Goal: Task Accomplishment & Management: Manage account settings

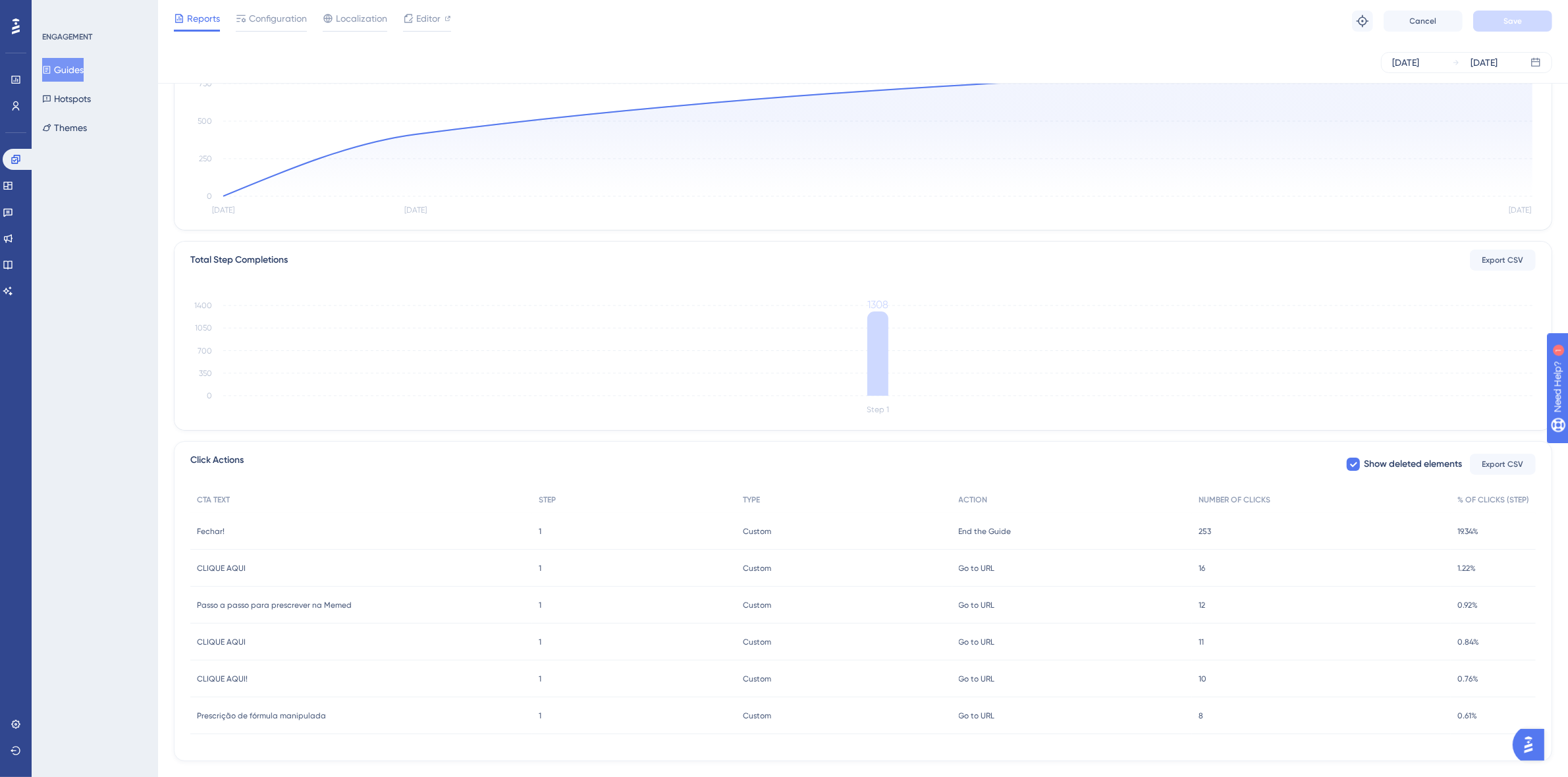
scroll to position [189, 0]
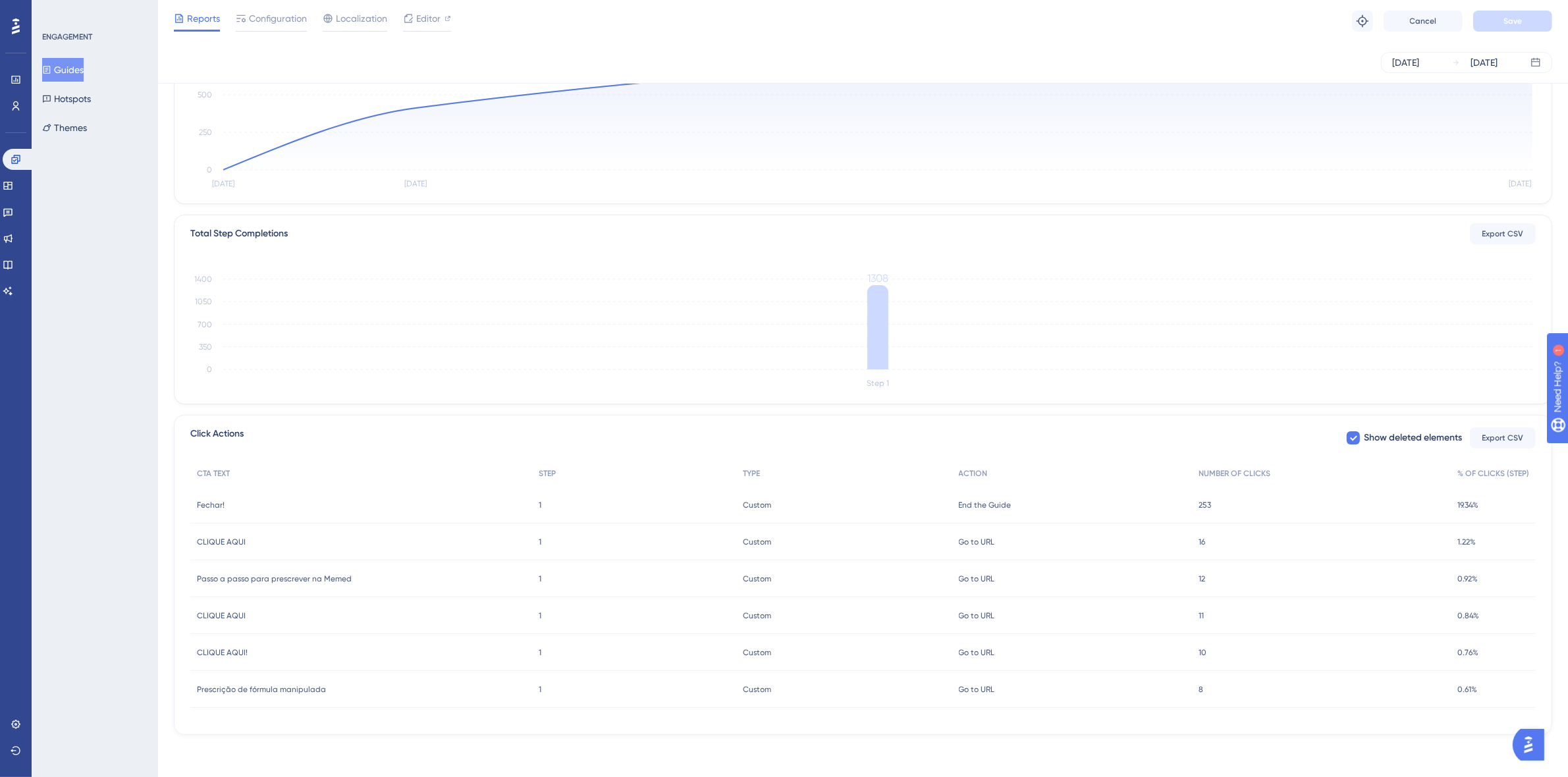
click at [979, 545] on span "Go to URL" at bounding box center [977, 542] width 36 height 10
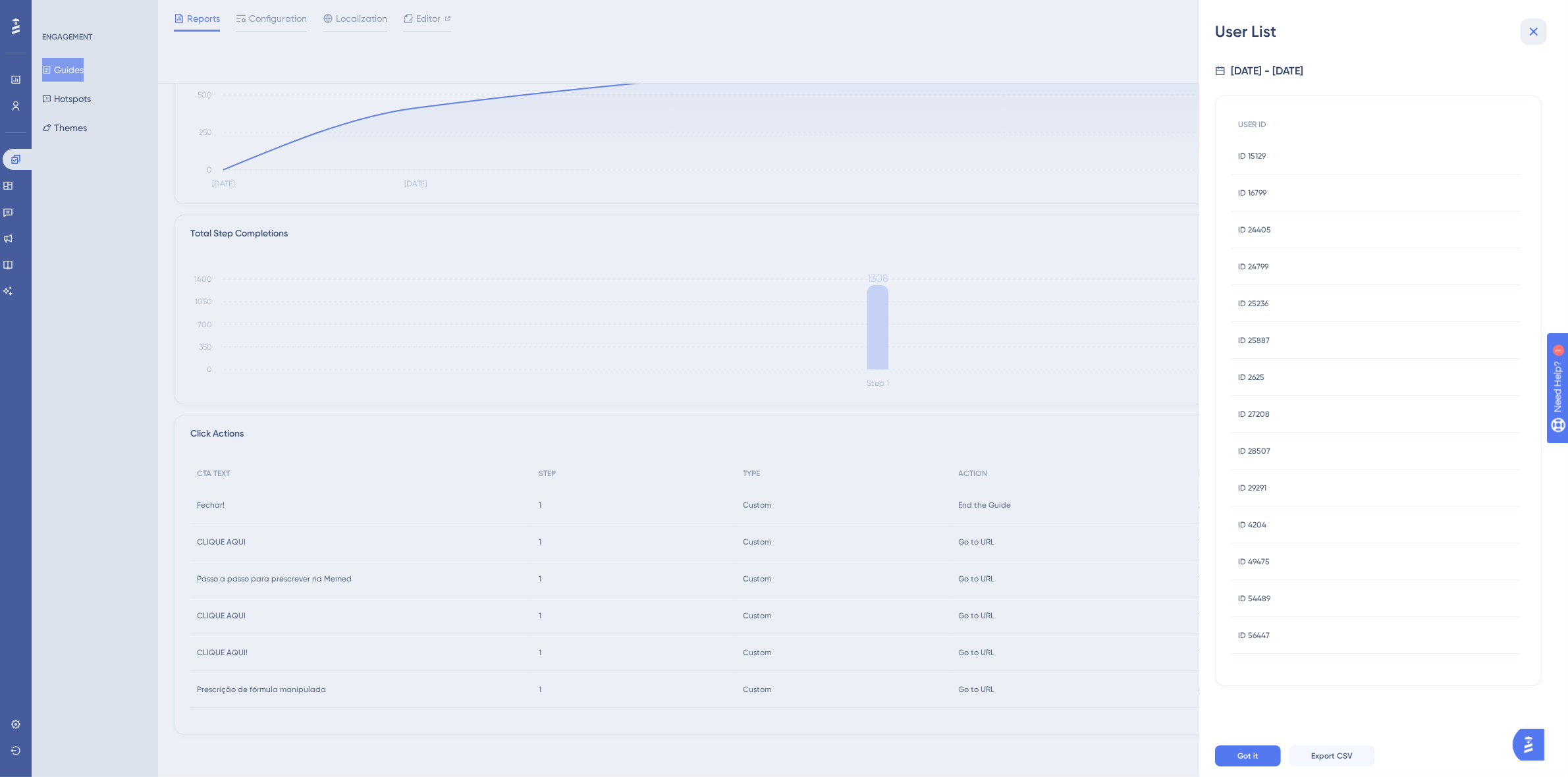
click at [1529, 44] on button at bounding box center [1533, 32] width 26 height 26
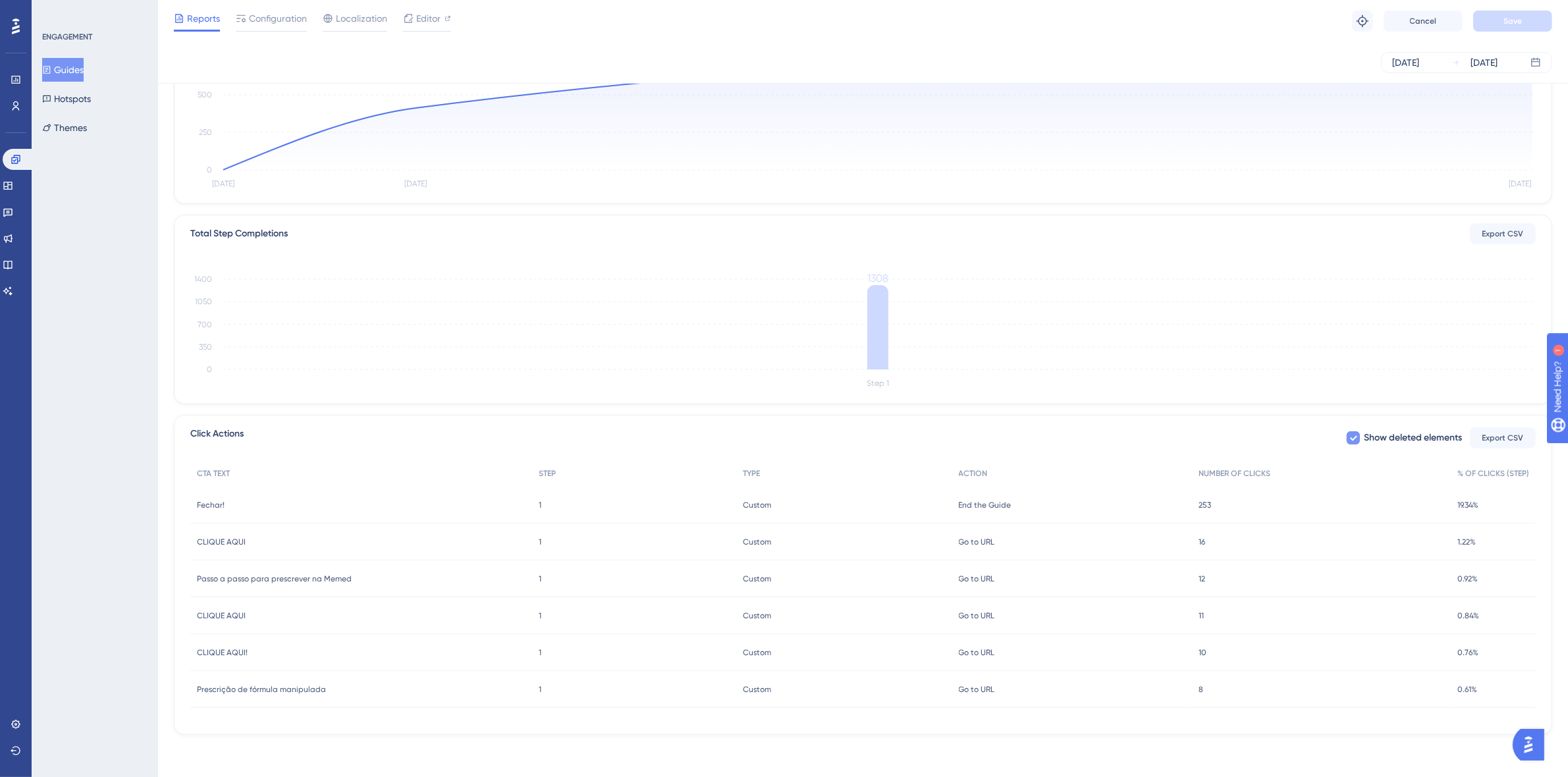
click at [1432, 433] on span "Show deleted elements" at bounding box center [1413, 438] width 98 height 16
checkbox input "false"
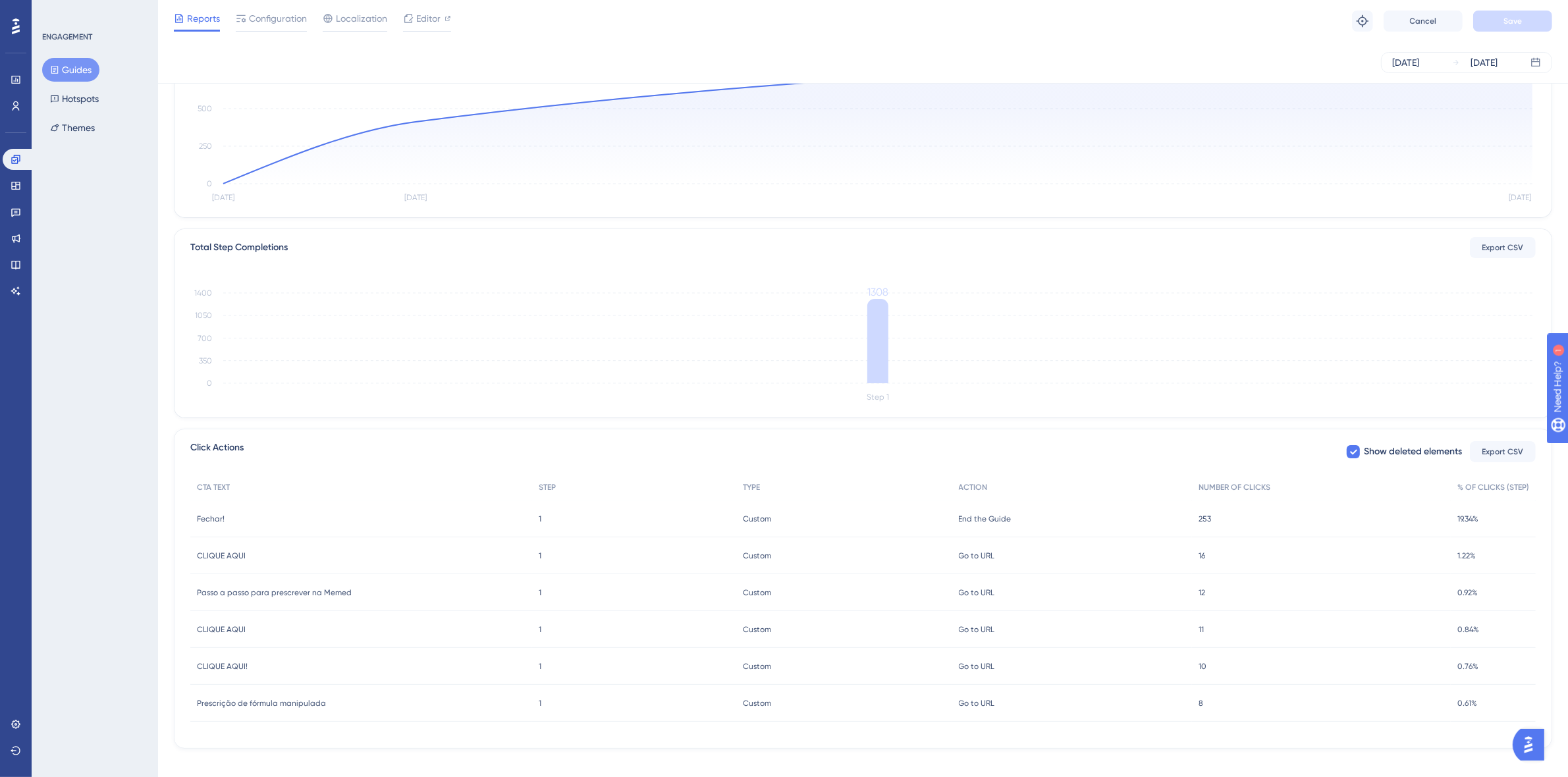
scroll to position [189, 0]
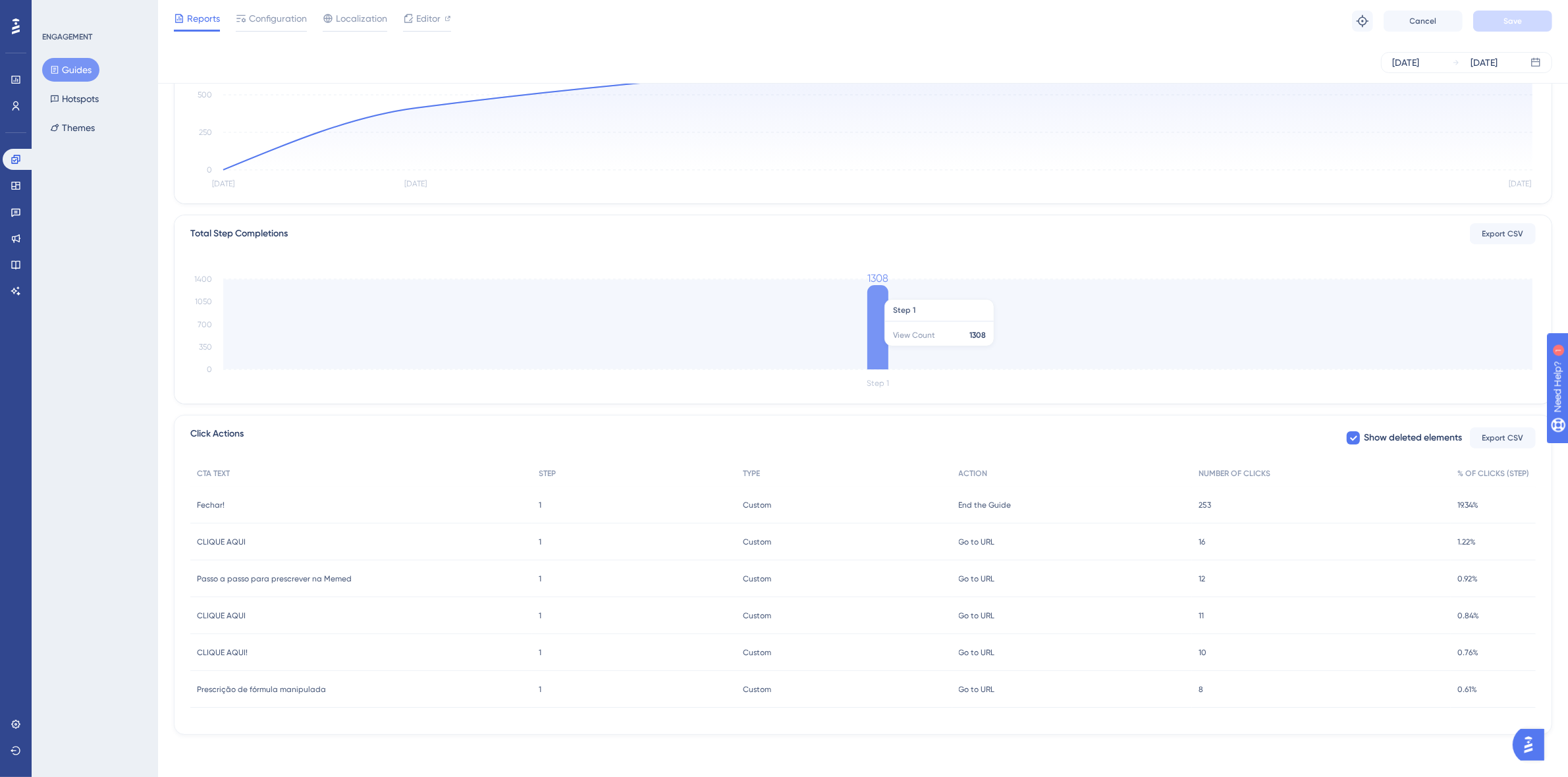
click at [798, 292] on icon "Step 1 0 350 700 1050 1400 1308" at bounding box center [863, 329] width 1345 height 125
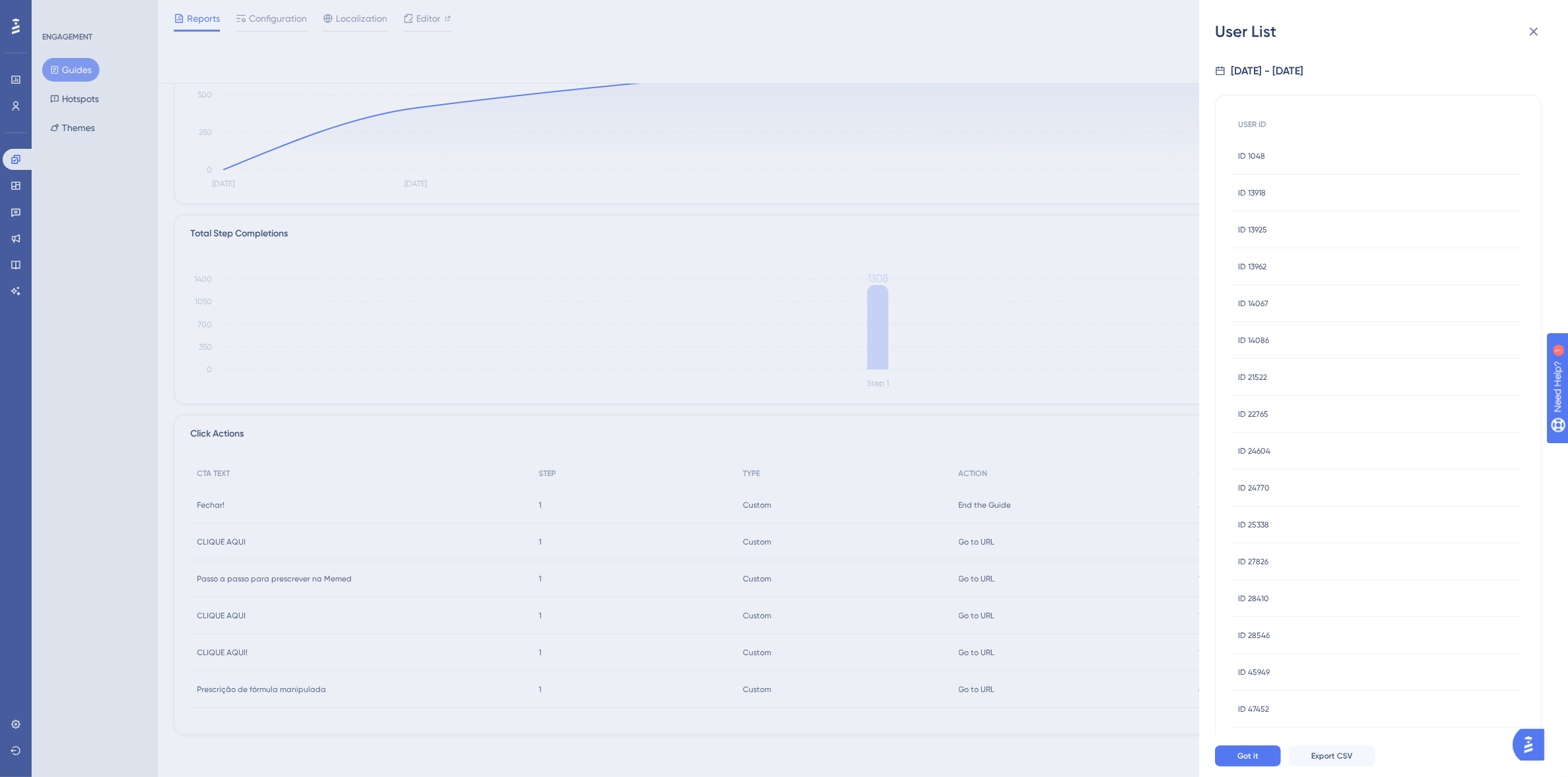
click at [1268, 158] on div "ID 1048 ID 1048" at bounding box center [1376, 156] width 289 height 37
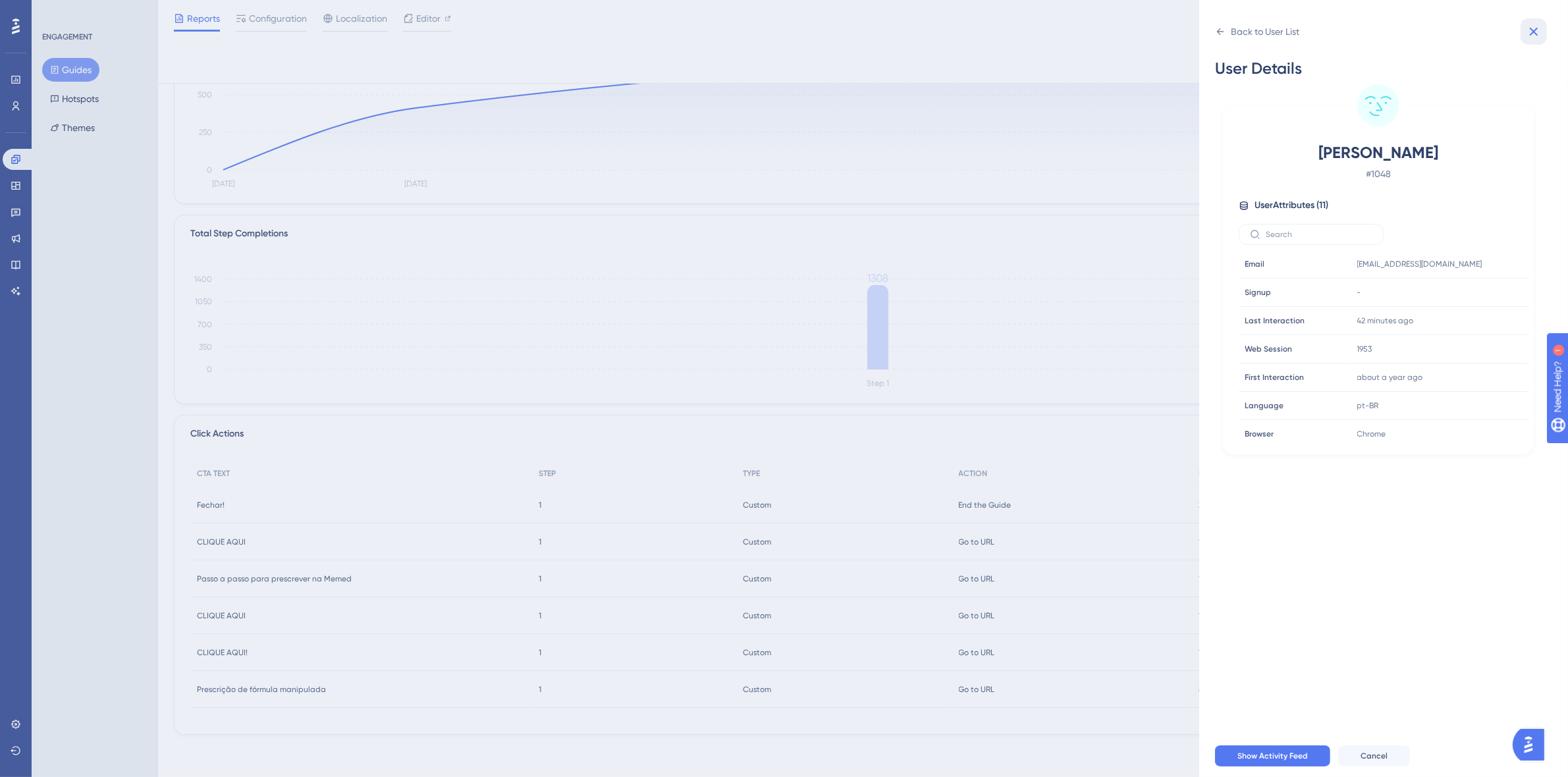
click at [1538, 39] on button at bounding box center [1533, 32] width 26 height 26
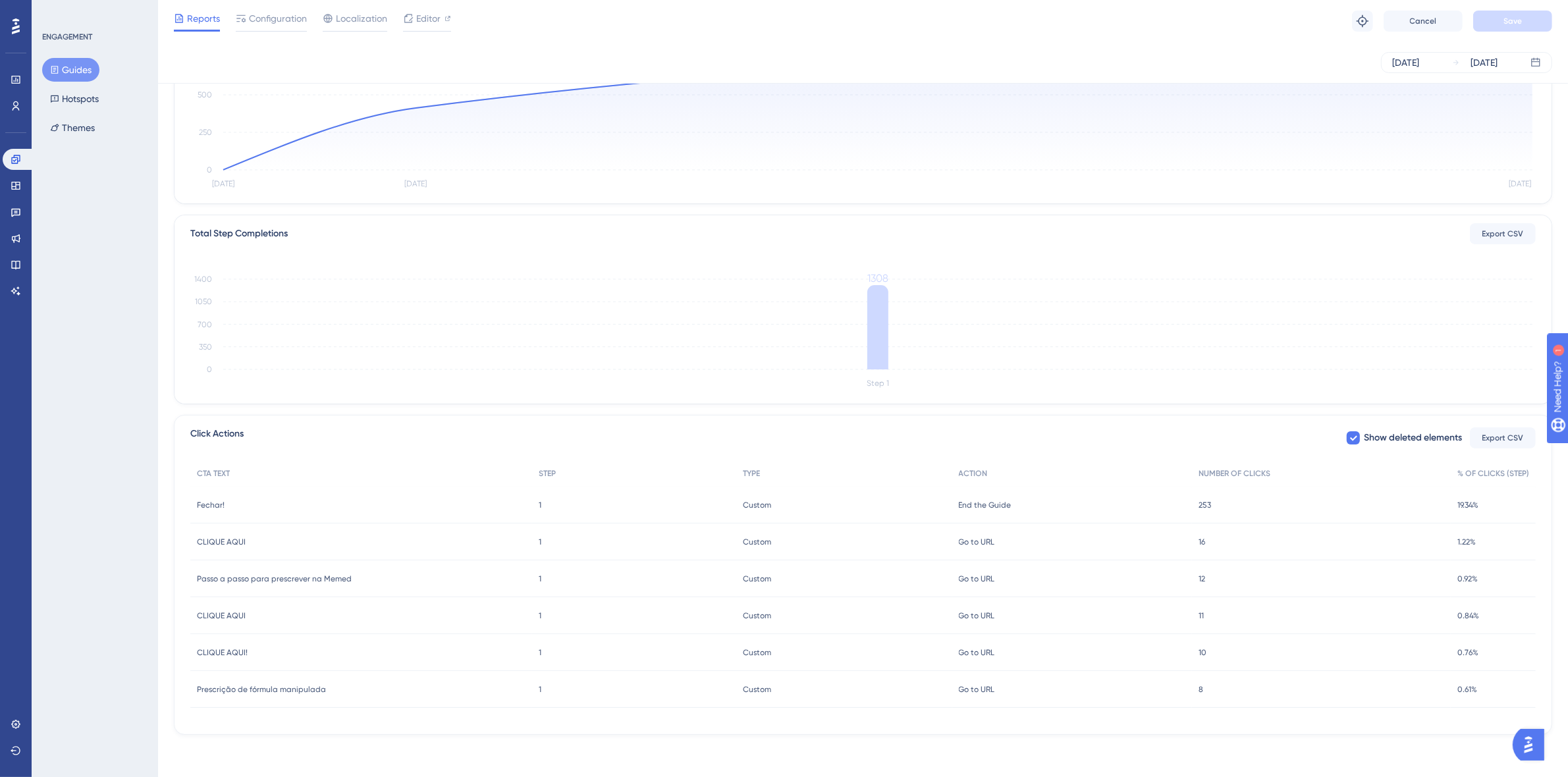
click at [1203, 500] on span "253" at bounding box center [1205, 505] width 12 height 10
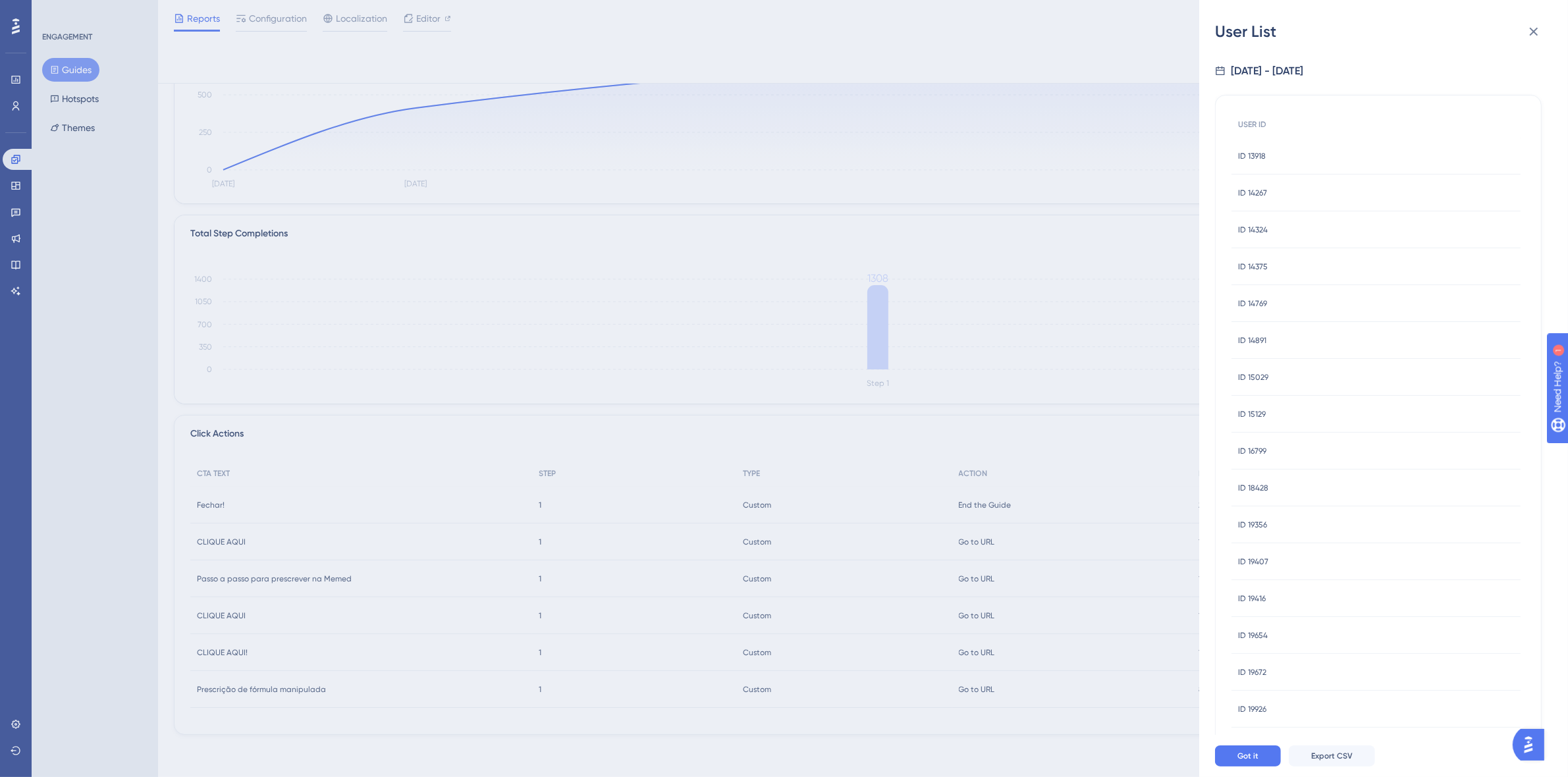
click at [1311, 157] on div "ID 13918 ID 13918" at bounding box center [1376, 156] width 289 height 37
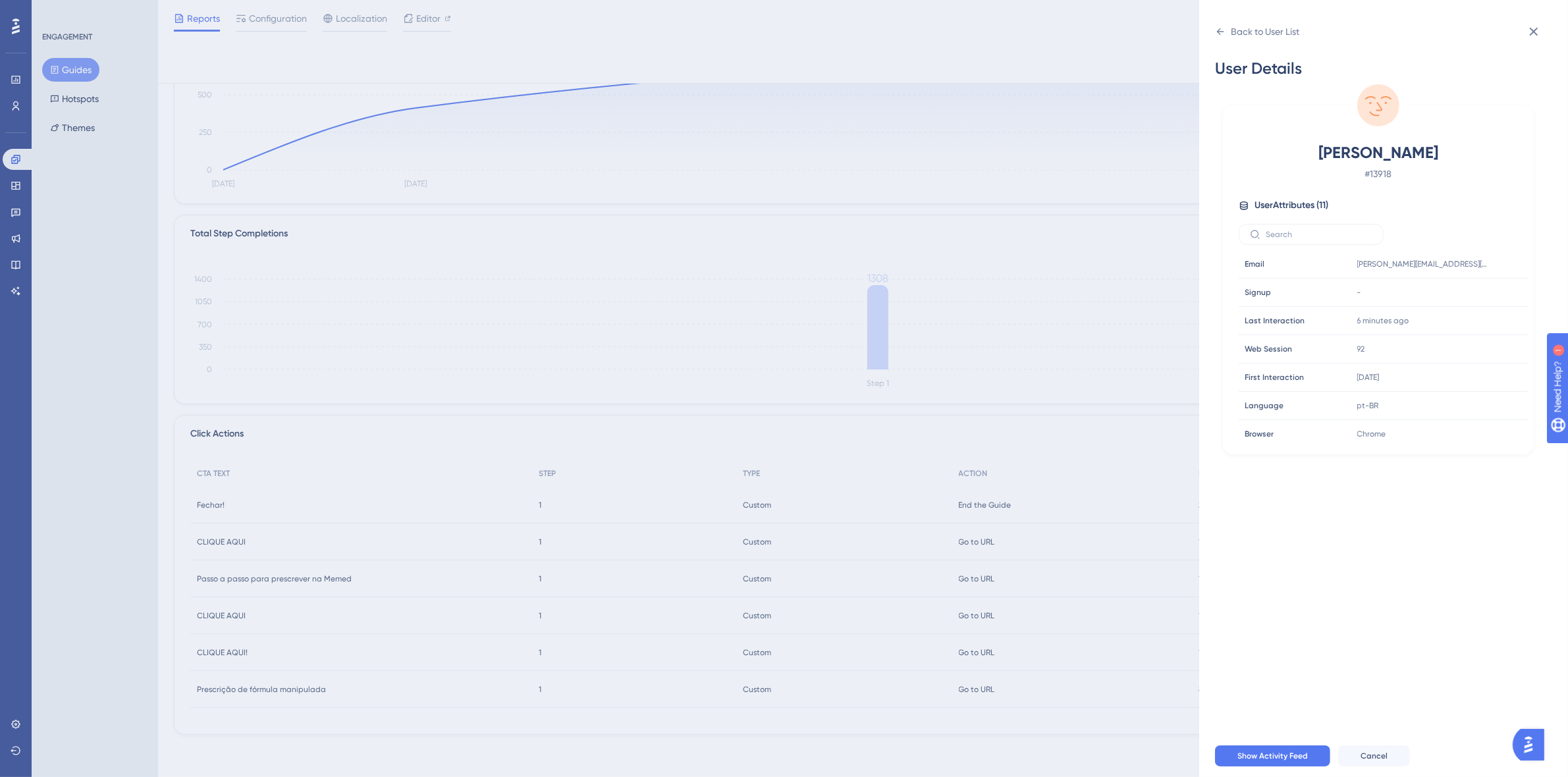
click at [1259, 163] on div "[PERSON_NAME] # 13918" at bounding box center [1378, 162] width 279 height 39
click at [1534, 33] on icon at bounding box center [1533, 32] width 8 height 8
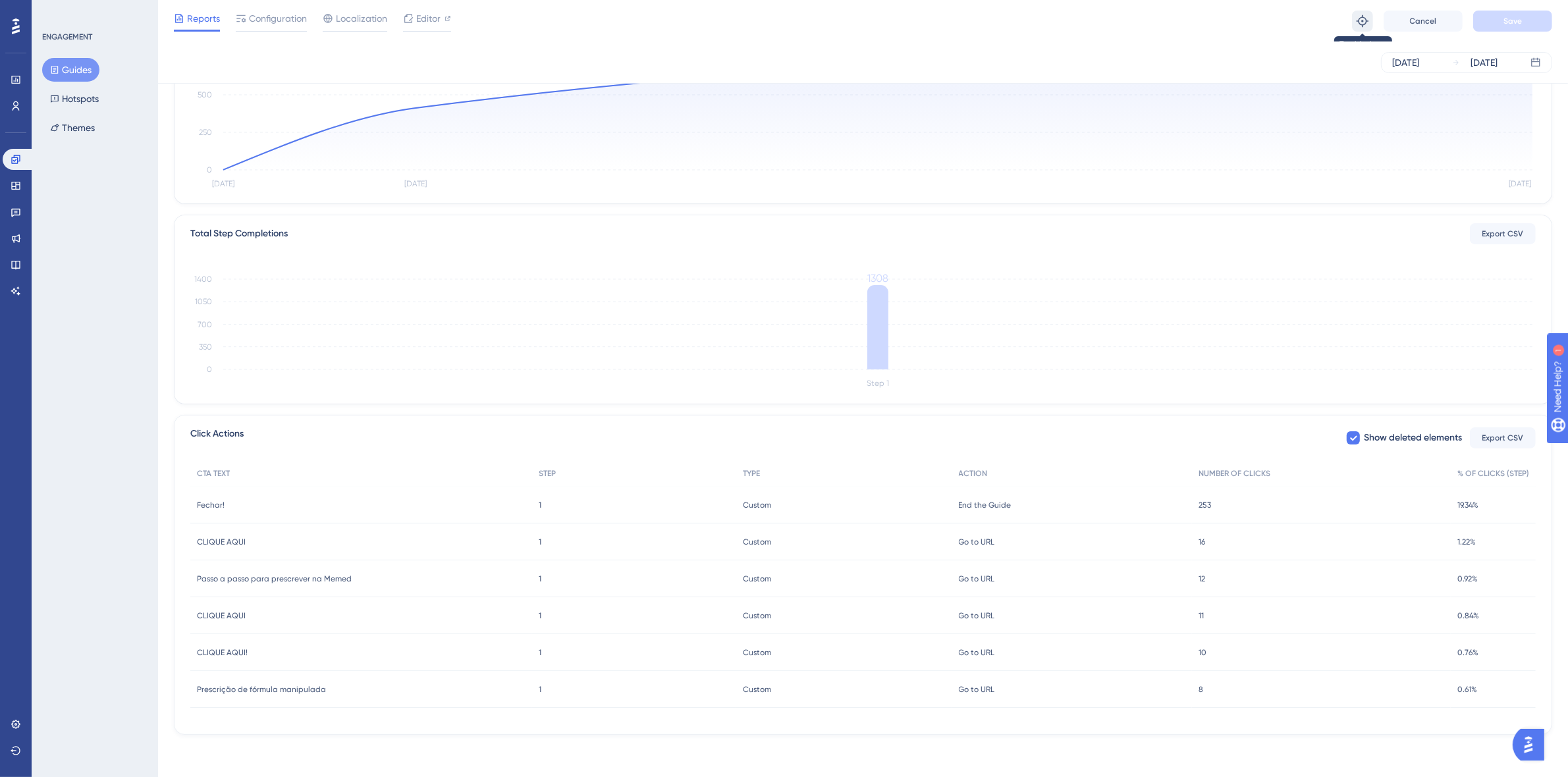
click at [1363, 15] on icon at bounding box center [1362, 20] width 12 height 12
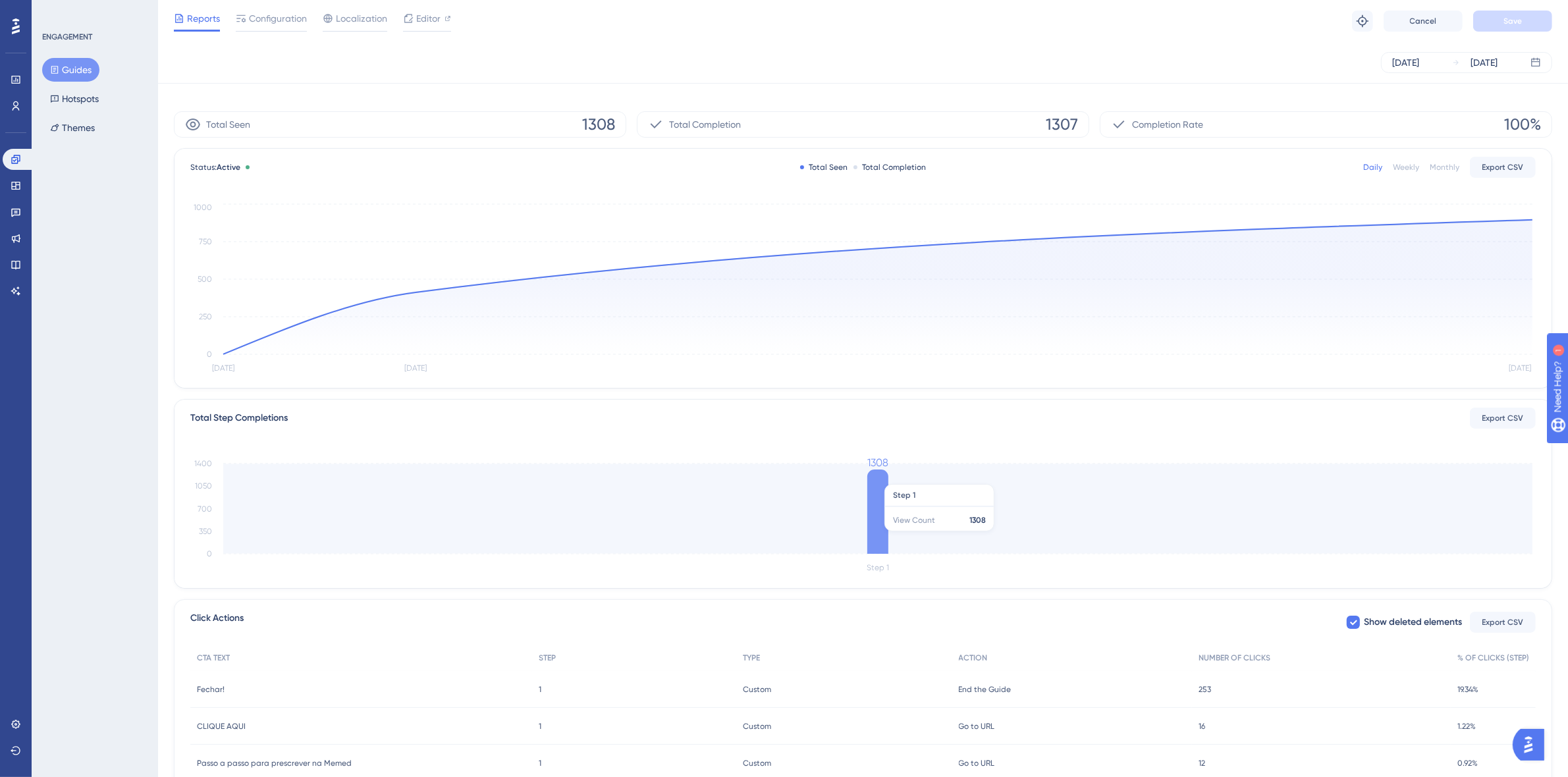
scroll to position [0, 0]
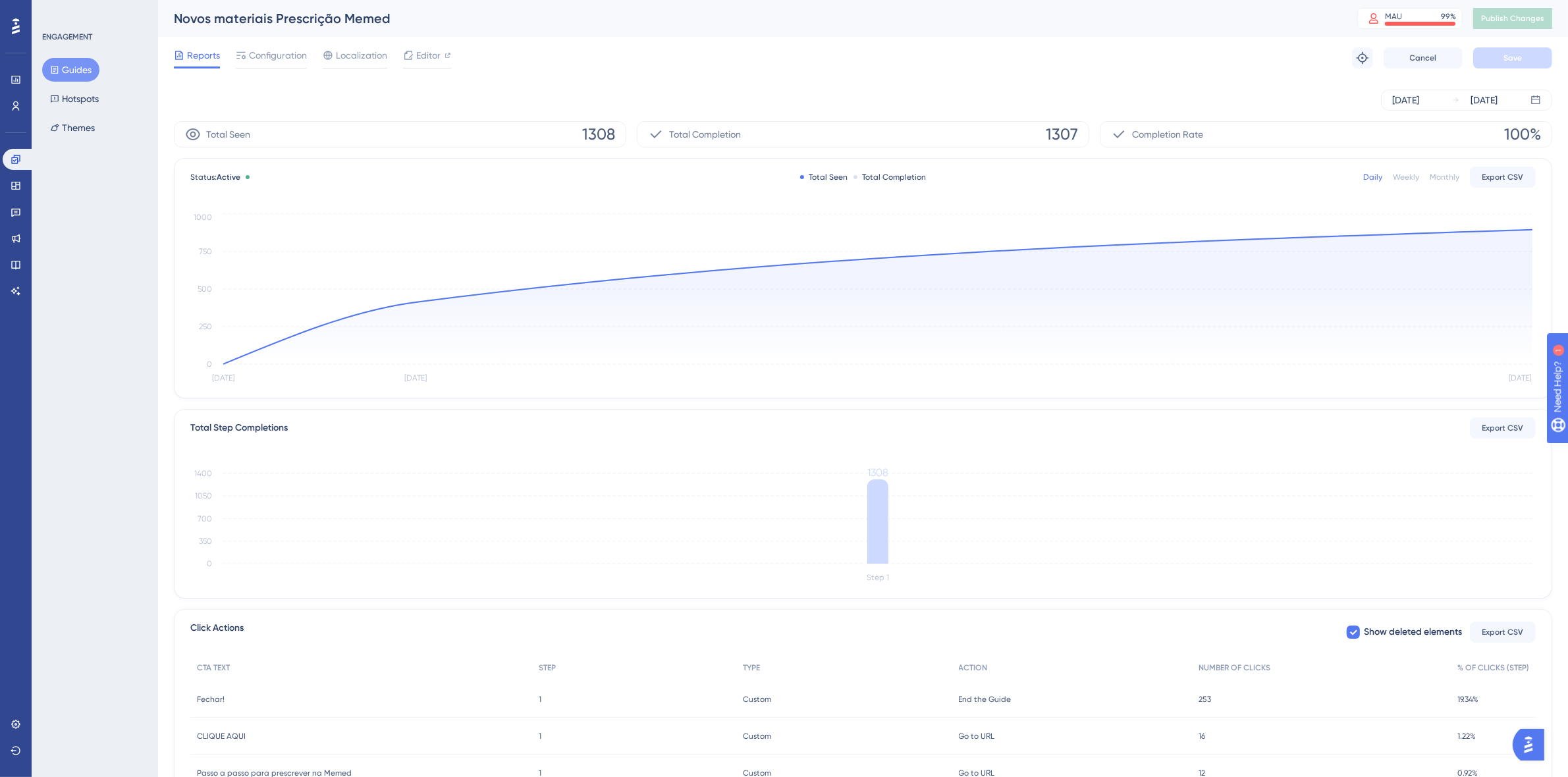
click at [317, 109] on div "[DATE] [DATE]" at bounding box center [863, 100] width 1378 height 21
click at [270, 48] on span "Configuration" at bounding box center [278, 55] width 58 height 16
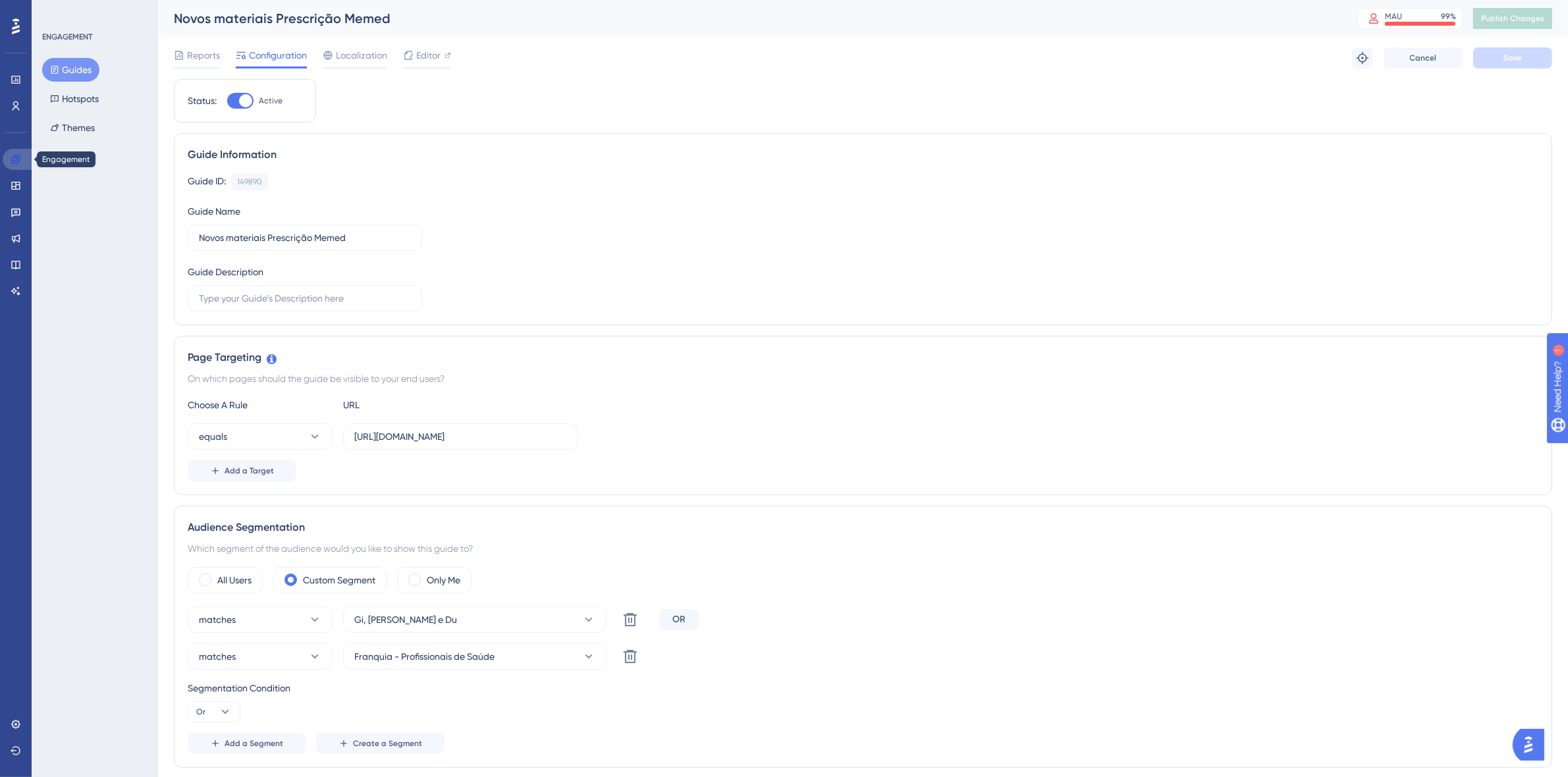
click at [11, 162] on icon at bounding box center [15, 159] width 8 height 8
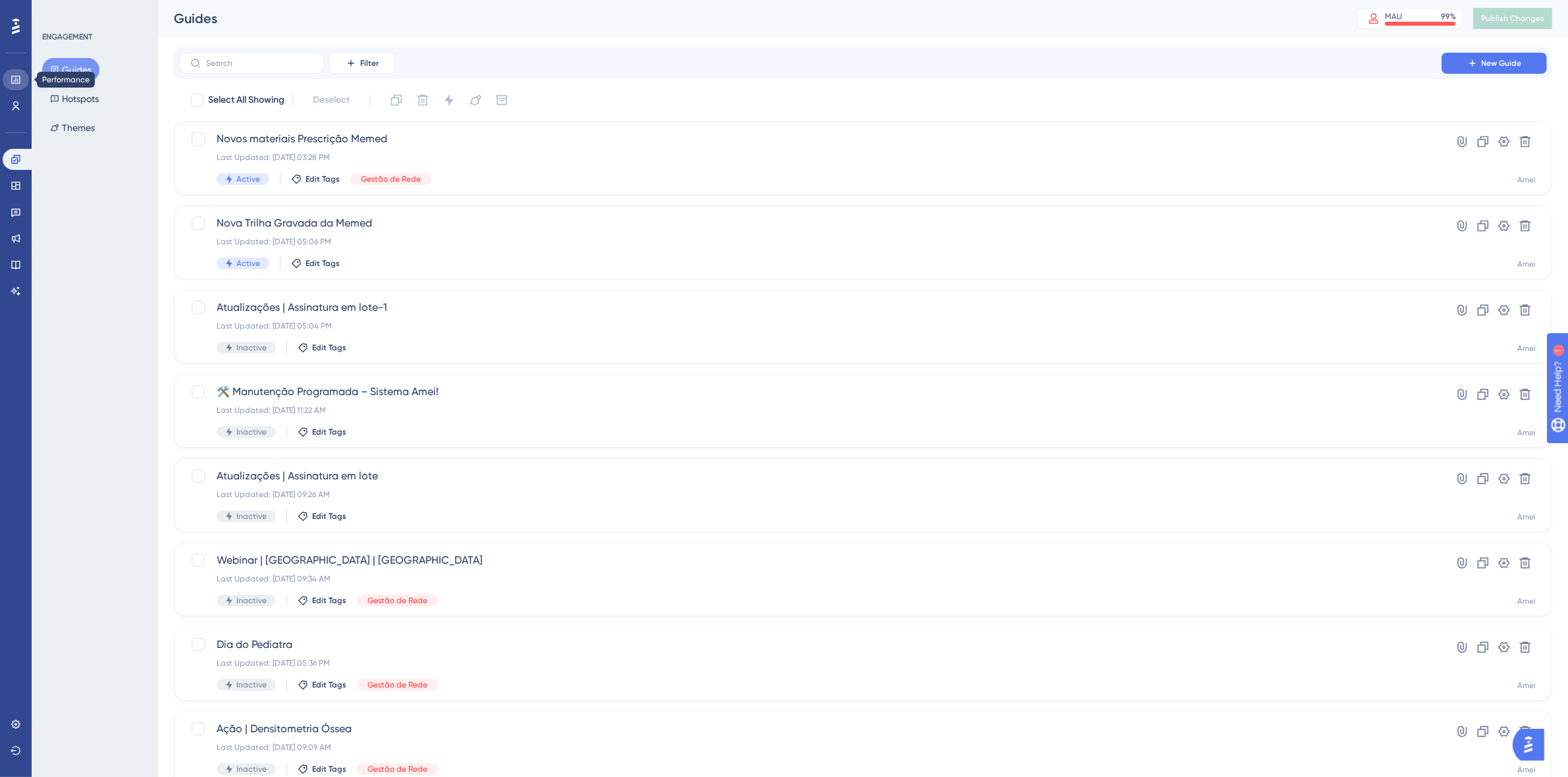
click at [10, 76] on icon at bounding box center [15, 80] width 10 height 10
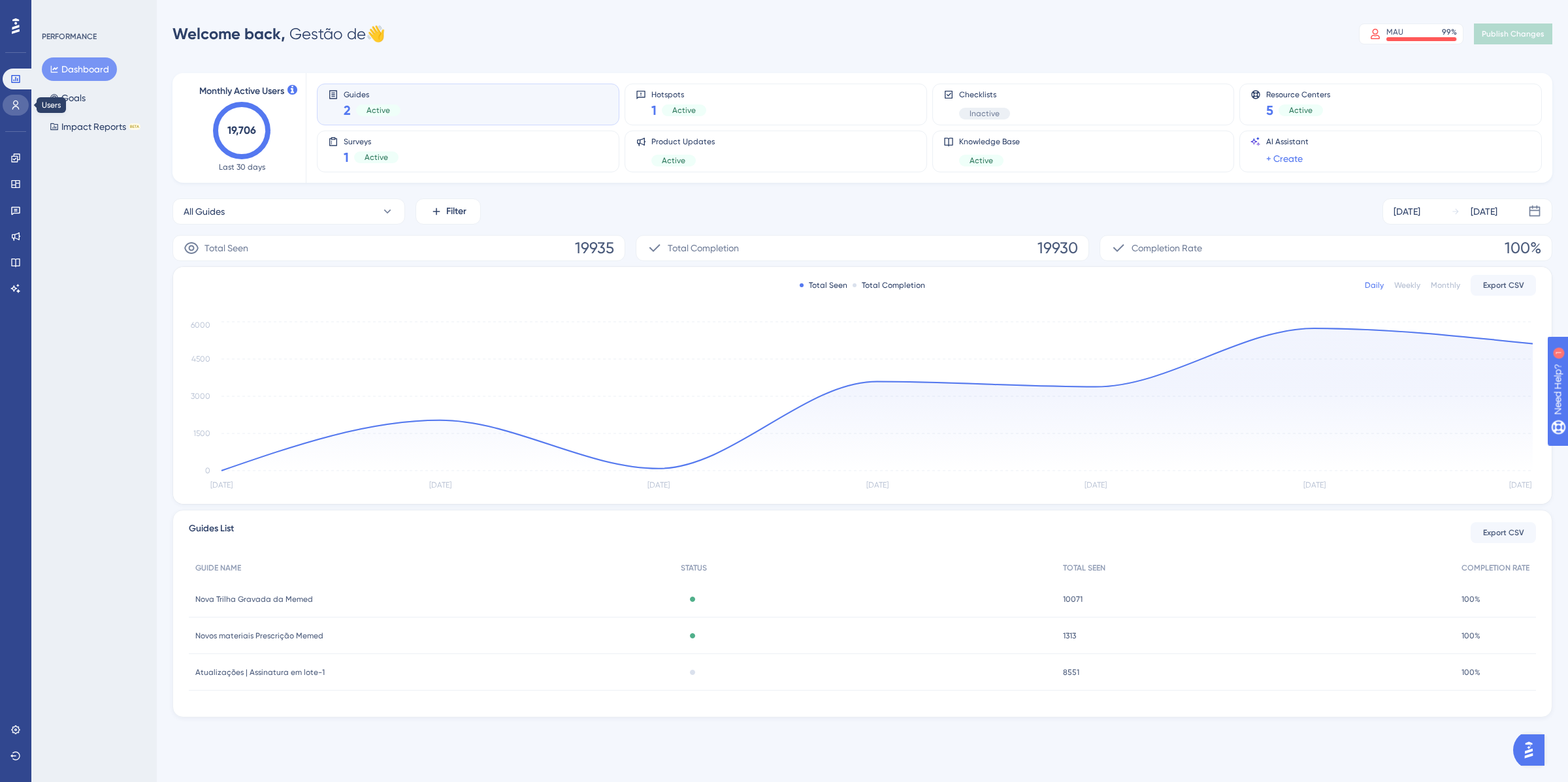
click at [10, 109] on icon at bounding box center [15, 105] width 10 height 10
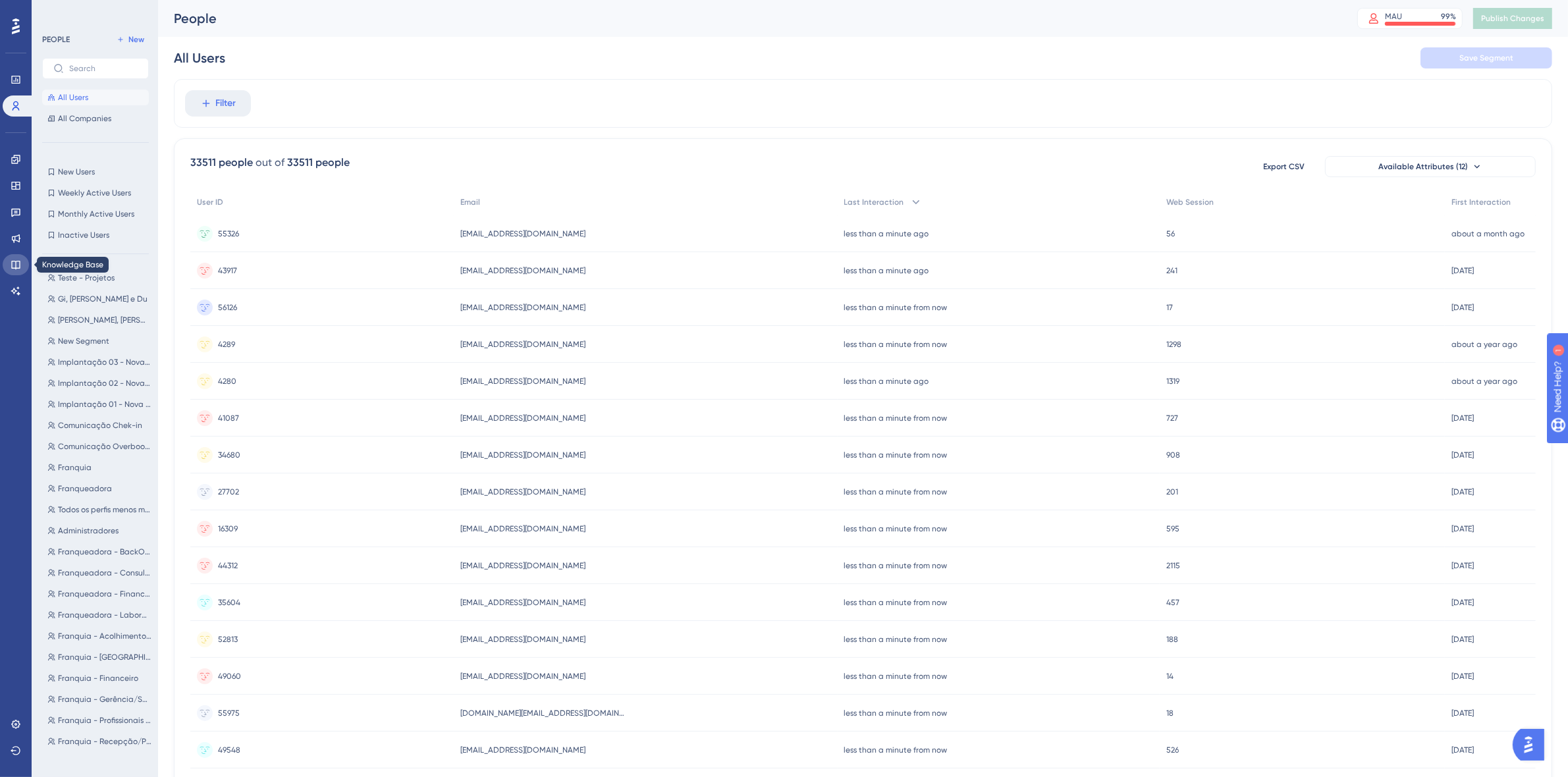
click at [20, 265] on icon at bounding box center [15, 265] width 8 height 8
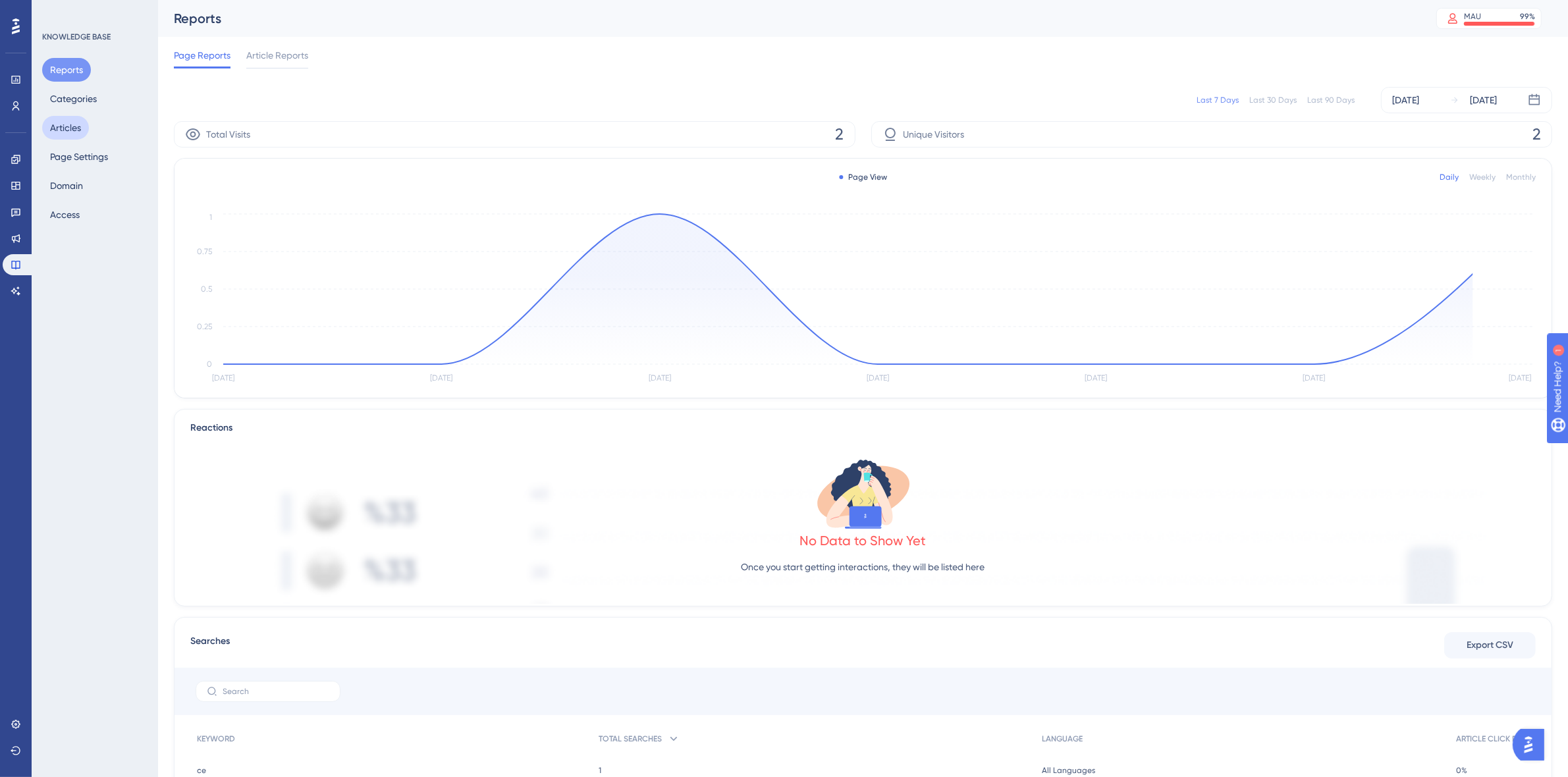
click at [66, 129] on button "Articles" at bounding box center [66, 128] width 47 height 24
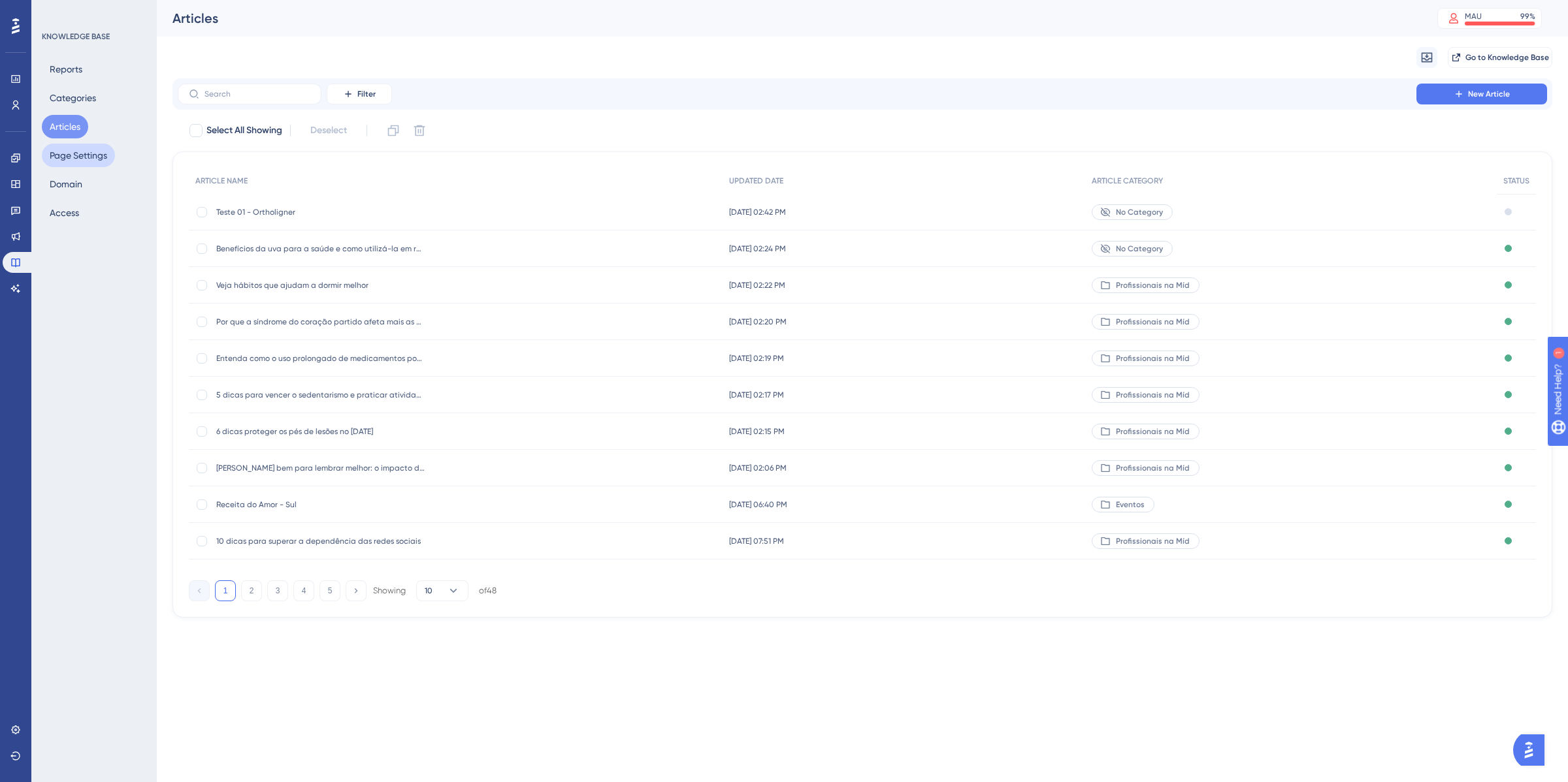
click at [78, 156] on button "Page Settings" at bounding box center [78, 155] width 73 height 23
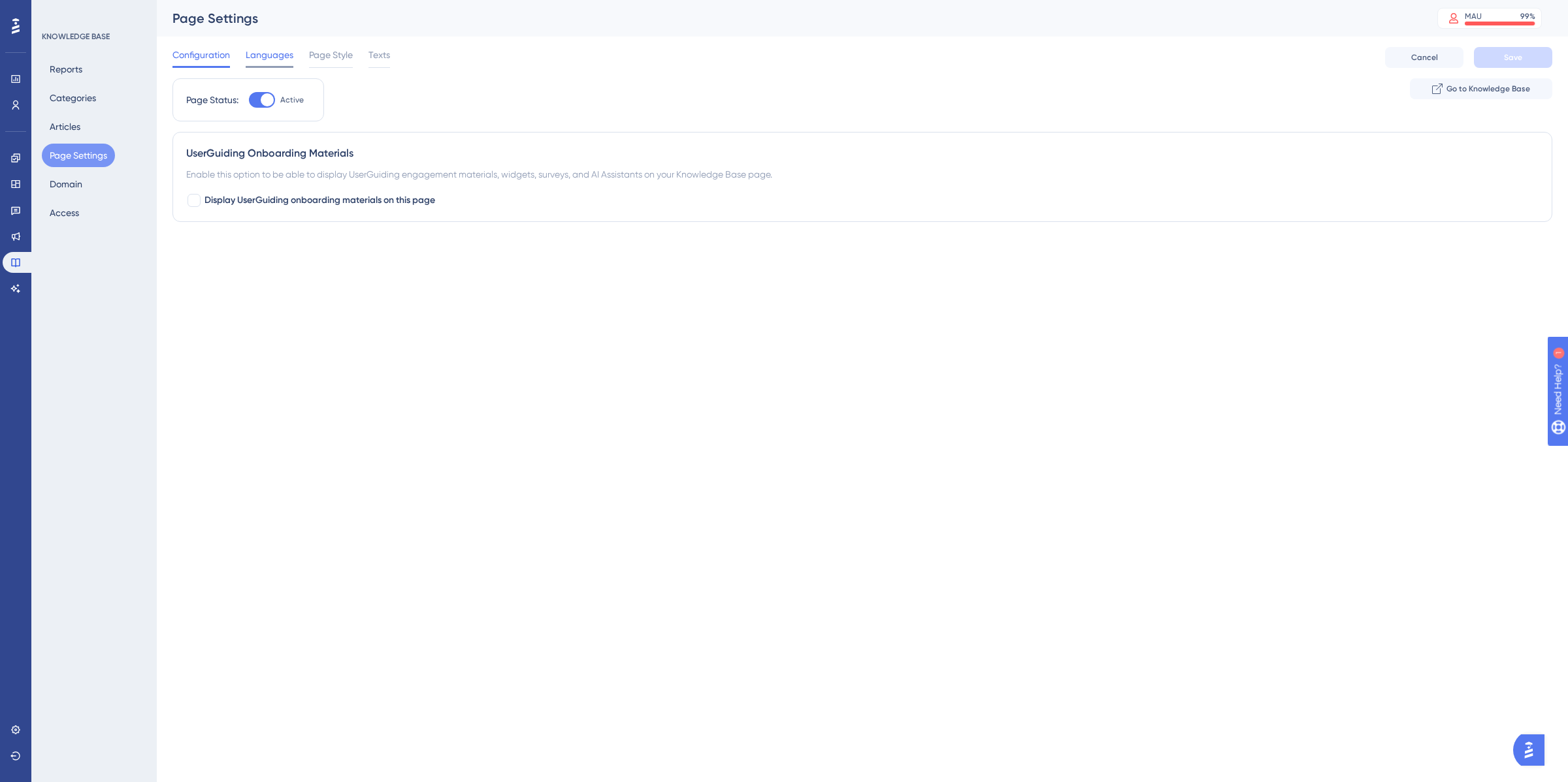
click at [266, 52] on span "Languages" at bounding box center [269, 55] width 47 height 16
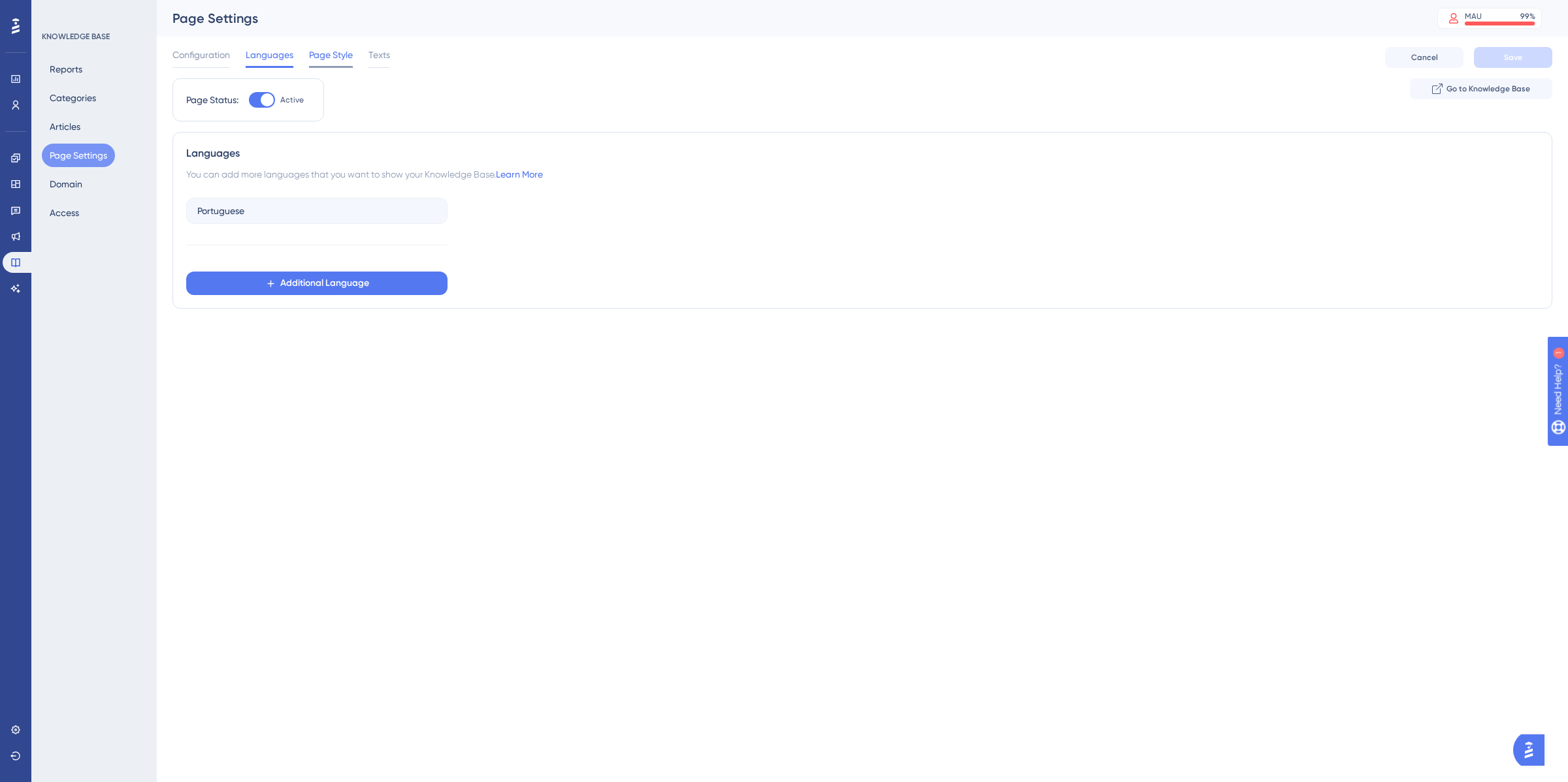
click at [343, 54] on span "Page Style" at bounding box center [331, 55] width 44 height 16
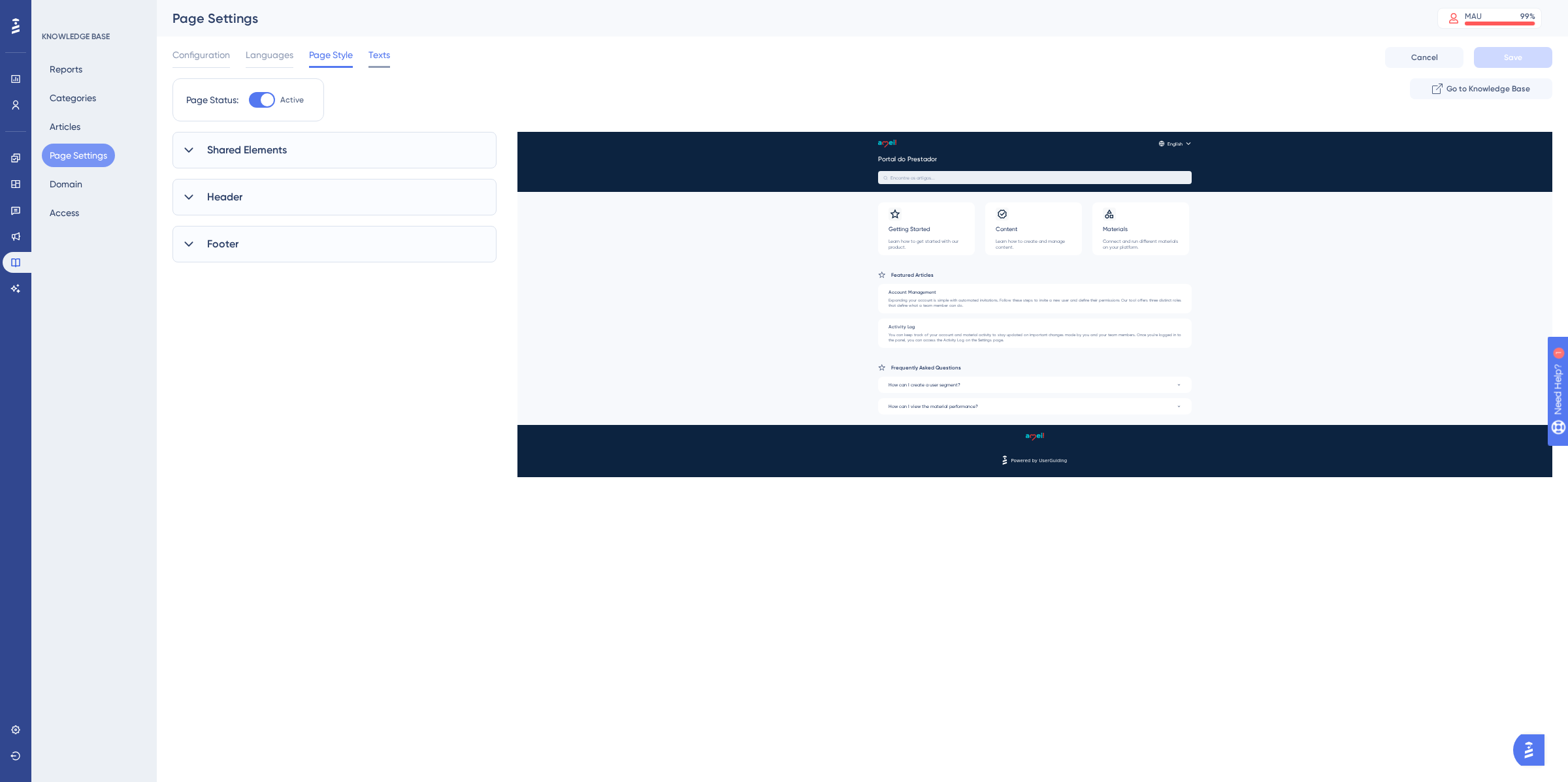
click at [369, 56] on span "Texts" at bounding box center [379, 55] width 21 height 16
drag, startPoint x: 323, startPoint y: 54, endPoint x: 324, endPoint y: 62, distance: 8.1
click at [325, 54] on span "Page Style" at bounding box center [331, 55] width 44 height 16
click at [294, 134] on div "Shared Elements" at bounding box center [334, 150] width 324 height 36
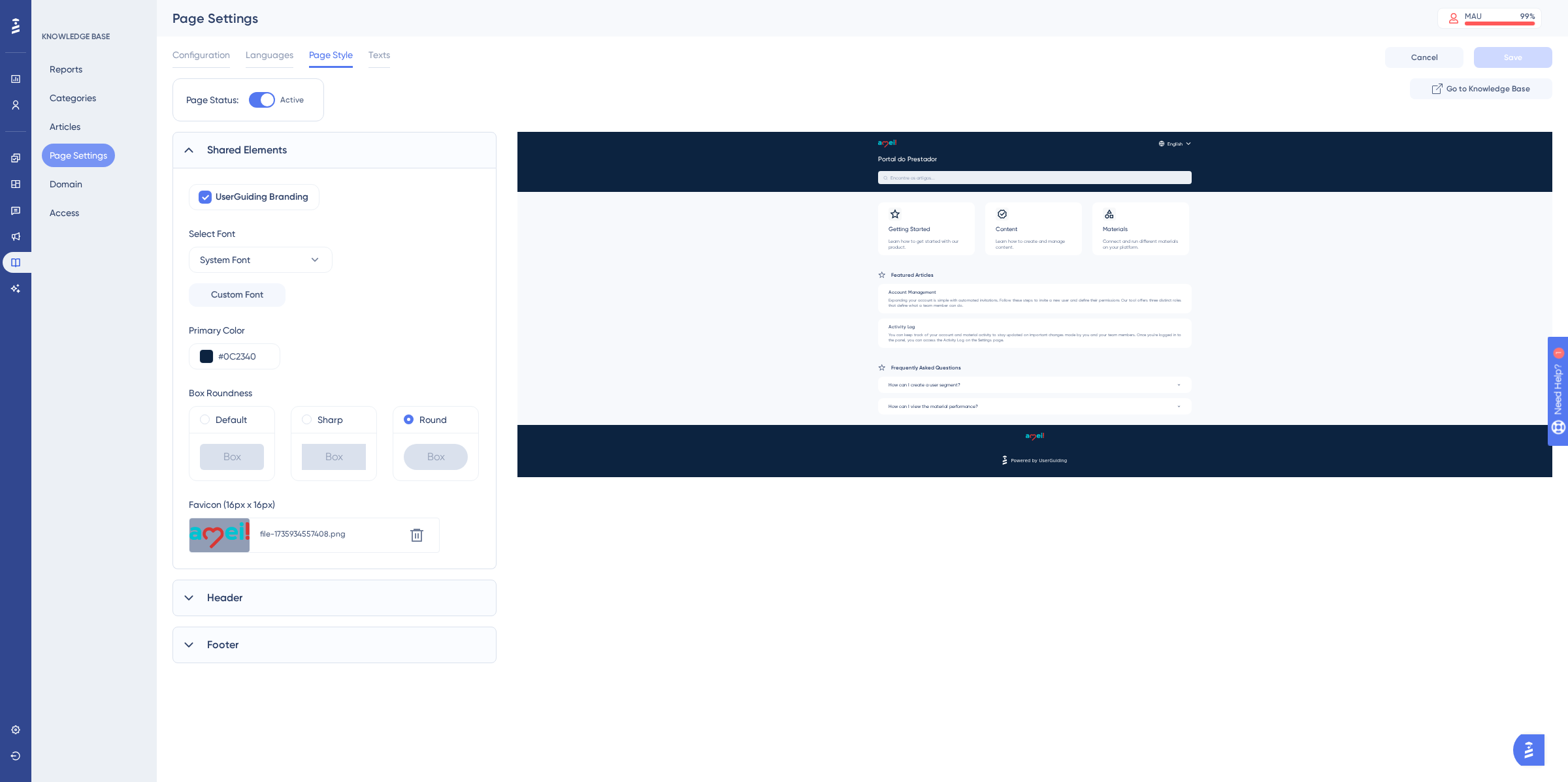
click at [272, 151] on span "Shared Elements" at bounding box center [247, 150] width 80 height 16
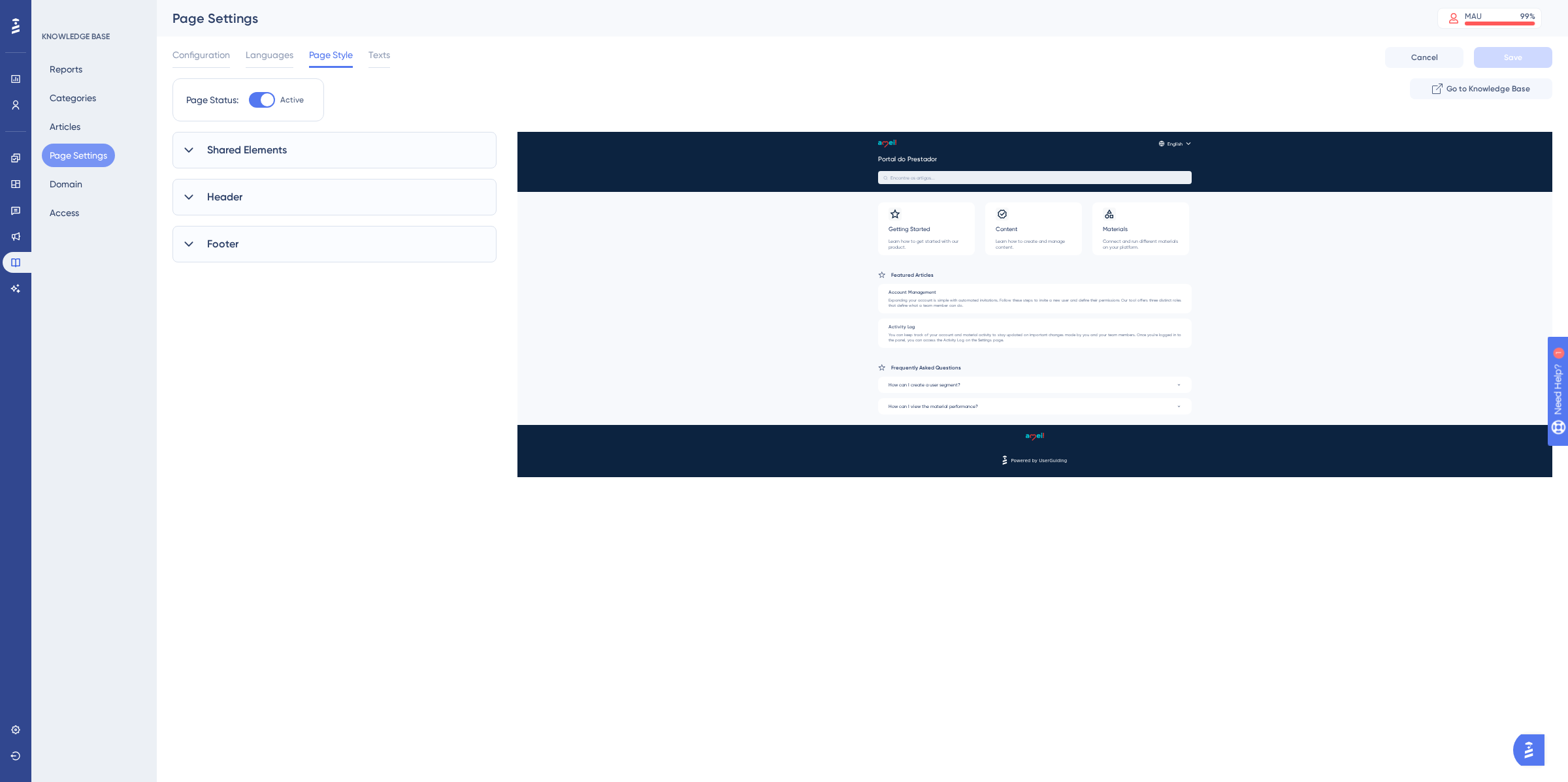
click at [246, 197] on div "Header" at bounding box center [334, 197] width 324 height 36
click at [246, 194] on div "Header" at bounding box center [334, 197] width 324 height 36
click at [218, 250] on span "Footer" at bounding box center [223, 244] width 32 height 16
click at [220, 249] on span "Footer" at bounding box center [223, 244] width 32 height 16
click at [220, 143] on span "Shared Elements" at bounding box center [247, 150] width 80 height 16
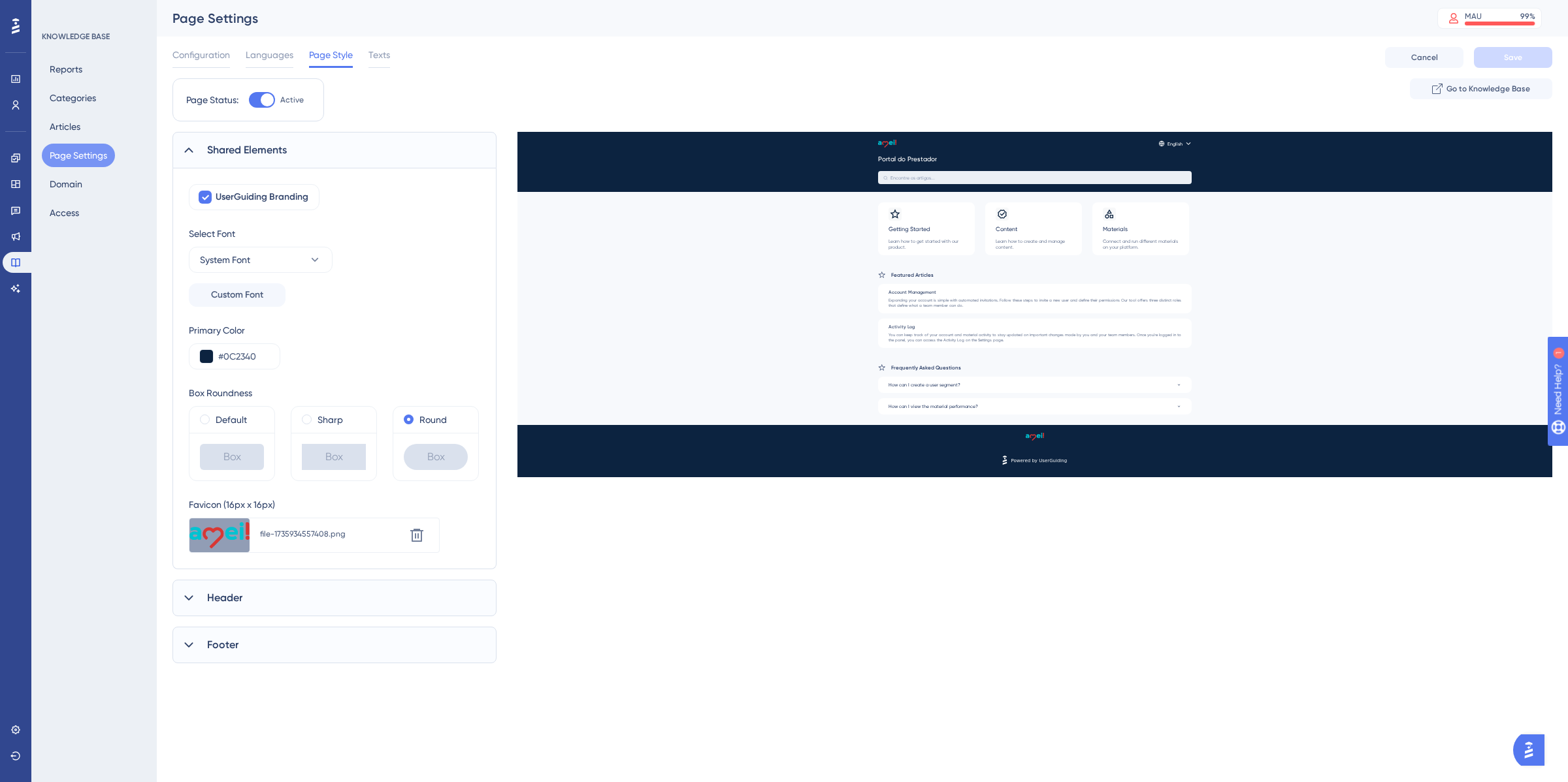
click at [224, 604] on span "Header" at bounding box center [224, 598] width 35 height 16
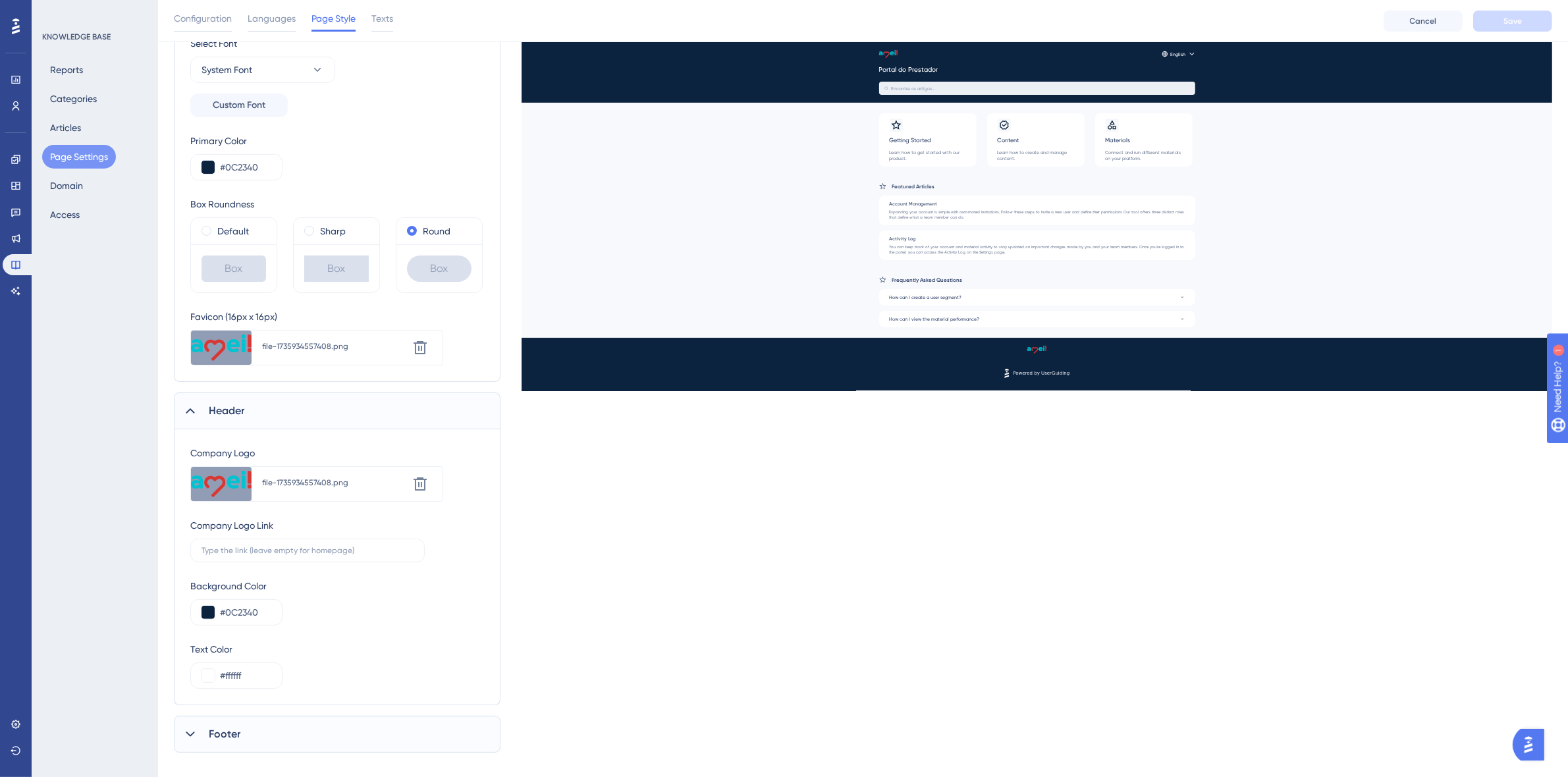
scroll to position [216, 0]
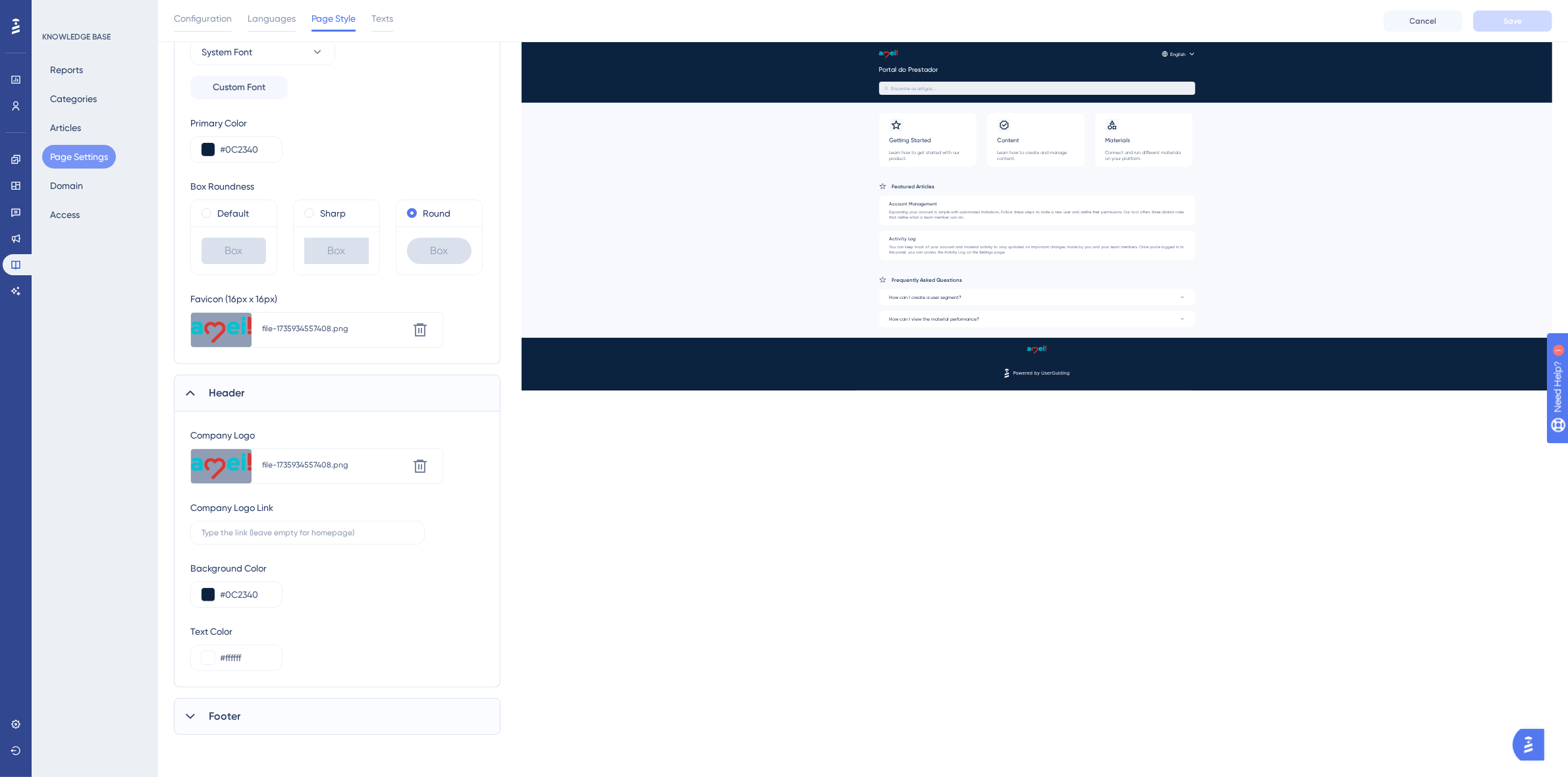
click at [255, 734] on div "Footer" at bounding box center [337, 716] width 326 height 37
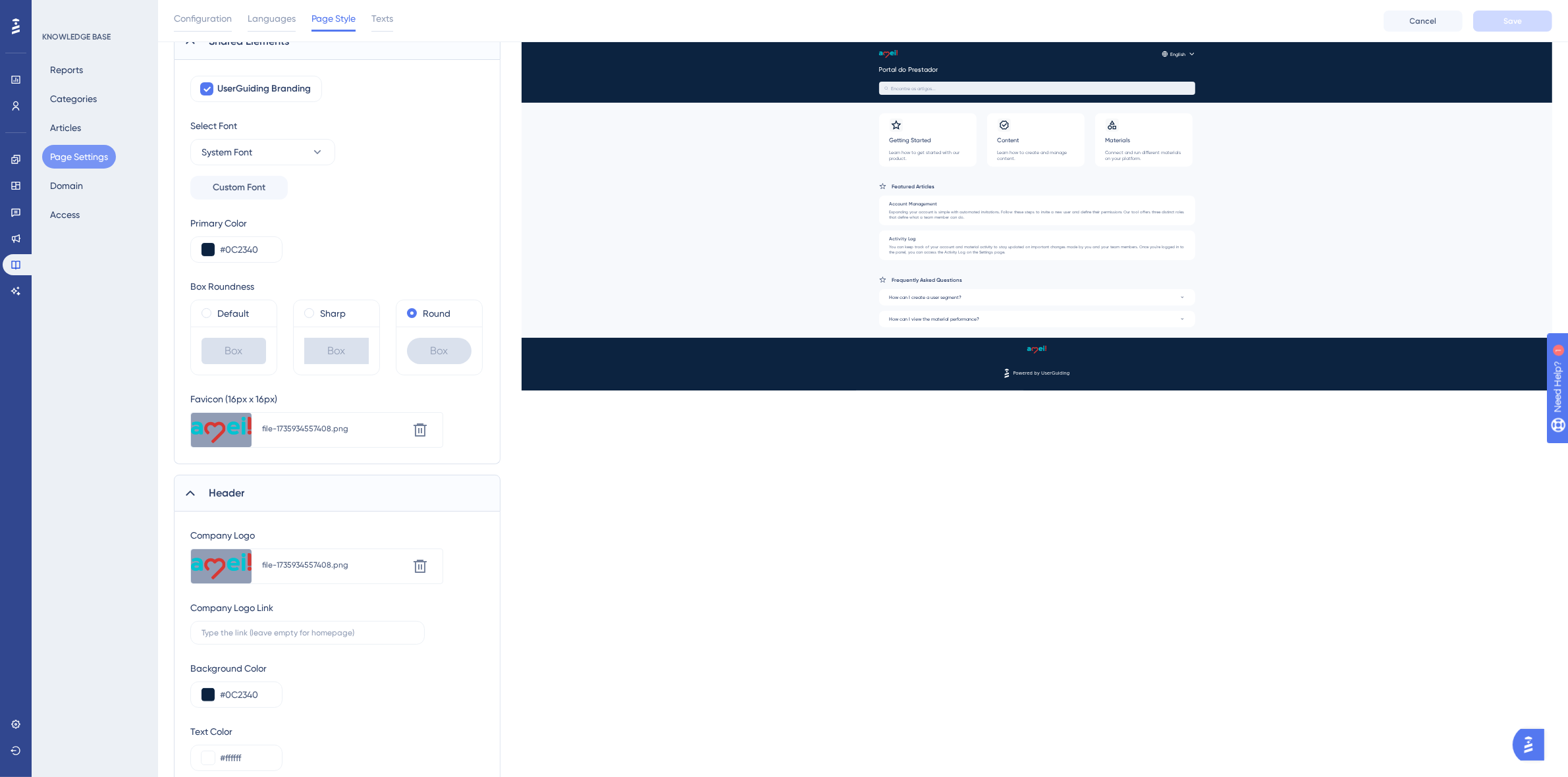
scroll to position [0, 0]
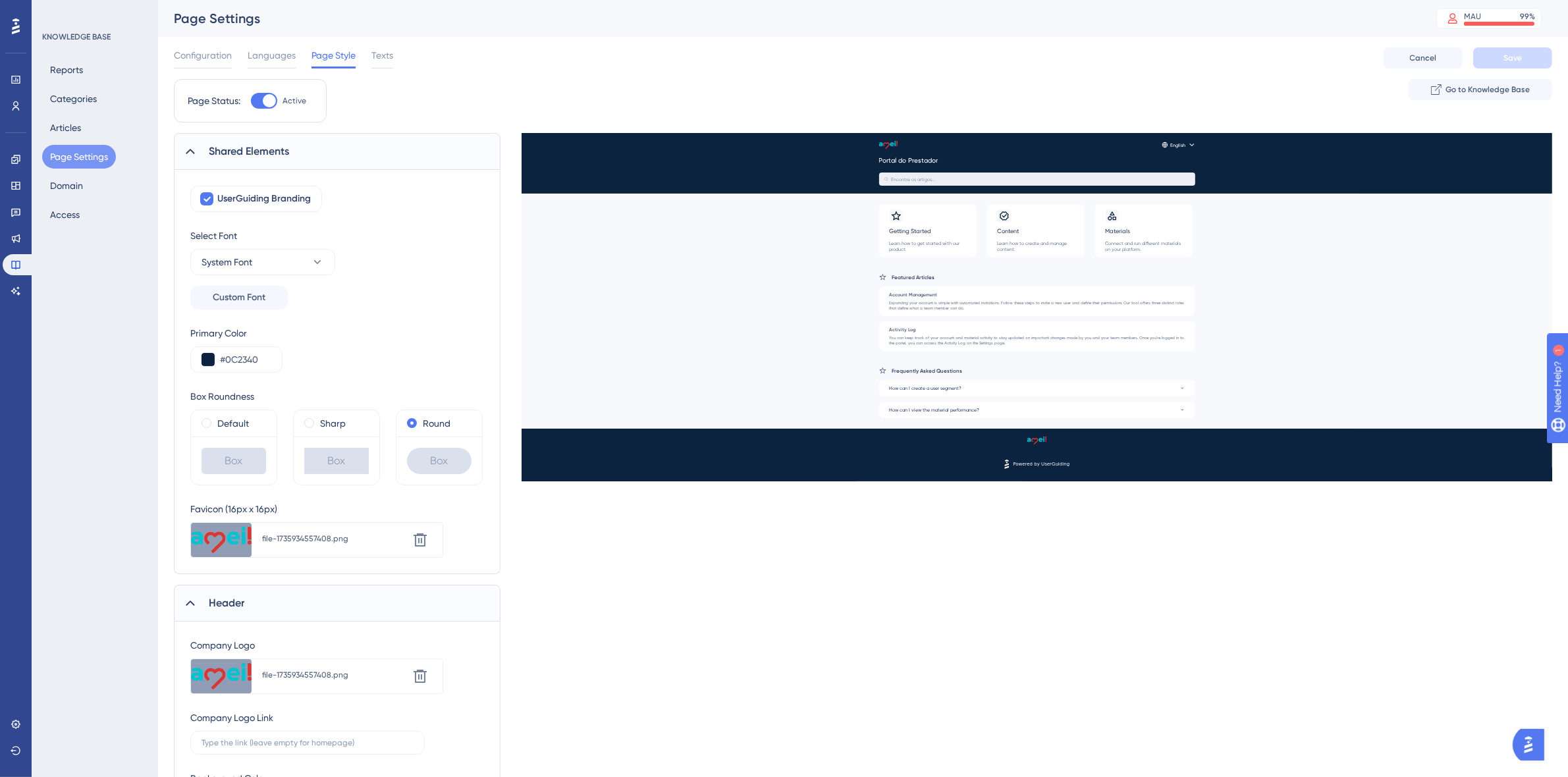
click at [371, 49] on div "Configuration Languages Page Style Texts" at bounding box center [283, 58] width 219 height 21
drag, startPoint x: 376, startPoint y: 57, endPoint x: 351, endPoint y: 80, distance: 34.0
click at [377, 57] on span "Texts" at bounding box center [382, 55] width 21 height 16
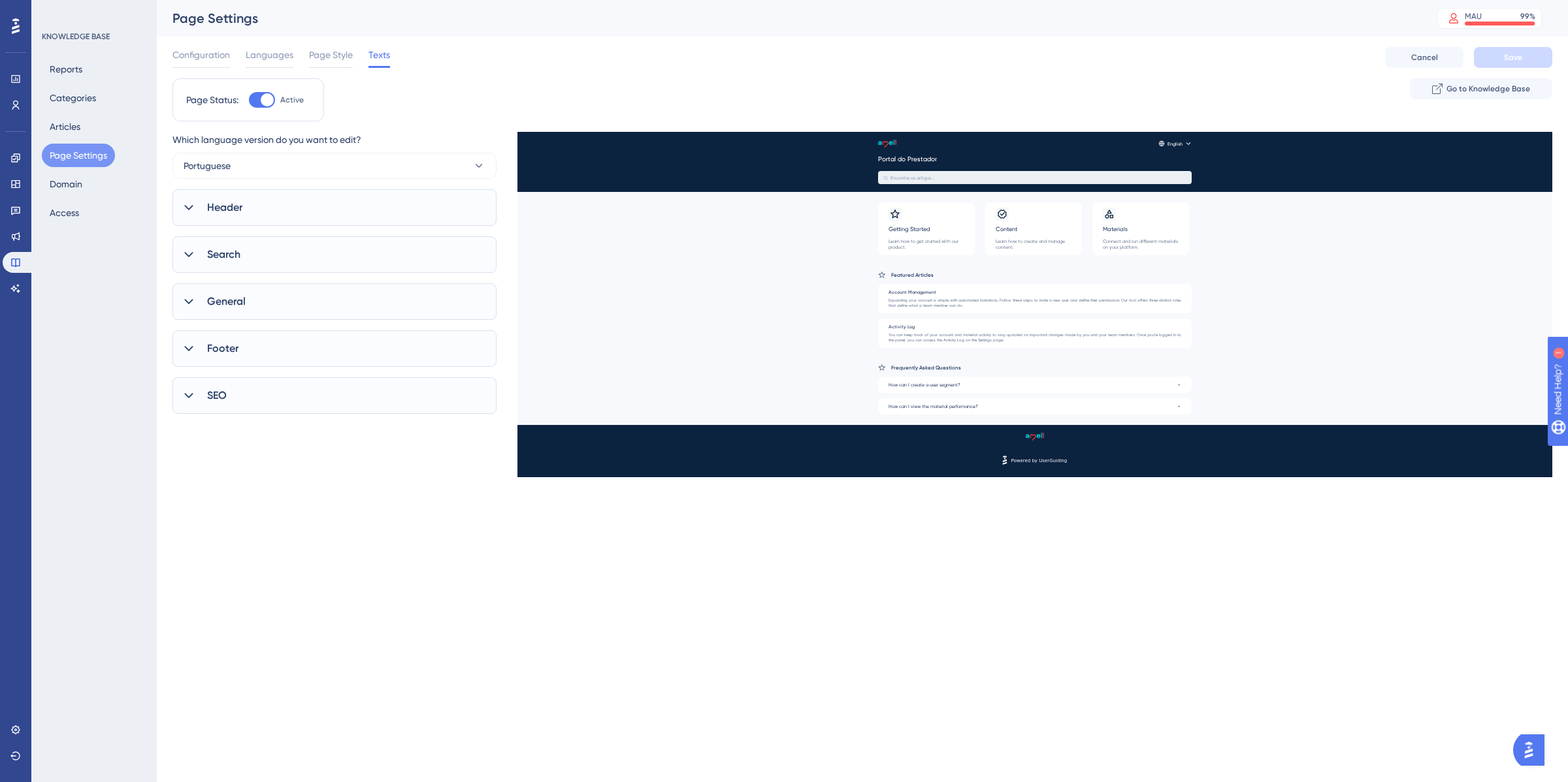
click at [219, 210] on span "Header" at bounding box center [224, 207] width 35 height 16
click at [216, 199] on div "Header" at bounding box center [334, 207] width 324 height 36
click at [229, 371] on span "Search" at bounding box center [224, 368] width 34 height 16
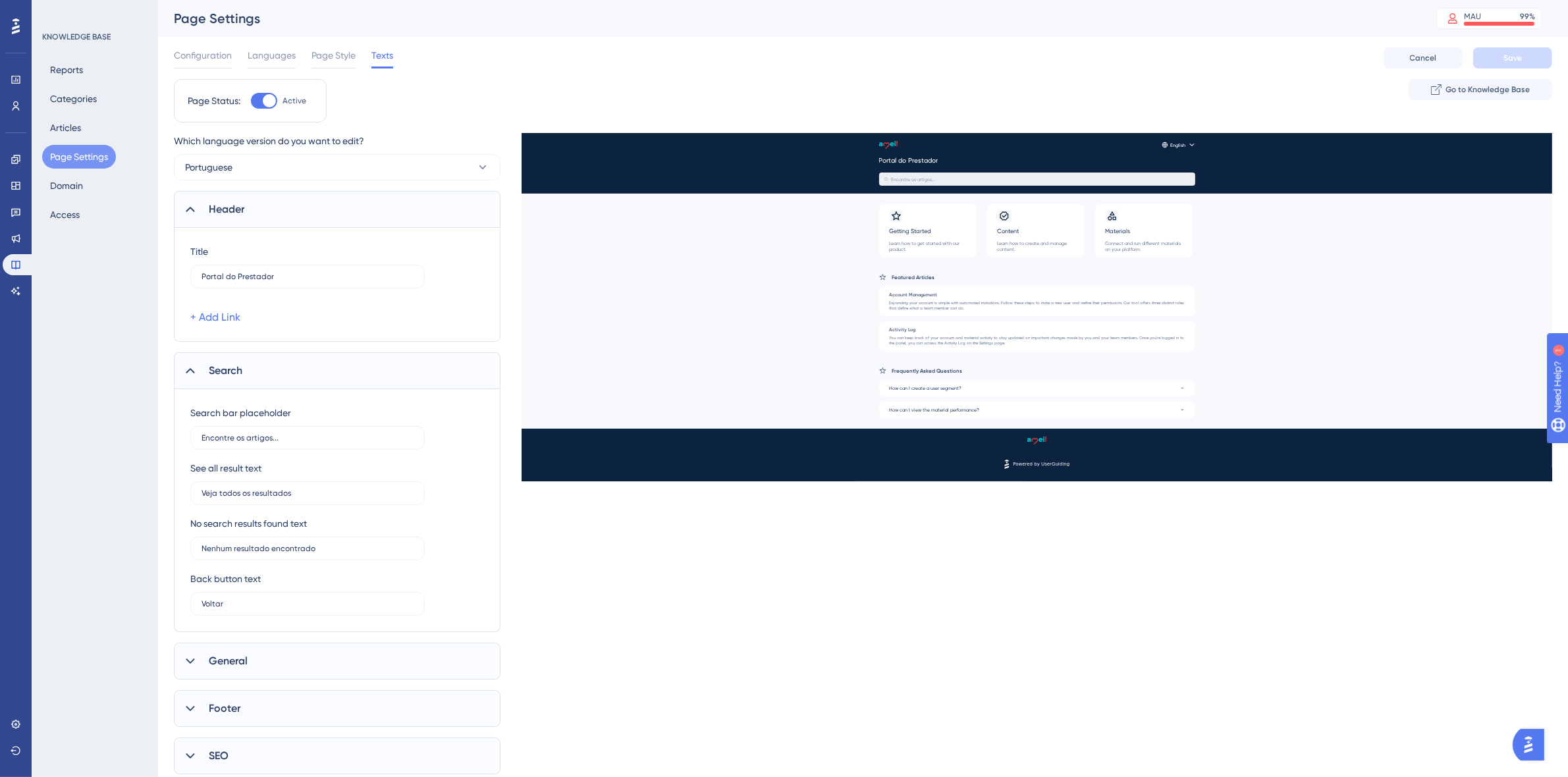
scroll to position [40, 0]
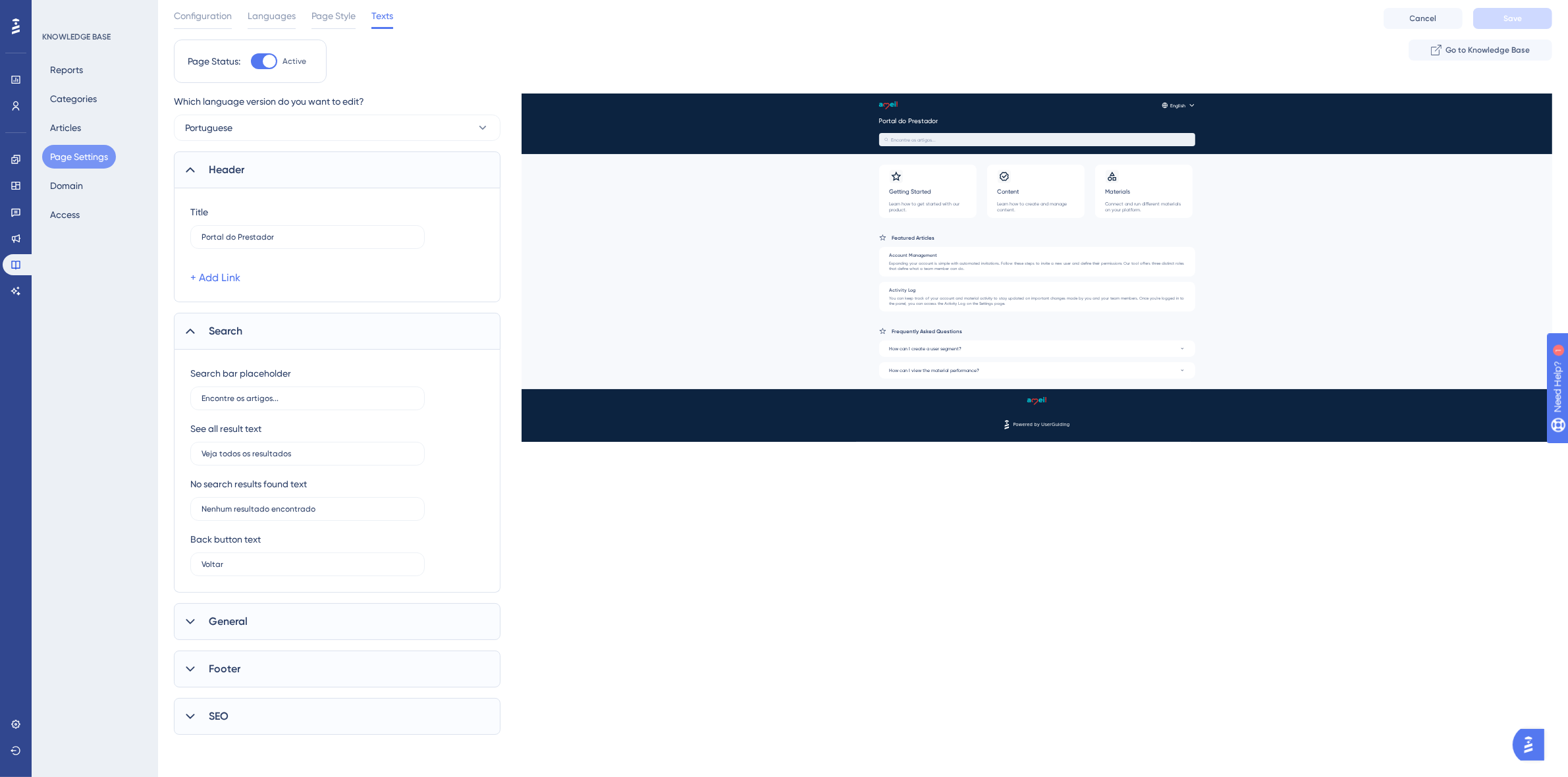
click at [261, 616] on div "General" at bounding box center [337, 621] width 326 height 37
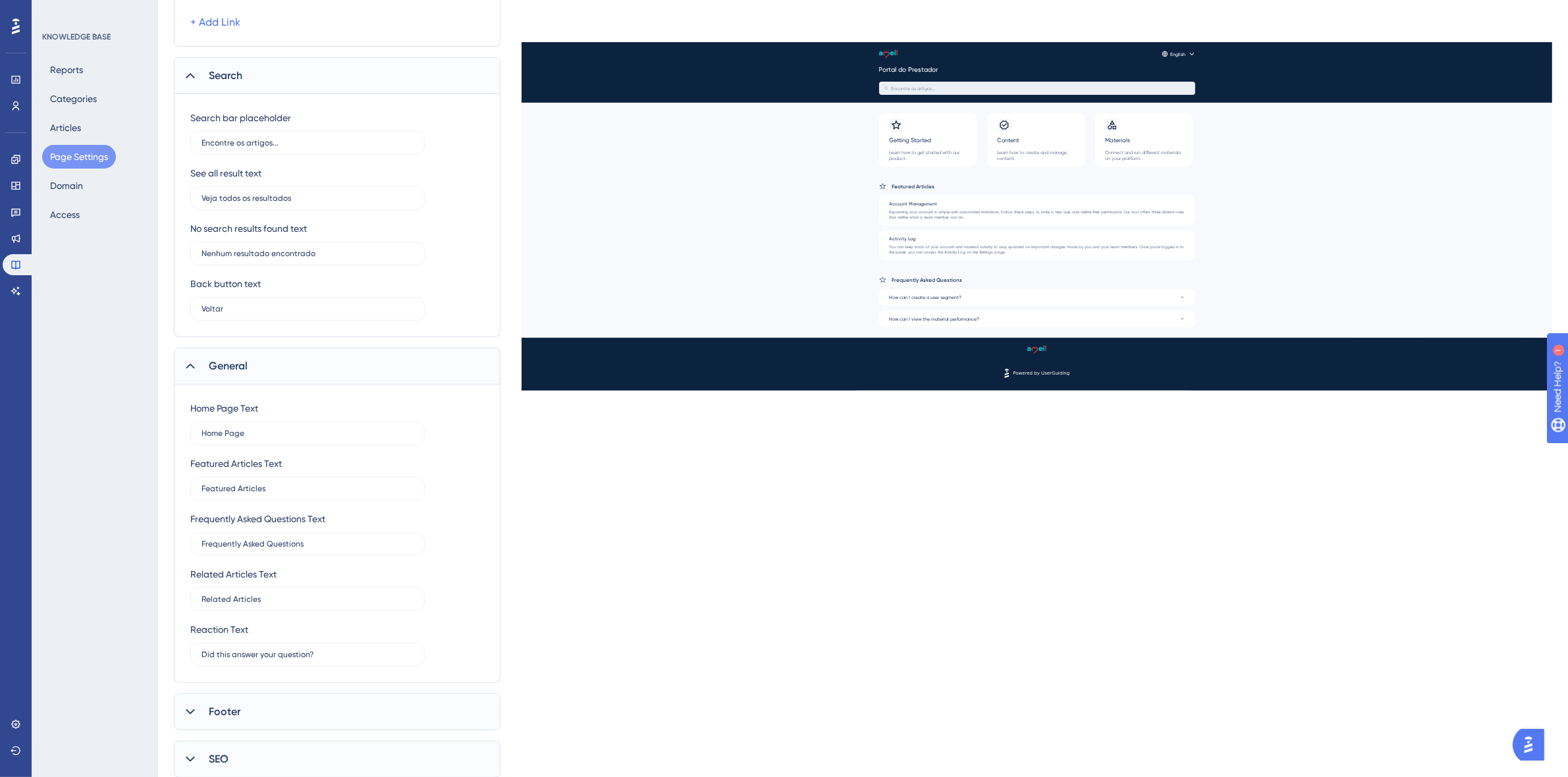
scroll to position [338, 0]
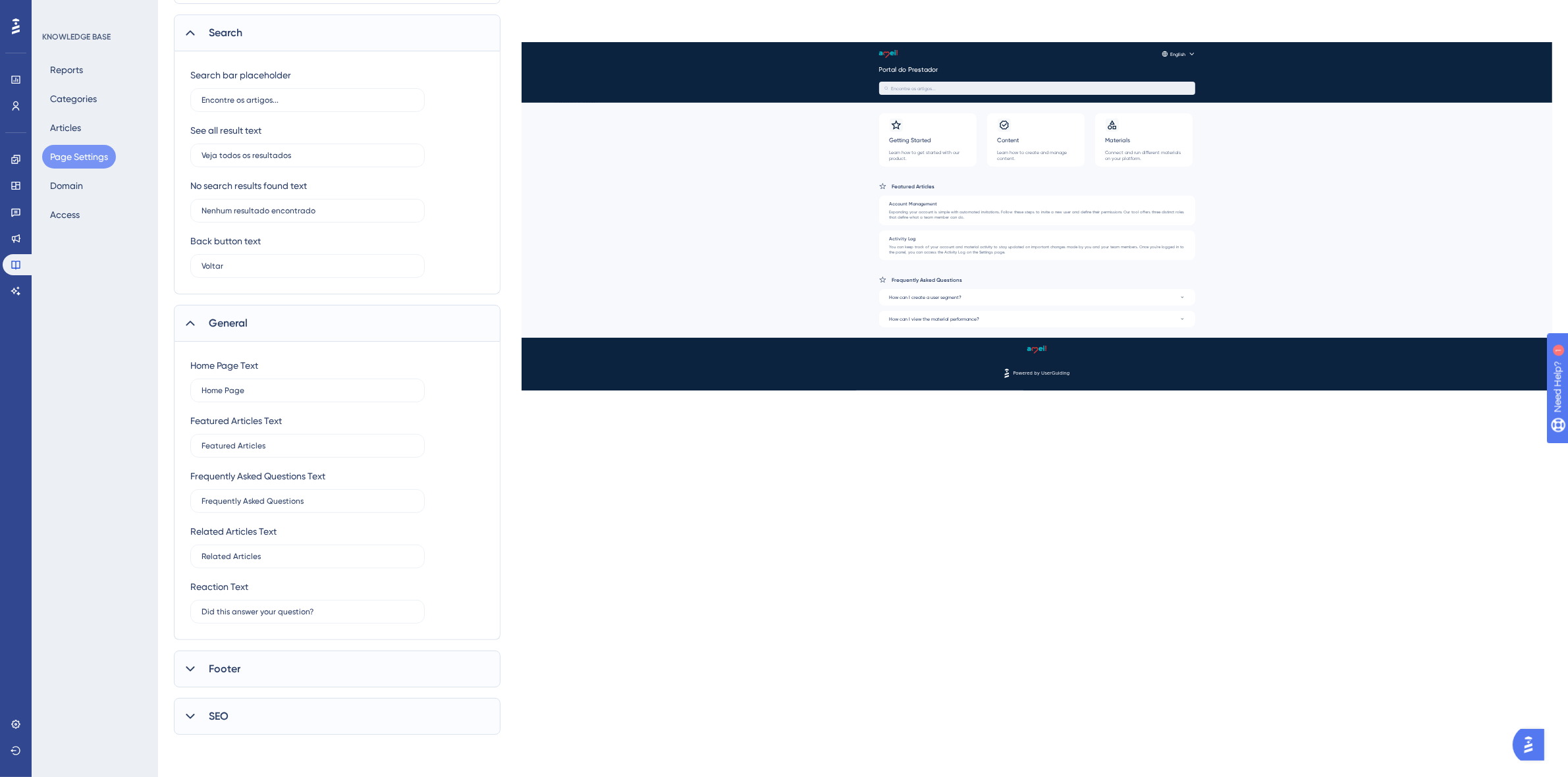
click at [247, 670] on div "Footer" at bounding box center [337, 669] width 326 height 37
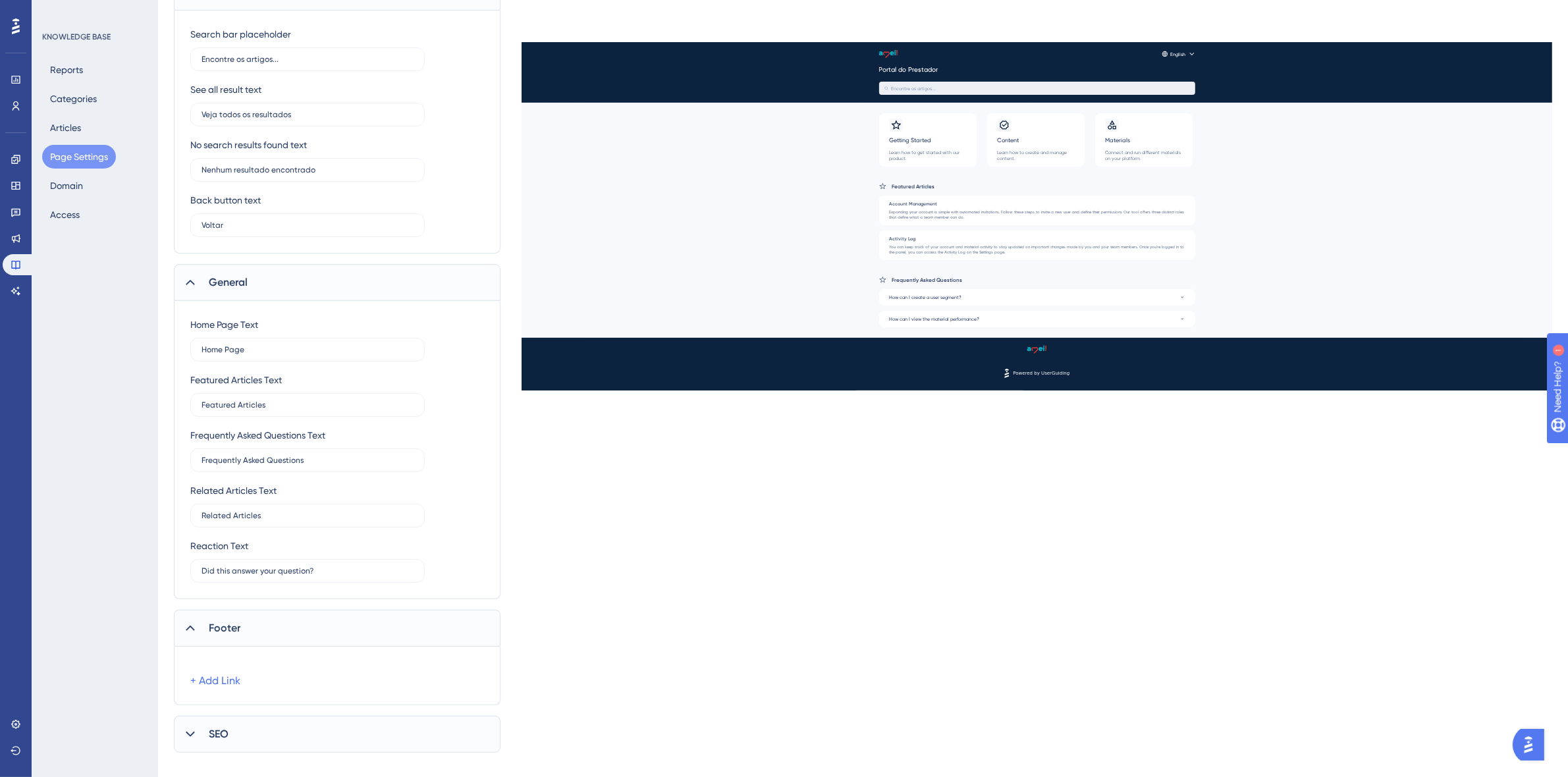
scroll to position [397, 0]
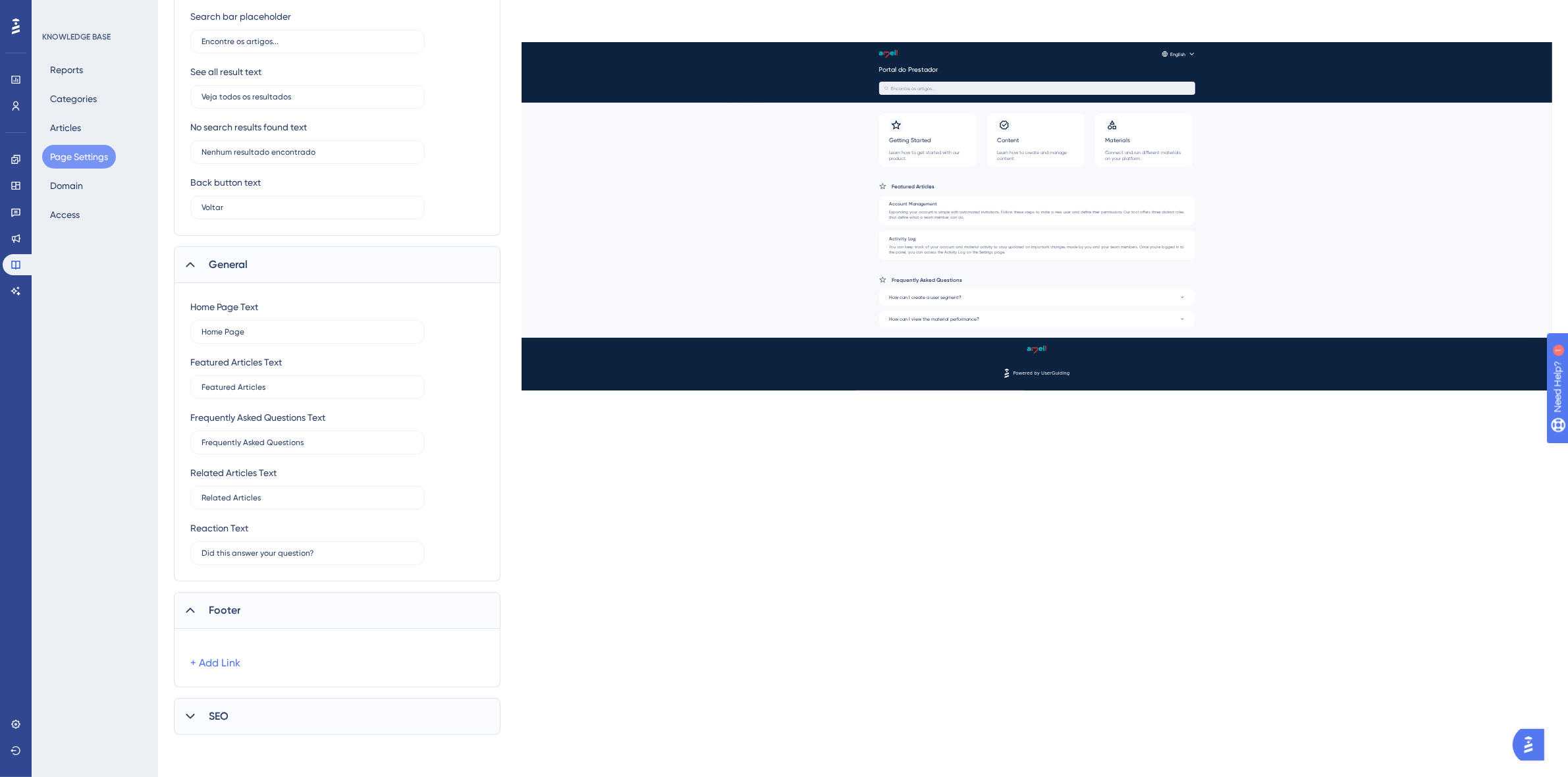
click at [251, 718] on div "SEO" at bounding box center [337, 716] width 326 height 37
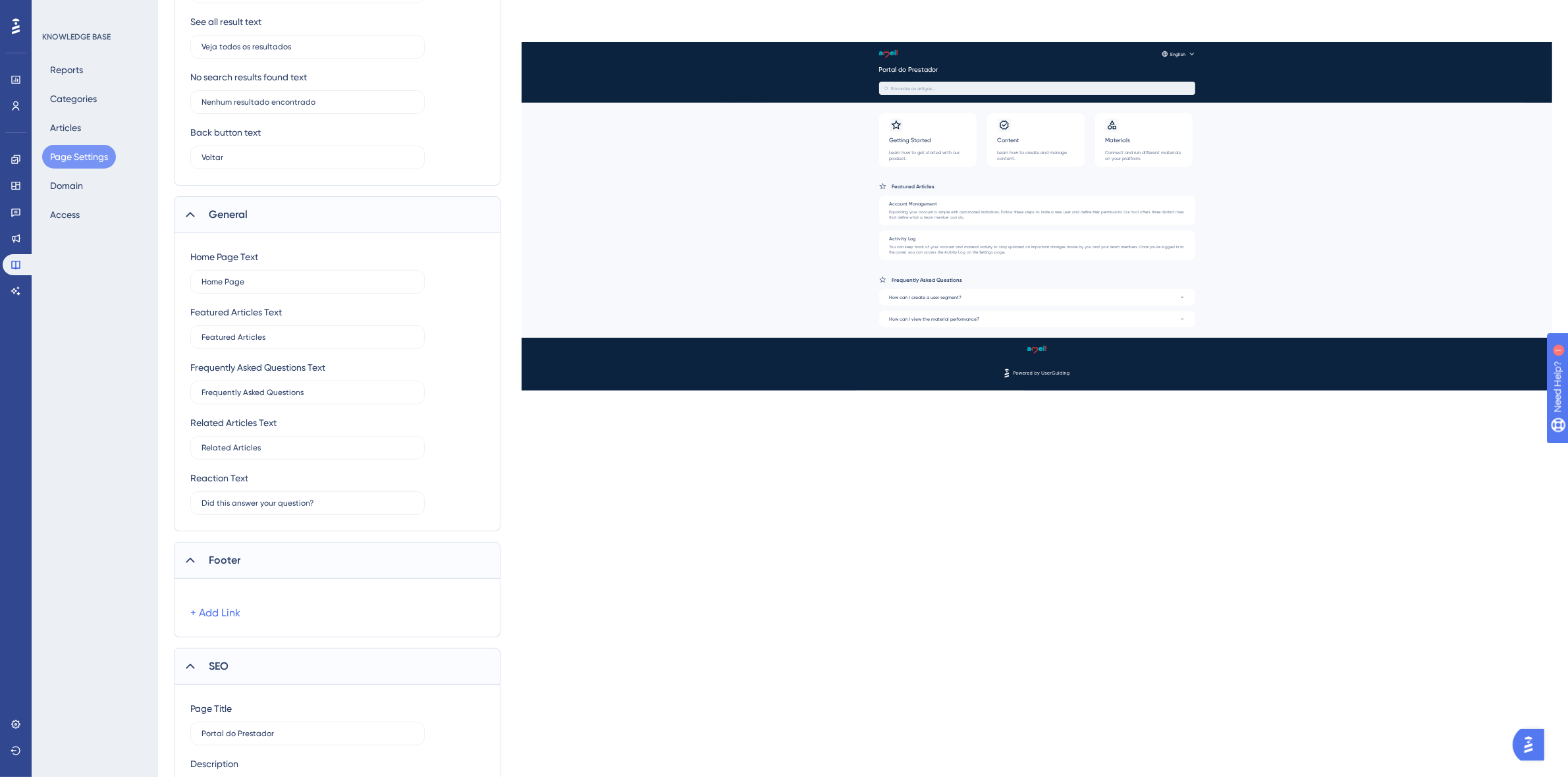
click at [234, 655] on div "SEO" at bounding box center [337, 666] width 326 height 37
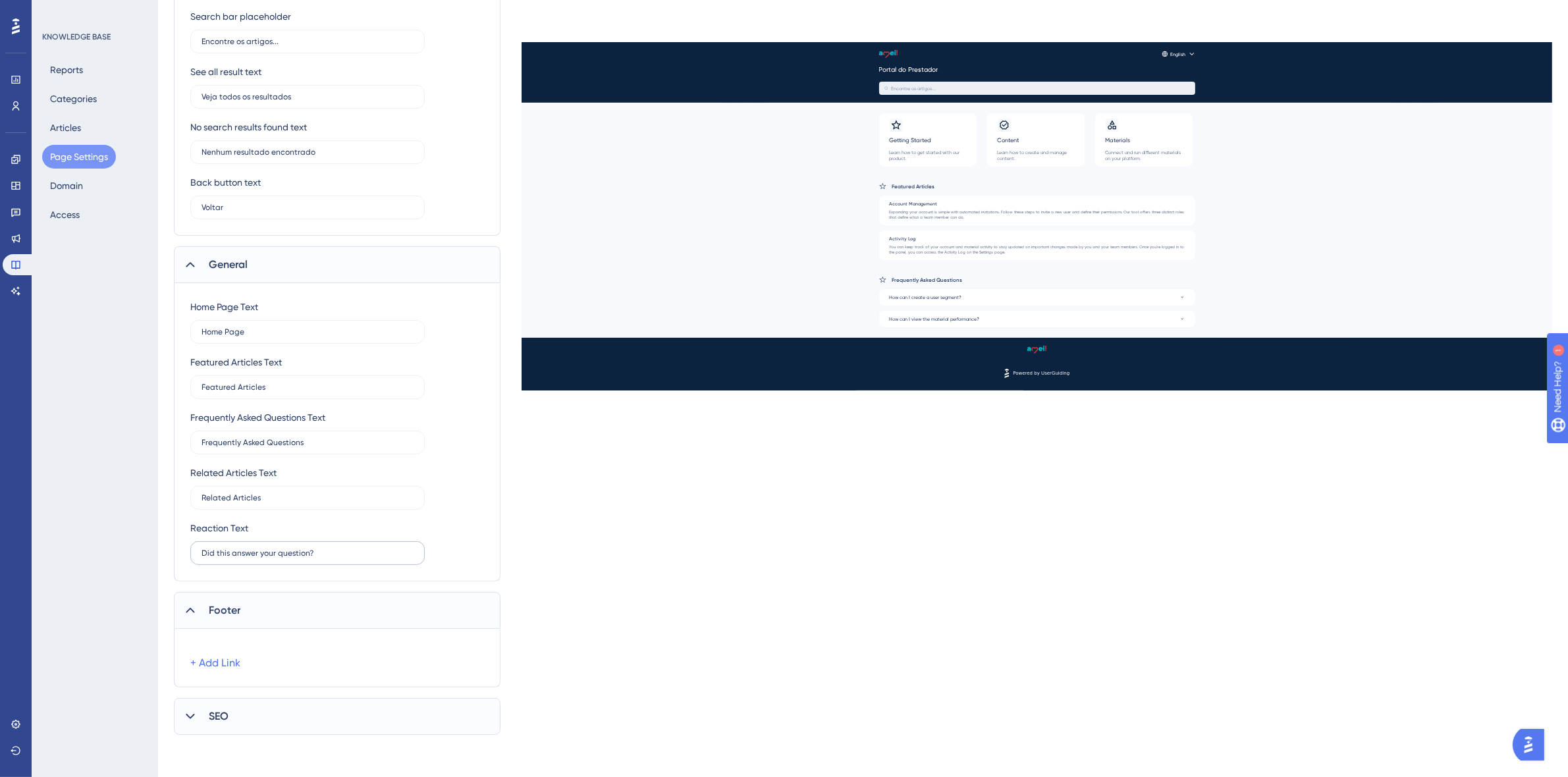
click at [219, 601] on div "Footer" at bounding box center [337, 610] width 326 height 37
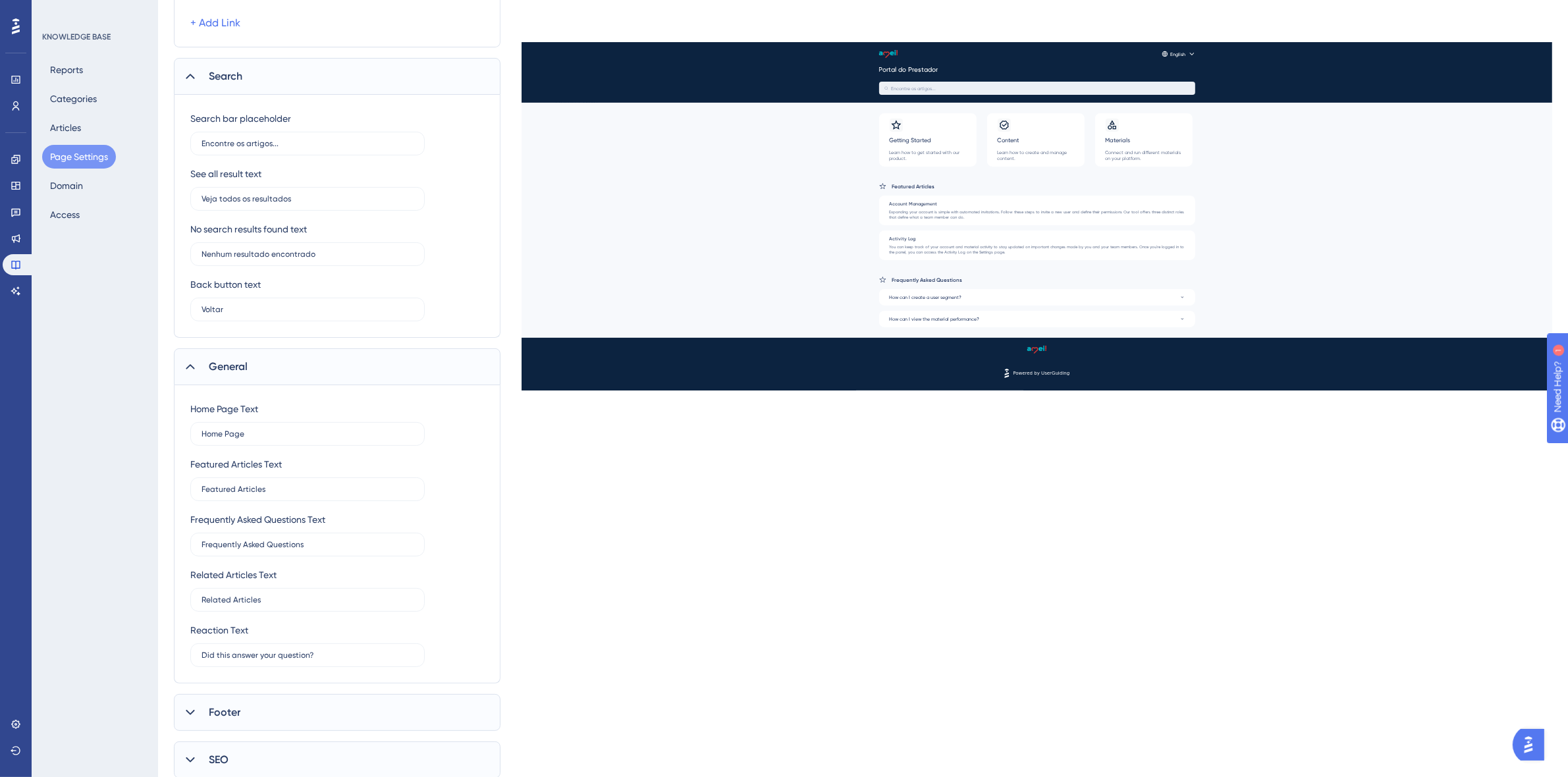
scroll to position [255, 0]
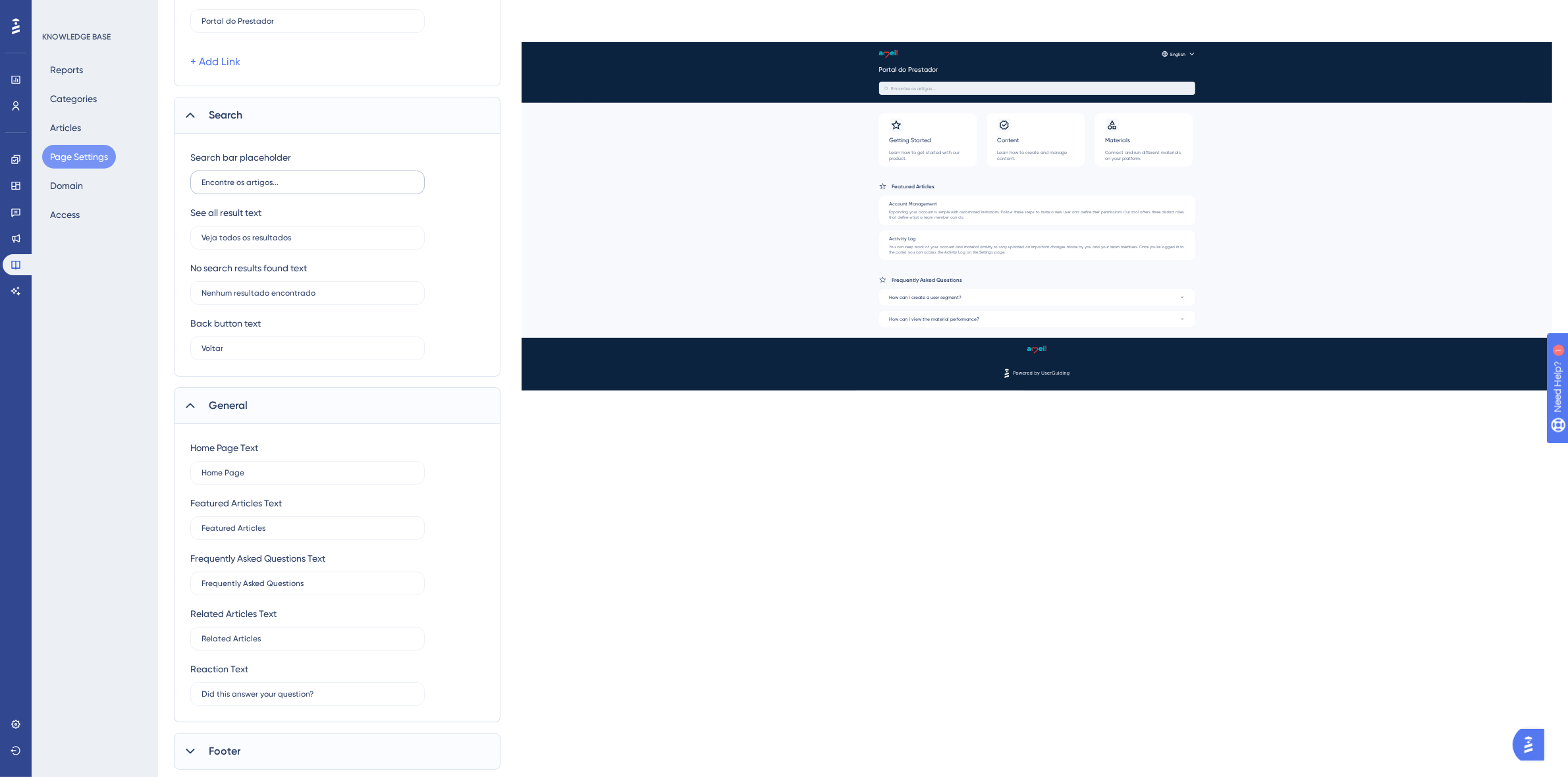
click at [227, 404] on span "General" at bounding box center [228, 405] width 39 height 16
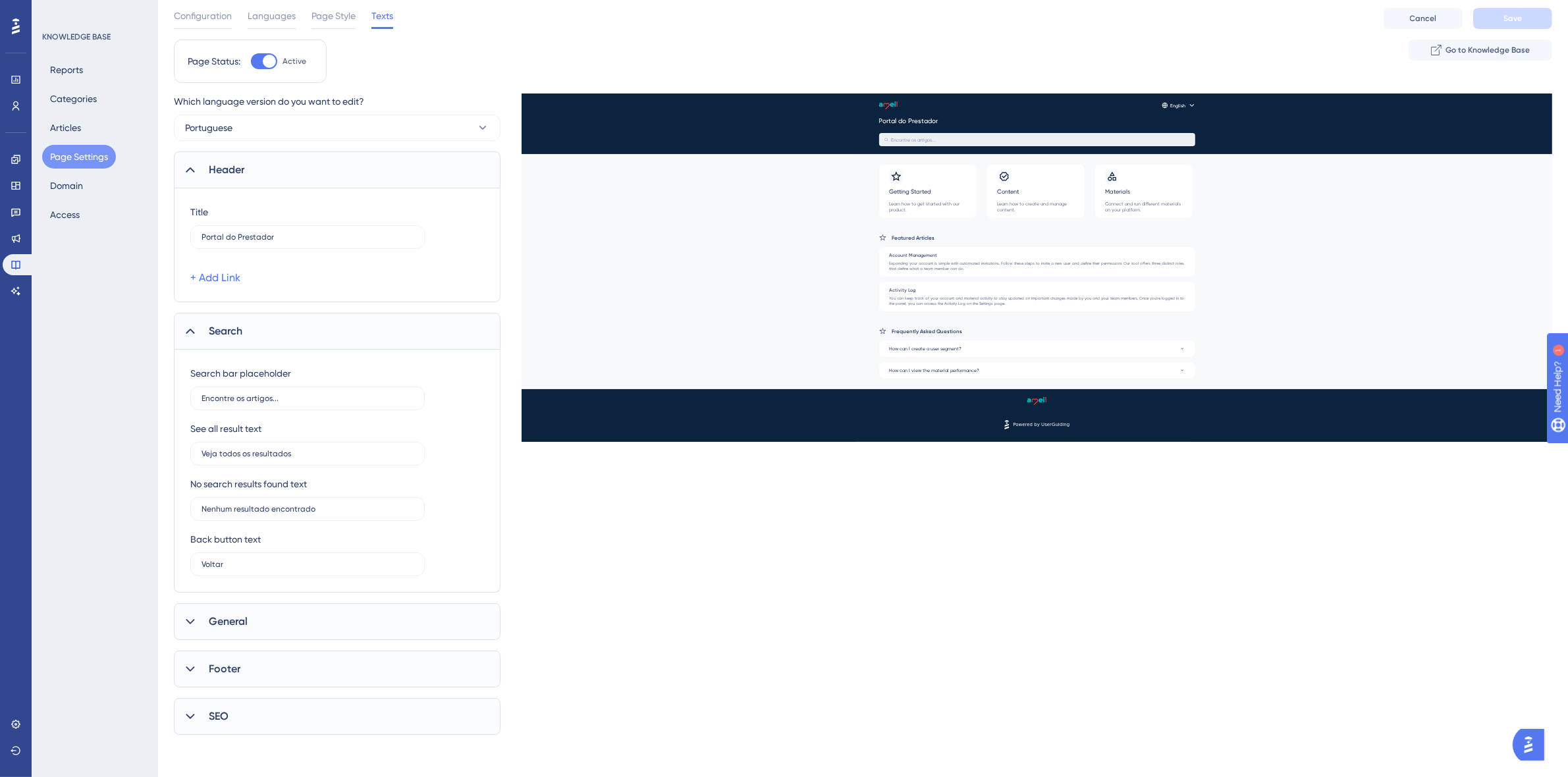
scroll to position [0, 0]
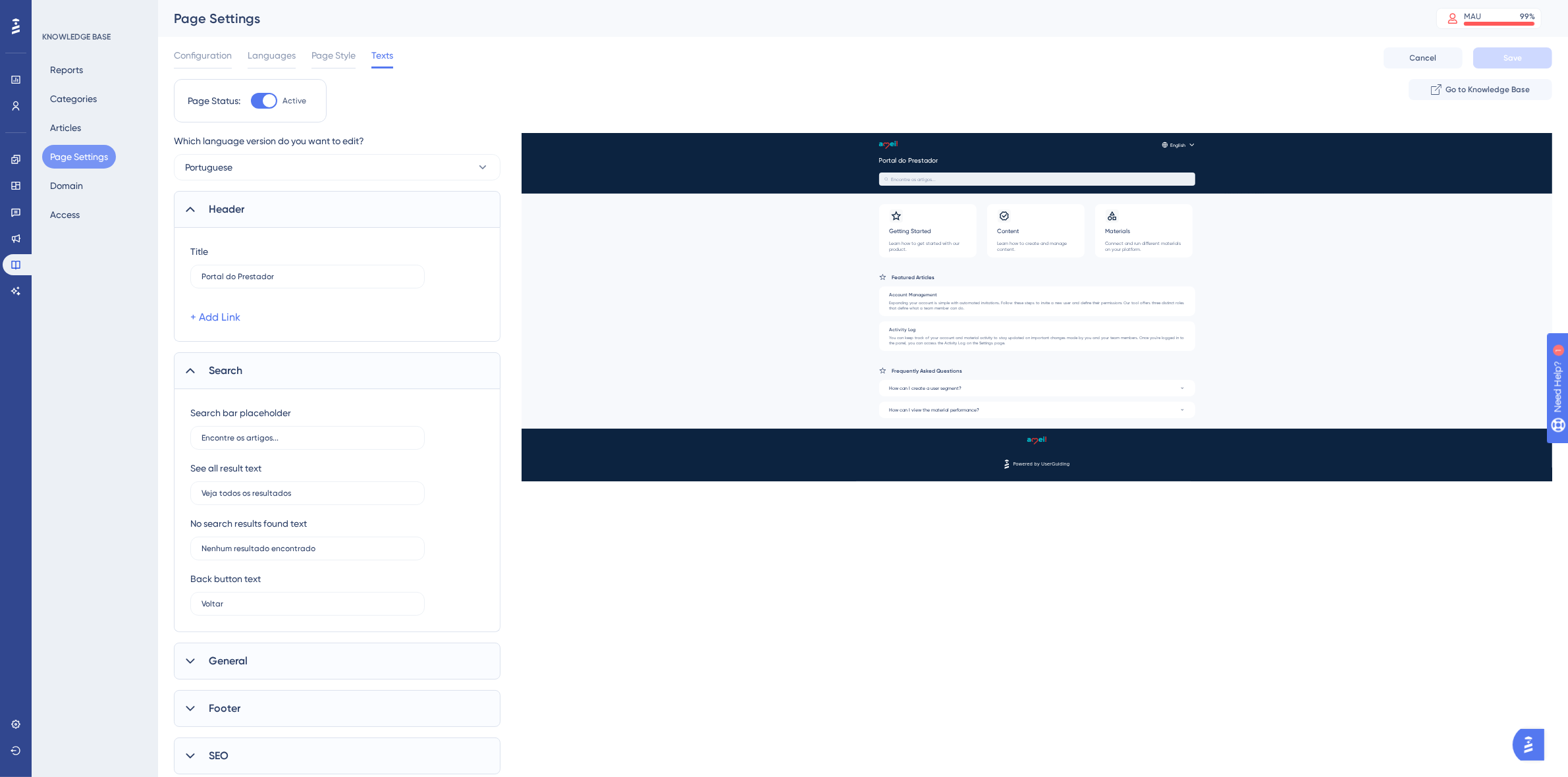
click at [225, 381] on div "Search" at bounding box center [337, 370] width 326 height 37
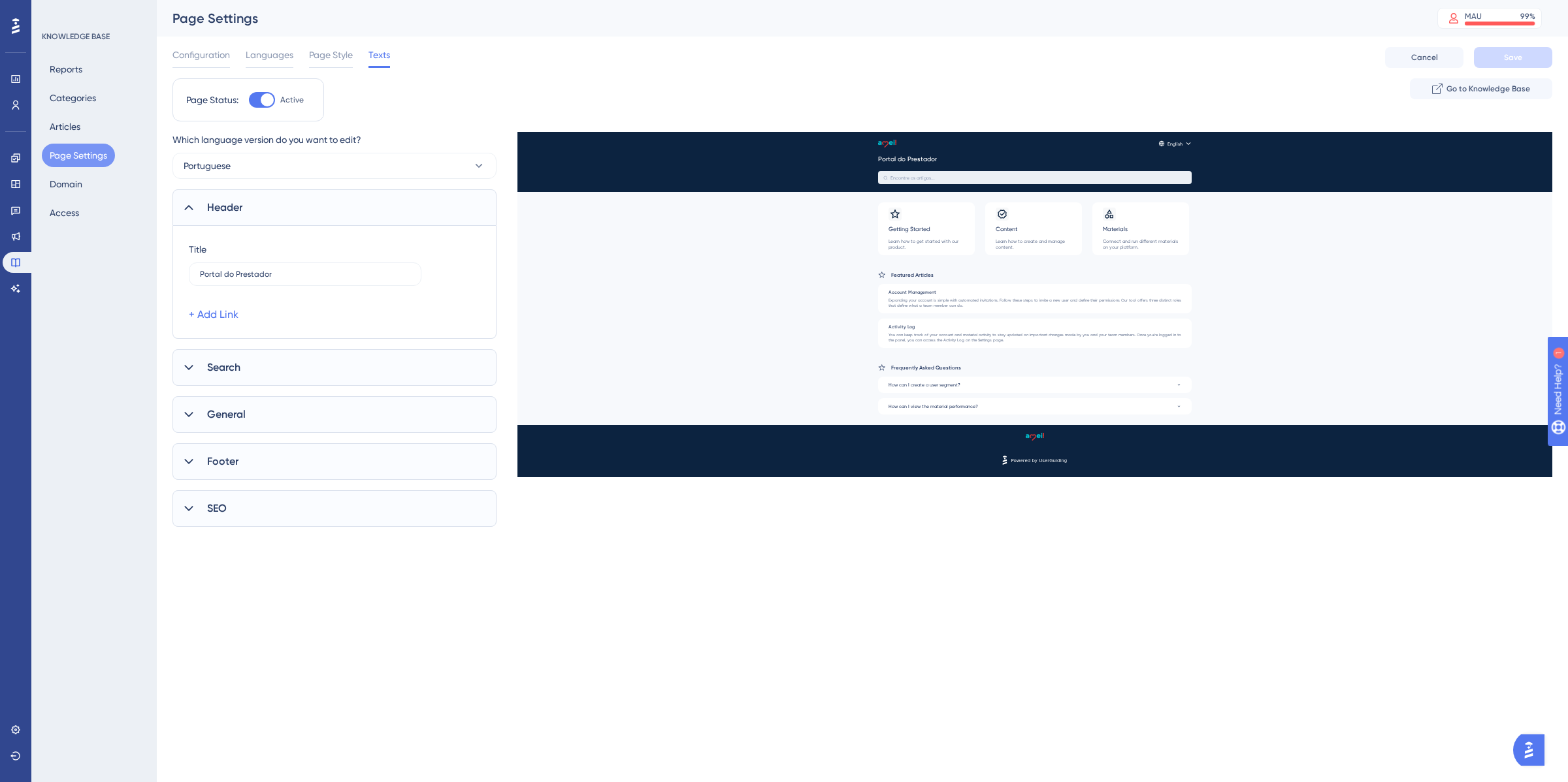
click at [213, 209] on span "Header" at bounding box center [224, 207] width 35 height 16
click at [57, 126] on button "Articles" at bounding box center [65, 127] width 47 height 23
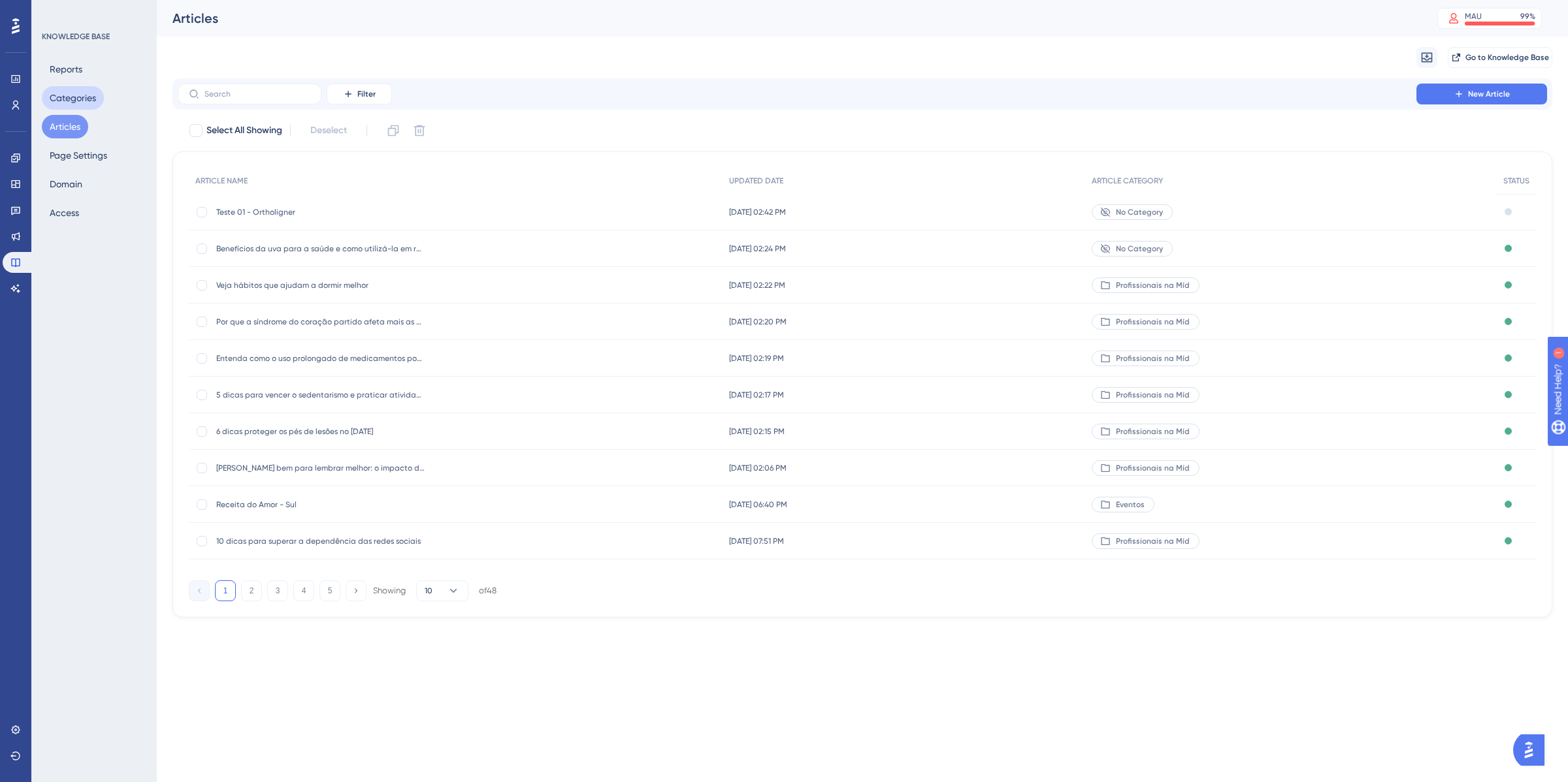
click at [86, 98] on button "Categories" at bounding box center [73, 98] width 62 height 23
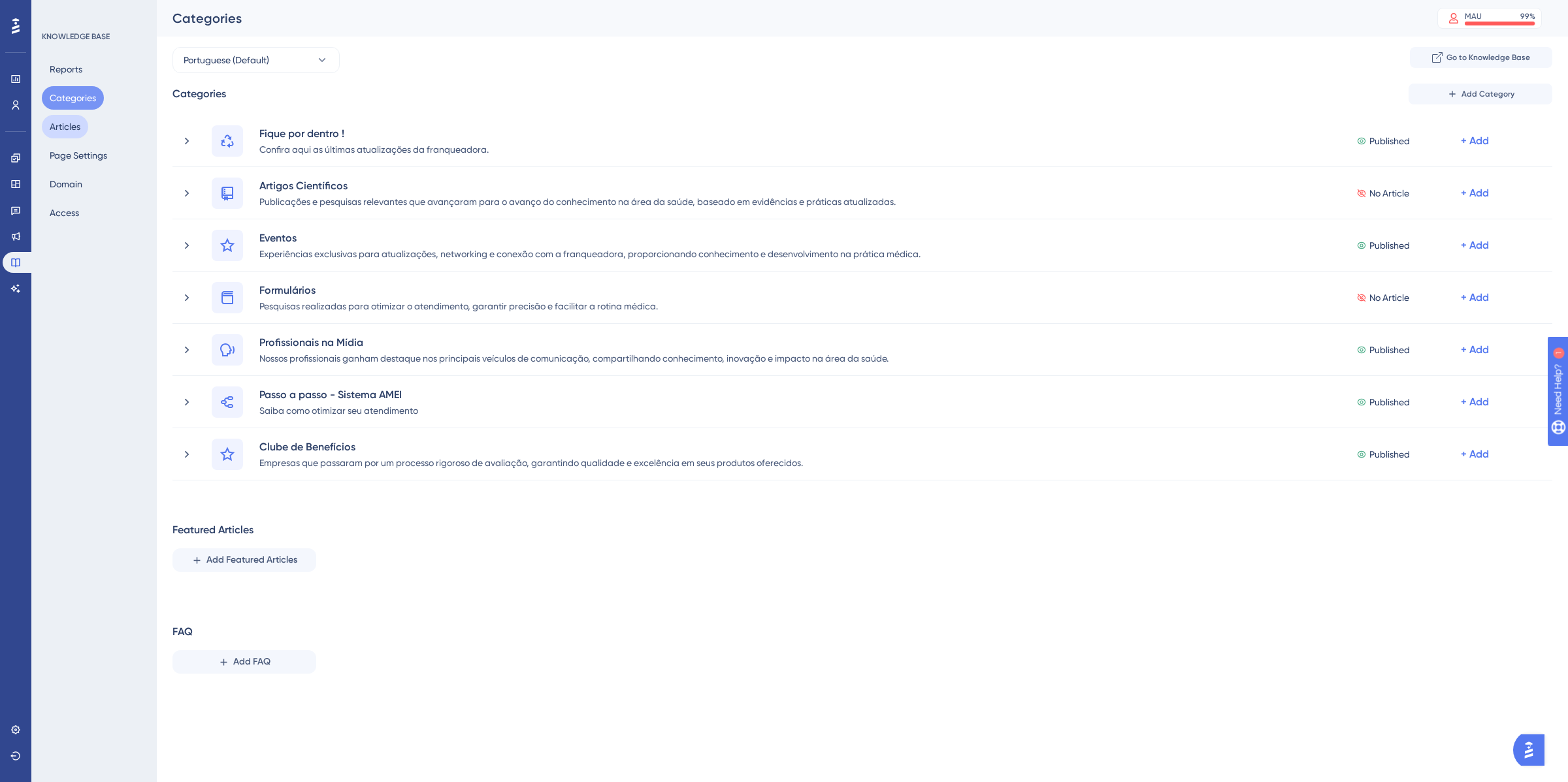
click at [77, 123] on button "Articles" at bounding box center [65, 127] width 47 height 23
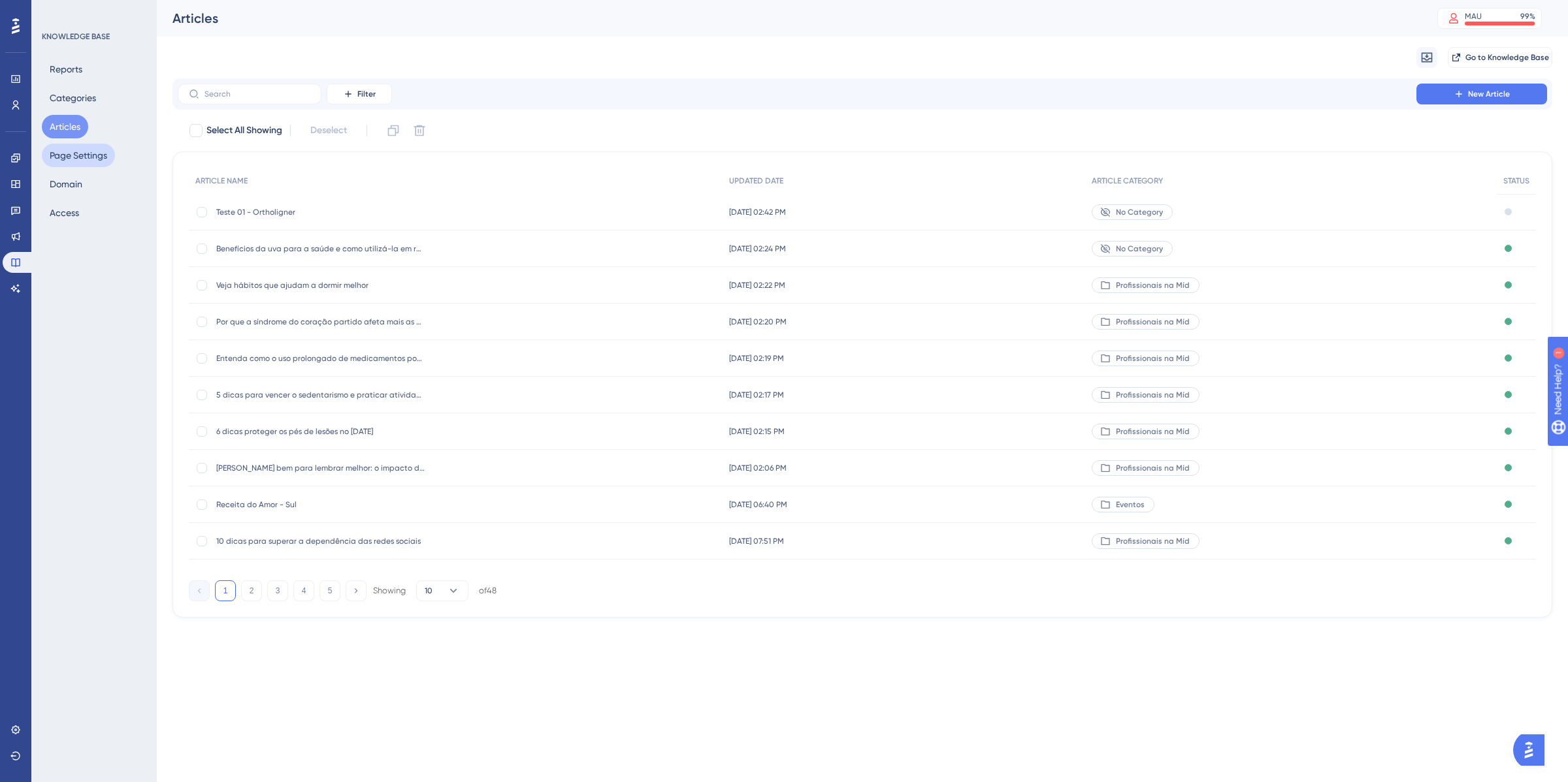
click at [67, 158] on button "Page Settings" at bounding box center [78, 155] width 73 height 23
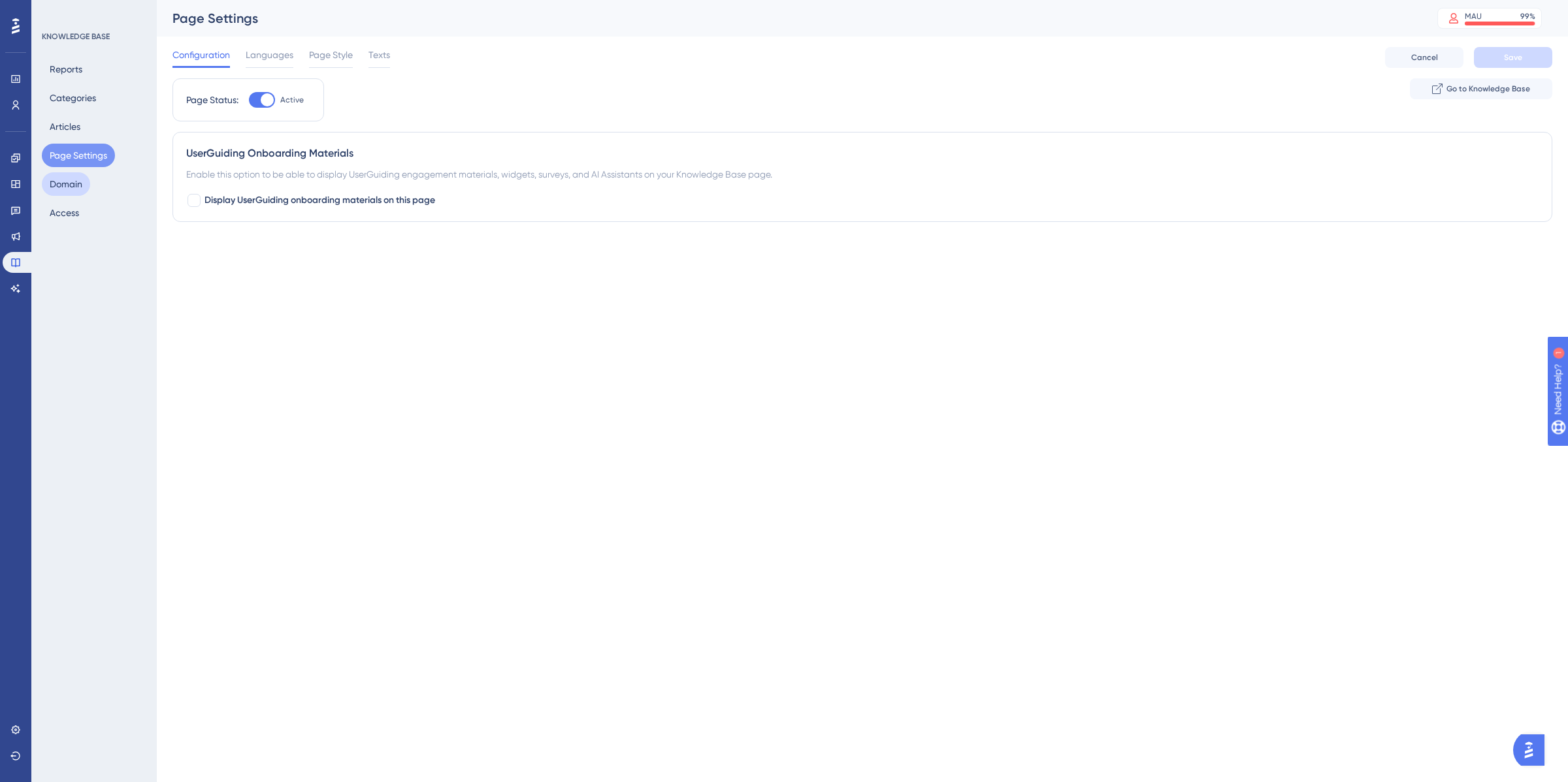
click at [84, 183] on button "Domain" at bounding box center [66, 184] width 48 height 23
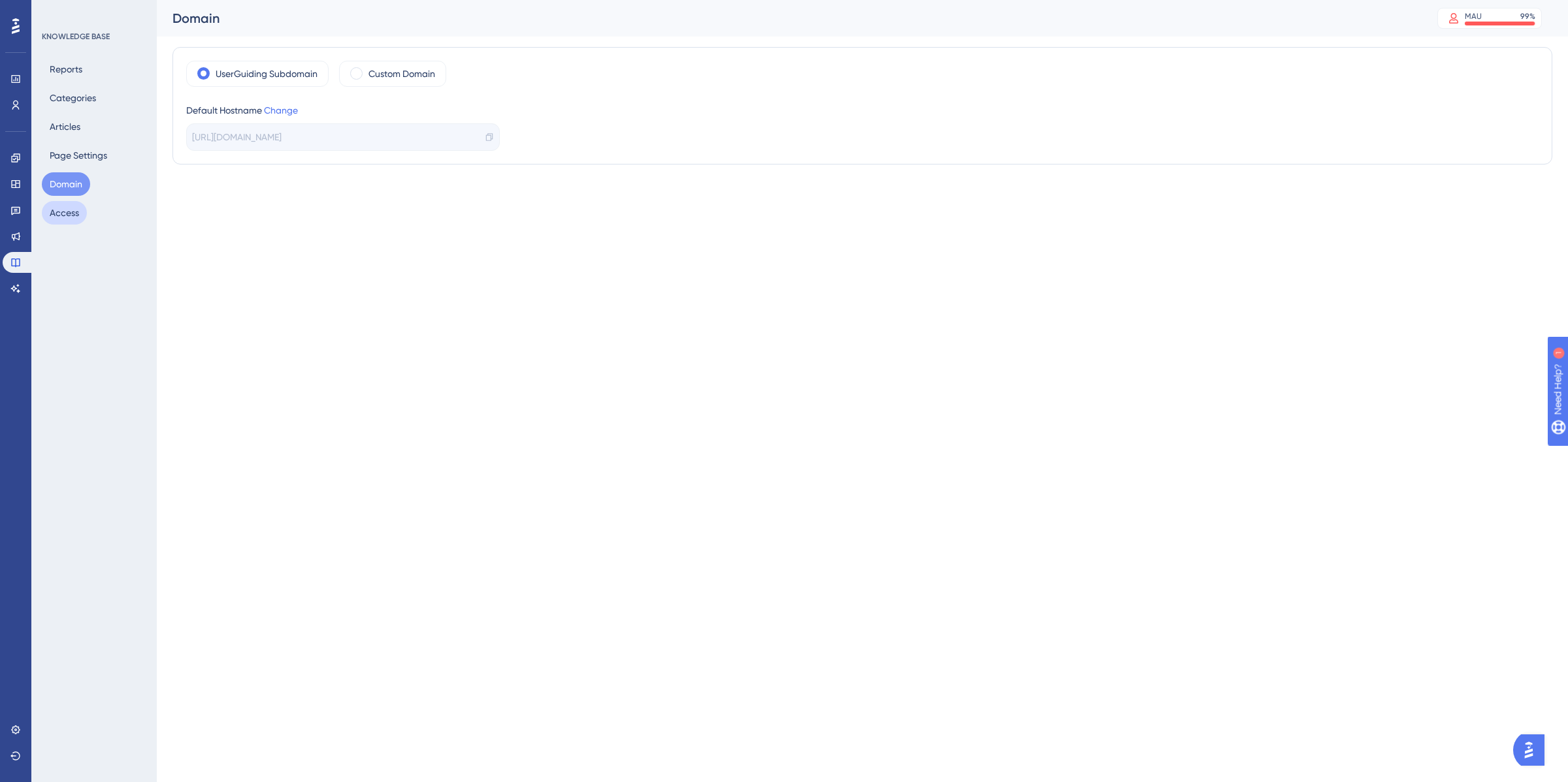
click at [62, 215] on button "Access" at bounding box center [65, 213] width 45 height 23
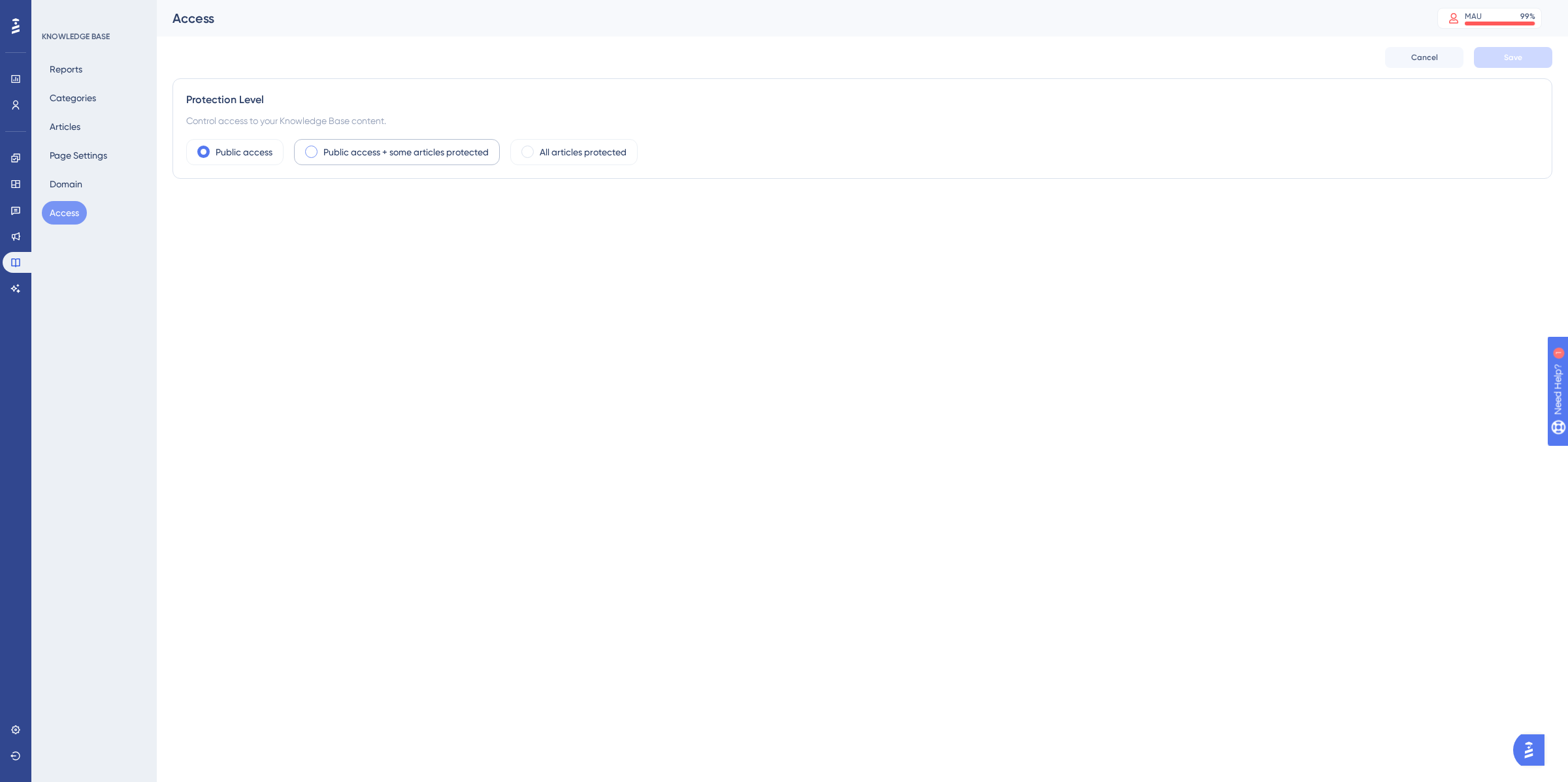
click at [399, 151] on label "Public access + some articles protected" at bounding box center [406, 152] width 165 height 16
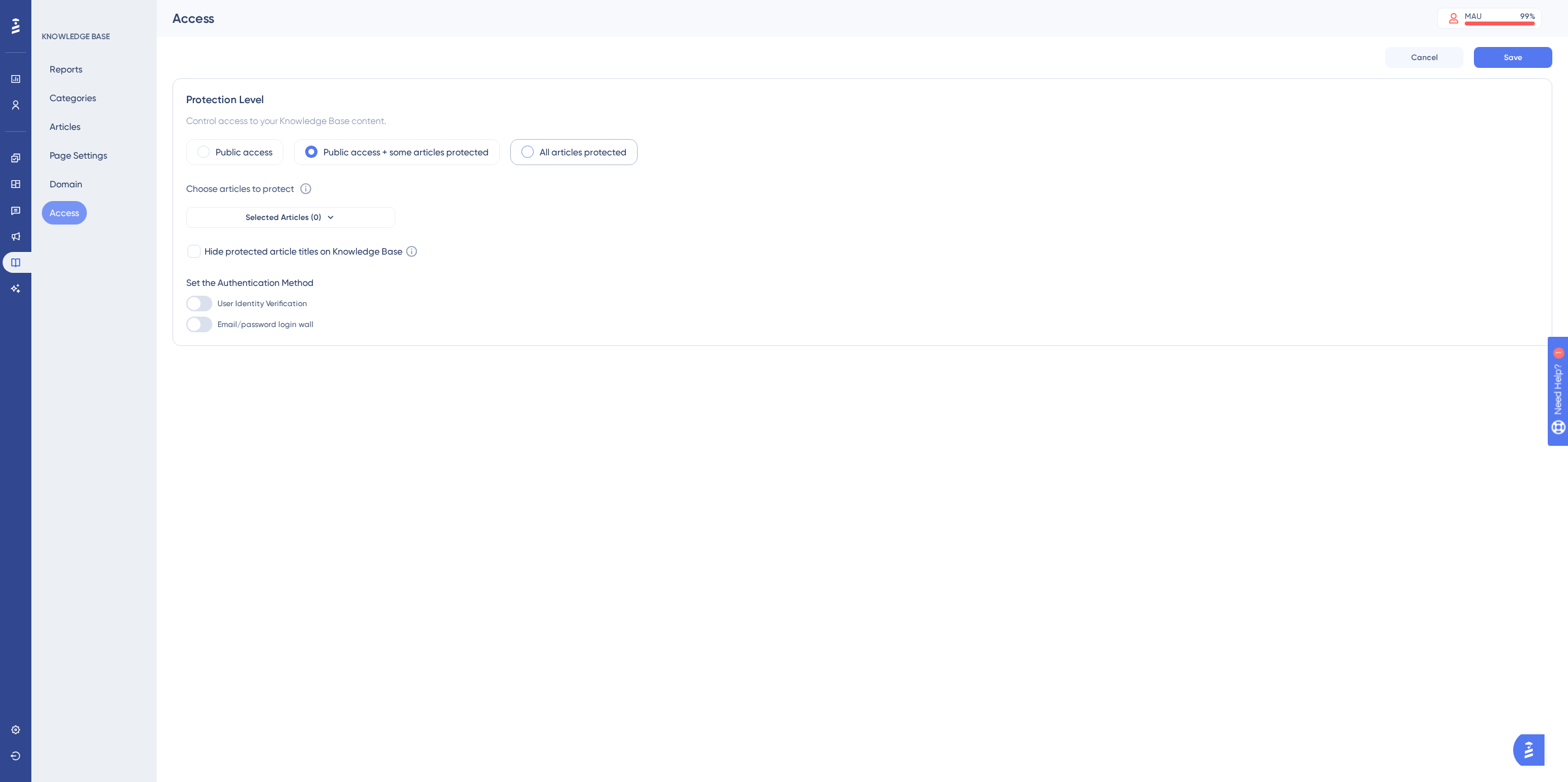
click at [622, 156] on label "All articles protected" at bounding box center [583, 152] width 87 height 16
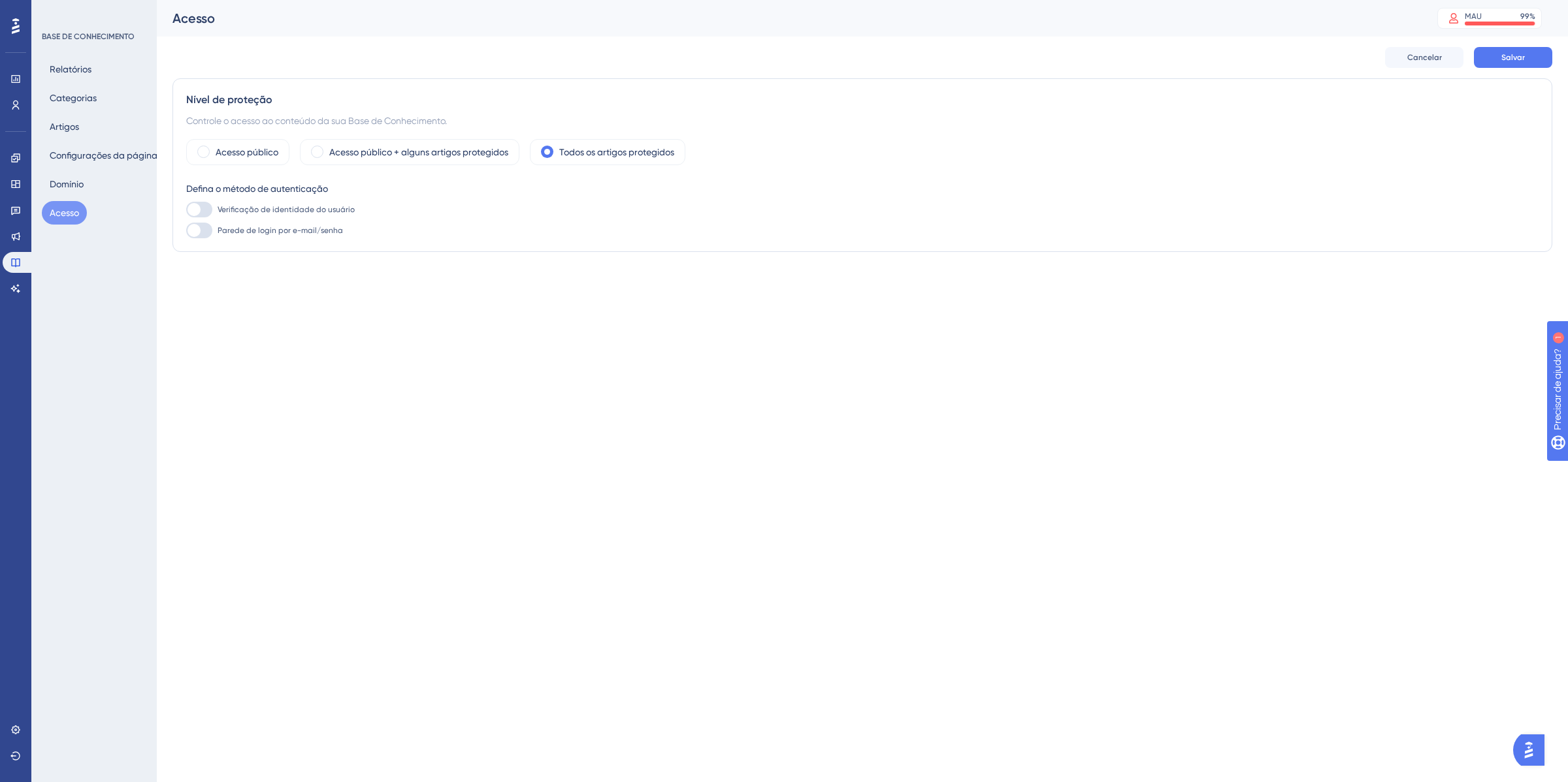
click at [761, 303] on div "Desempenho Usuários Noivado Widgets Opinião Atualizações de produtos Base de co…" at bounding box center [784, 152] width 1568 height 305
click at [232, 152] on font "Acesso público" at bounding box center [246, 152] width 62 height 10
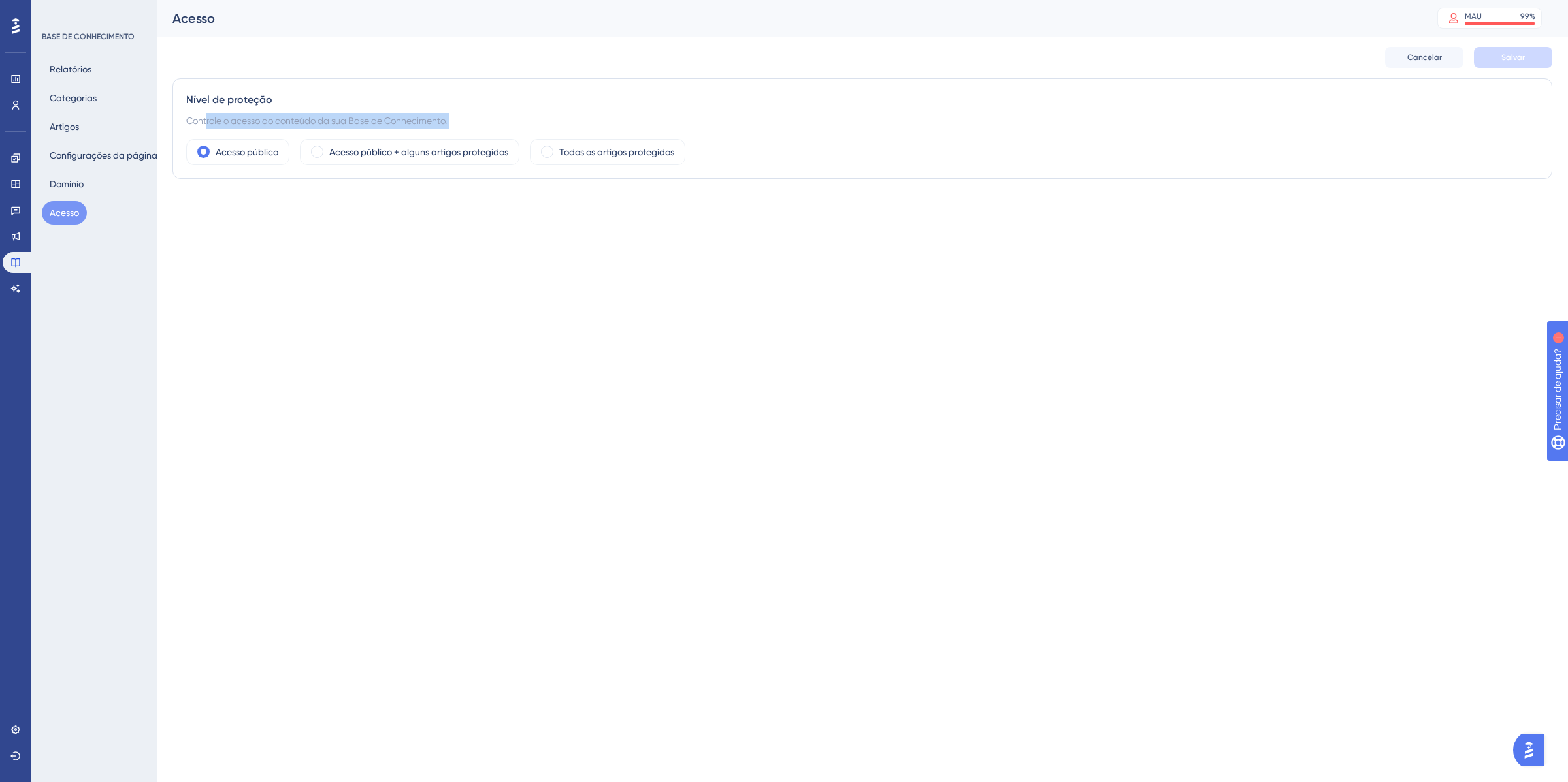
drag, startPoint x: 266, startPoint y: 132, endPoint x: 470, endPoint y: 137, distance: 204.1
click at [470, 137] on div "Nível de proteção Controle o acesso ao conteúdo da sua Base de Conhecimento. Ac…" at bounding box center [862, 128] width 1380 height 101
click at [521, 85] on div "Nível de proteção Controle o acesso ao conteúdo da sua Base de Conhecimento. Ac…" at bounding box center [862, 128] width 1380 height 101
drag, startPoint x: 185, startPoint y: 99, endPoint x: 207, endPoint y: 103, distance: 22.4
click at [207, 103] on div "Nível de proteção Controle o acesso ao conteúdo da sua Base de Conhecimento. Ac…" at bounding box center [862, 128] width 1380 height 101
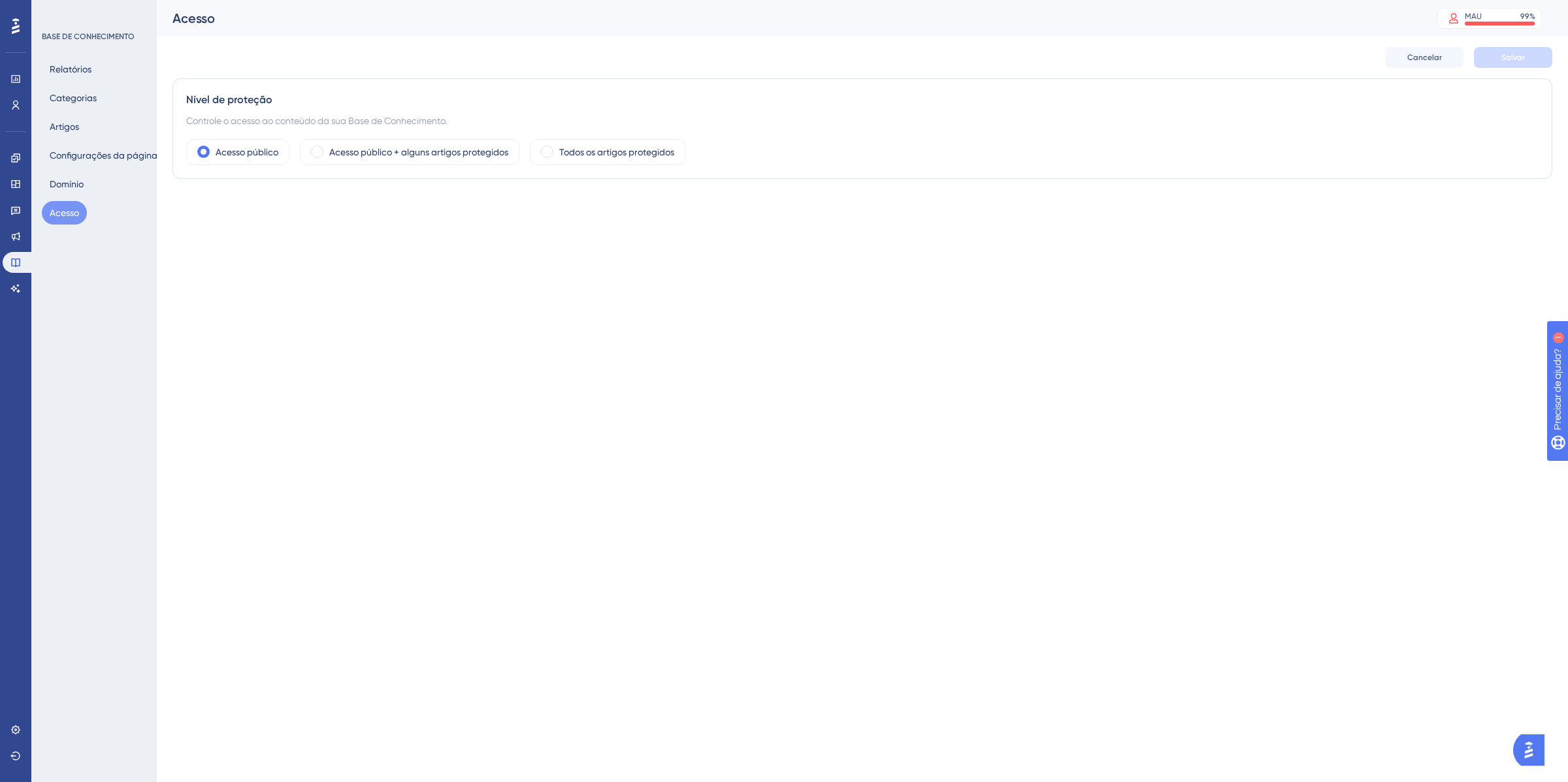
click at [204, 132] on div "Nível de proteção Controle o acesso ao conteúdo da sua Base de Conhecimento. Ac…" at bounding box center [862, 128] width 1380 height 101
click at [386, 0] on html "Desempenho Usuários Noivado Widgets Opinião Atualizações de produtos Base de co…" at bounding box center [784, 0] width 1568 height 0
click at [70, 185] on font "Domínio" at bounding box center [67, 184] width 34 height 10
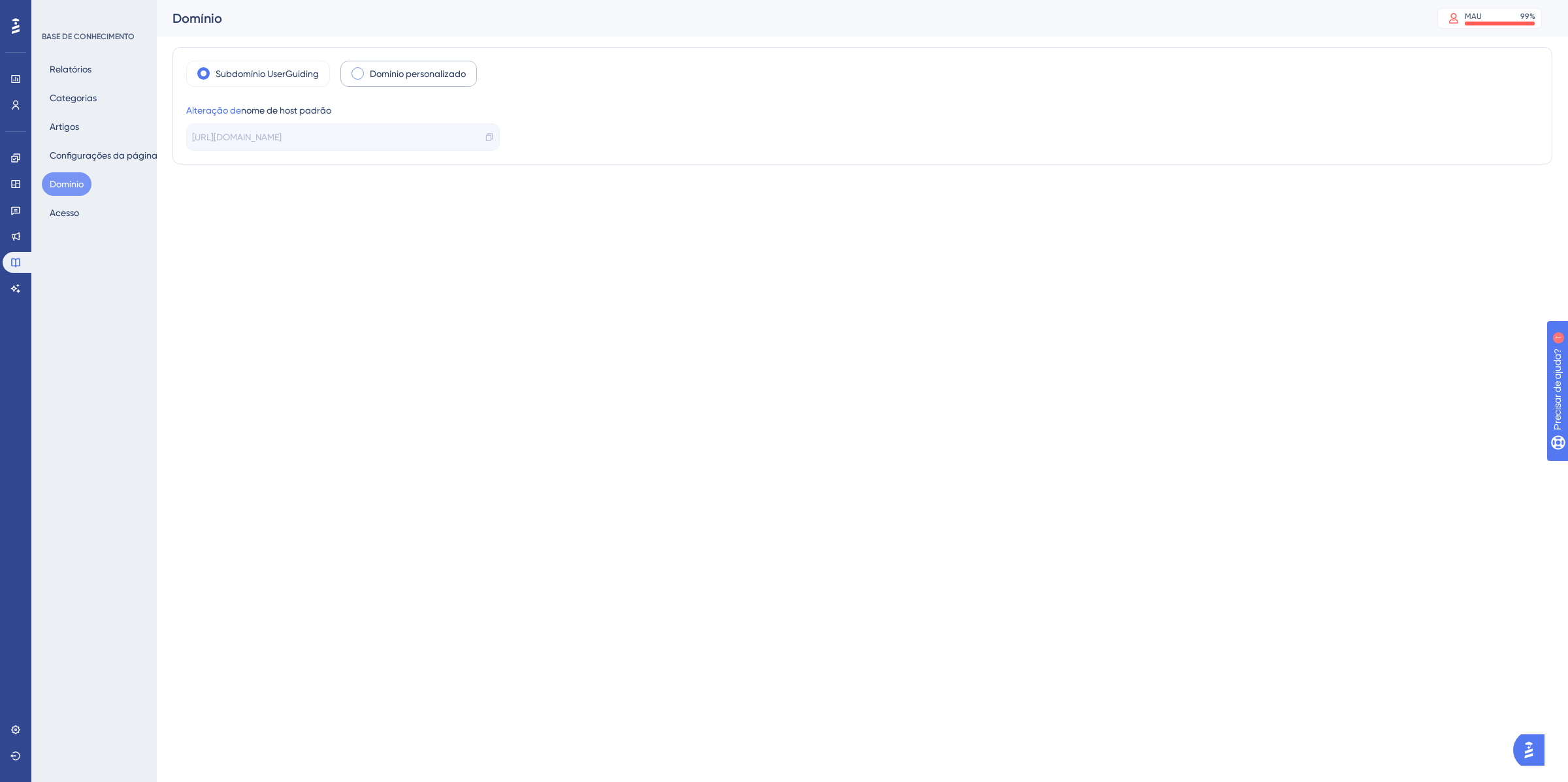
click at [395, 75] on font "Domínio personalizado" at bounding box center [418, 73] width 96 height 10
click at [406, 23] on icon at bounding box center [405, 24] width 7 height 7
click at [78, 147] on font "Configurações da página" at bounding box center [103, 155] width 108 height 16
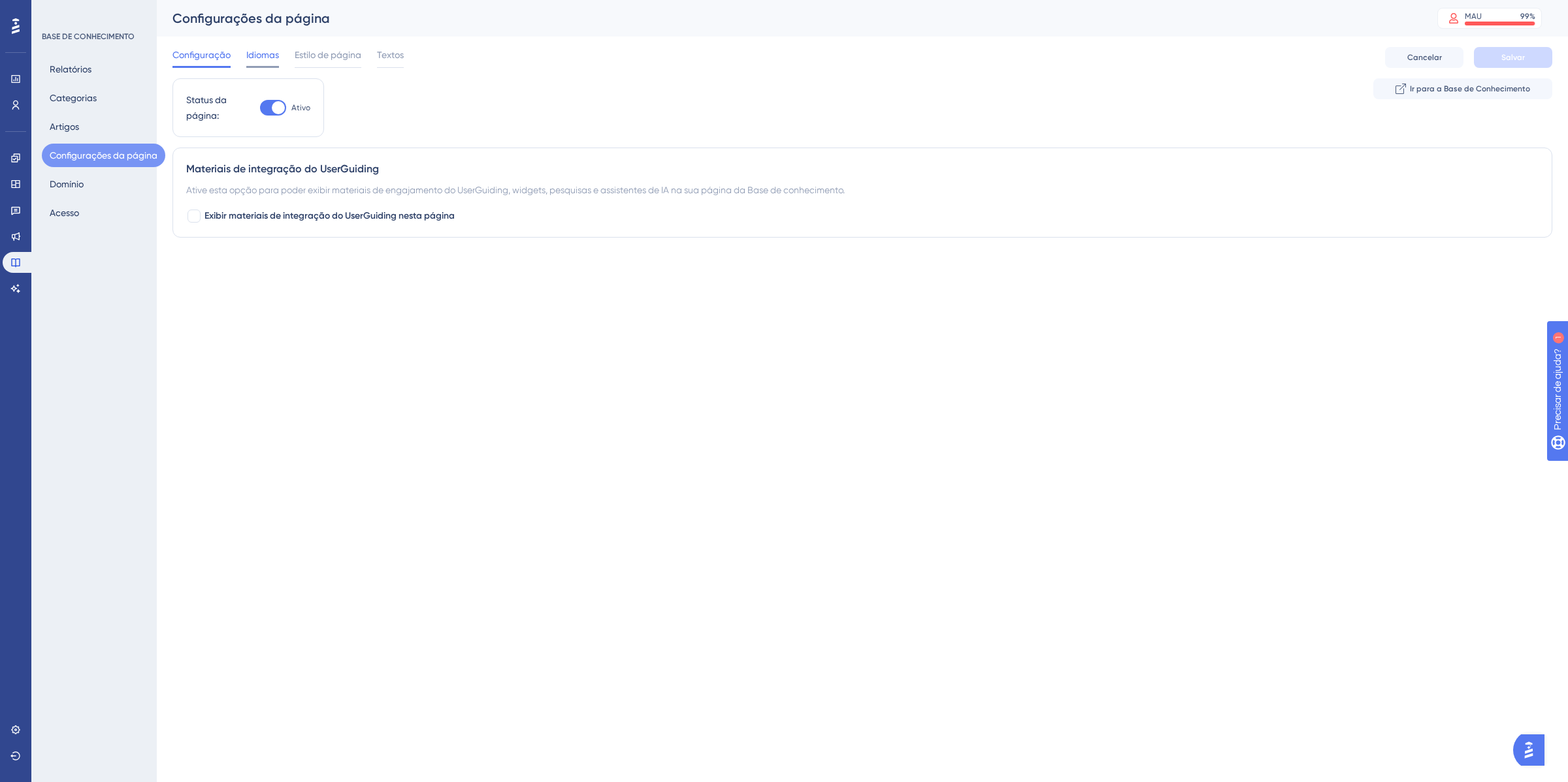
click at [260, 59] on font "Idiomas" at bounding box center [263, 54] width 33 height 10
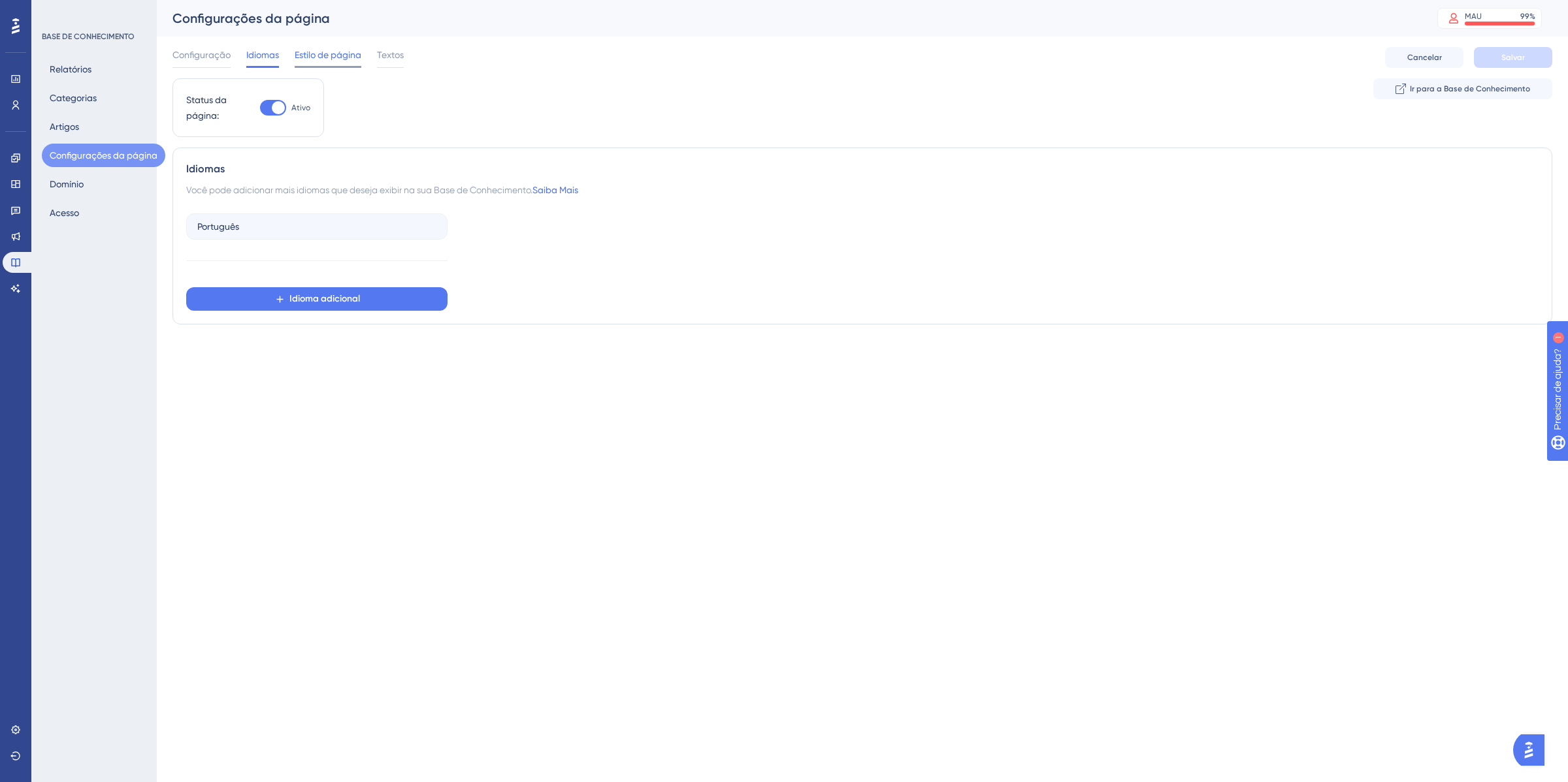
click at [321, 60] on font "Estilo de página" at bounding box center [327, 54] width 67 height 10
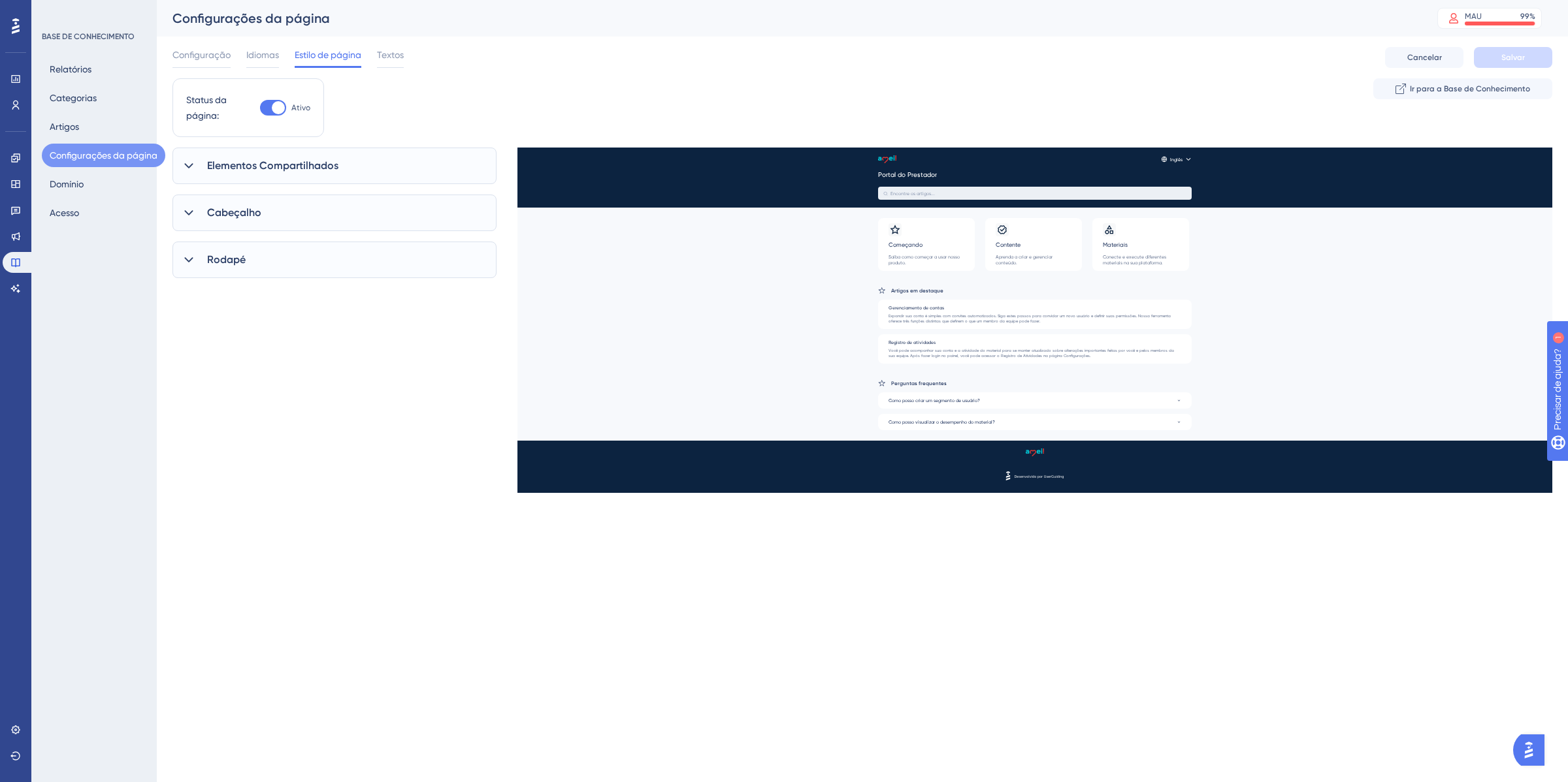
click at [290, 171] on span "Elementos Compartilhados" at bounding box center [272, 165] width 131 height 16
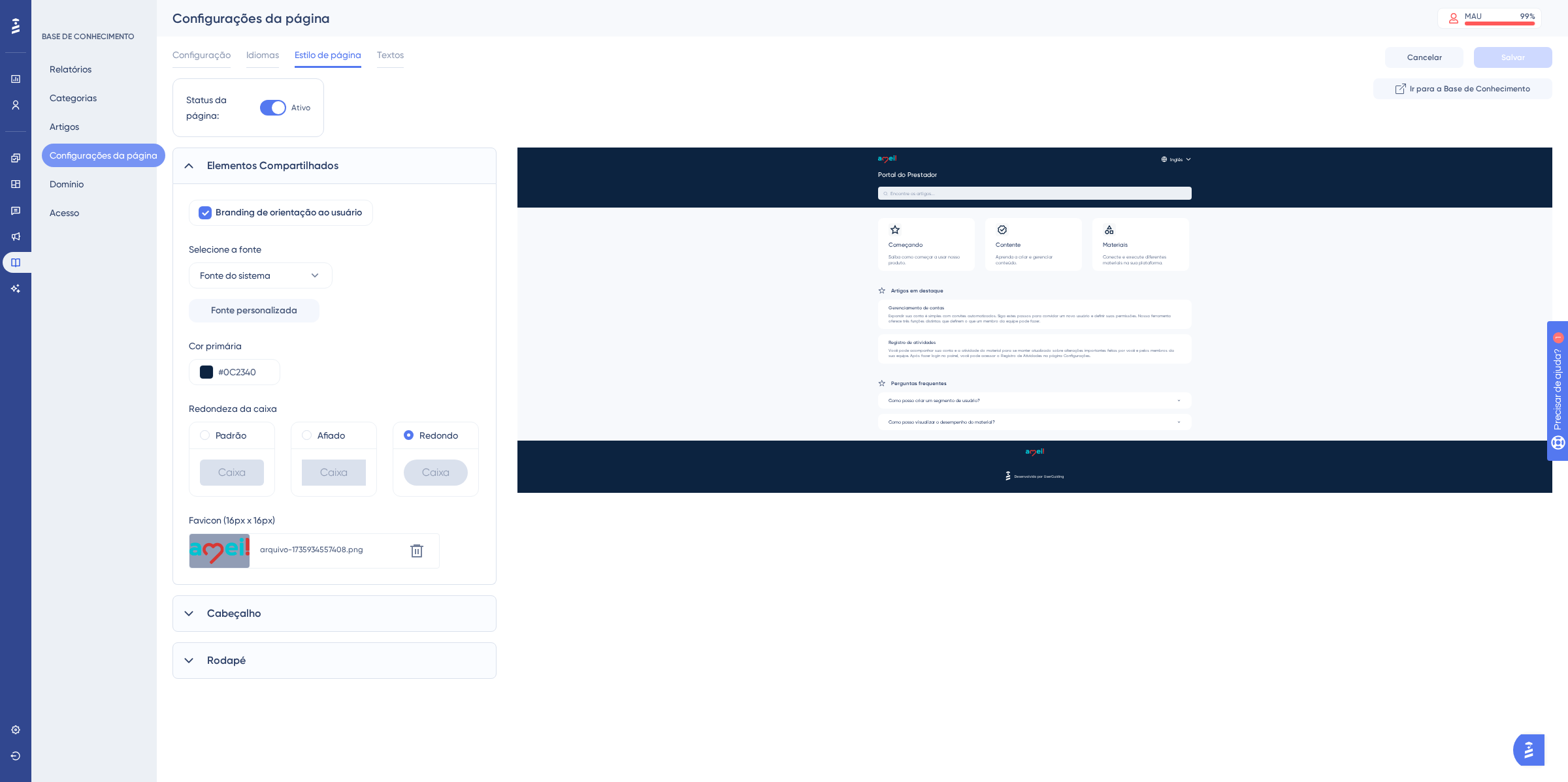
click at [290, 171] on span "Elementos Compartilhados" at bounding box center [272, 165] width 131 height 16
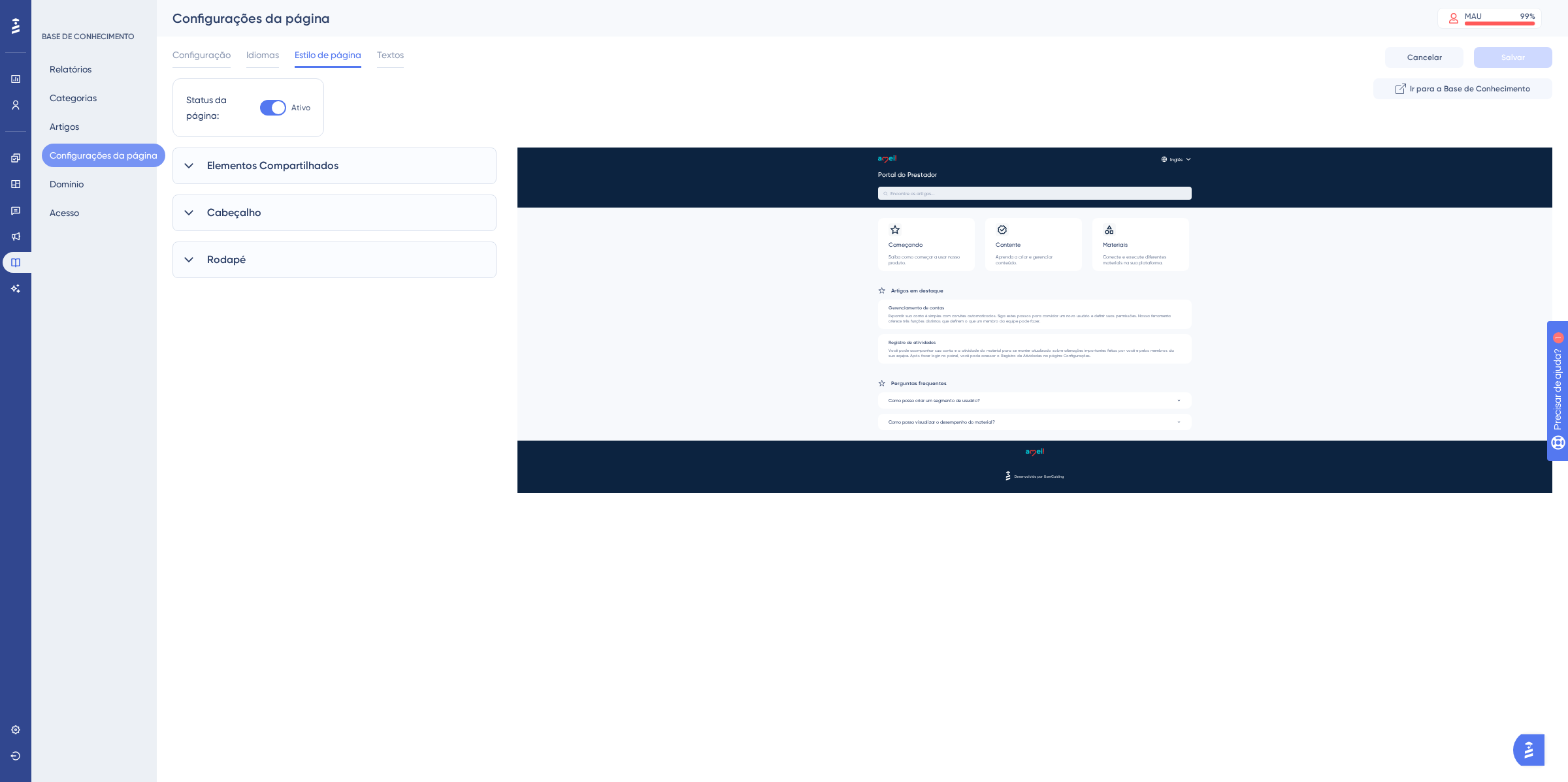
click at [279, 212] on div "Cabeçalho" at bounding box center [334, 213] width 324 height 36
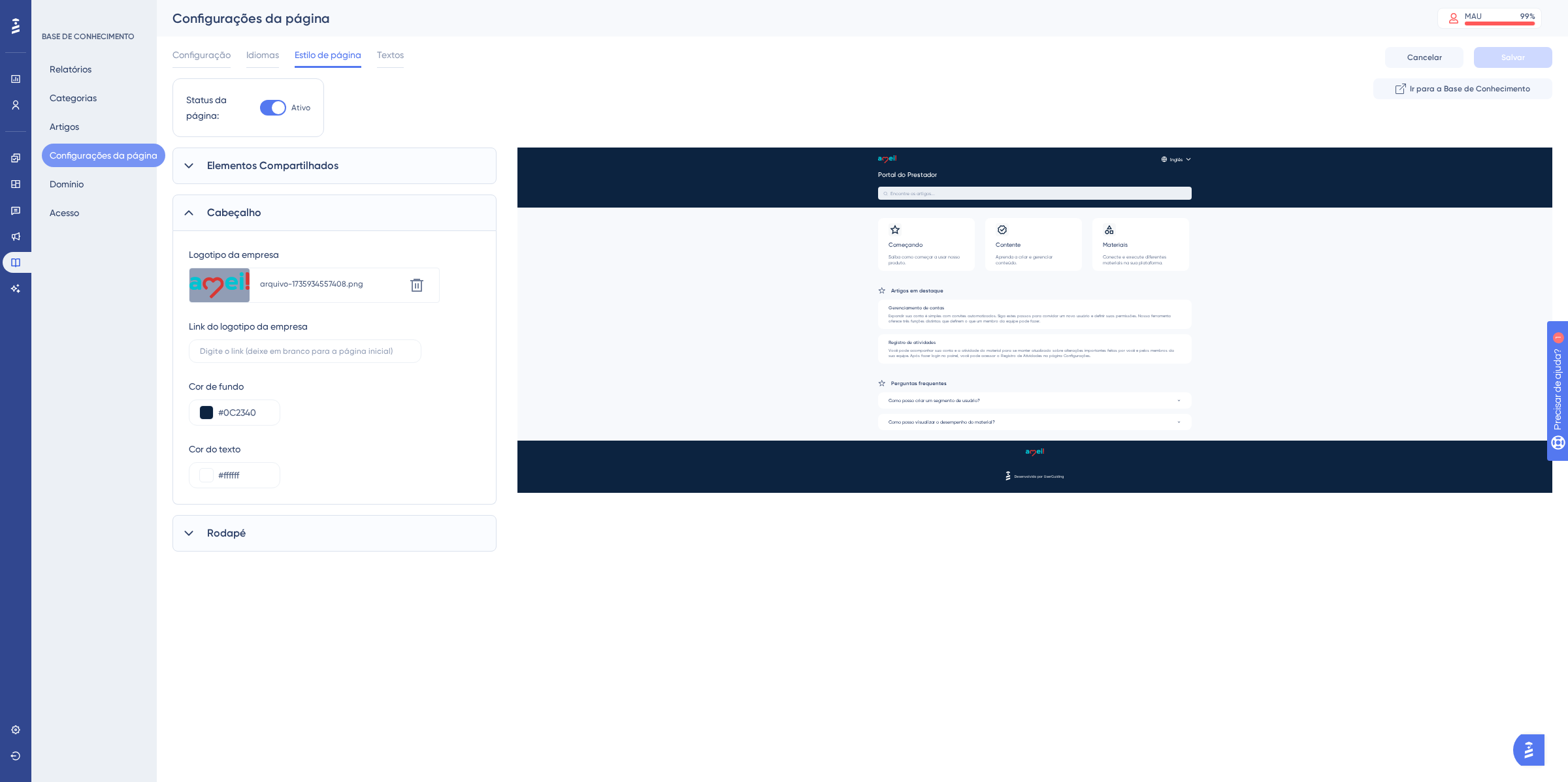
click at [279, 212] on div "Cabeçalho" at bounding box center [334, 213] width 324 height 36
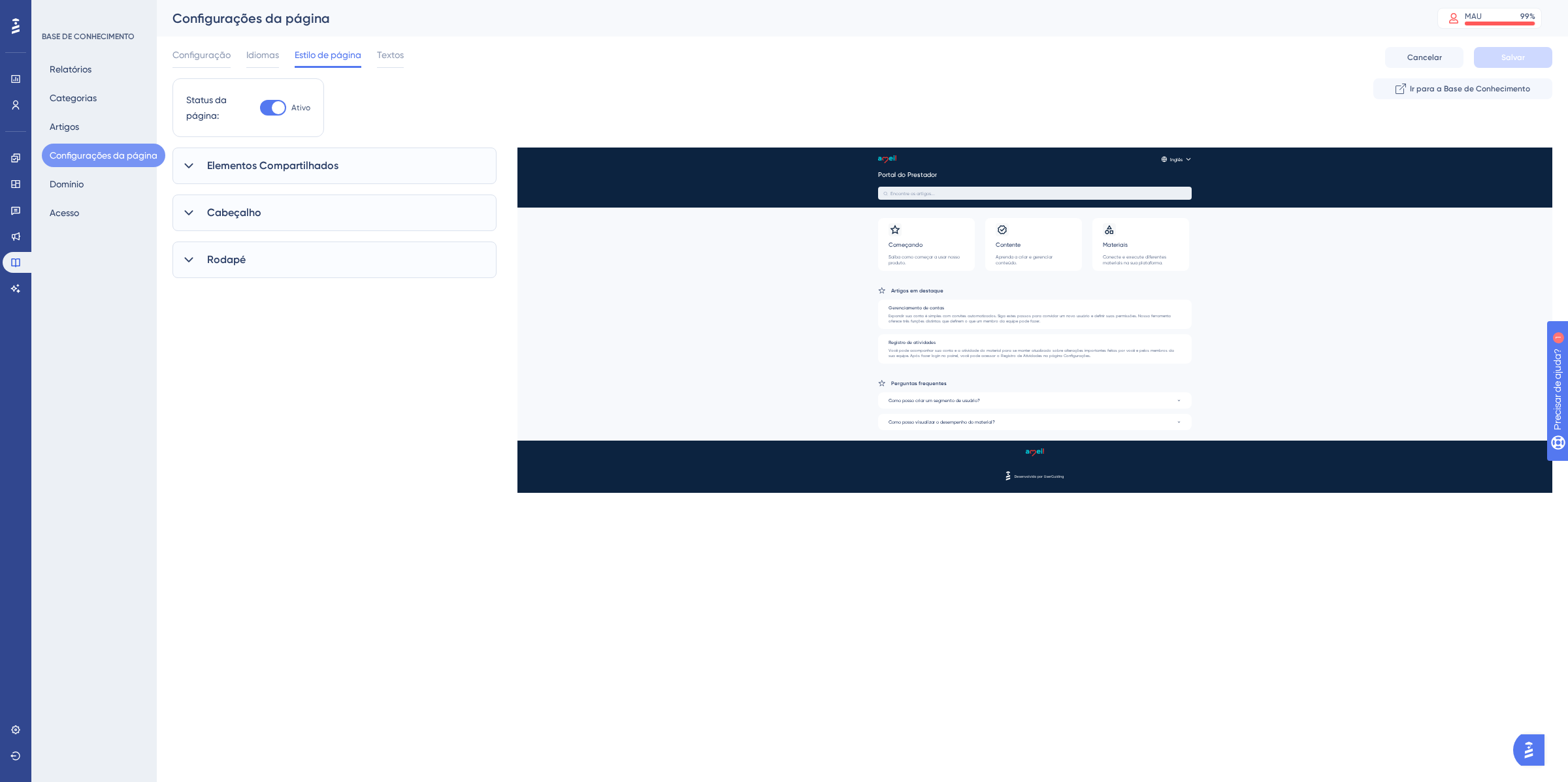
click at [230, 268] on div "Rodapé" at bounding box center [334, 259] width 324 height 36
click at [229, 258] on font "Rodapé" at bounding box center [226, 259] width 38 height 12
click at [242, 62] on div "Configuração Idiomas Estilo de página Textos" at bounding box center [288, 58] width 231 height 21
click at [229, 57] on font "Configuração" at bounding box center [201, 54] width 58 height 10
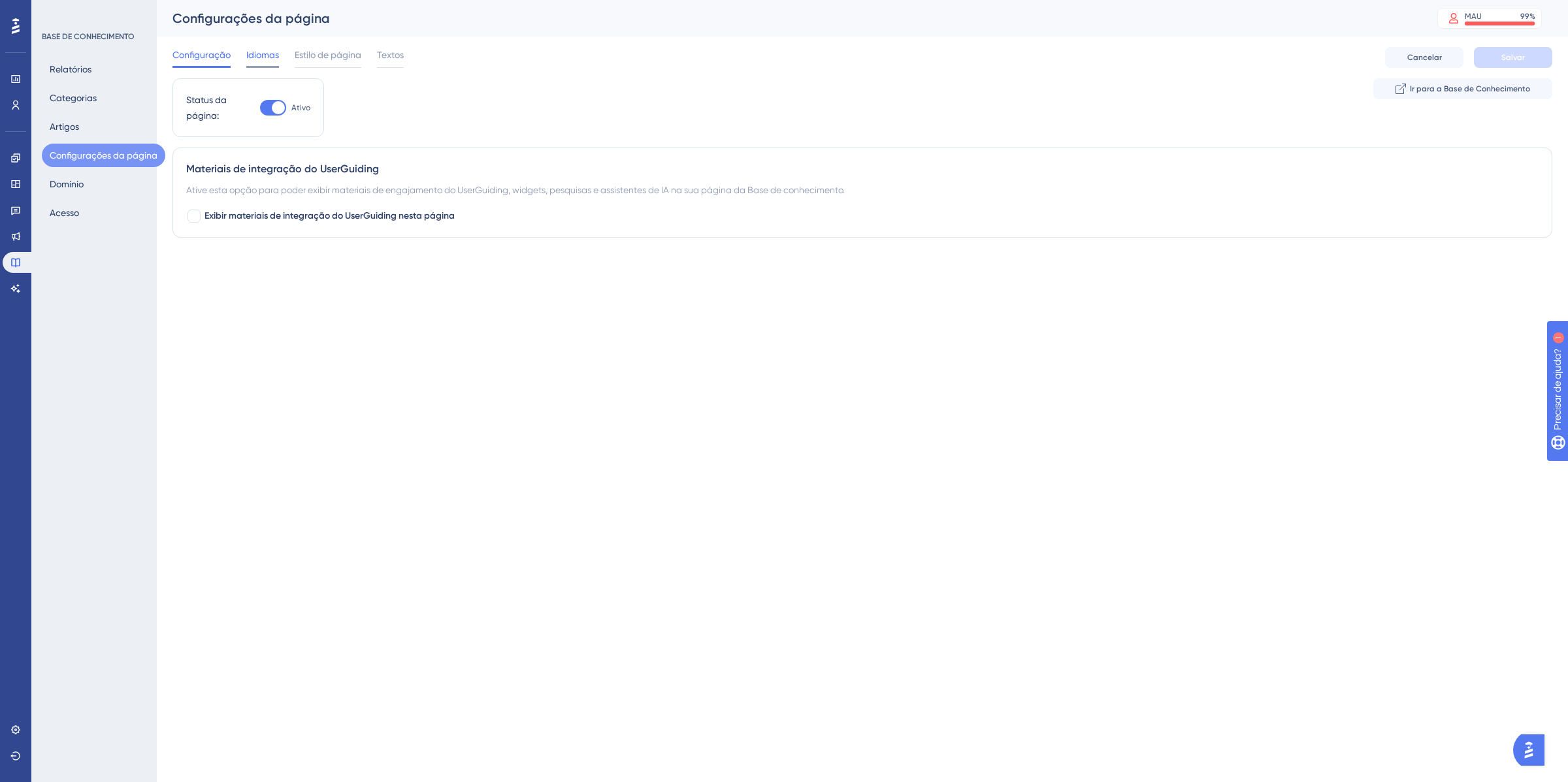
click at [256, 60] on font "Idiomas" at bounding box center [263, 54] width 33 height 10
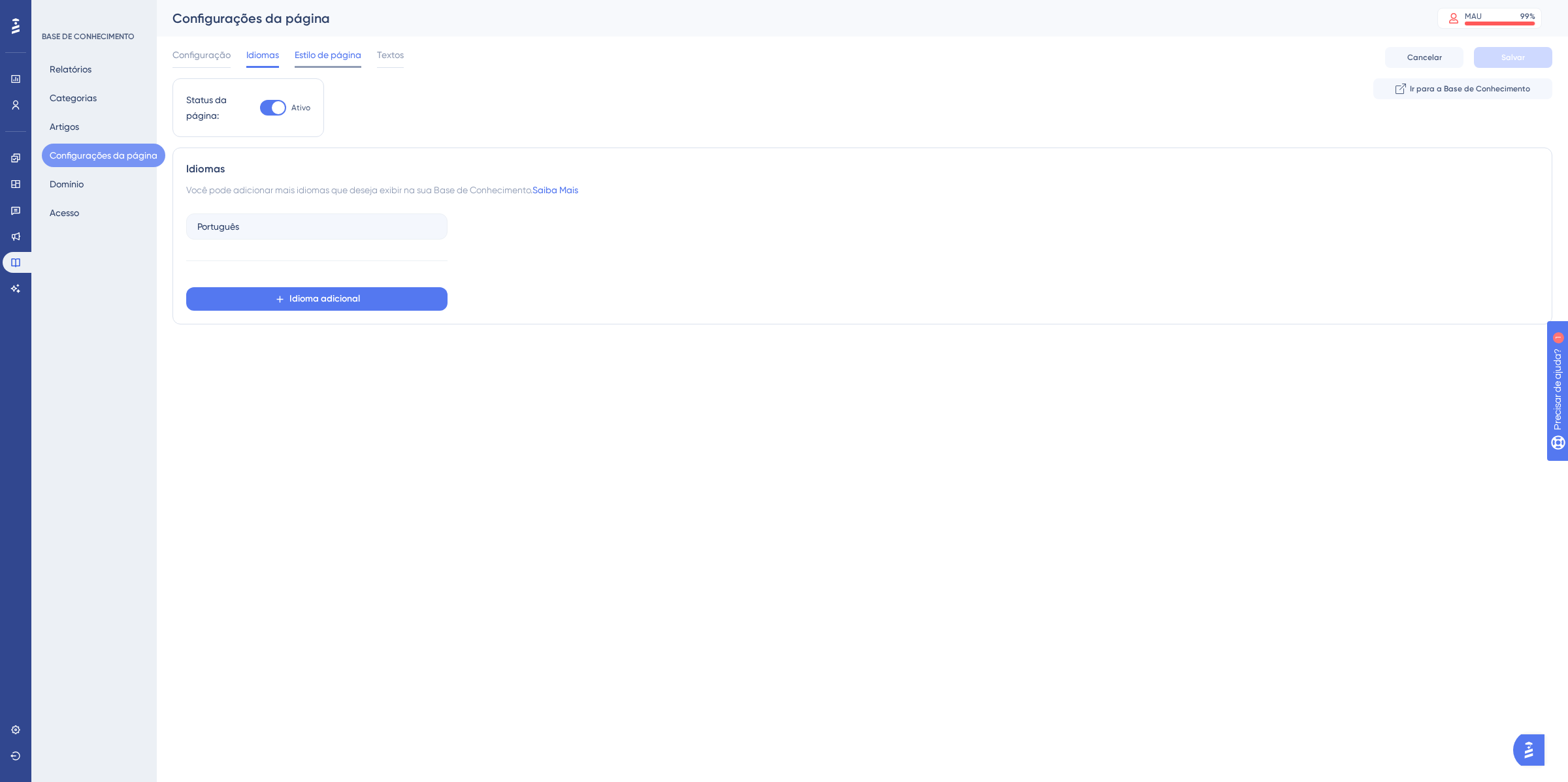
click at [303, 58] on font "Estilo de página" at bounding box center [327, 54] width 67 height 10
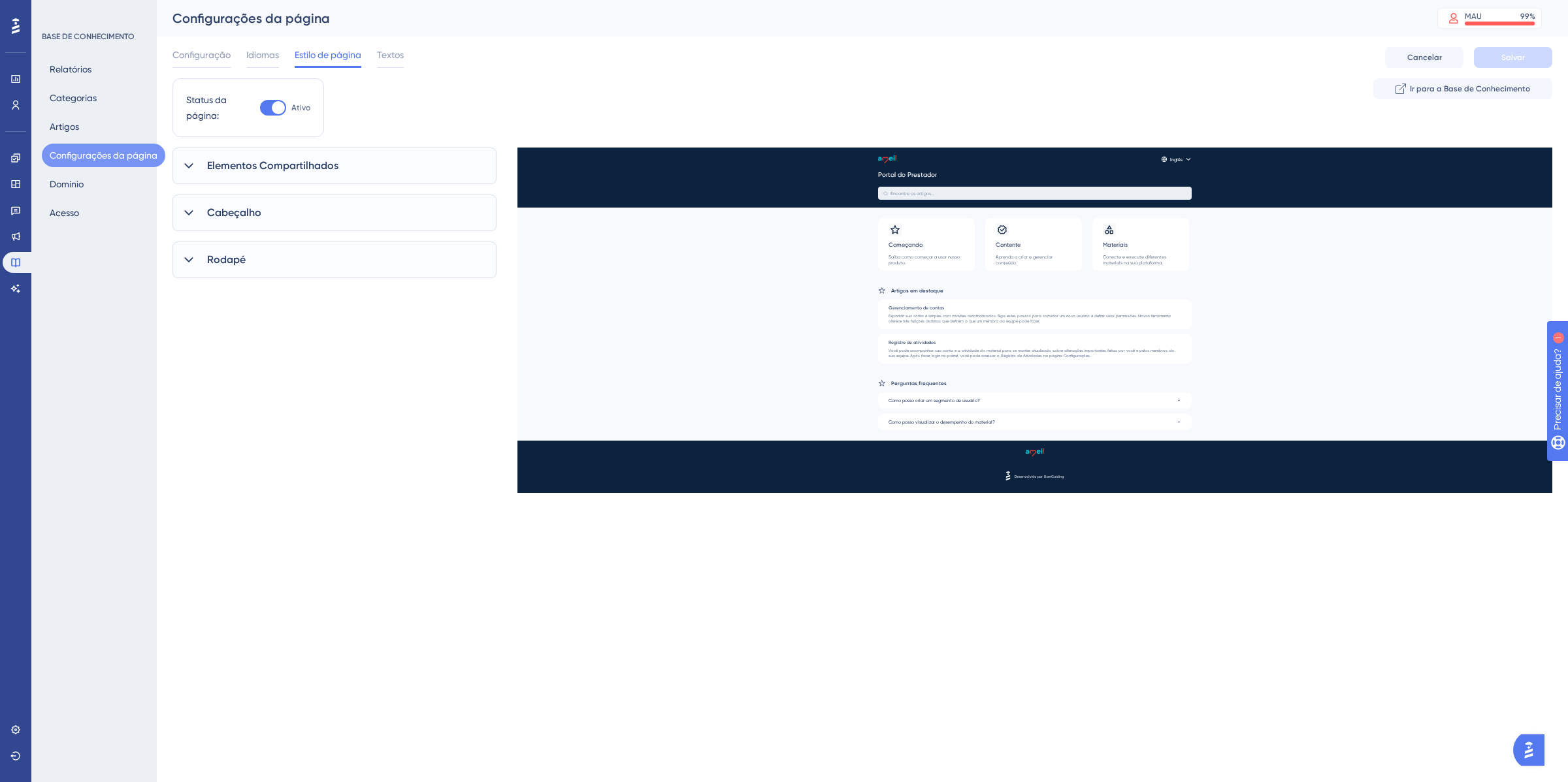
click at [265, 162] on font "Elementos Compartilhados" at bounding box center [272, 165] width 131 height 12
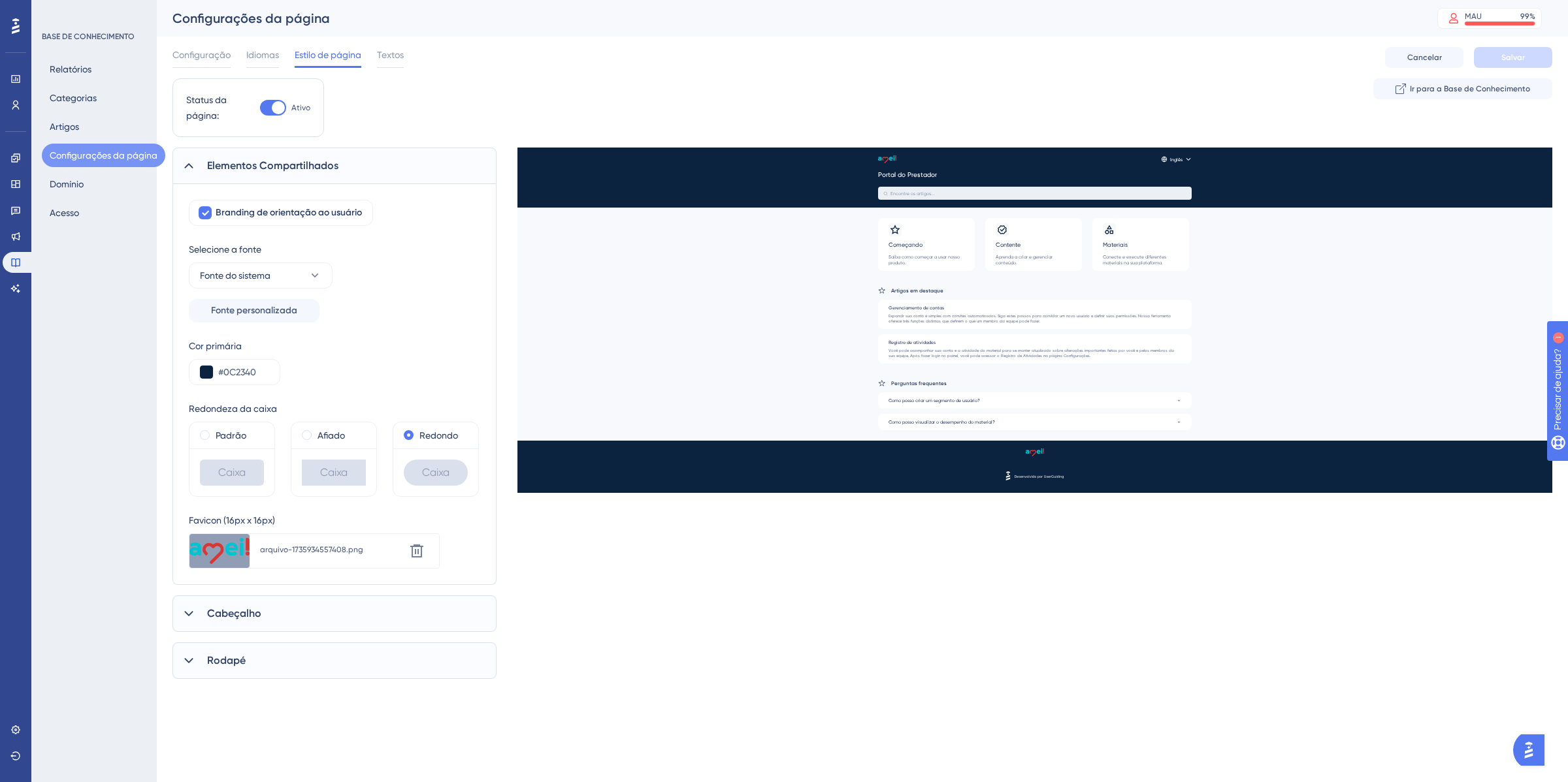
drag, startPoint x: 206, startPoint y: 161, endPoint x: 221, endPoint y: 217, distance: 58.0
click at [204, 161] on div "Elementos Compartilhados" at bounding box center [334, 165] width 324 height 36
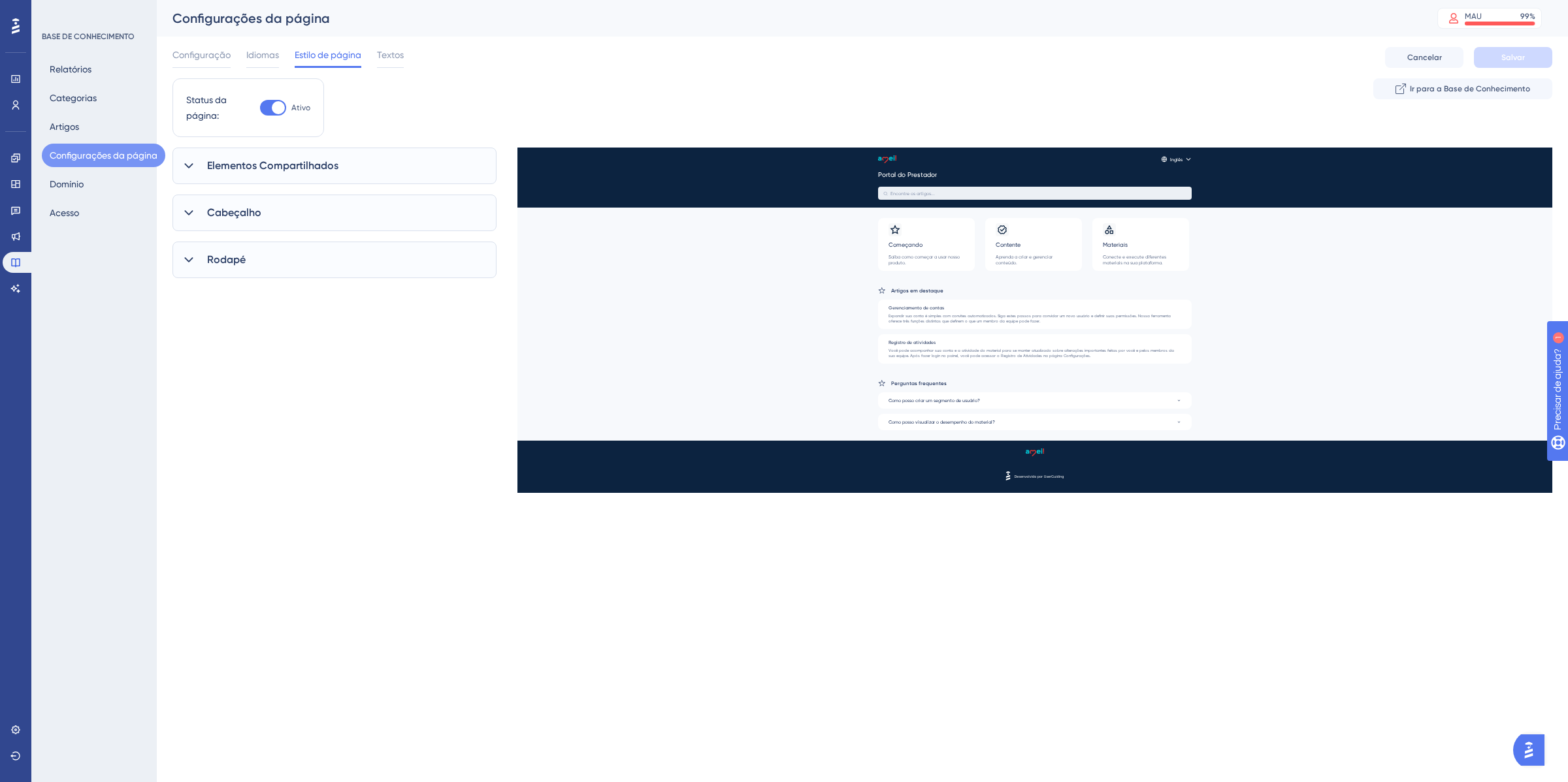
click at [225, 206] on font "Cabeçalho" at bounding box center [234, 213] width 54 height 12
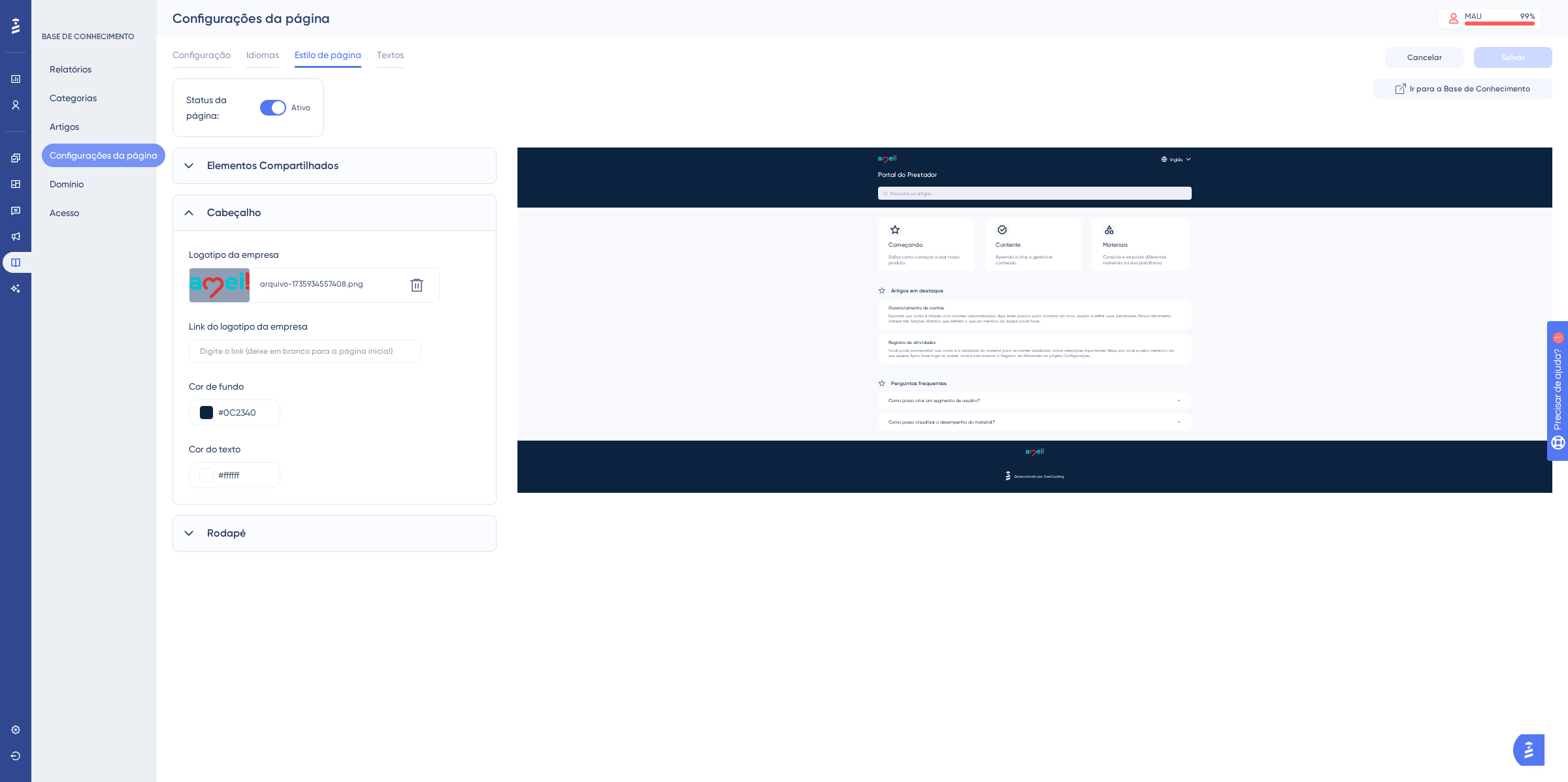
click at [229, 206] on font "Cabeçalho" at bounding box center [234, 213] width 54 height 12
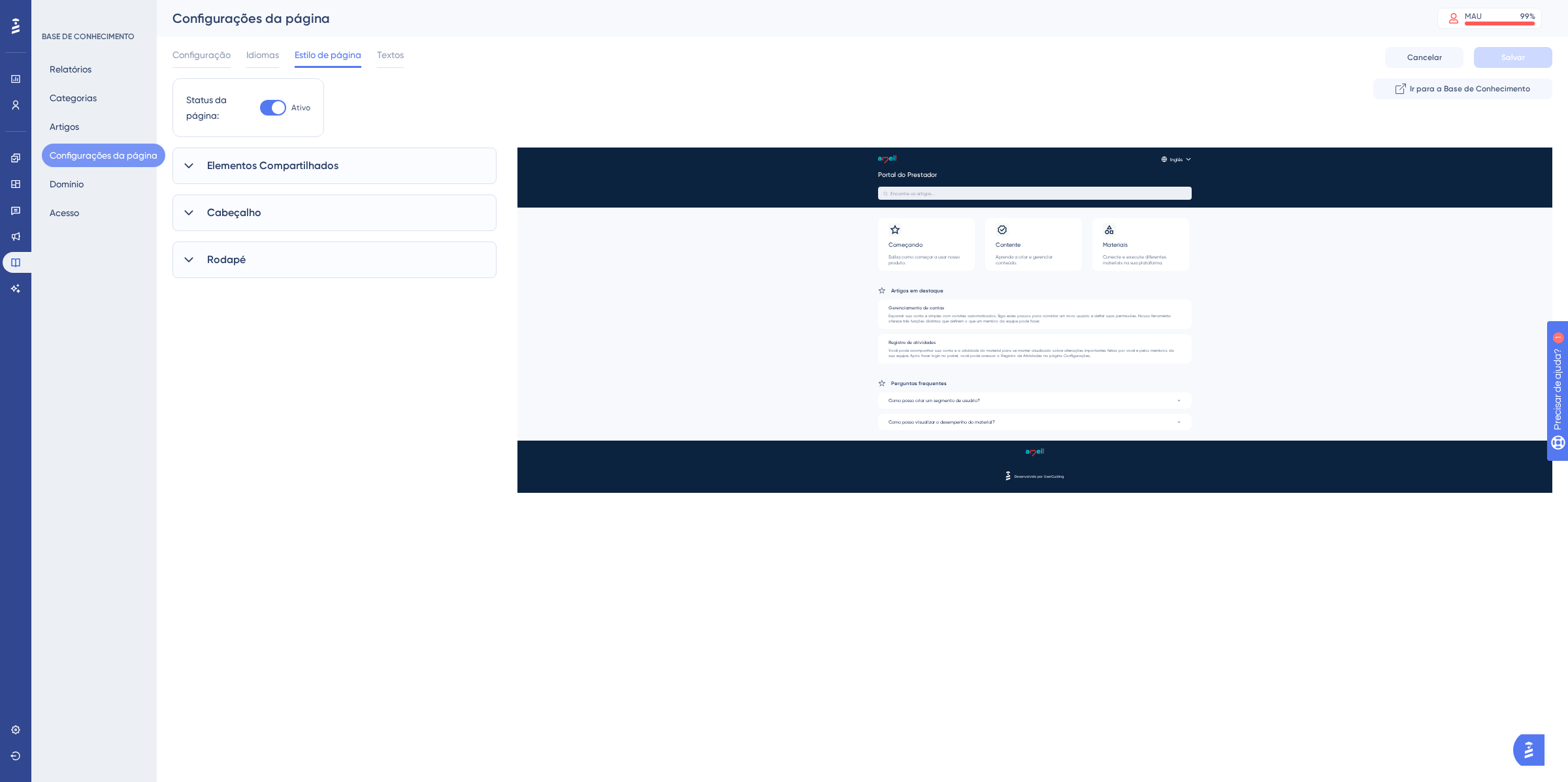
click at [216, 257] on font "Rodapé" at bounding box center [226, 259] width 38 height 12
click at [13, 147] on link at bounding box center [16, 158] width 26 height 21
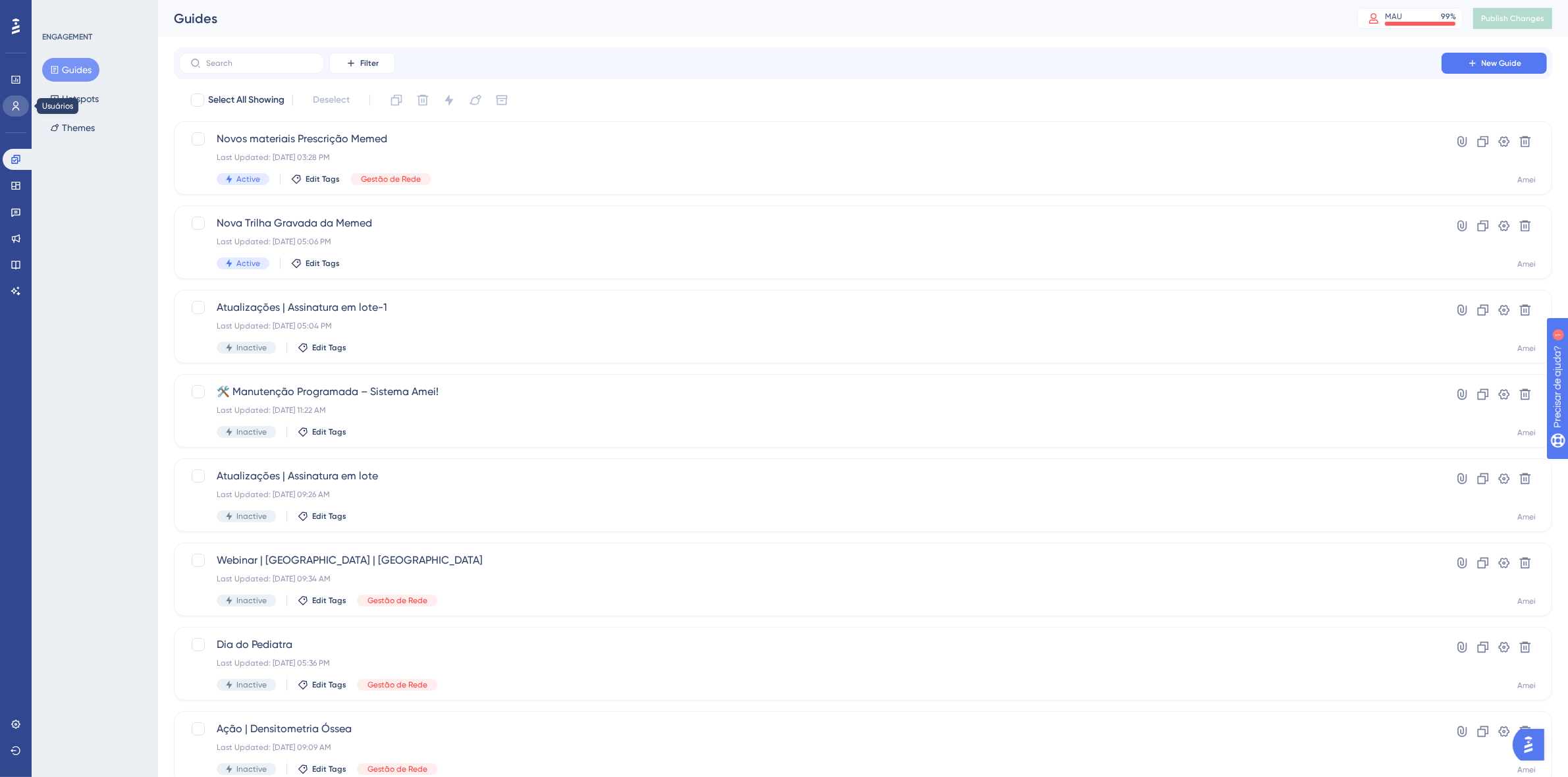
click at [17, 98] on link at bounding box center [16, 106] width 26 height 21
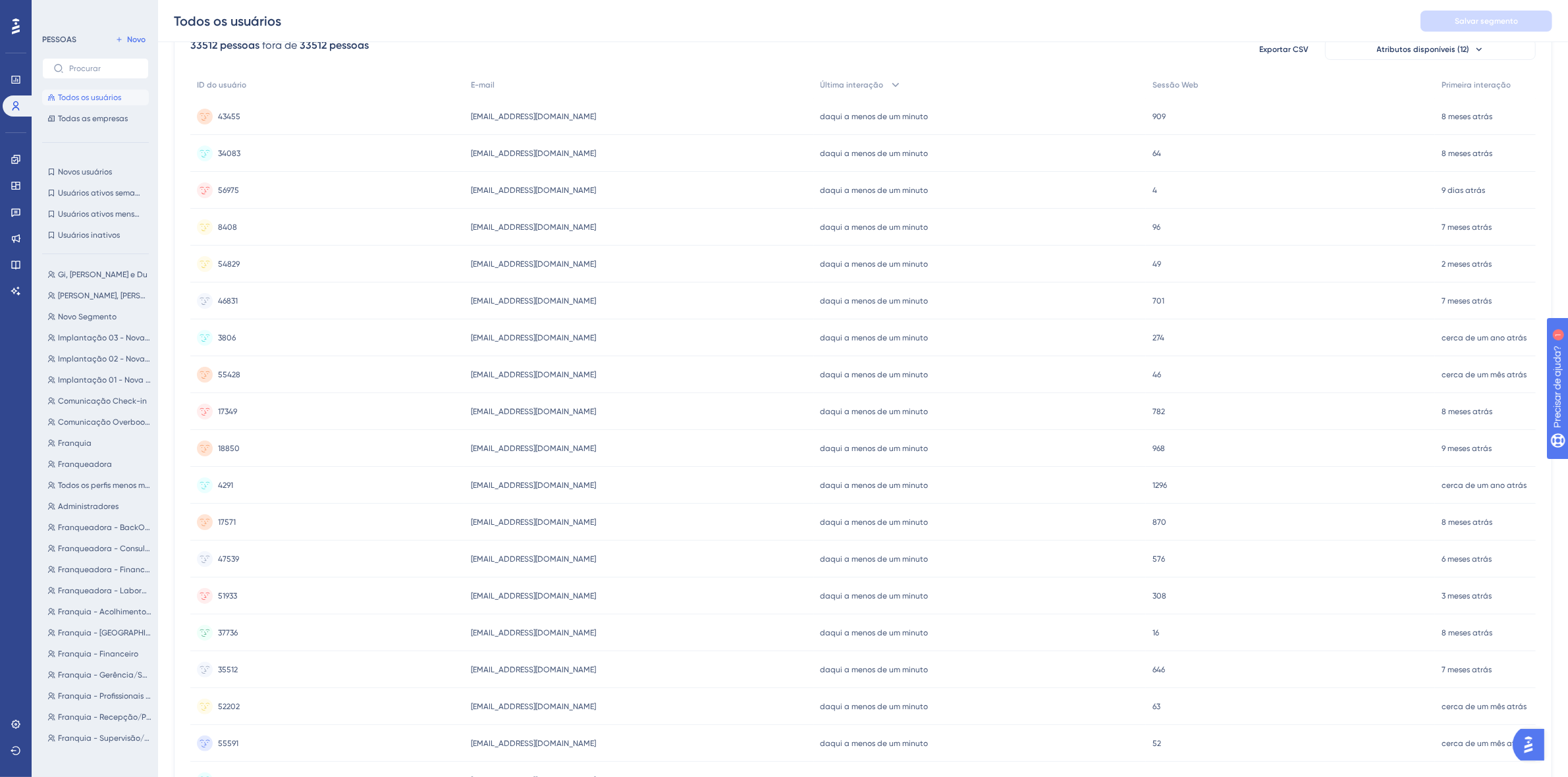
scroll to position [247, 0]
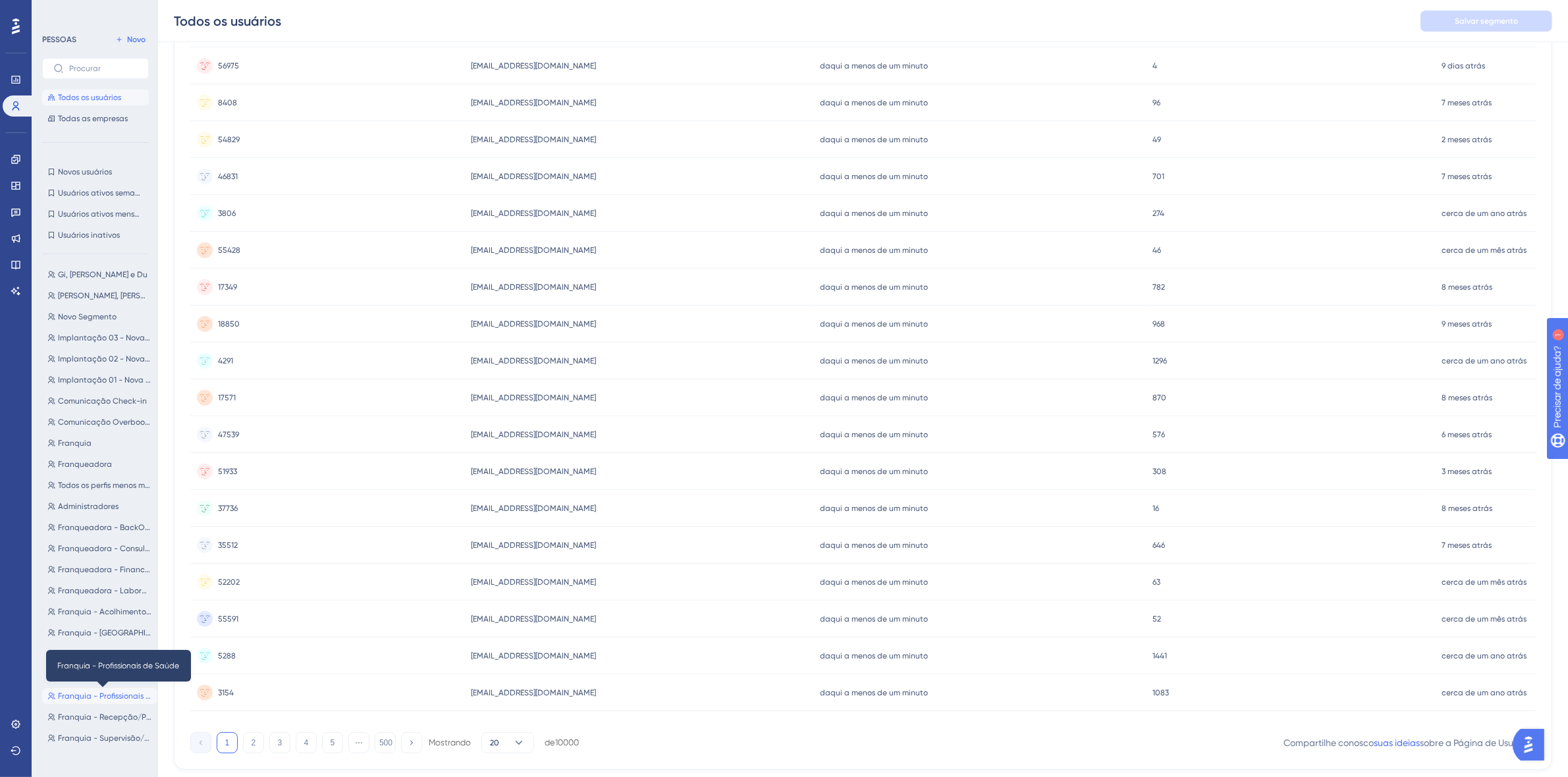
click at [79, 696] on font "Franquia - Profissionais de Saúde" at bounding box center [120, 696] width 124 height 9
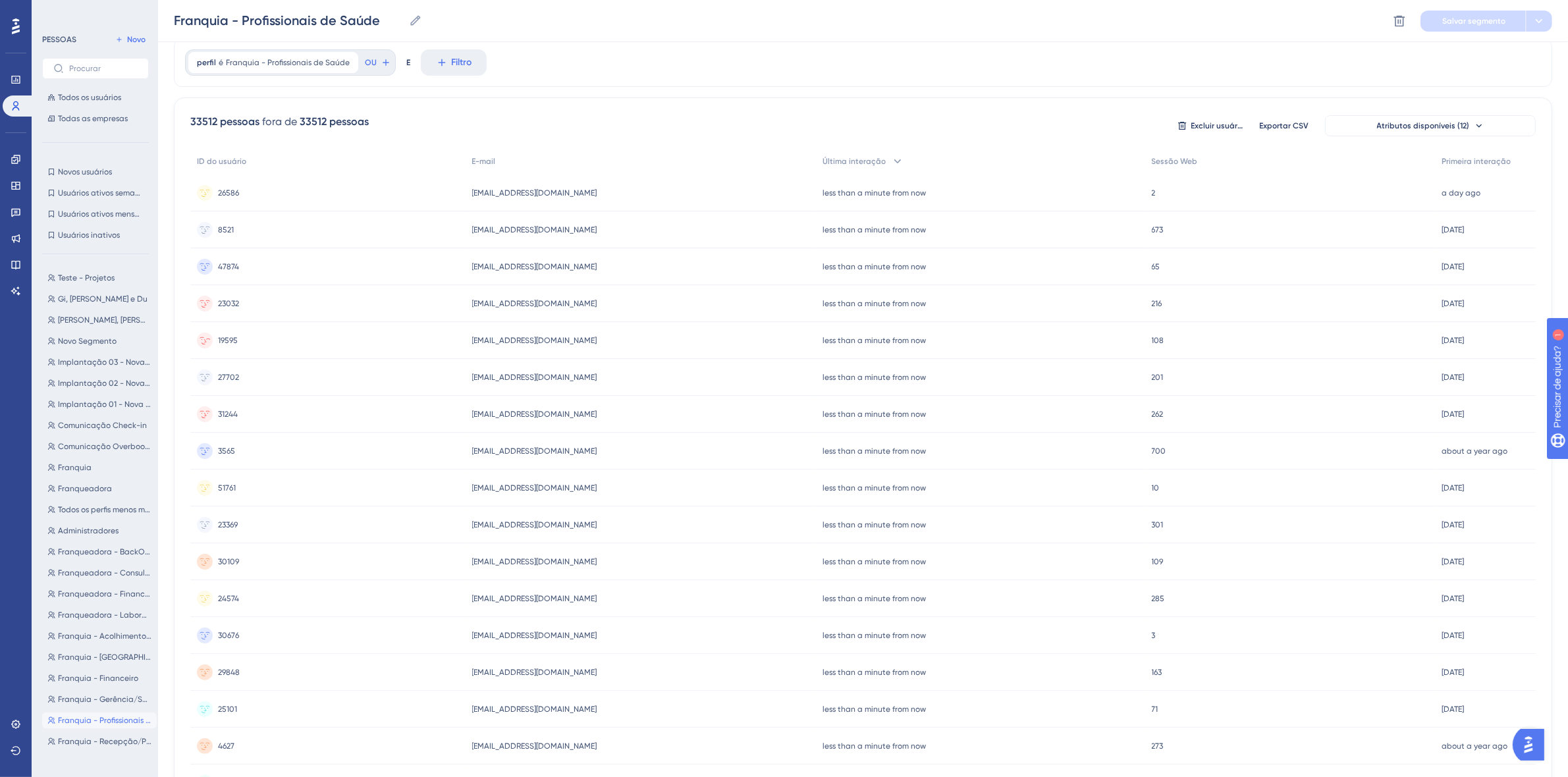
scroll to position [0, 0]
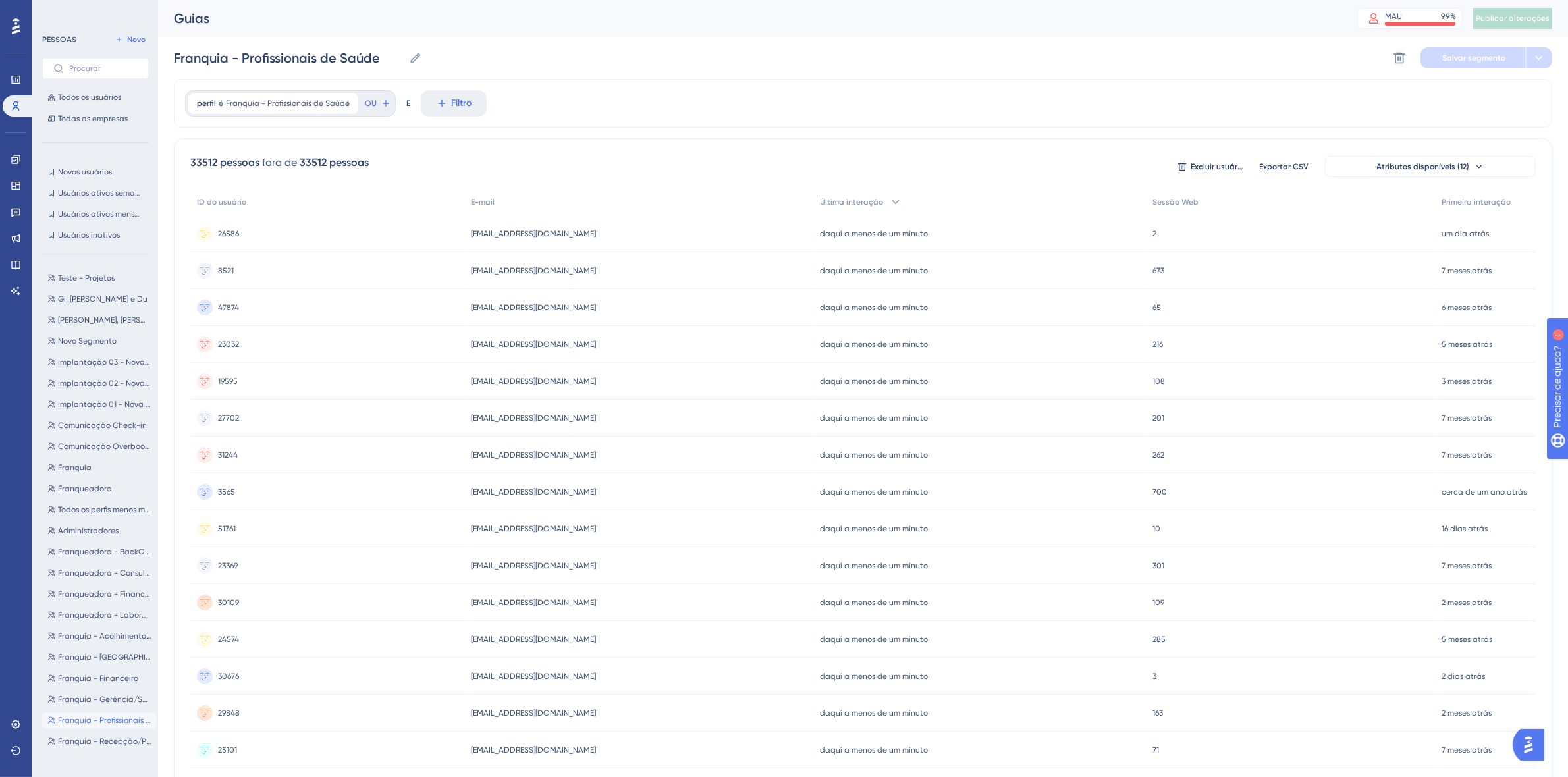
click at [489, 224] on div "[EMAIL_ADDRESS][DOMAIN_NAME] [DOMAIN_NAME][EMAIL_ADDRESS][DOMAIN_NAME]" at bounding box center [638, 233] width 349 height 37
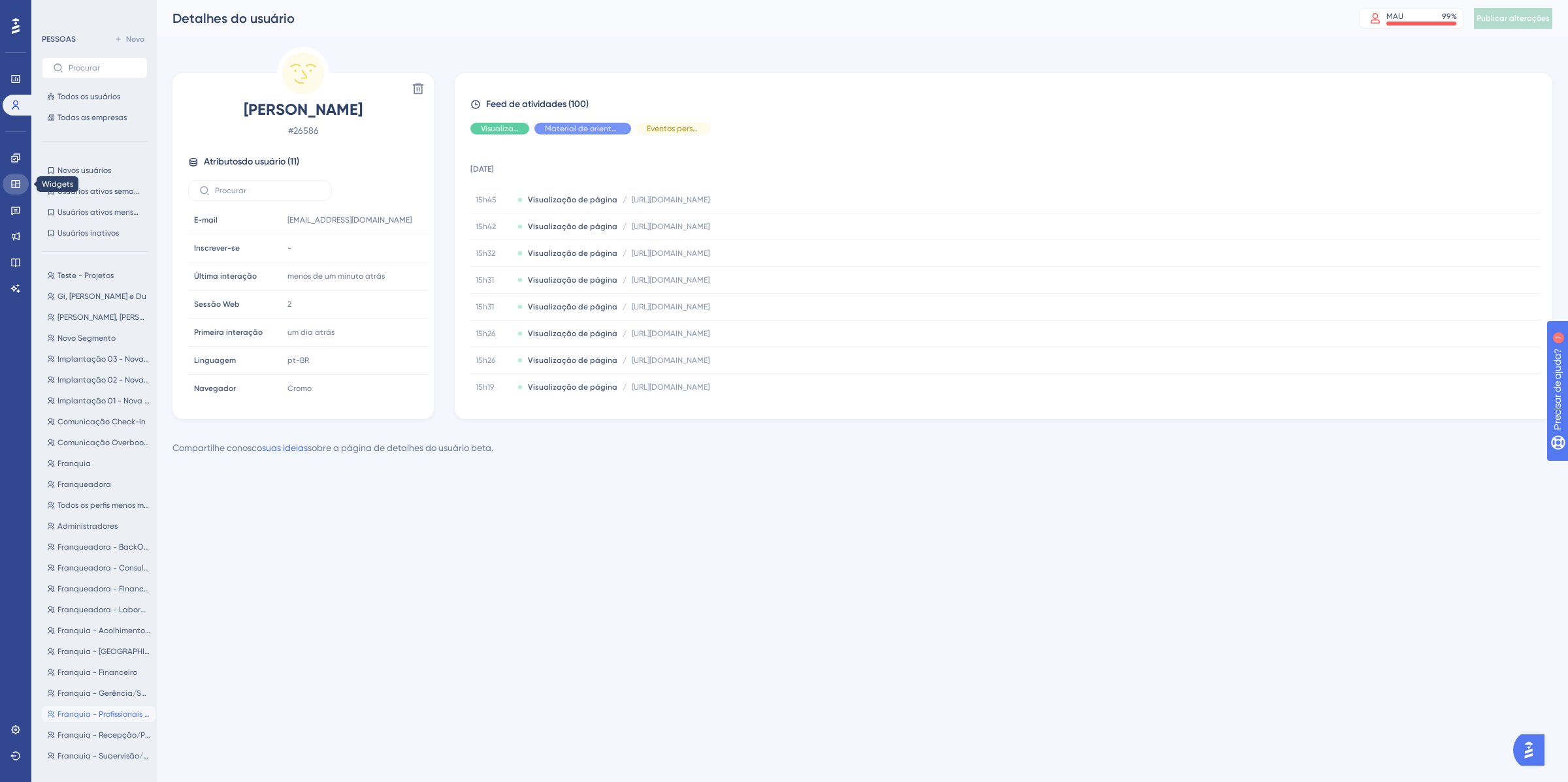
click at [15, 187] on icon at bounding box center [15, 184] width 8 height 8
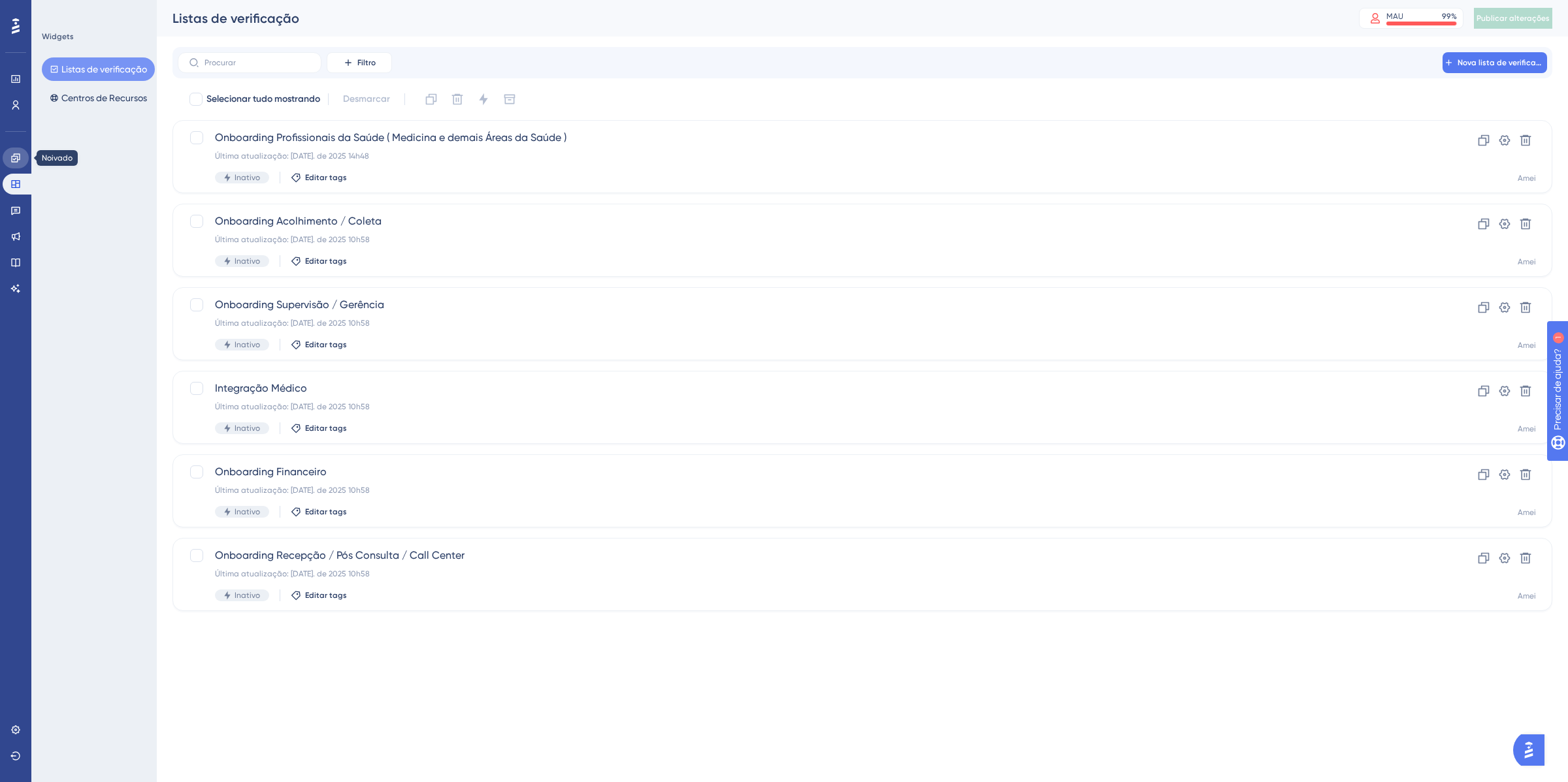
click at [13, 161] on icon at bounding box center [15, 158] width 8 height 8
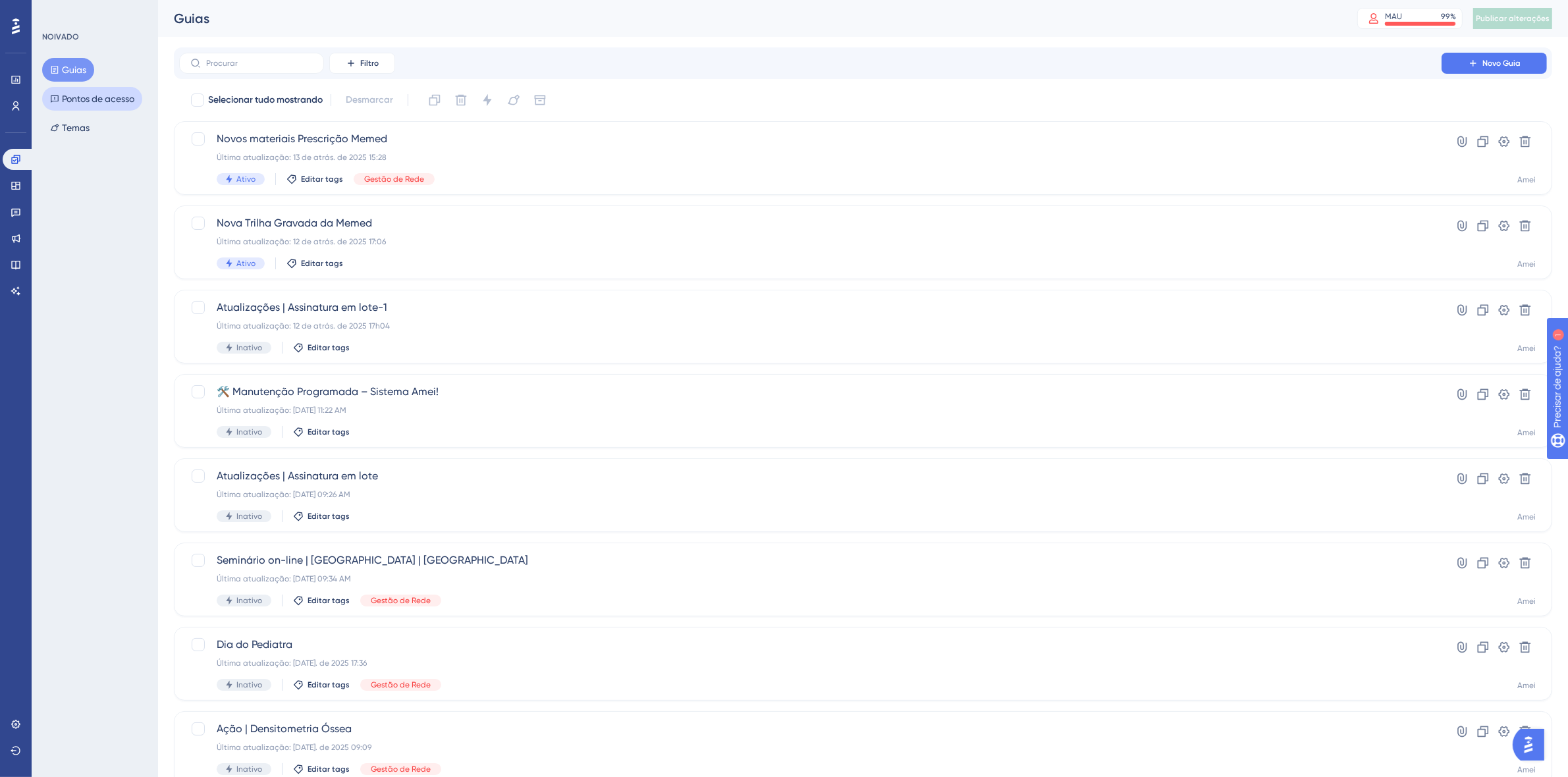
click at [87, 101] on font "Pontos de acesso" at bounding box center [98, 98] width 73 height 10
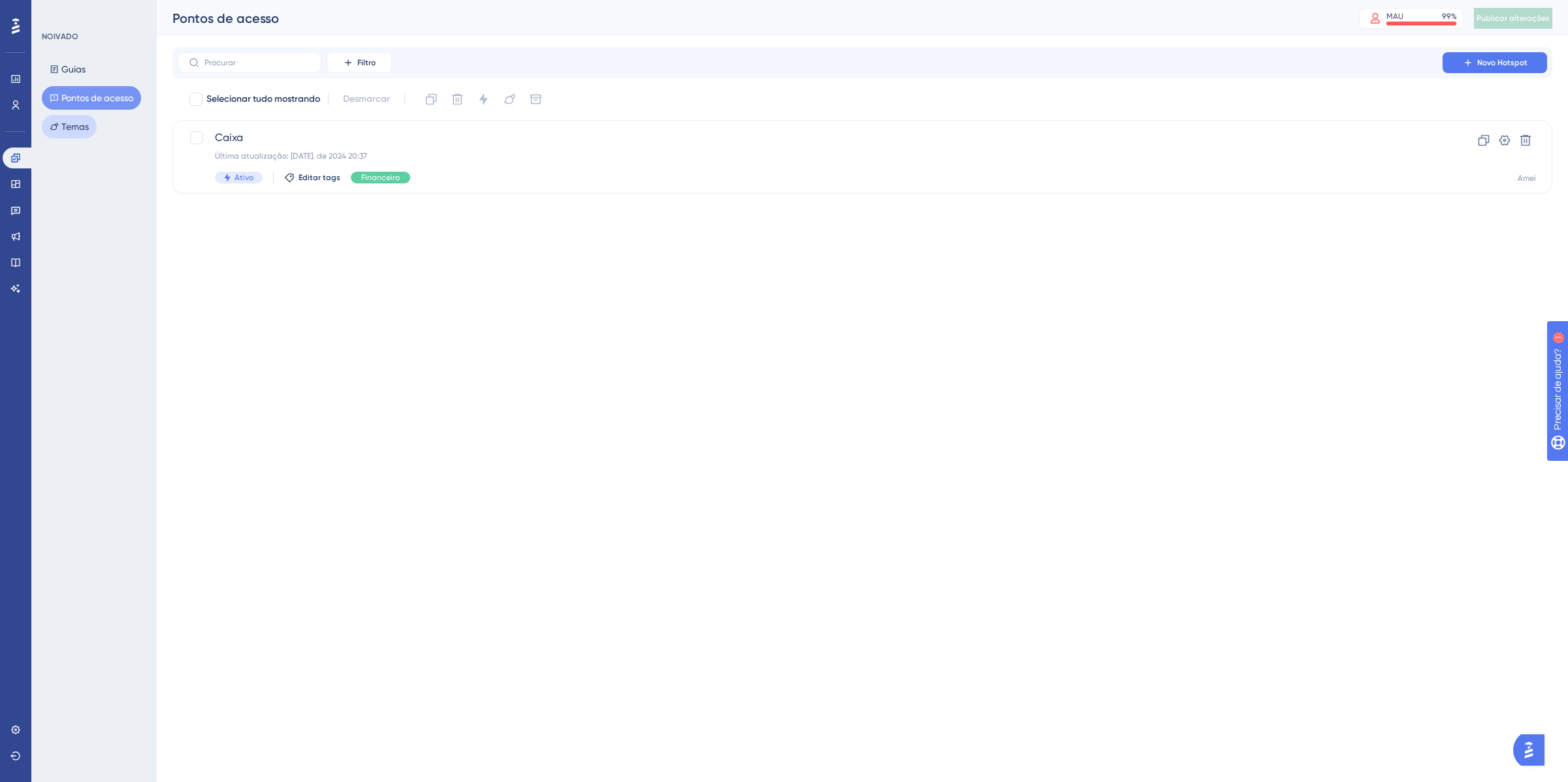
click at [93, 125] on button "Temas" at bounding box center [69, 127] width 55 height 23
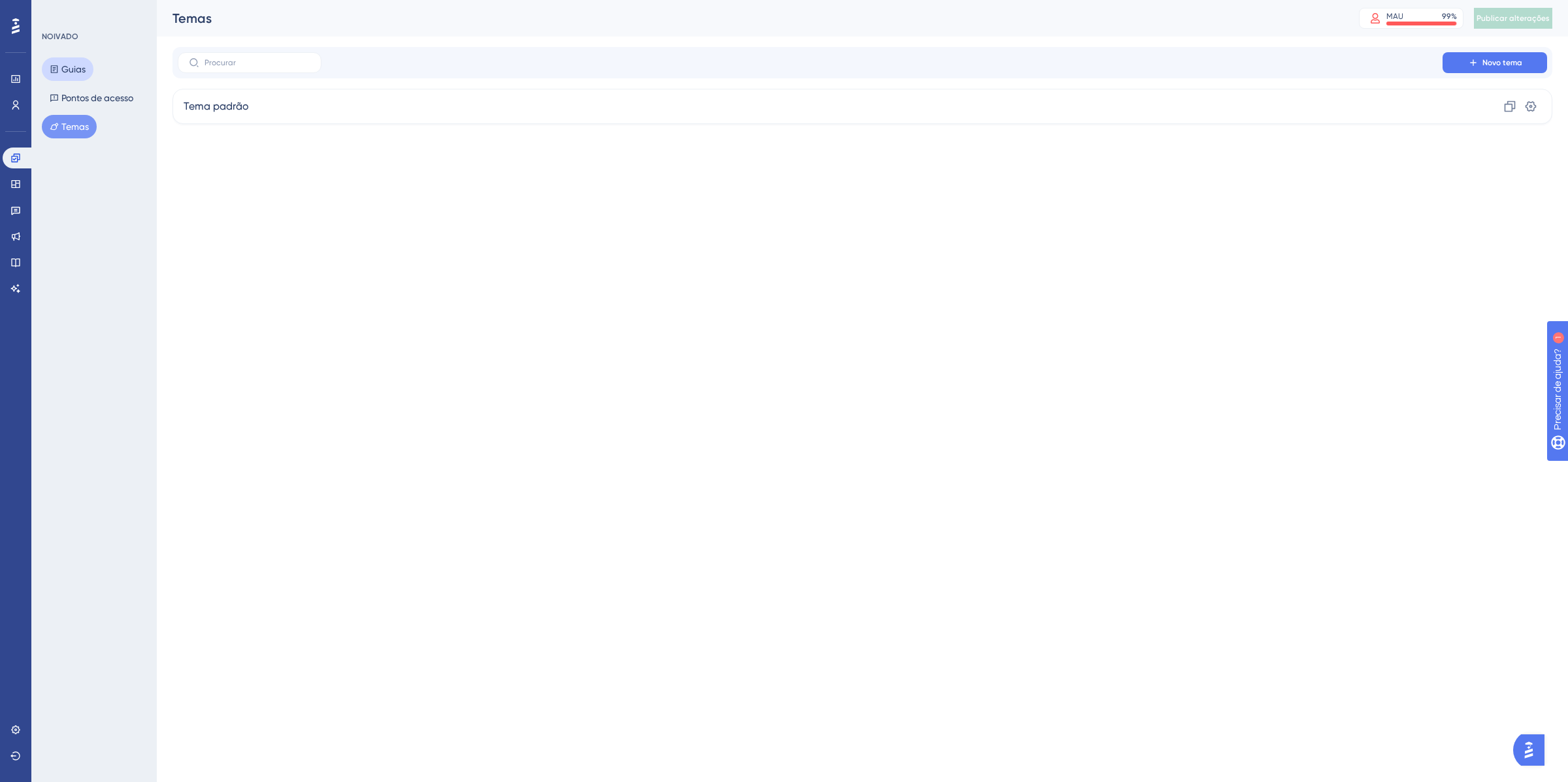
click at [69, 60] on button "Guias" at bounding box center [67, 69] width 51 height 23
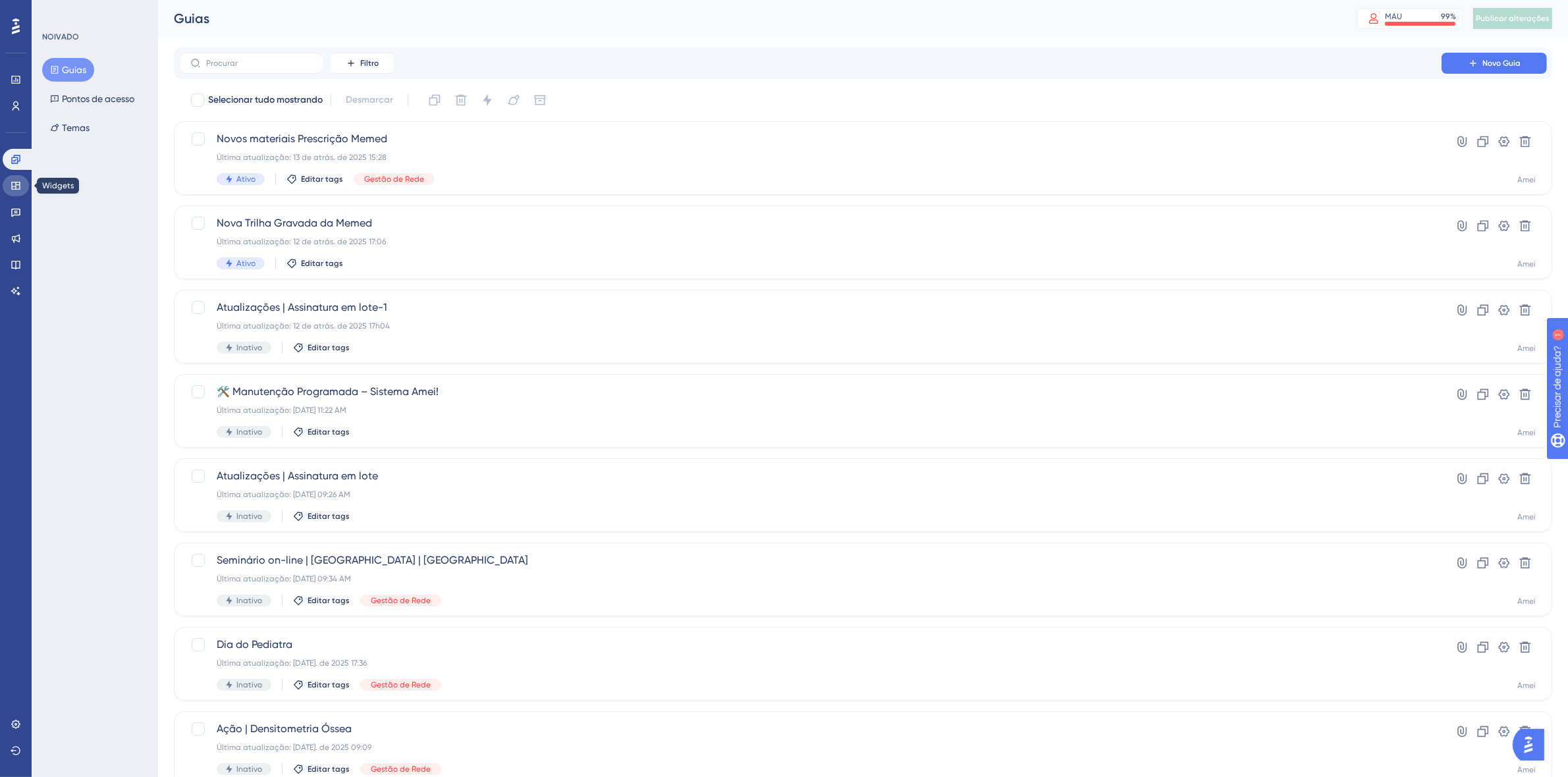
click at [15, 179] on link at bounding box center [16, 185] width 26 height 21
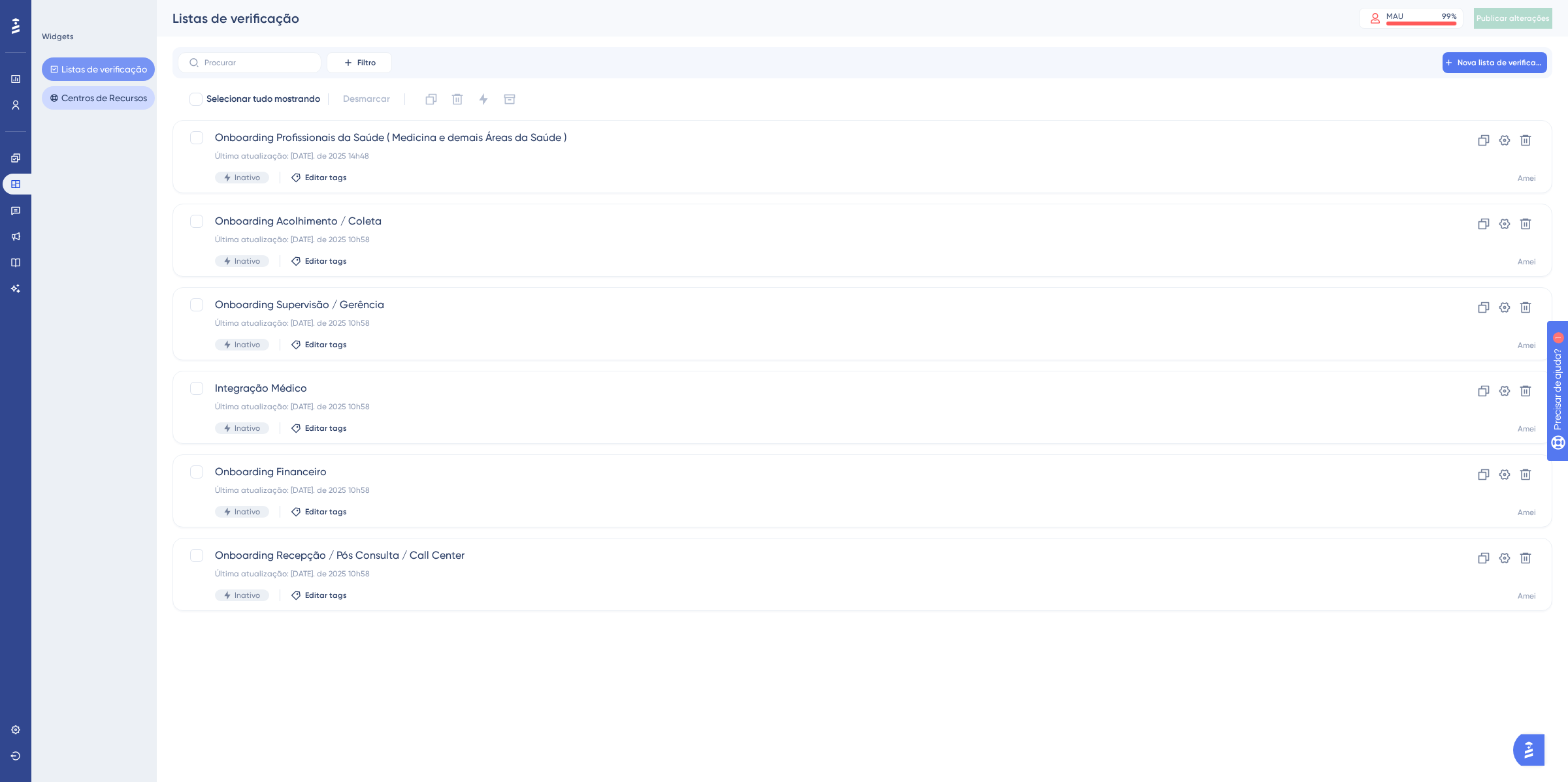
click at [100, 96] on font "Centros de Recursos" at bounding box center [104, 97] width 86 height 10
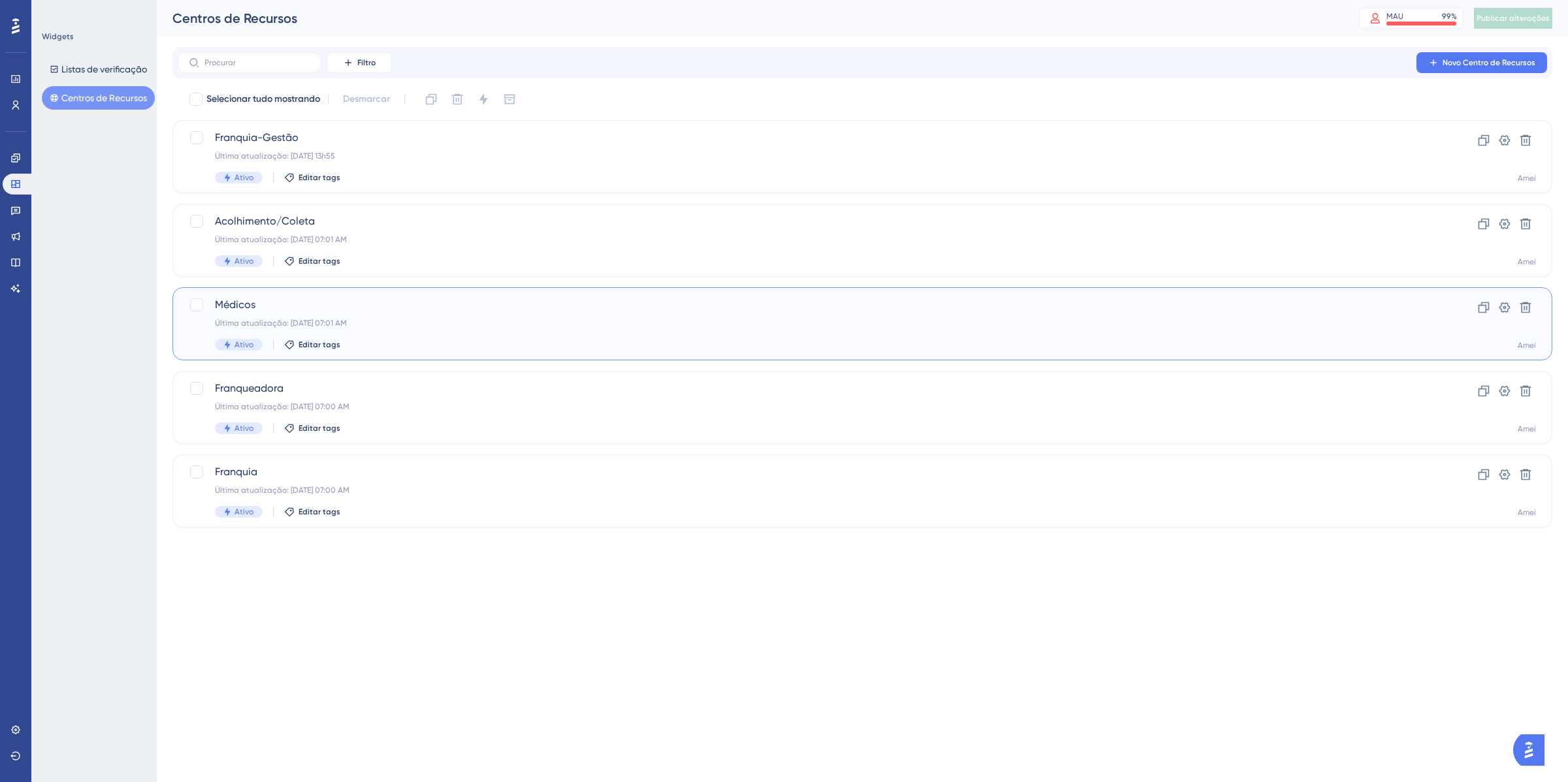
click at [414, 310] on span "Médicos" at bounding box center [810, 305] width 1190 height 16
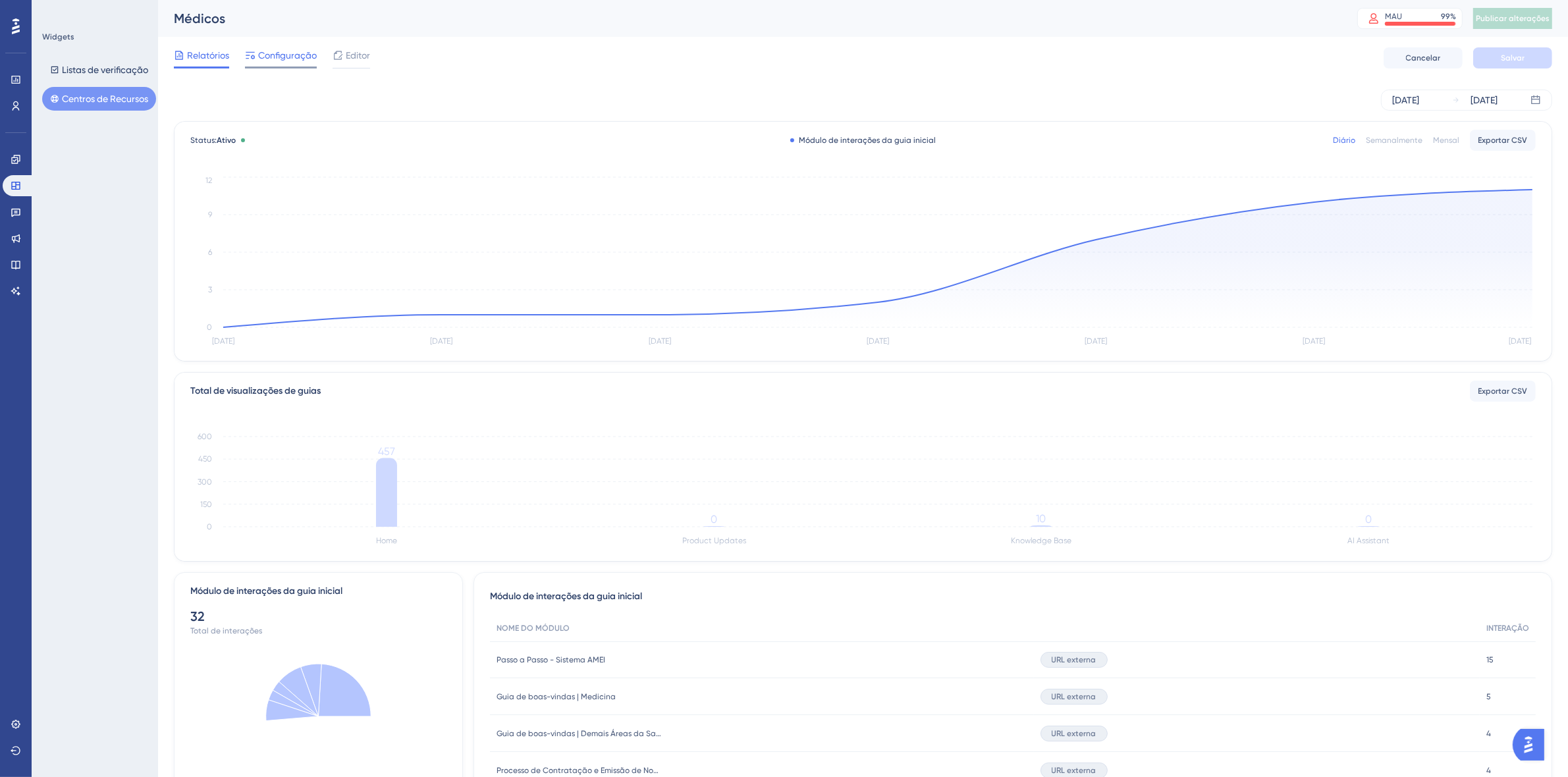
click at [272, 61] on span "Configuração" at bounding box center [287, 55] width 59 height 16
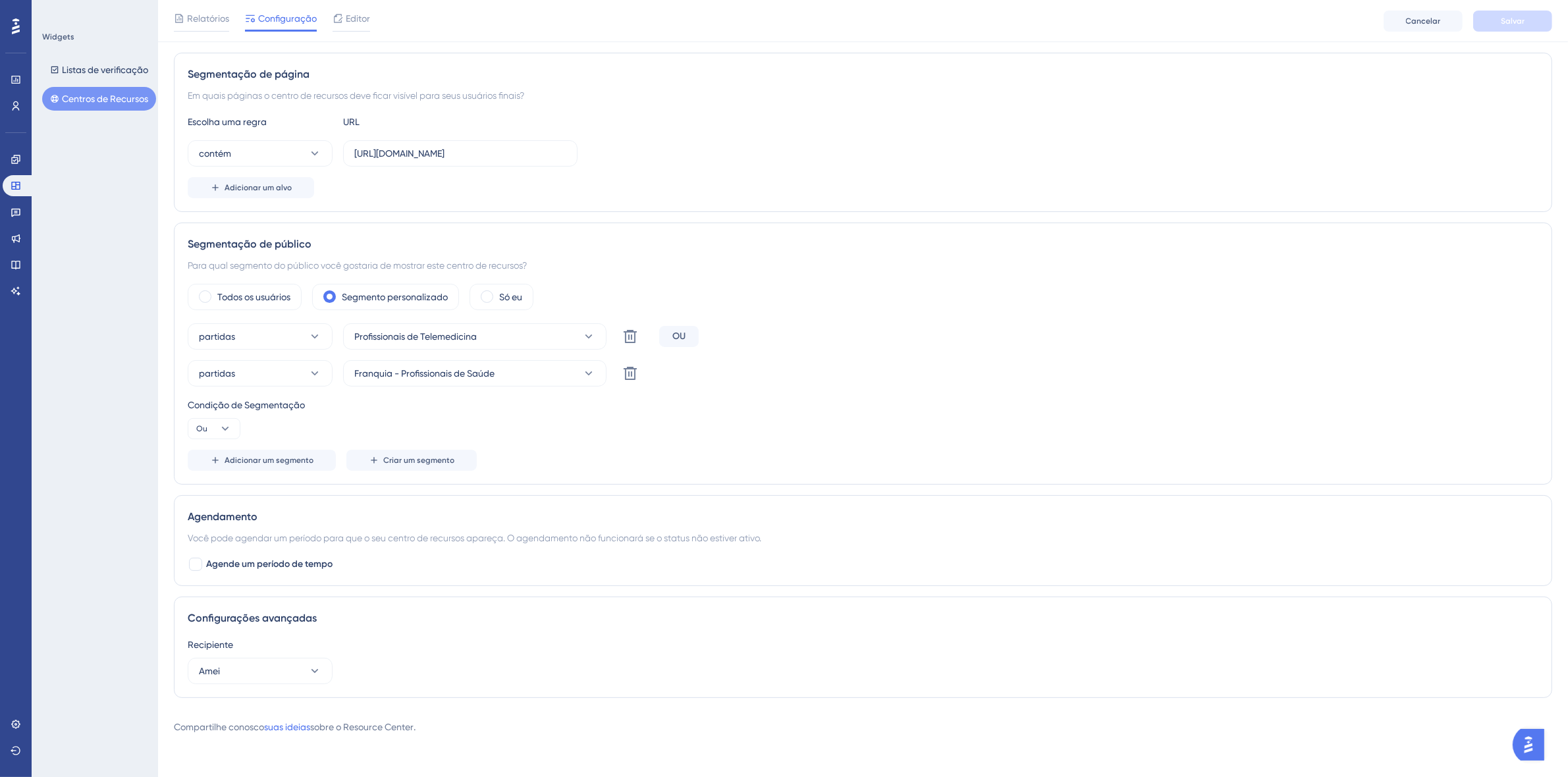
scroll to position [230, 0]
click at [995, 390] on div "partidas Profissionais de Telemedicina Excluir OU partidas Franquia - Profissio…" at bounding box center [863, 396] width 1350 height 147
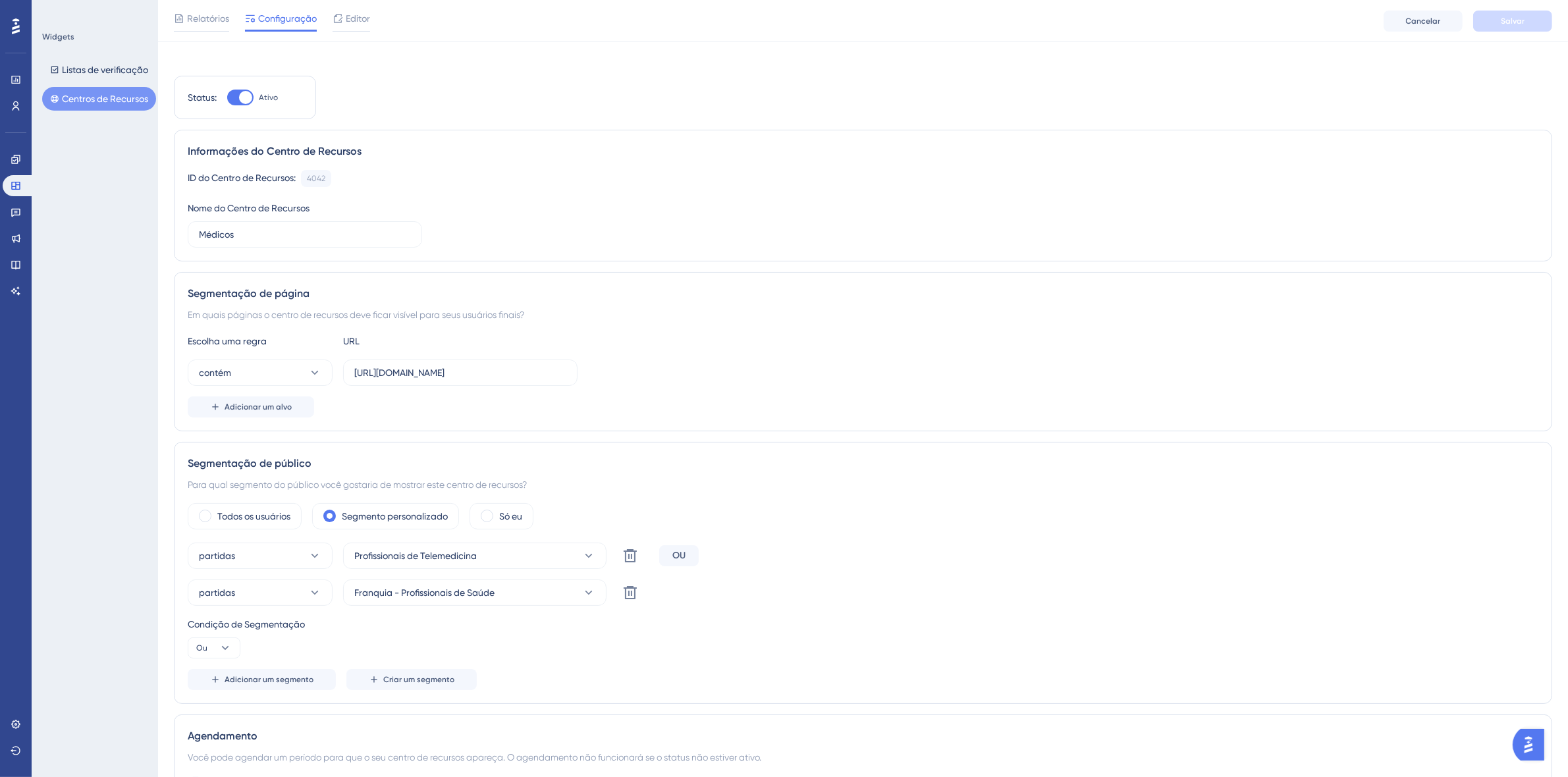
scroll to position [0, 0]
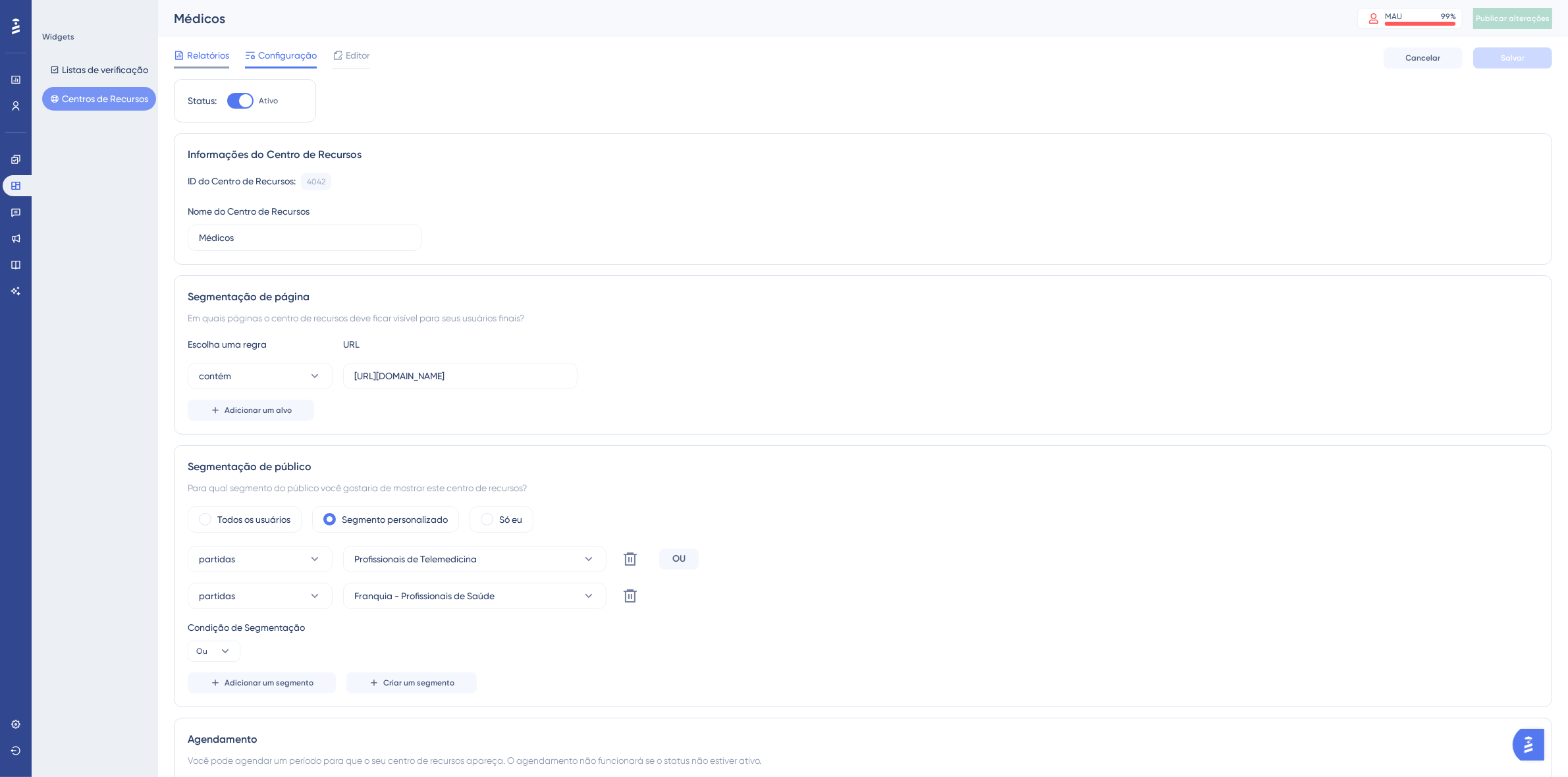
click at [205, 57] on font "Relatórios" at bounding box center [207, 55] width 42 height 10
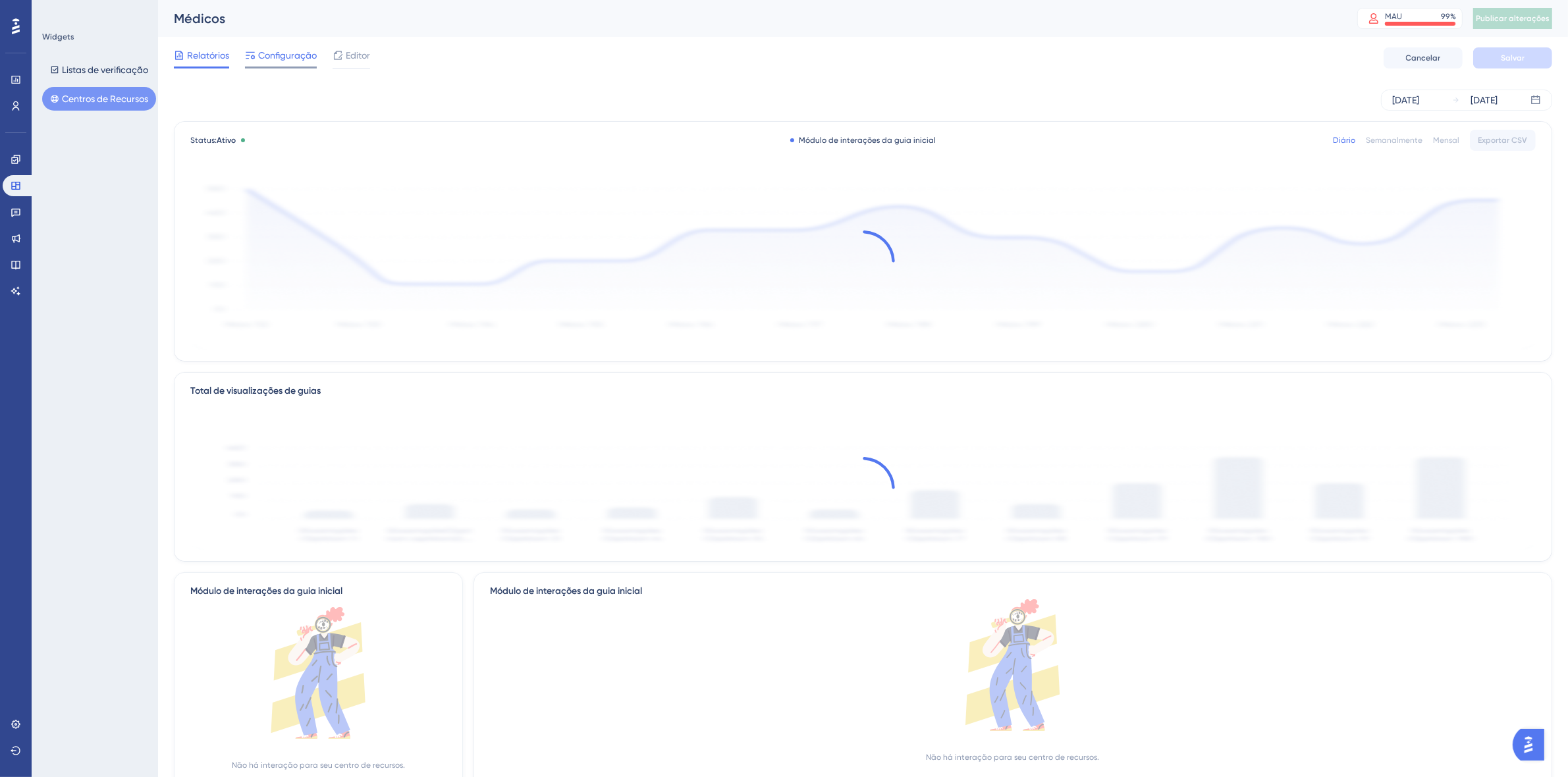
click at [305, 58] on font "Configuração" at bounding box center [287, 55] width 59 height 10
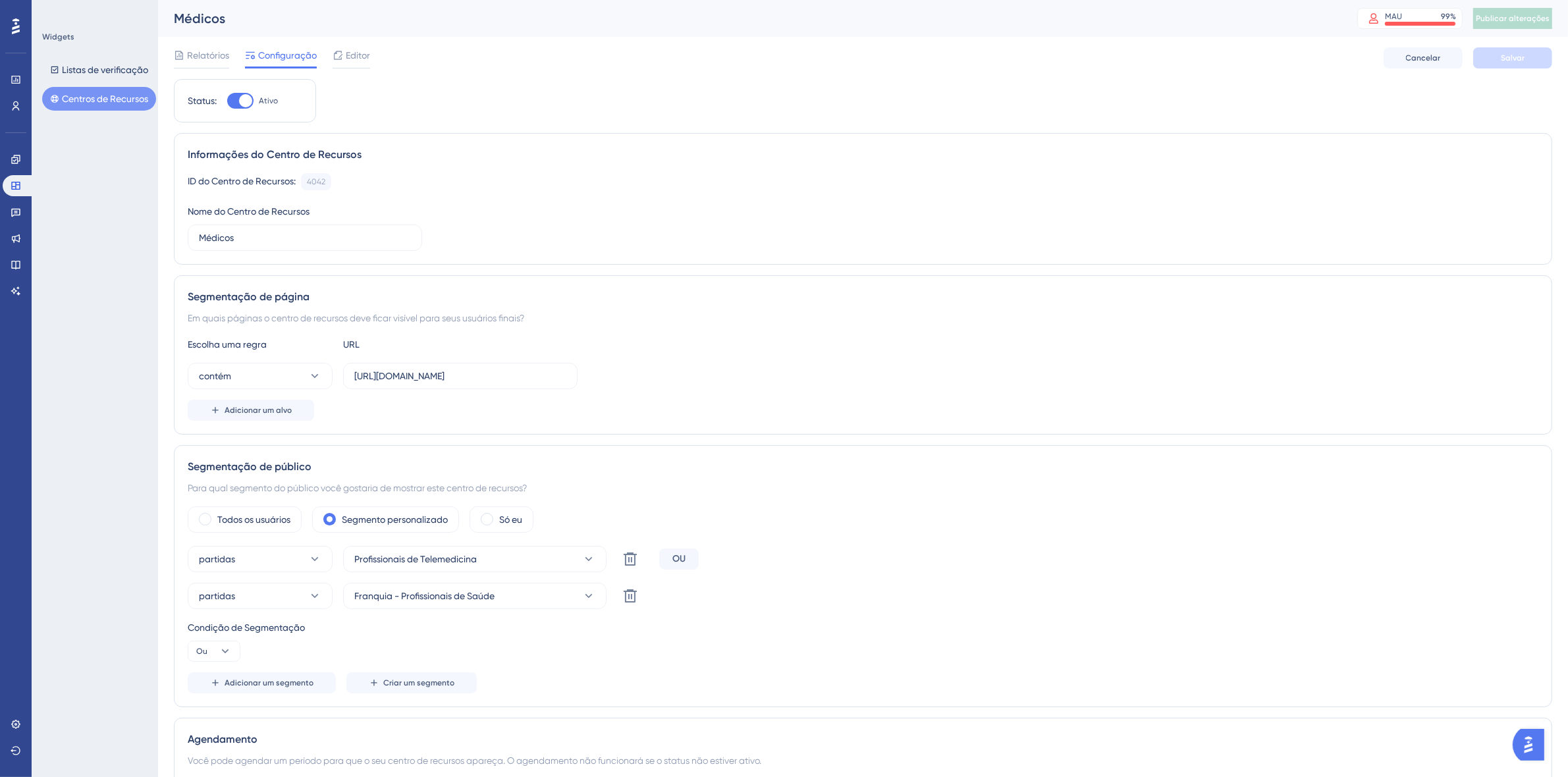
click at [721, 227] on div "ID do Centro de Recursos: 4042 Cópia Nome do Centro de Recursos Médicos" at bounding box center [863, 212] width 1350 height 77
click at [92, 70] on font "Listas de verificação" at bounding box center [104, 69] width 86 height 10
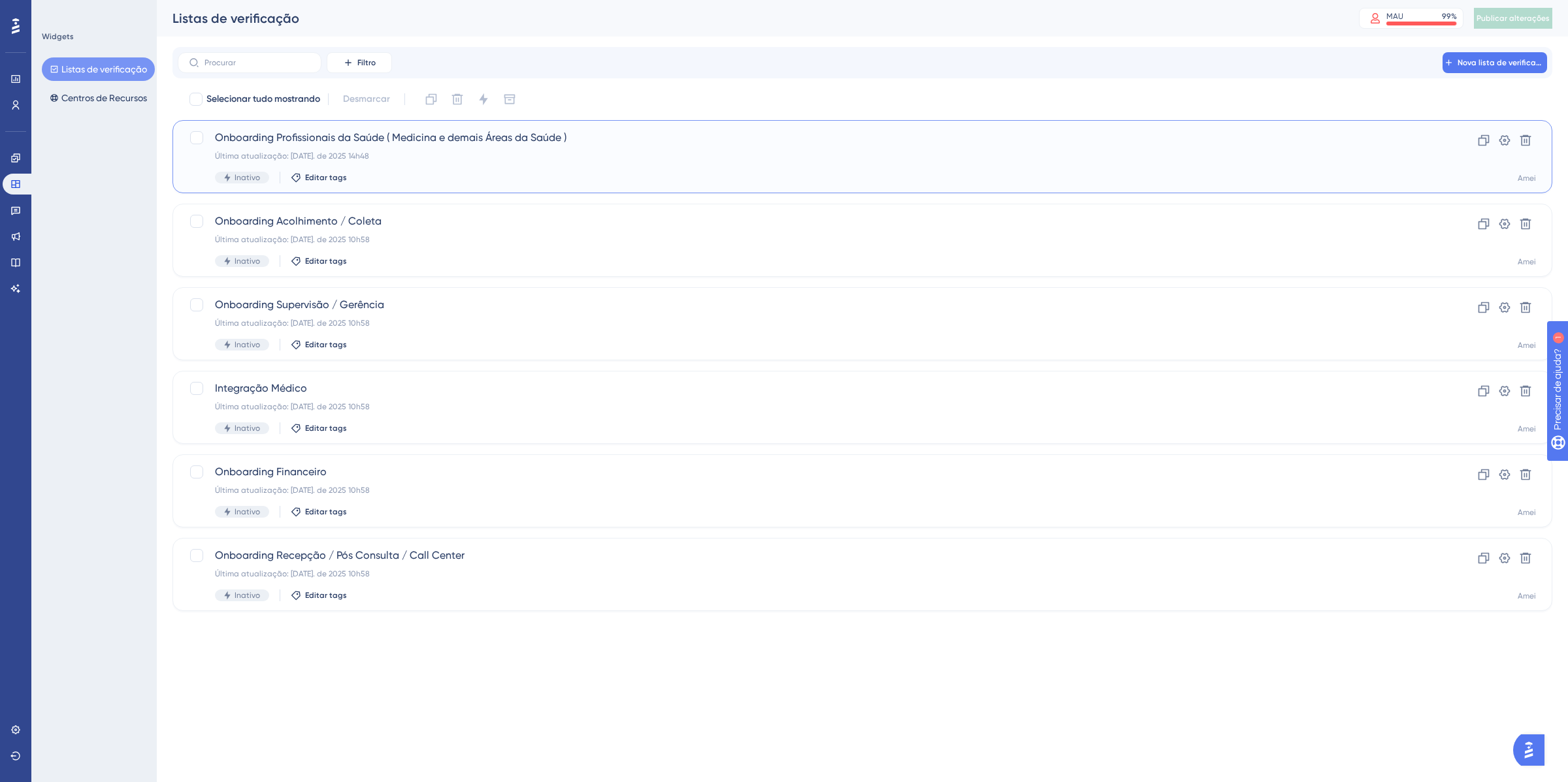
click at [552, 164] on div "Onboarding Profissionais da Saúde ( Medicina e demais Áreas da Saúde ) Última a…" at bounding box center [810, 156] width 1190 height 54
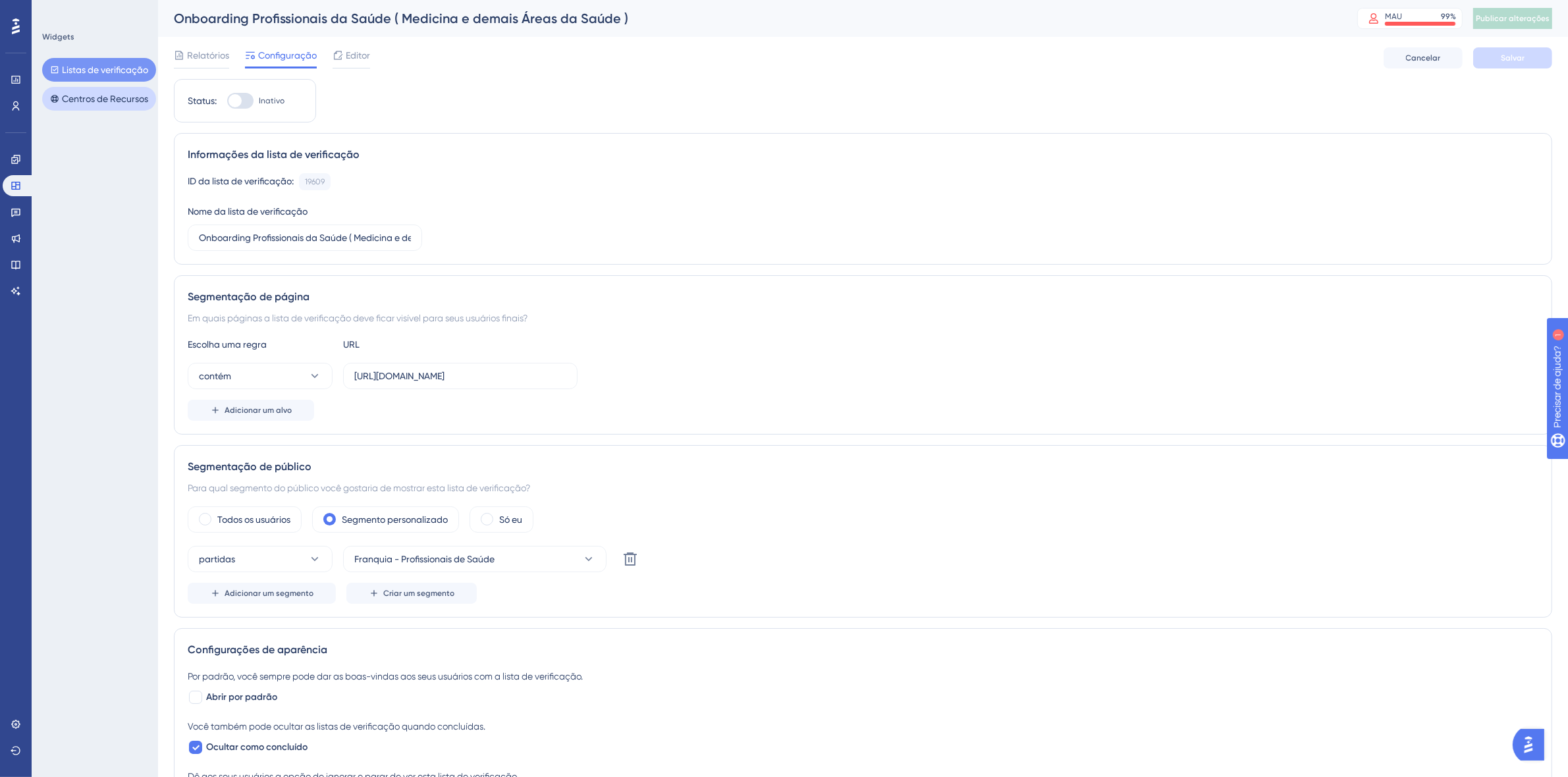
click at [84, 89] on button "Centros de Recursos" at bounding box center [99, 99] width 114 height 24
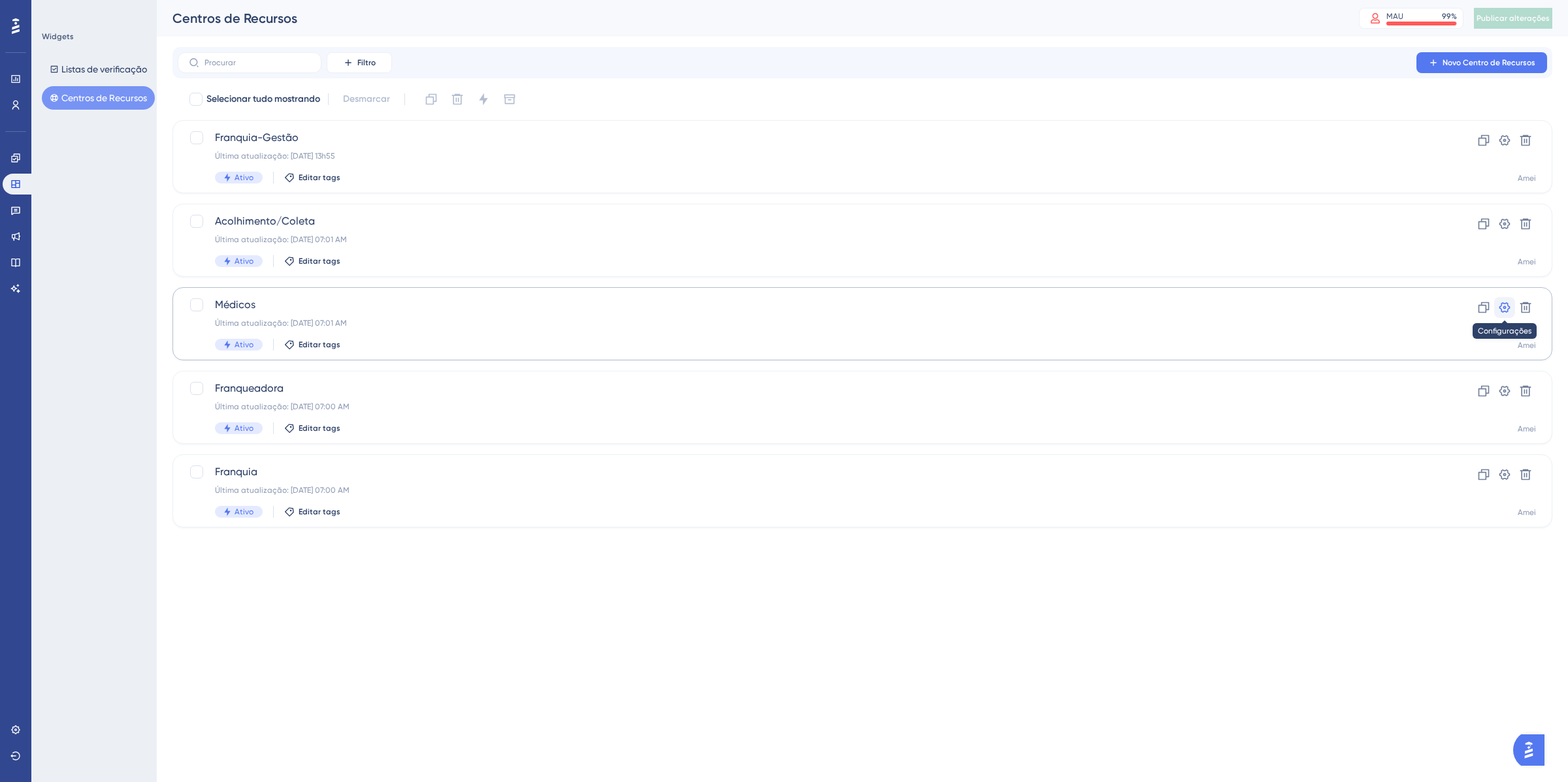
click at [1499, 311] on icon at bounding box center [1504, 307] width 13 height 13
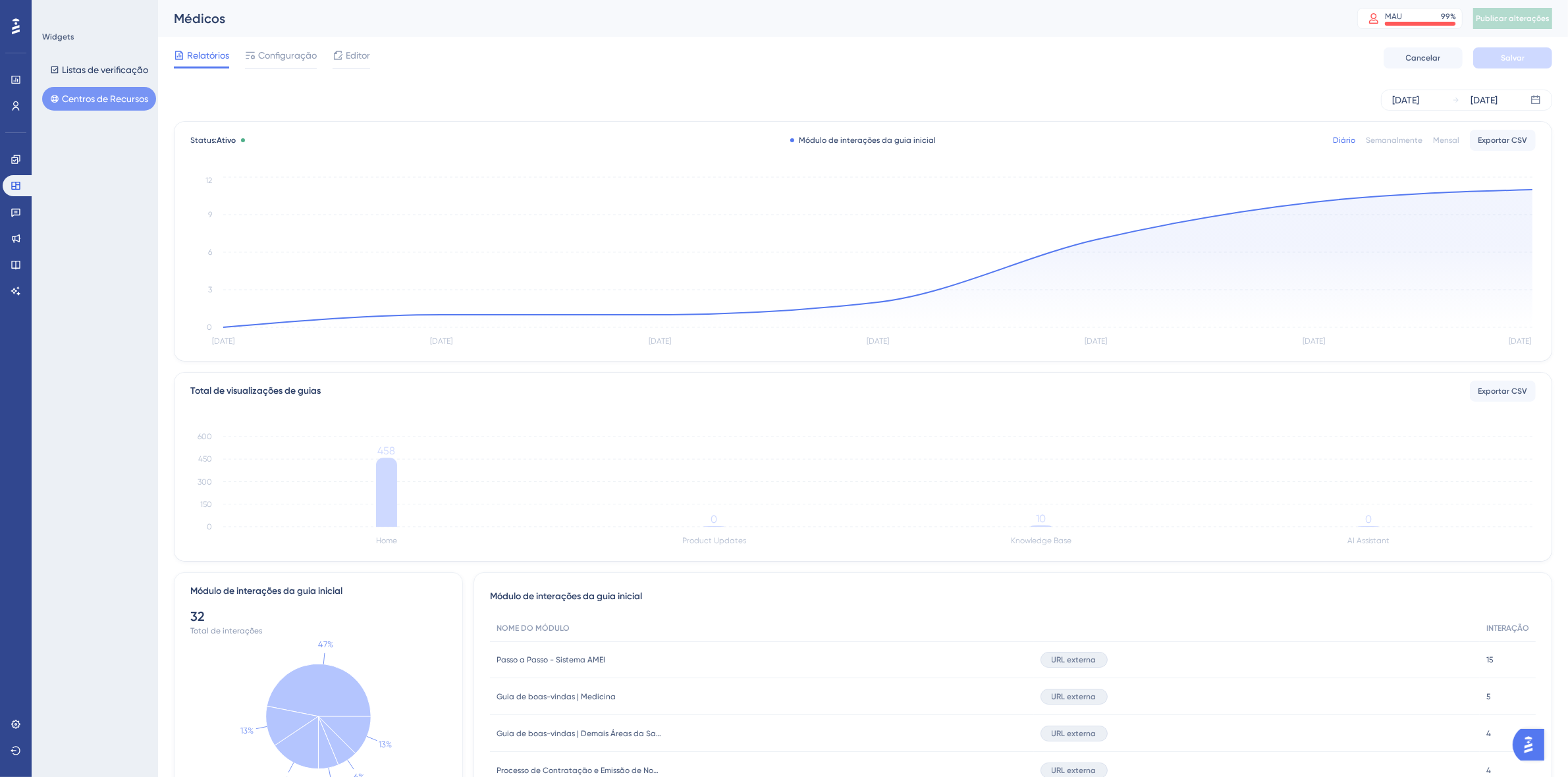
click at [267, 70] on div "Relatórios Configuração Editor [PERSON_NAME]" at bounding box center [863, 57] width 1378 height 42
click at [272, 58] on font "Configuração" at bounding box center [287, 55] width 59 height 10
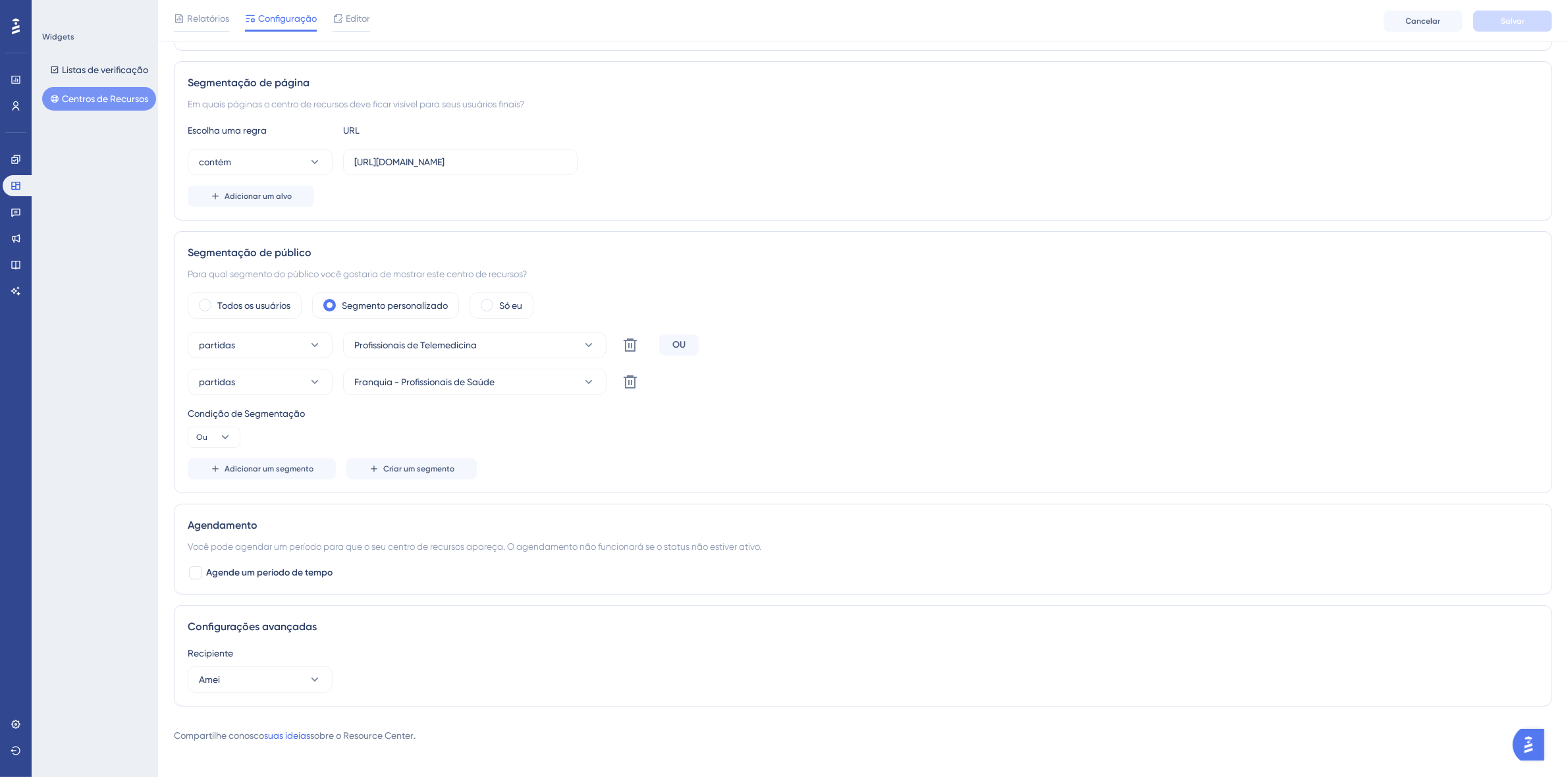
scroll to position [230, 0]
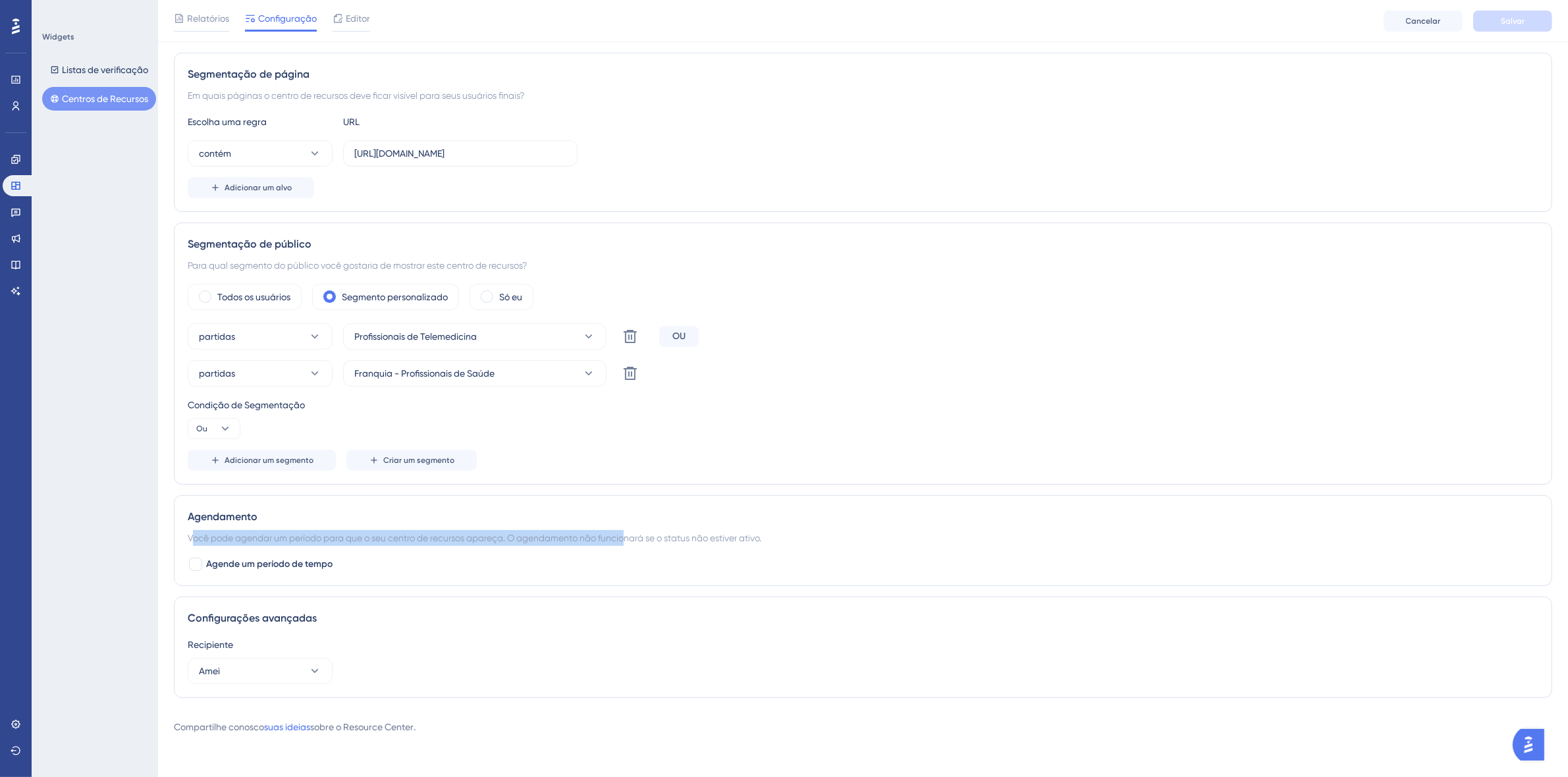
drag, startPoint x: 194, startPoint y: 536, endPoint x: 631, endPoint y: 541, distance: 437.0
click at [631, 541] on font "Você pode agendar um período para que o seu centro de recursos apareça. O agend…" at bounding box center [474, 538] width 573 height 10
click at [706, 533] on font "Você pode agendar um período para que o seu centro de recursos apareça. O agend…" at bounding box center [474, 538] width 573 height 10
drag, startPoint x: 535, startPoint y: 538, endPoint x: 655, endPoint y: 528, distance: 120.4
click at [655, 528] on div "Agendamento Você pode agendar um período para que o seu centro de recursos apar…" at bounding box center [863, 540] width 1378 height 91
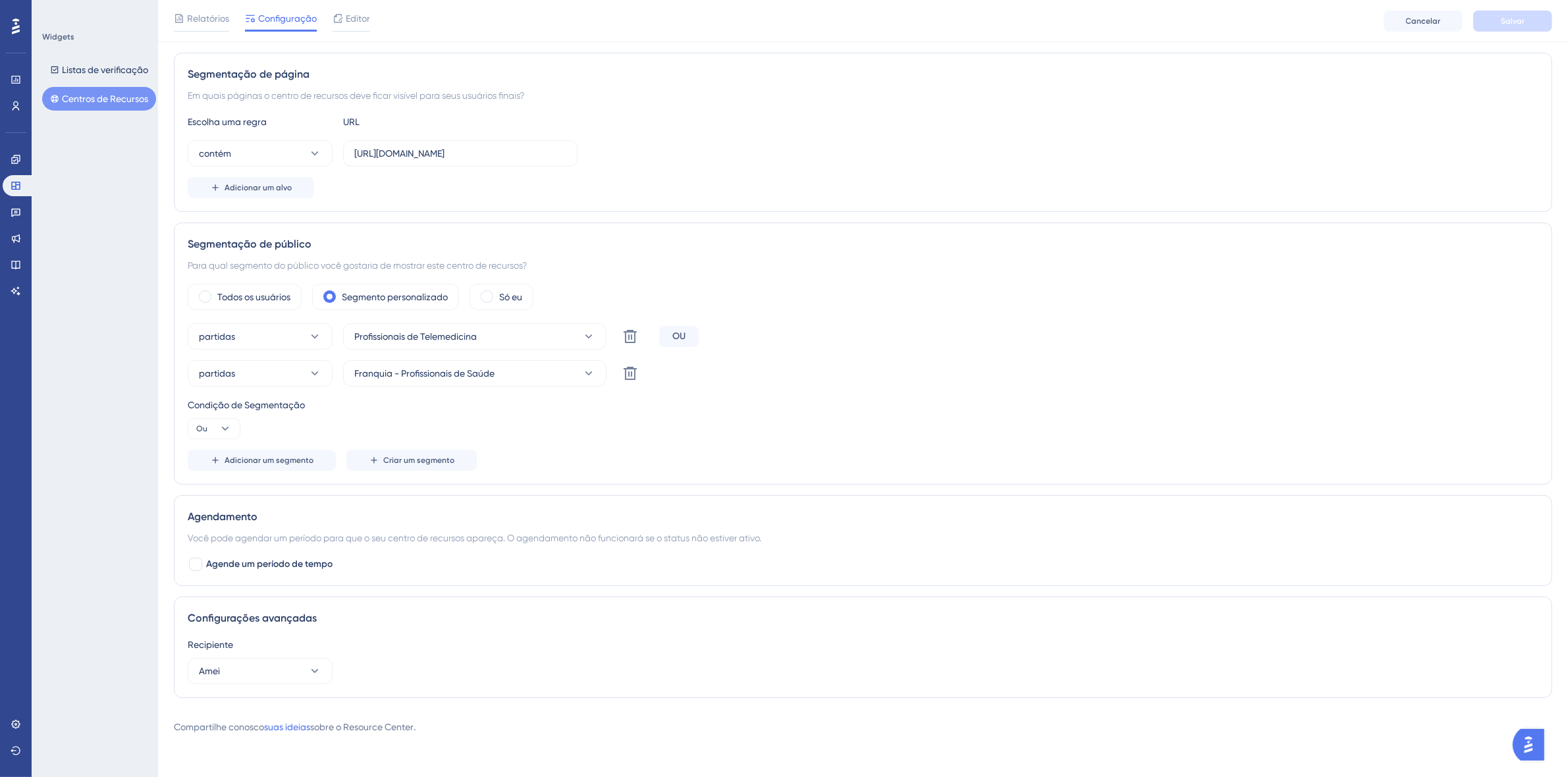
click at [792, 517] on div "Agendamento" at bounding box center [863, 517] width 1350 height 16
click at [307, 668] on button "Amei" at bounding box center [259, 671] width 145 height 26
click at [311, 666] on icon at bounding box center [315, 671] width 13 height 13
click at [313, 658] on button "Amei" at bounding box center [259, 671] width 145 height 26
click at [320, 665] on icon at bounding box center [315, 671] width 13 height 13
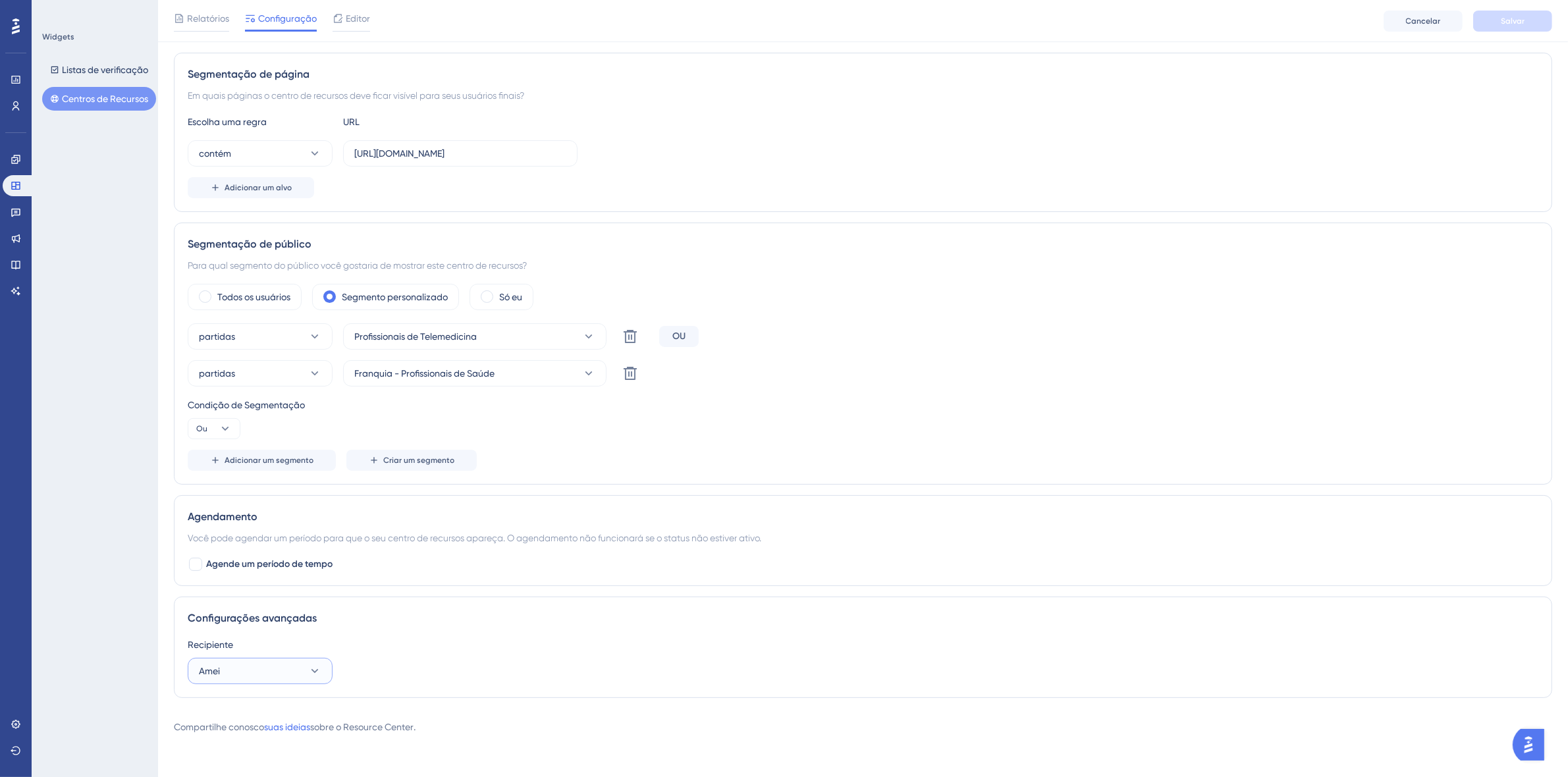
click at [324, 665] on button "Amei" at bounding box center [259, 671] width 145 height 26
click at [619, 637] on div "Recipiente" at bounding box center [863, 645] width 1350 height 16
click at [1154, 373] on div "matches Franquia - Profissionais de Saúde Delete" at bounding box center [863, 374] width 1350 height 26
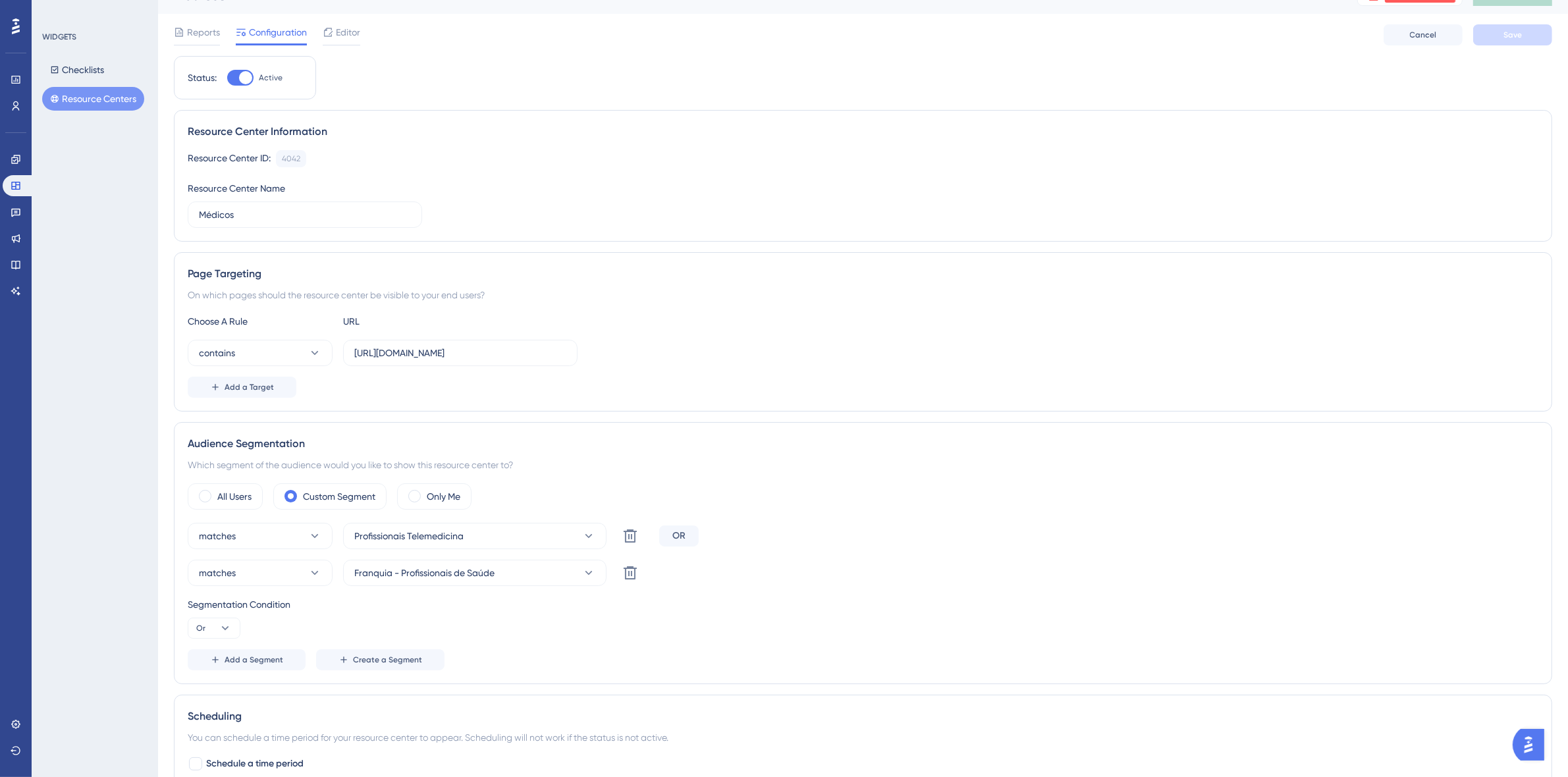
scroll to position [0, 0]
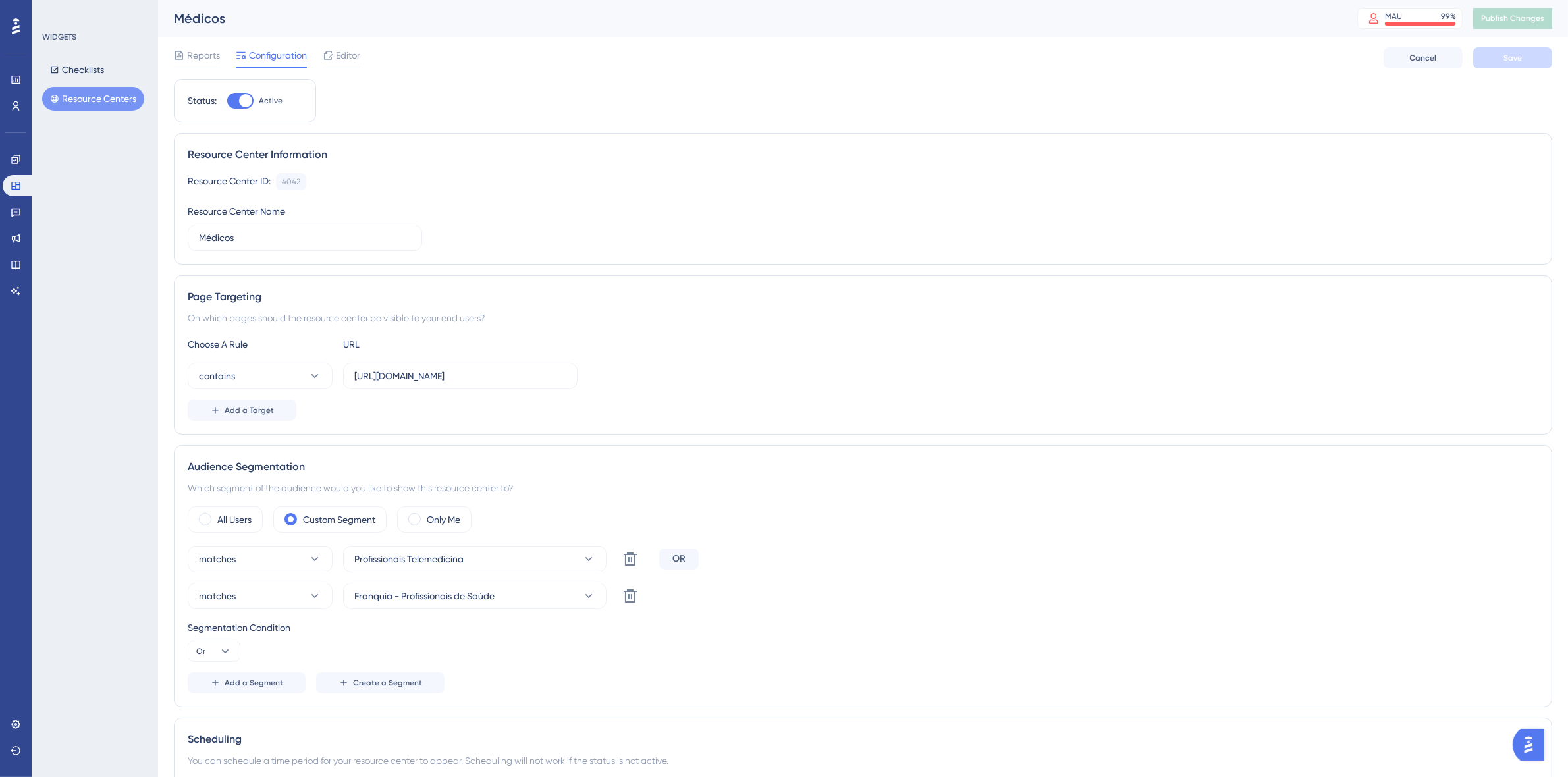
click at [775, 228] on div "Resource Center ID: 4042 Copy Resource Center Name Médicos" at bounding box center [863, 212] width 1350 height 77
click at [250, 408] on span "Add a Target" at bounding box center [249, 410] width 49 height 10
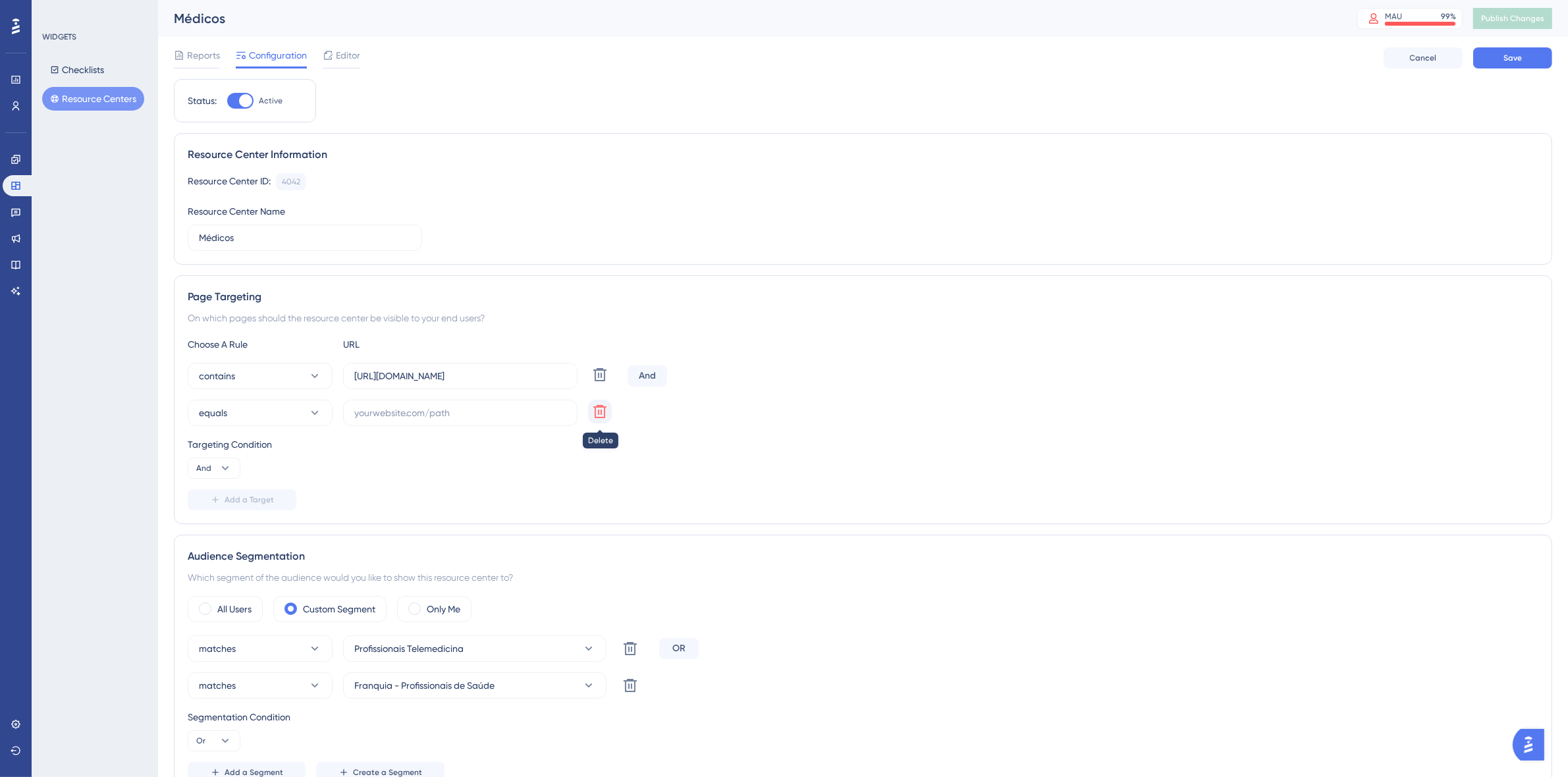
click at [598, 383] on icon at bounding box center [600, 374] width 16 height 16
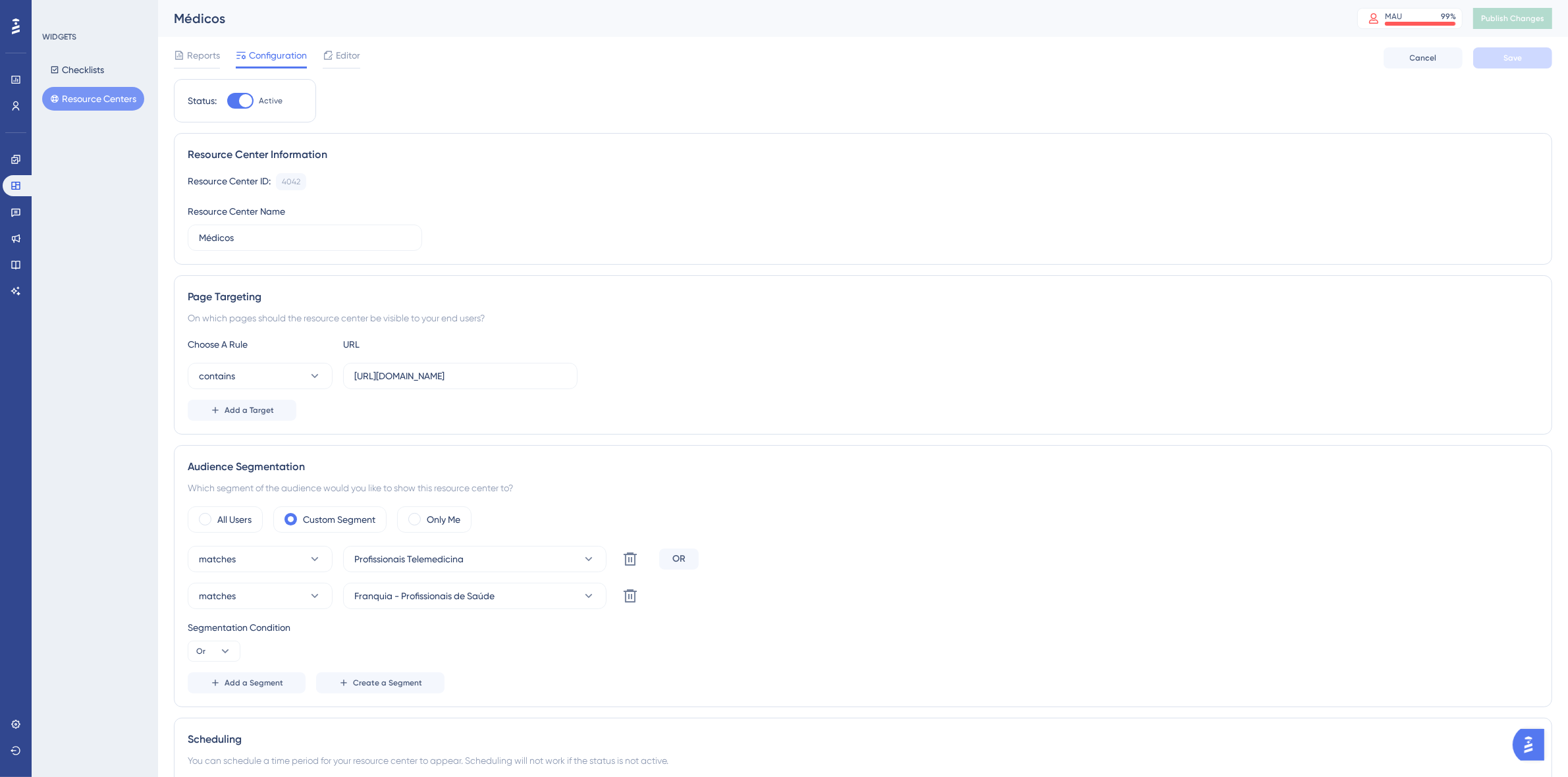
click at [958, 235] on div "Resource Center ID: 4042 Copy Resource Center Name Médicos" at bounding box center [863, 212] width 1350 height 77
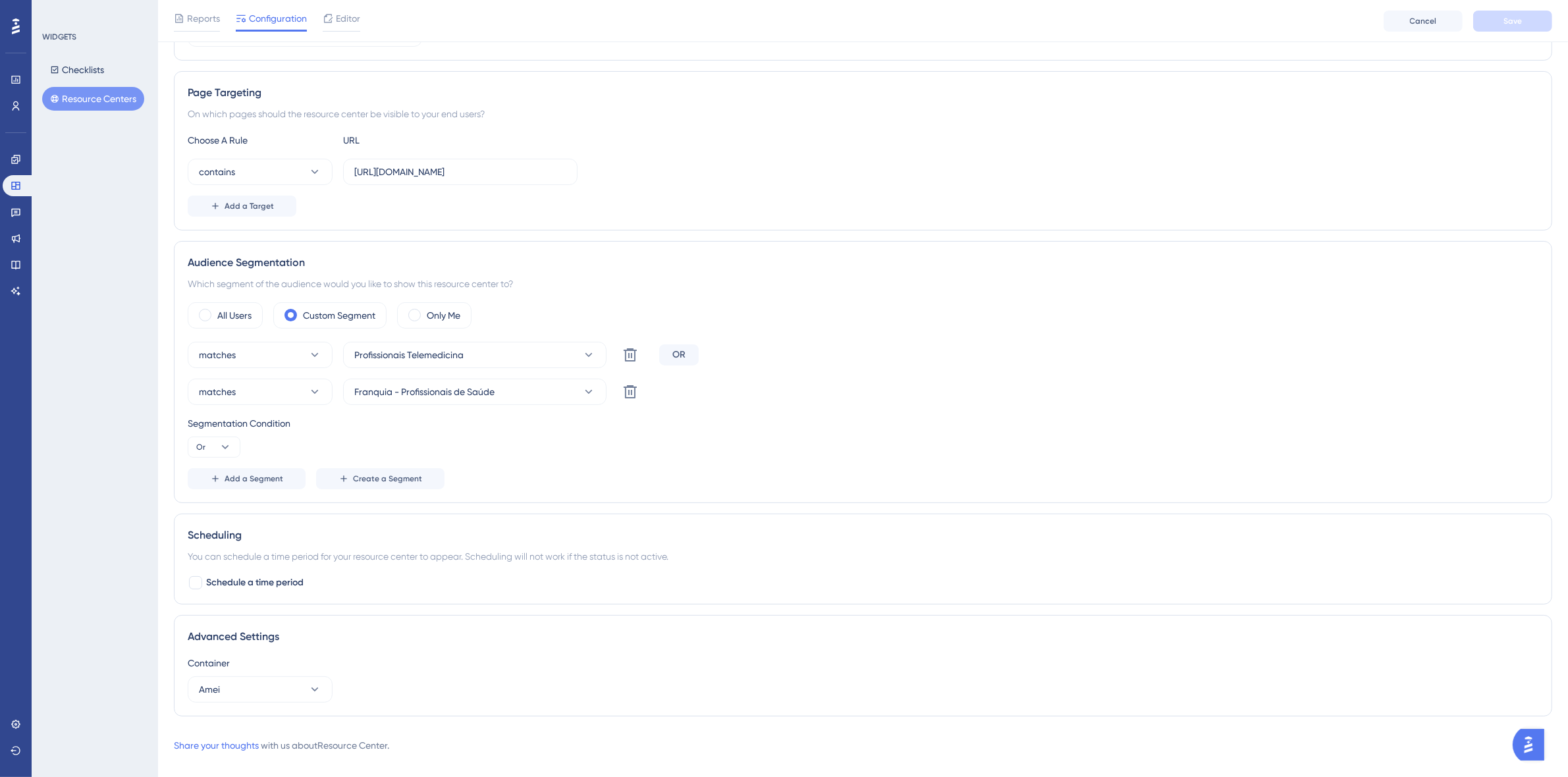
scroll to position [225, 0]
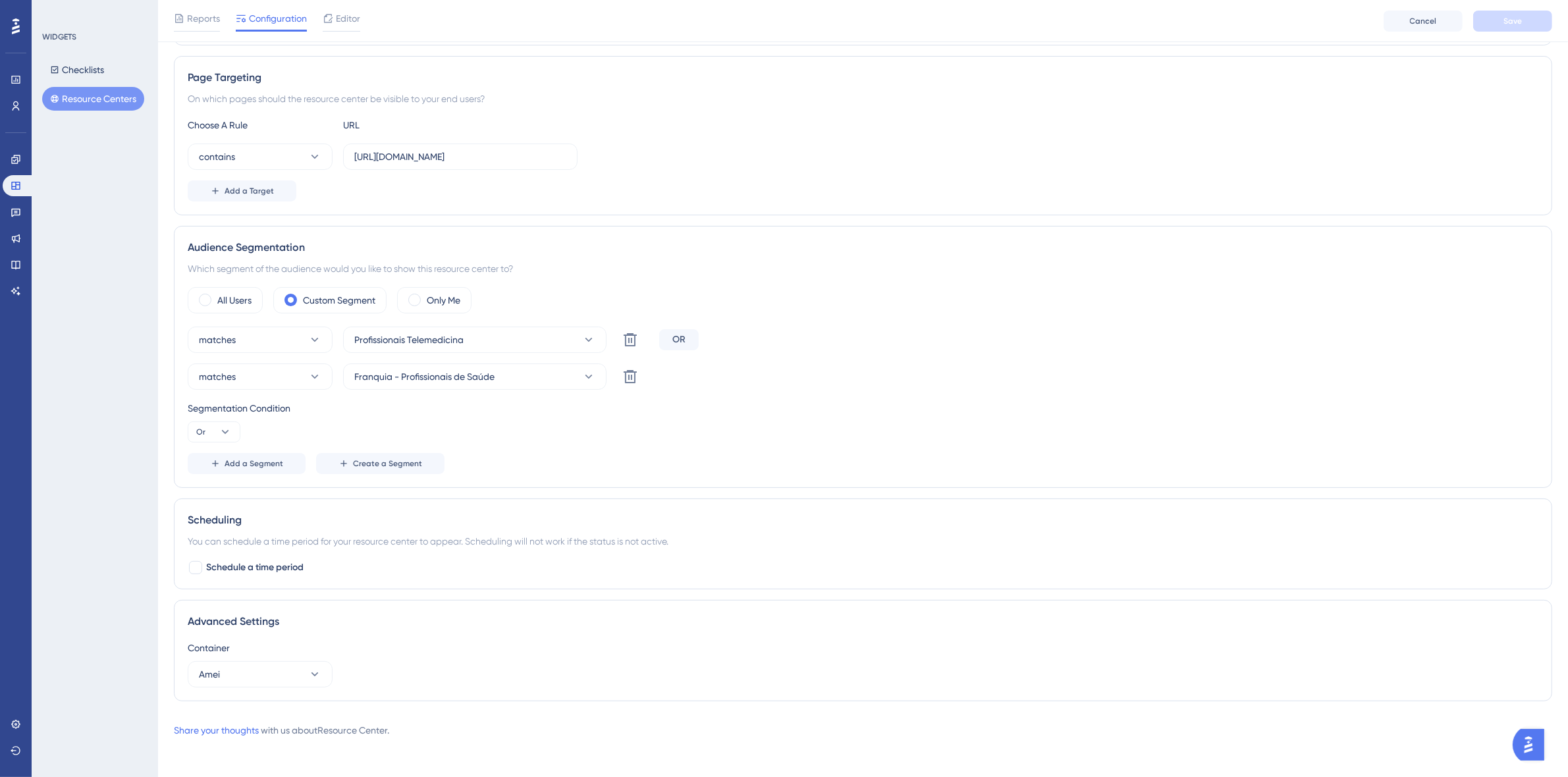
click at [805, 240] on div "Audience Segmentation" at bounding box center [863, 248] width 1350 height 16
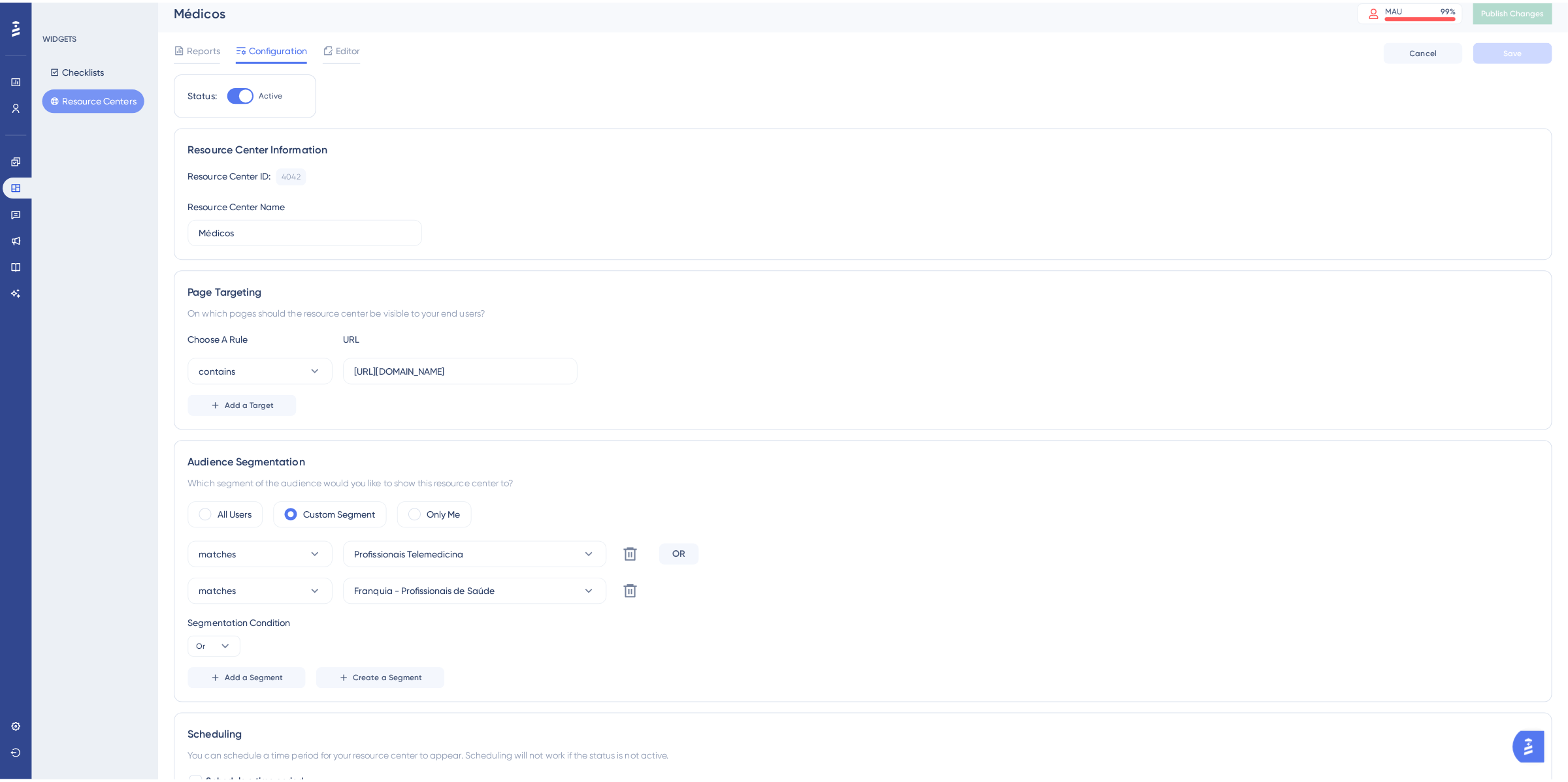
scroll to position [0, 0]
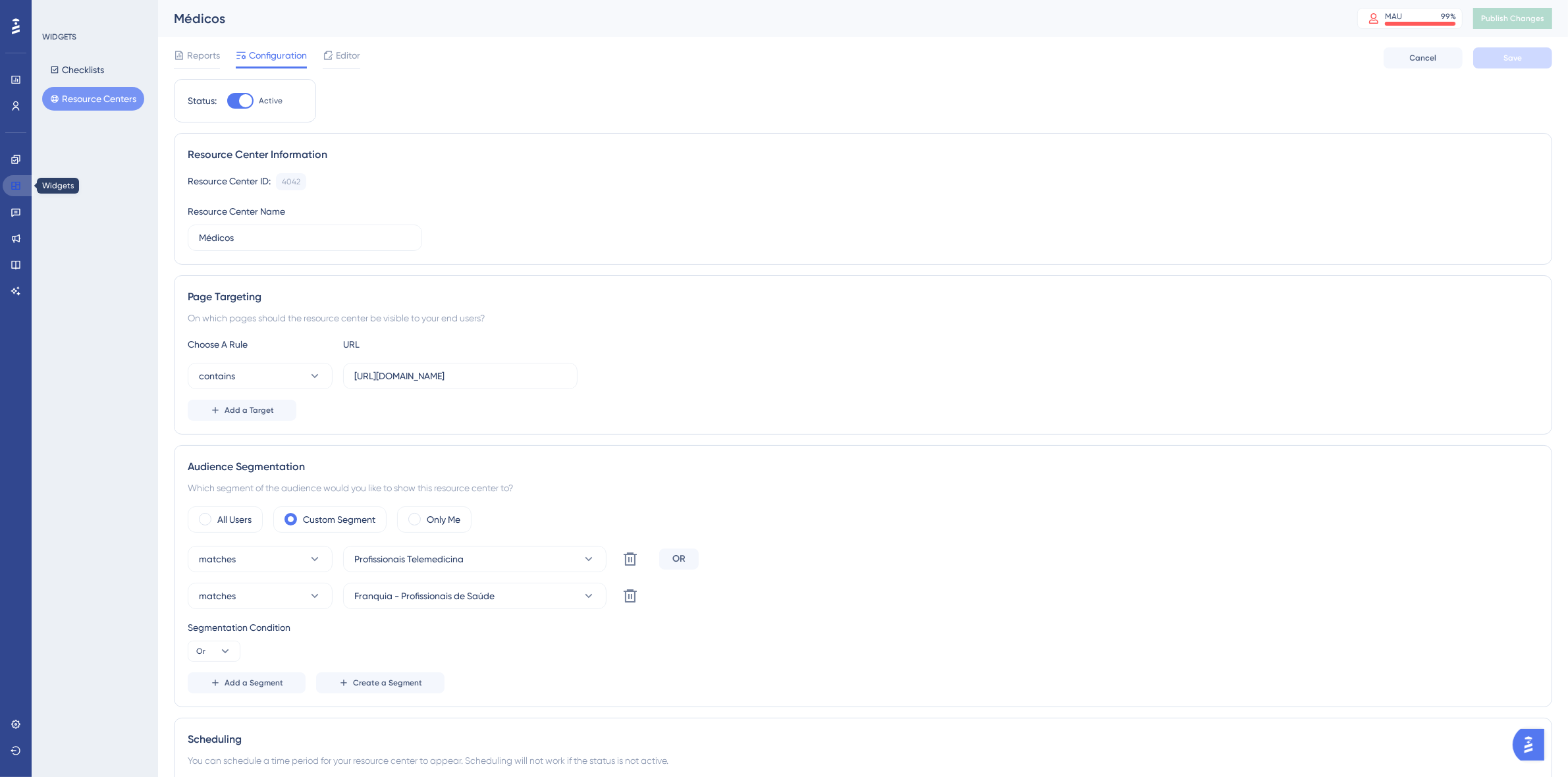
click at [18, 185] on icon at bounding box center [15, 185] width 10 height 10
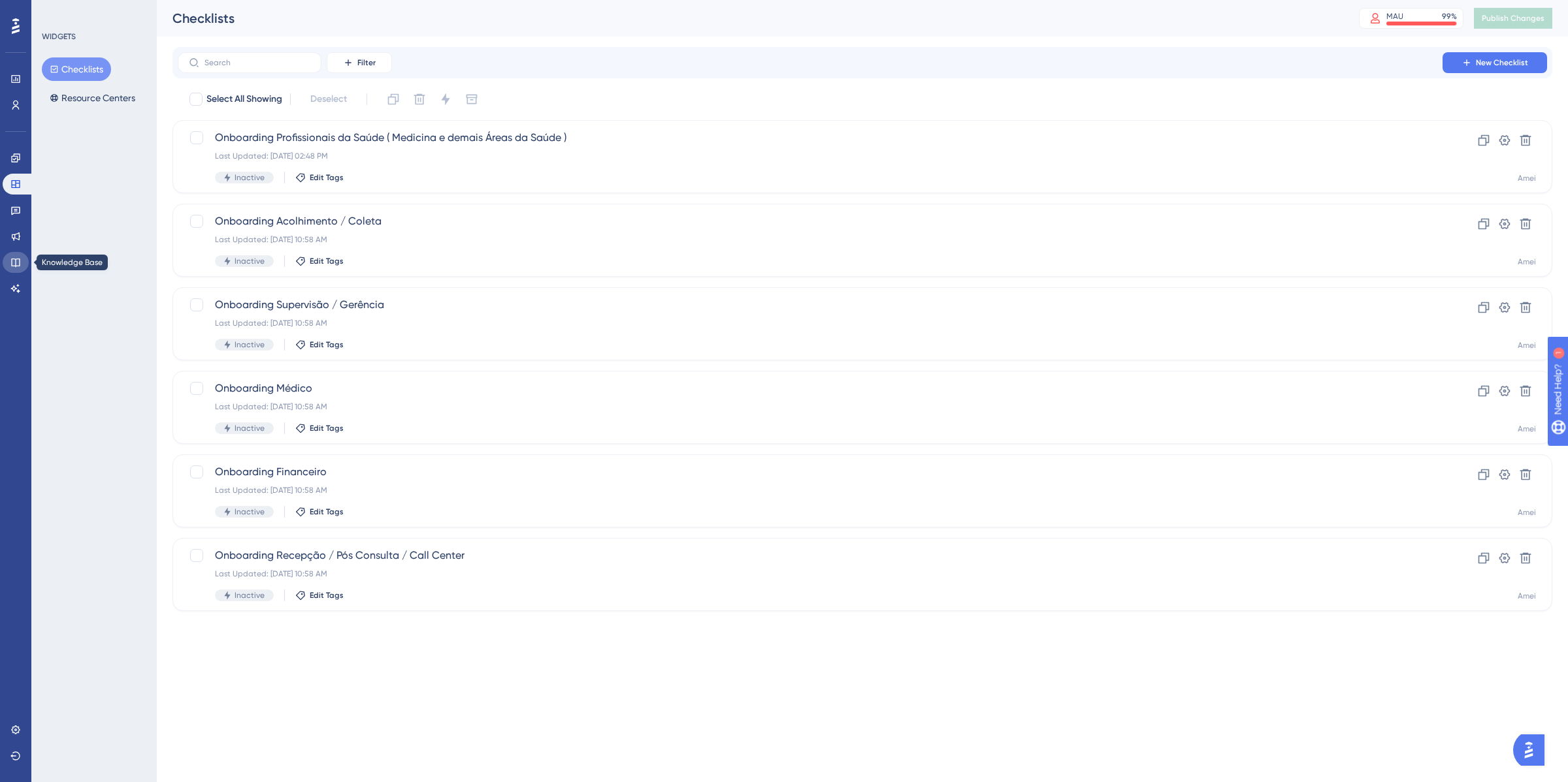
click at [17, 252] on link at bounding box center [16, 262] width 26 height 21
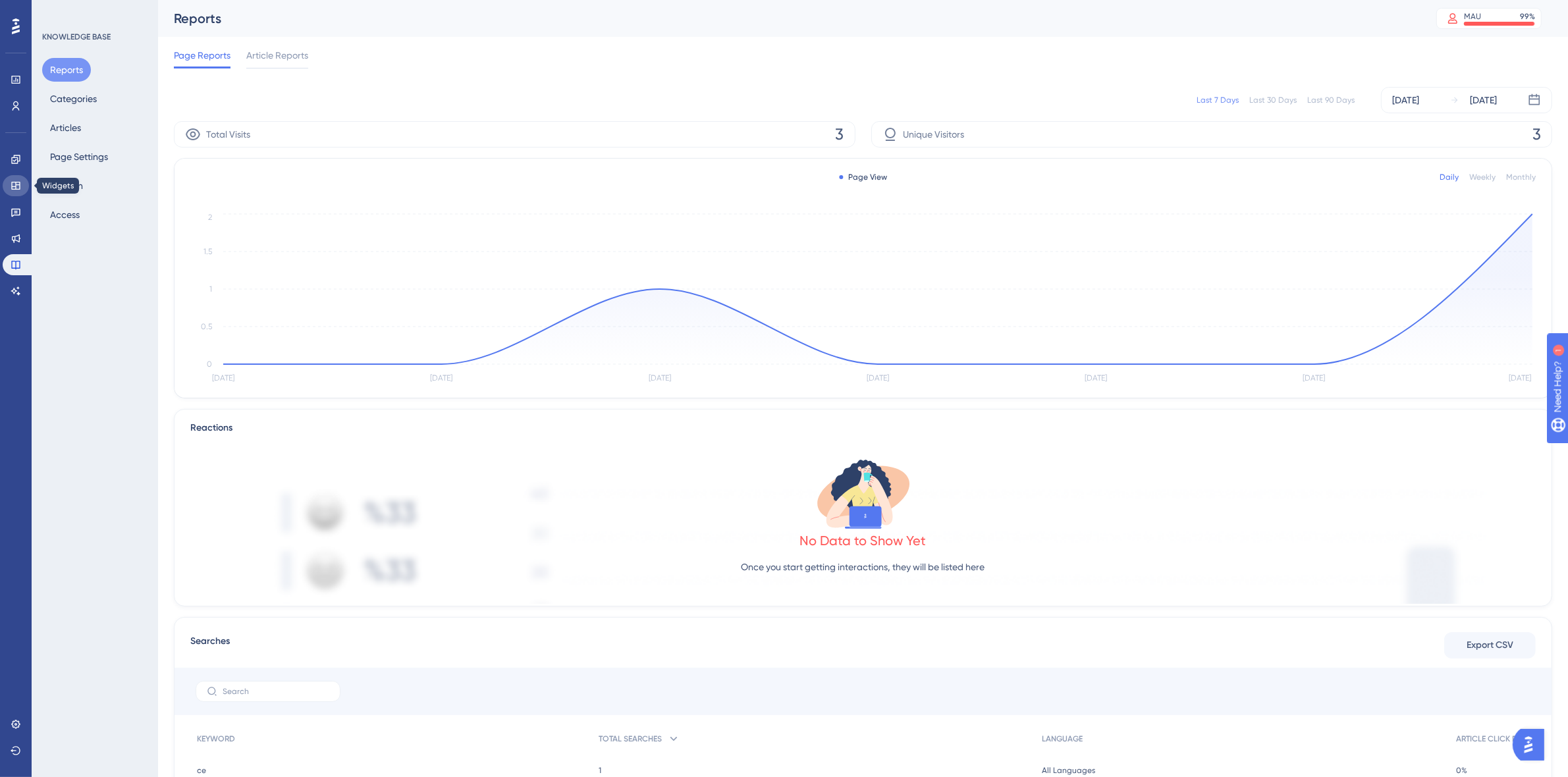
click at [12, 179] on link at bounding box center [16, 185] width 26 height 21
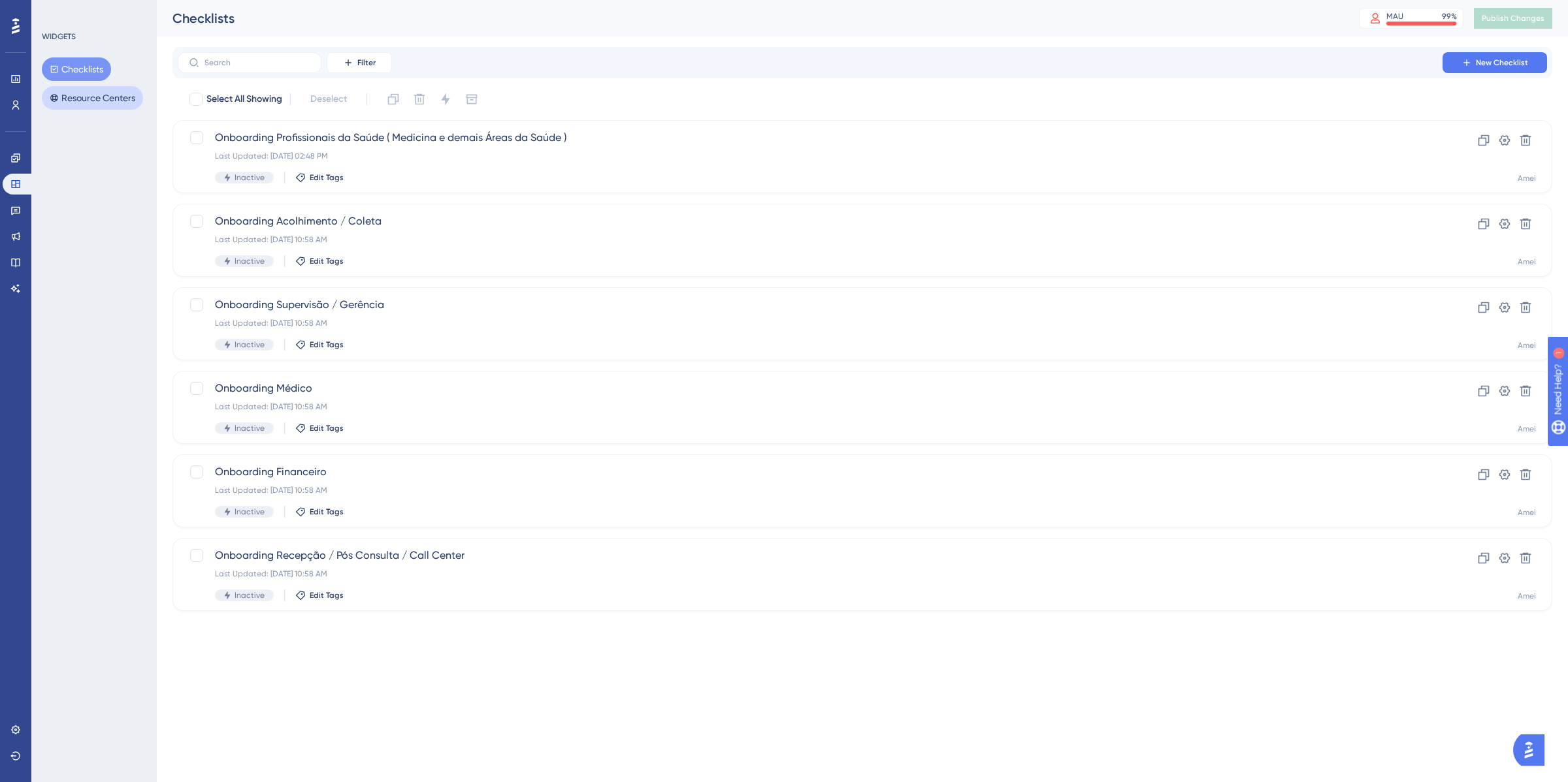
click at [72, 102] on button "Resource Centers" at bounding box center [93, 98] width 102 height 23
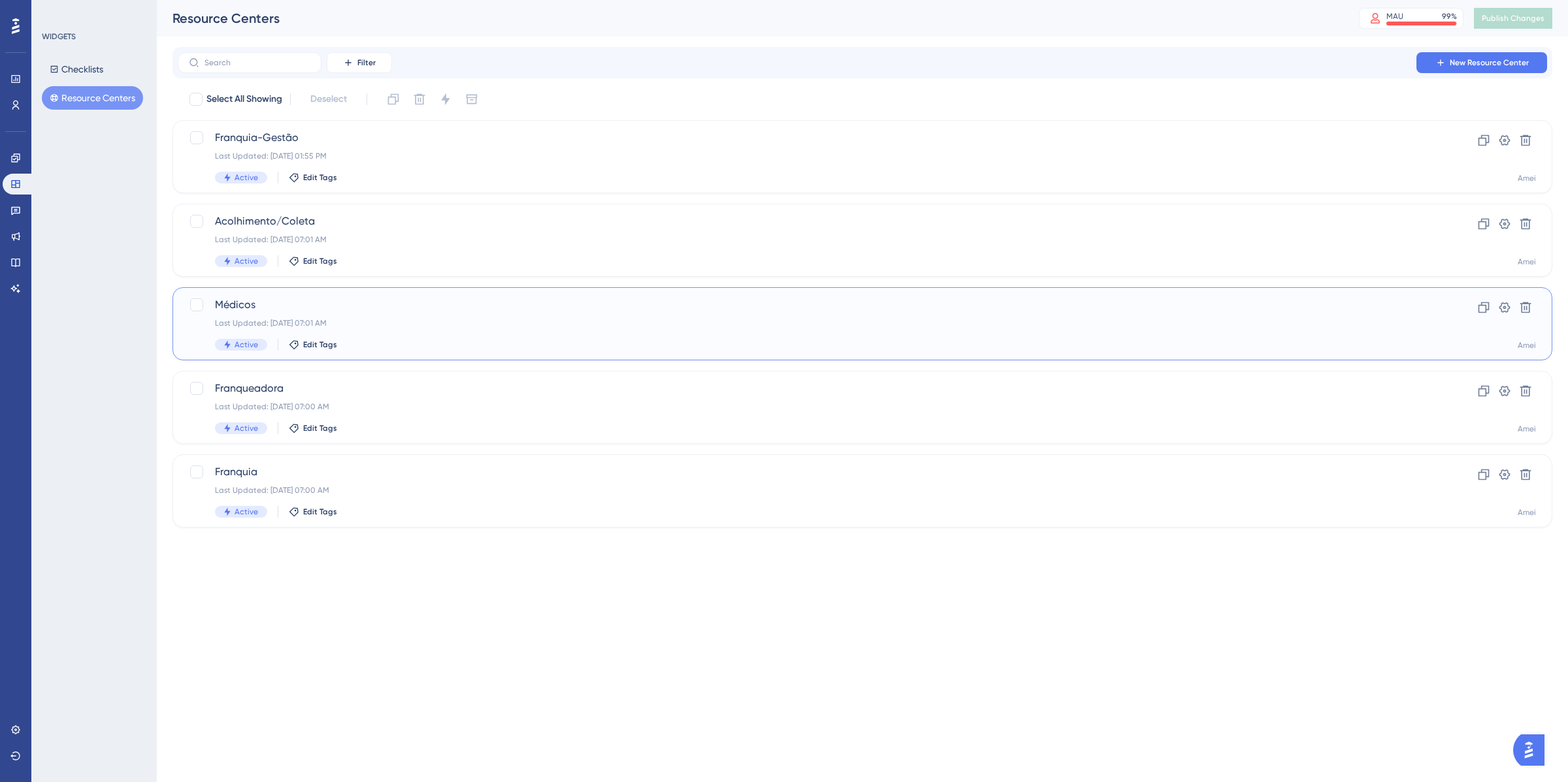
click at [476, 324] on div "Last Updated: [DATE] 07:01 AM" at bounding box center [810, 323] width 1190 height 10
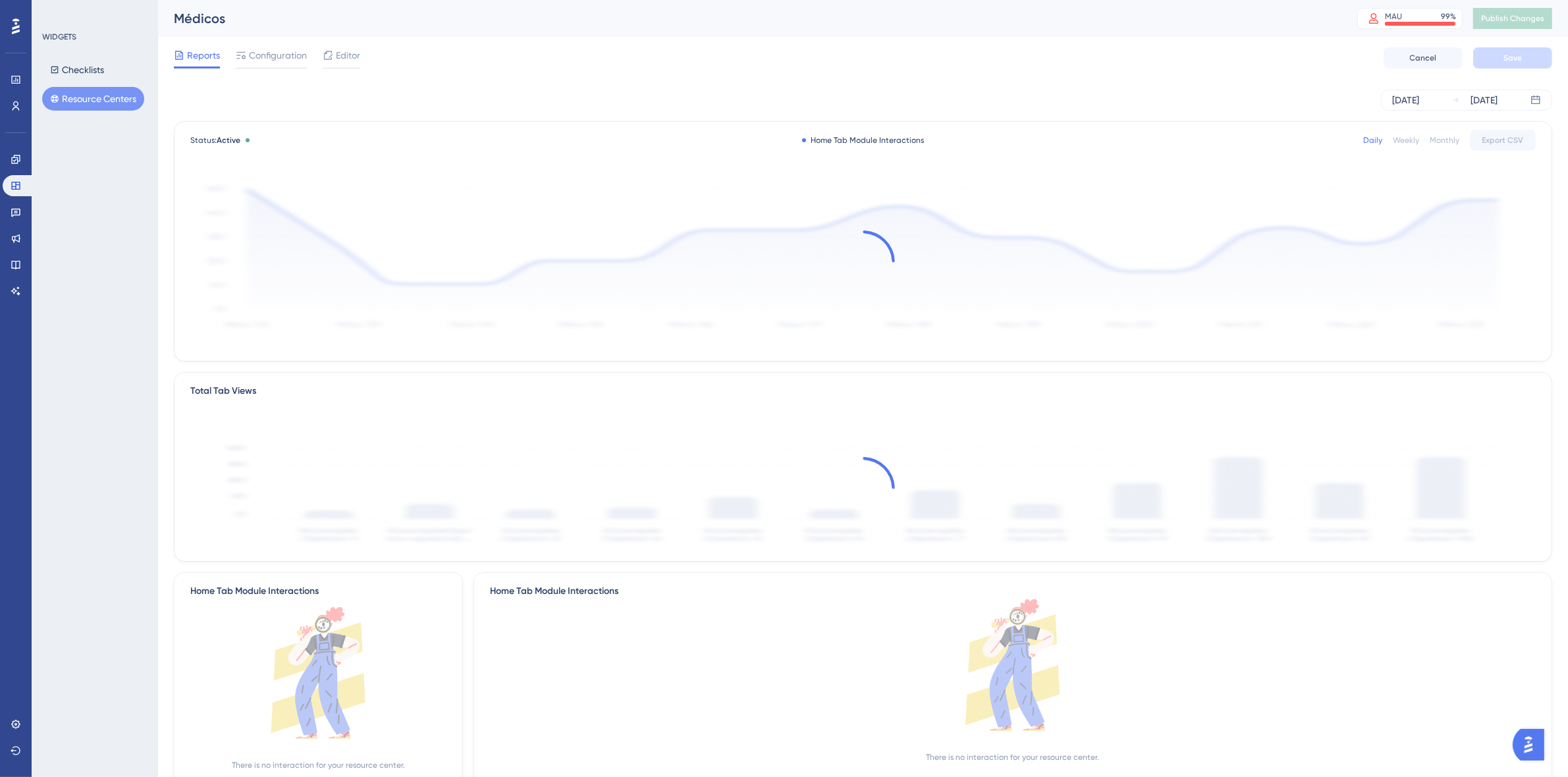
click at [92, 102] on button "Resource Centers" at bounding box center [93, 99] width 102 height 24
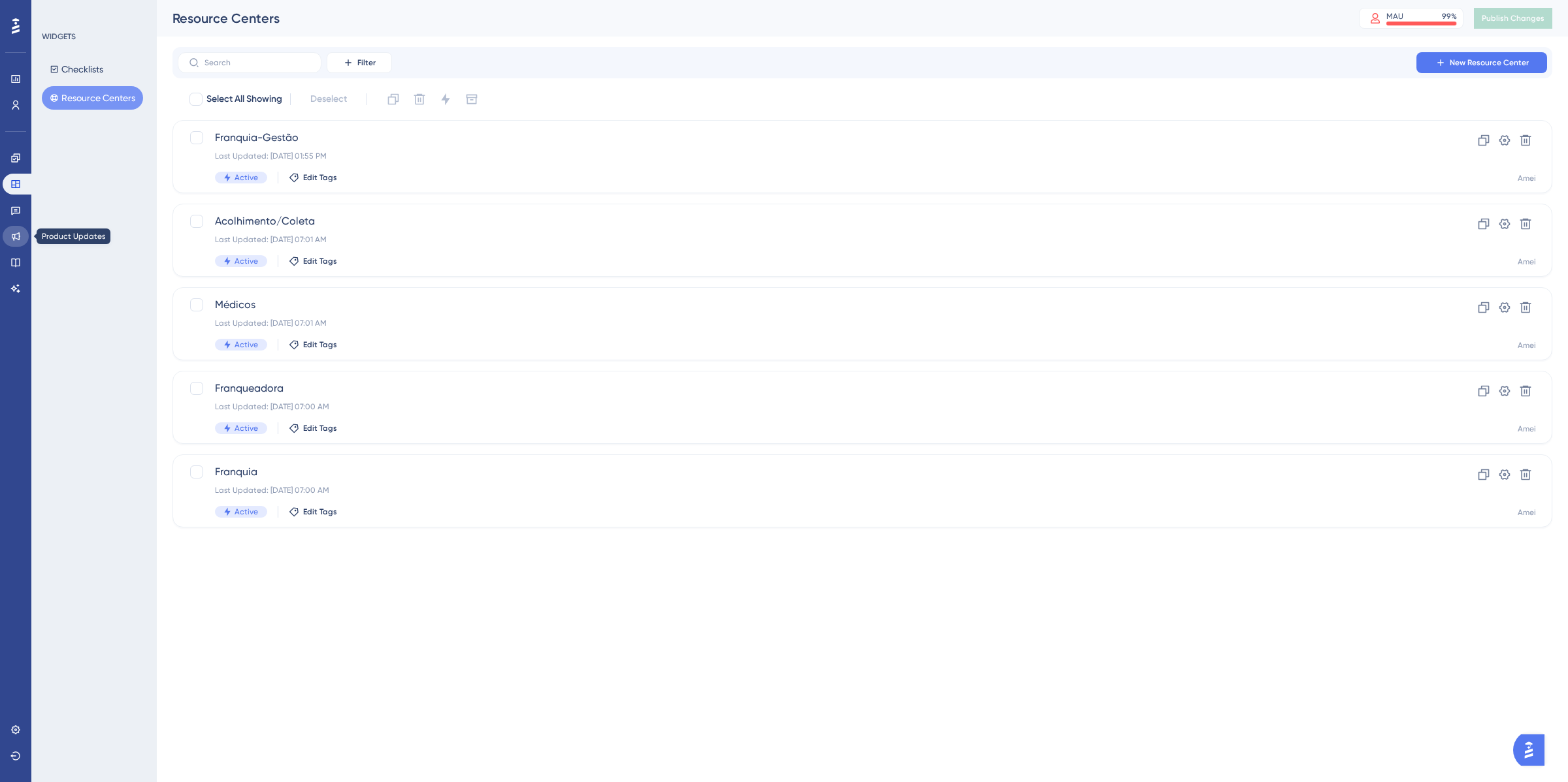
click at [18, 240] on icon at bounding box center [15, 236] width 10 height 10
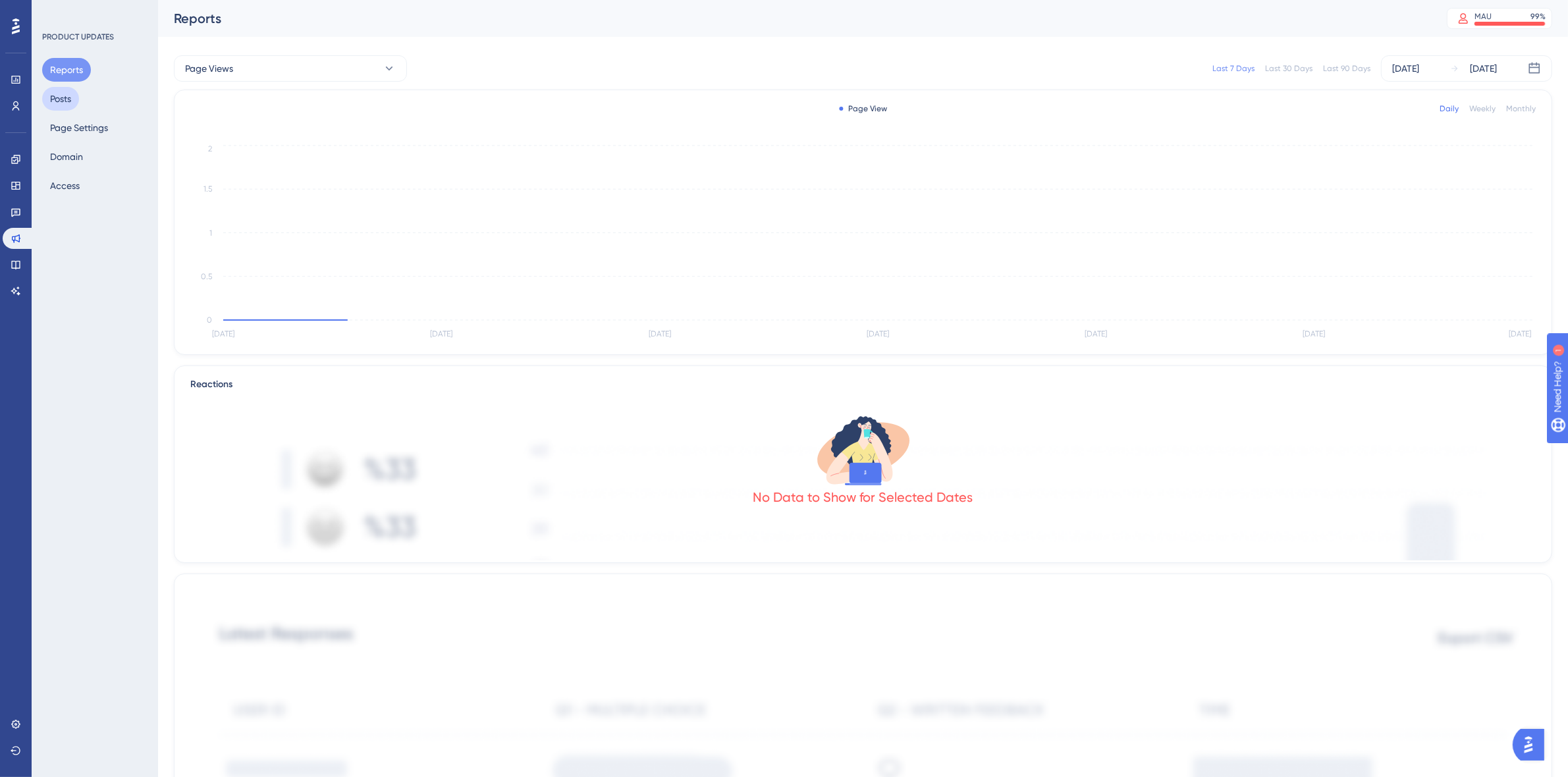
click at [62, 87] on button "Posts" at bounding box center [60, 99] width 37 height 24
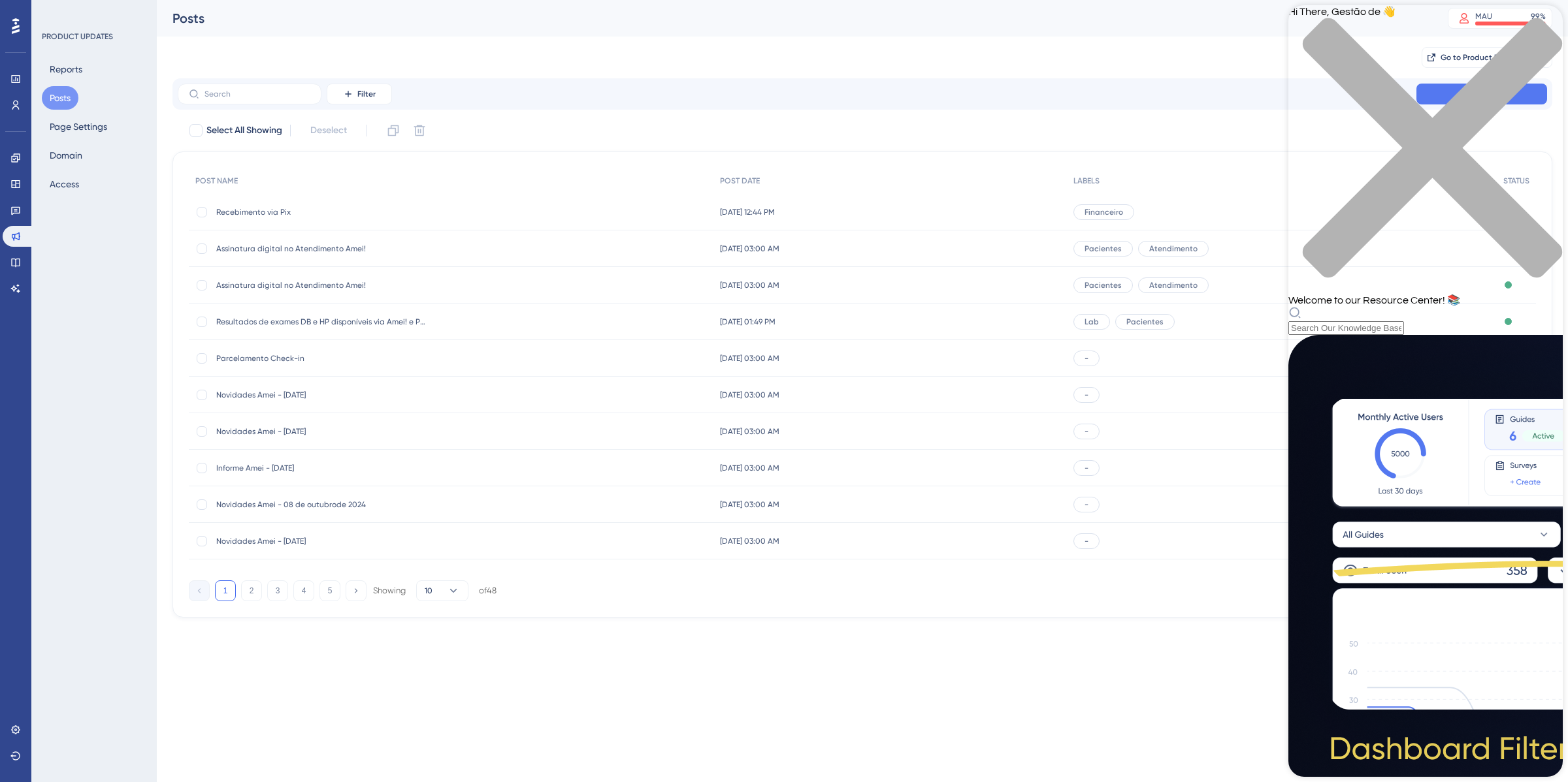
click at [1547, 31] on div "close resource center" at bounding box center [1425, 156] width 274 height 276
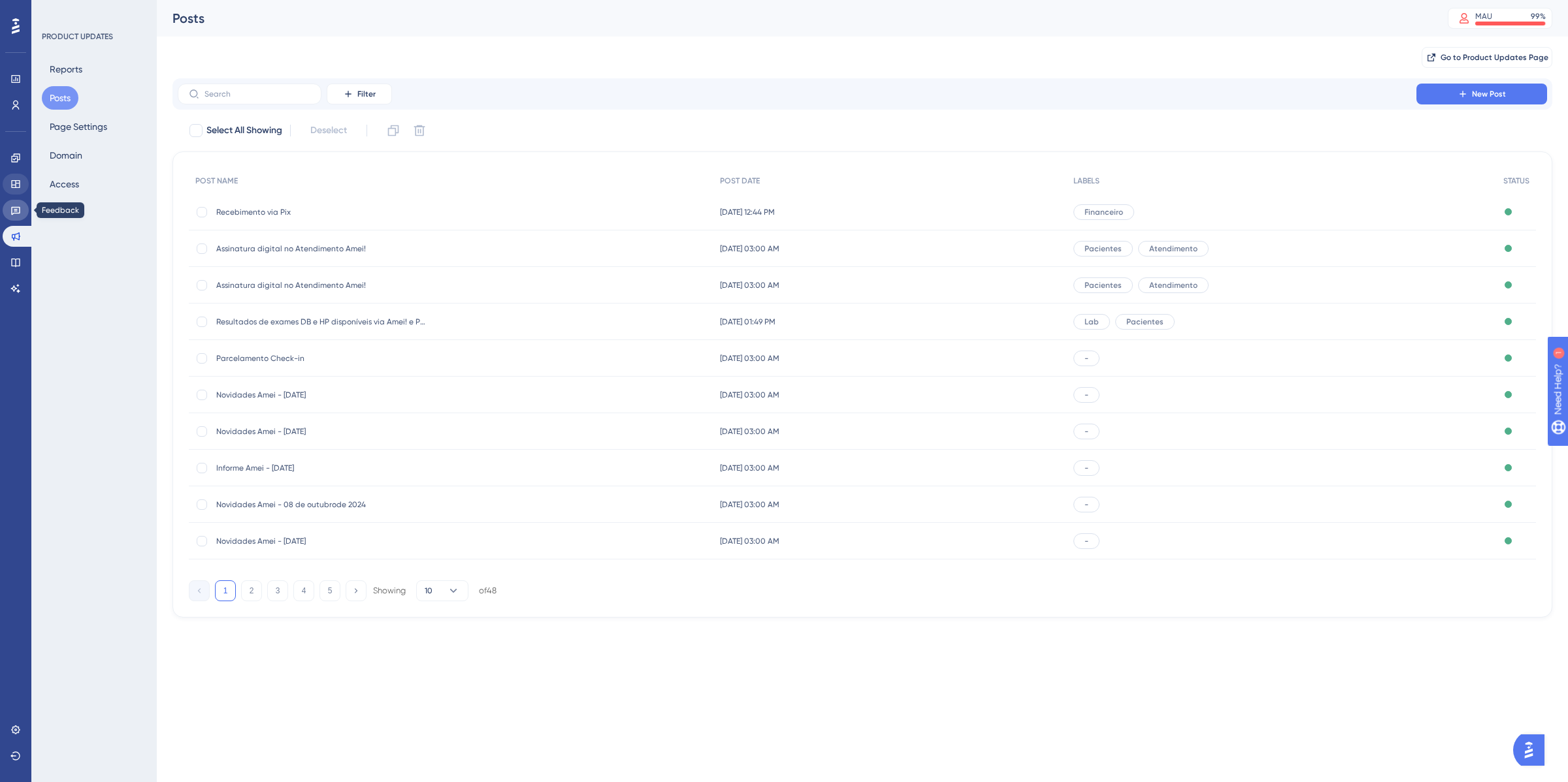
drag, startPoint x: 19, startPoint y: 206, endPoint x: 11, endPoint y: 180, distance: 27.2
click at [19, 206] on icon at bounding box center [15, 210] width 10 height 10
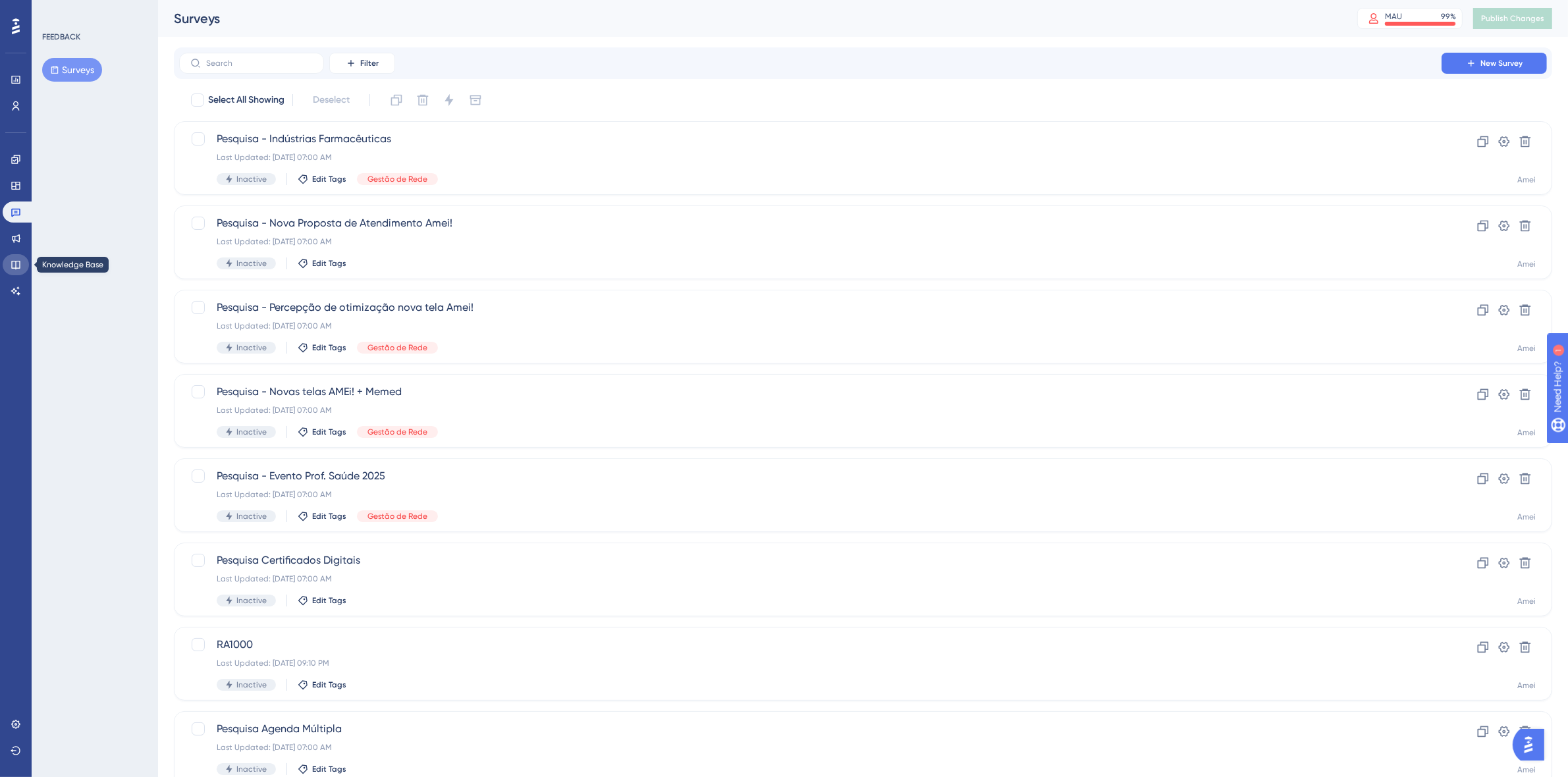
click at [15, 254] on link at bounding box center [16, 264] width 26 height 21
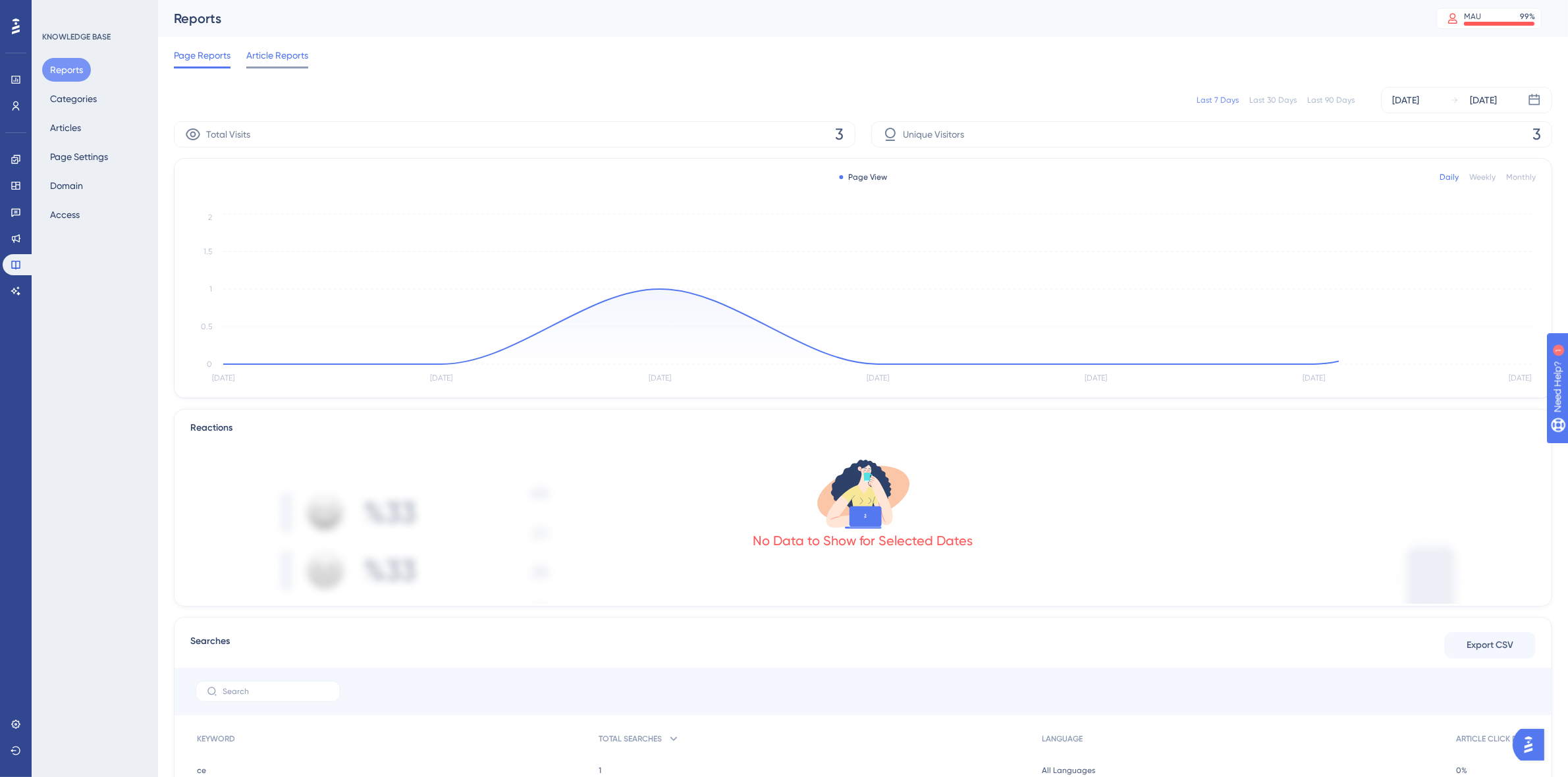
click at [294, 50] on span "Article Reports" at bounding box center [277, 55] width 62 height 16
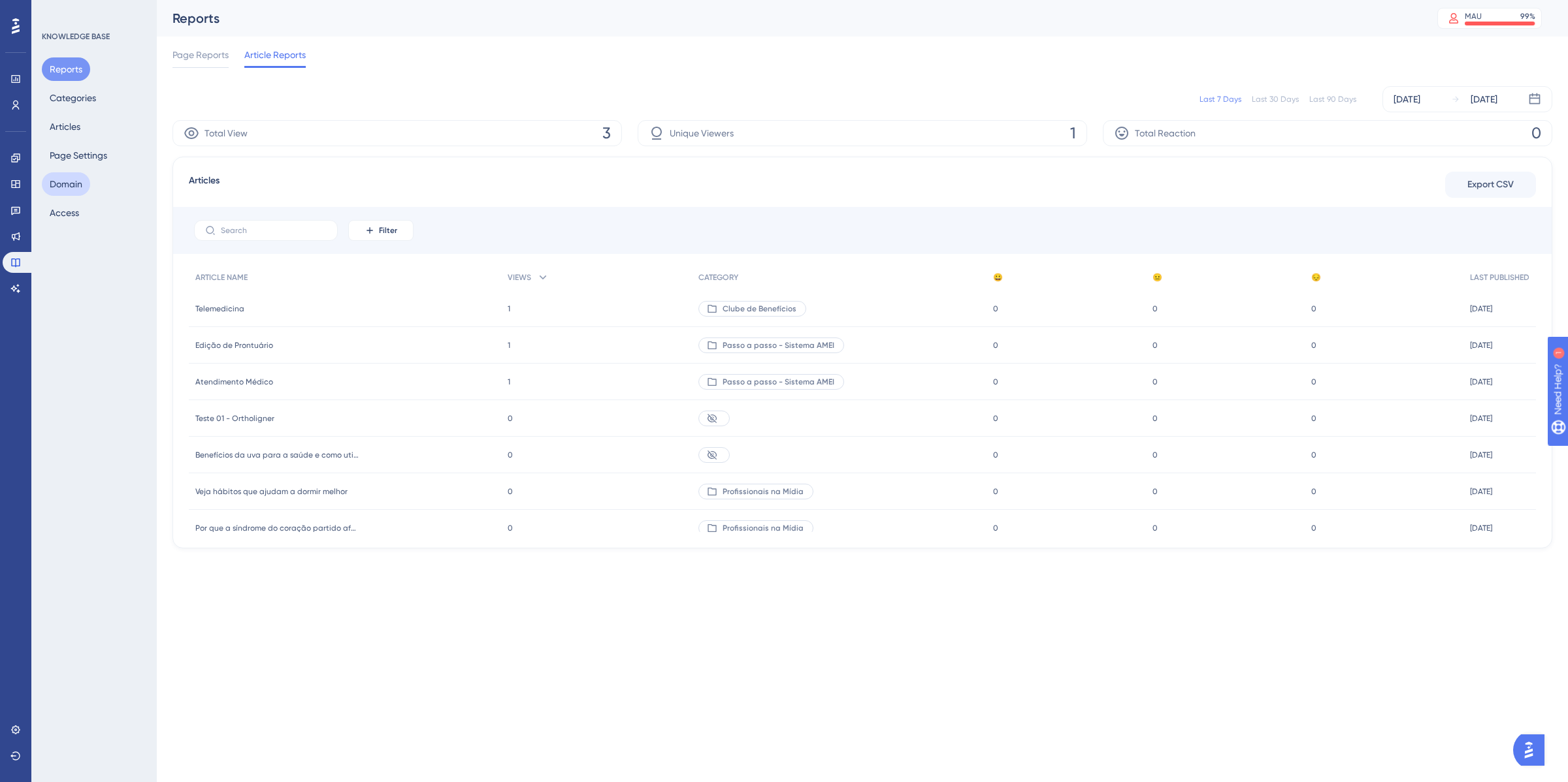
click at [74, 182] on button "Domain" at bounding box center [66, 184] width 48 height 23
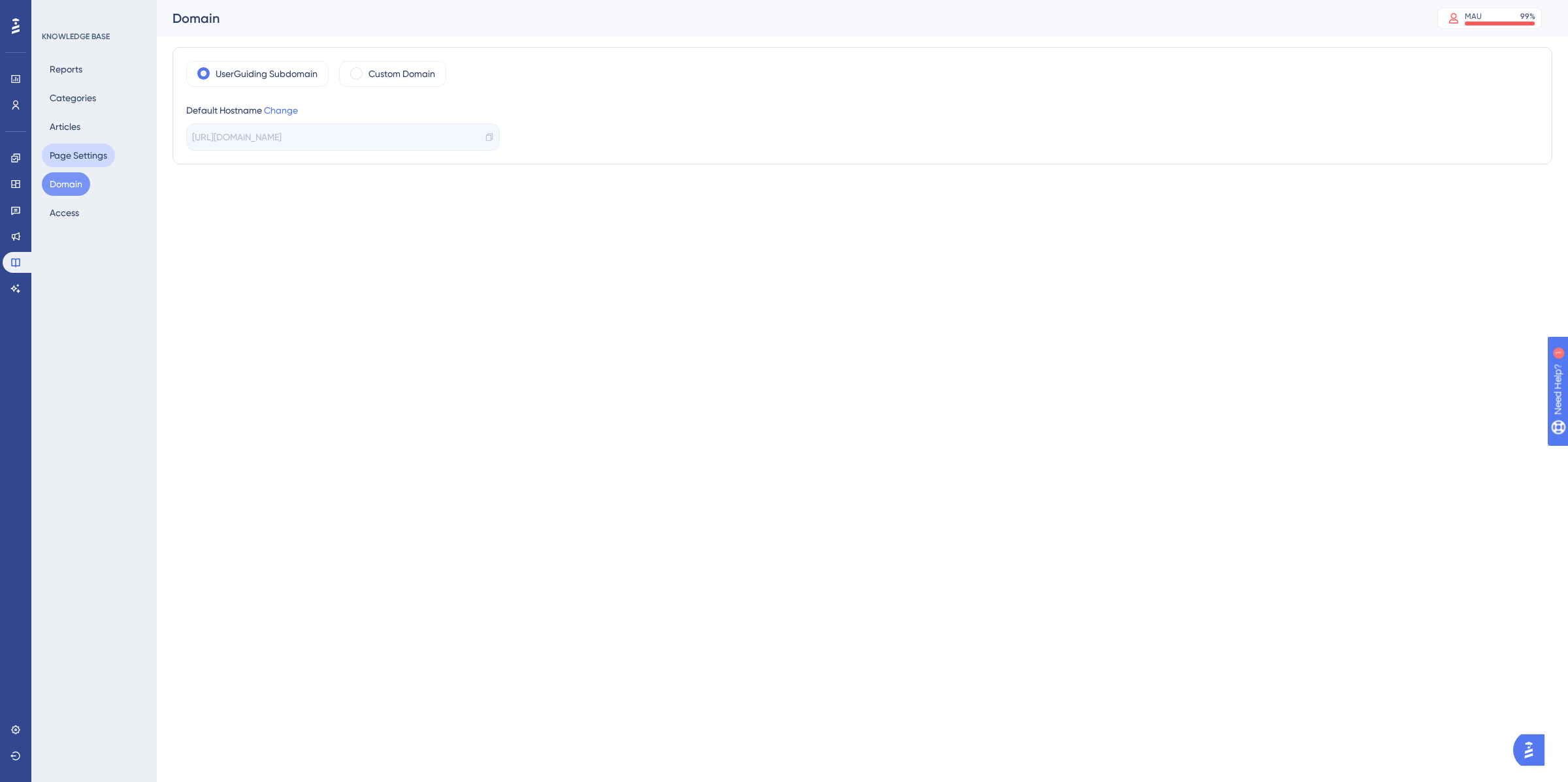
click at [65, 156] on button "Page Settings" at bounding box center [78, 155] width 73 height 23
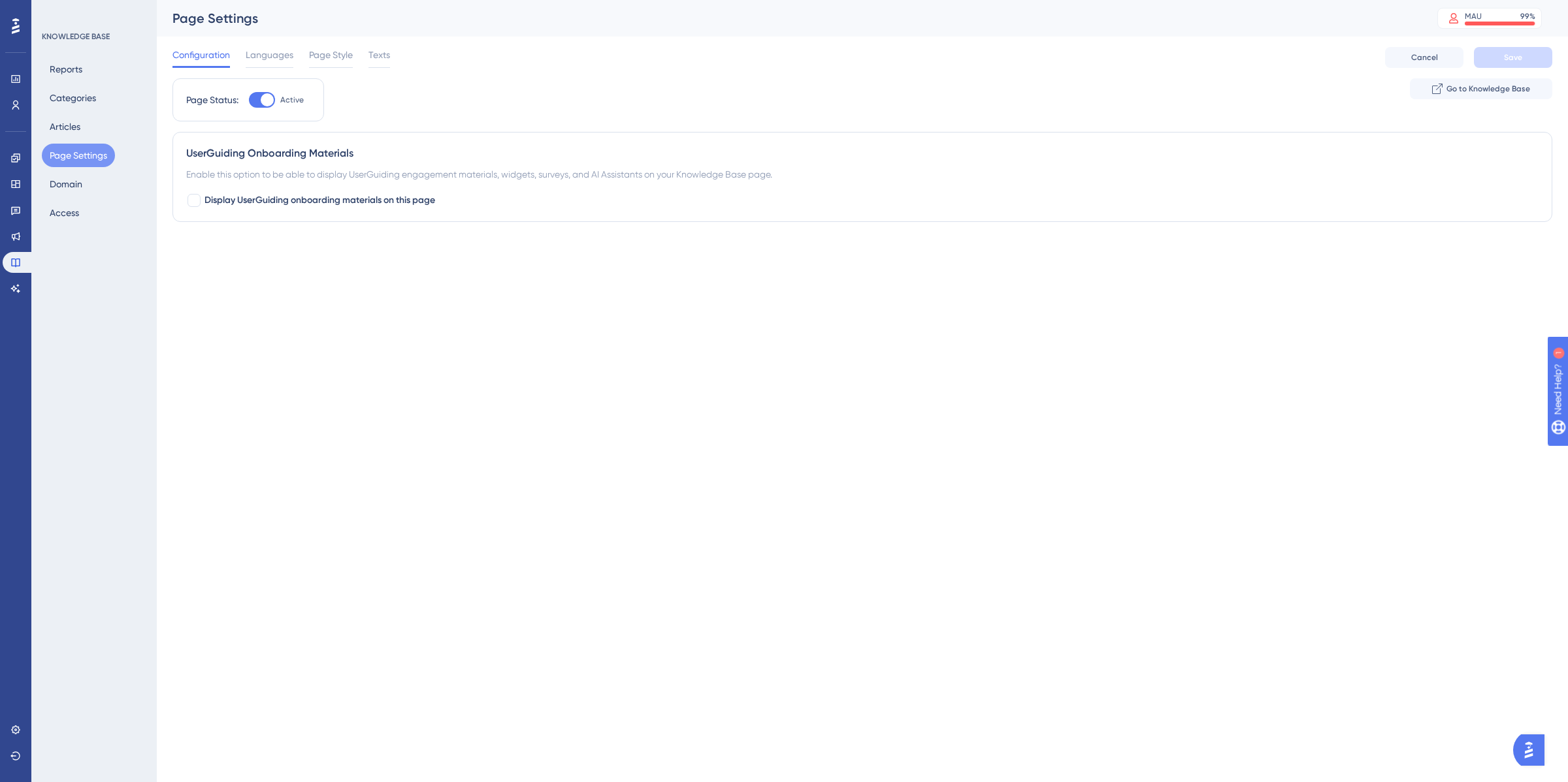
click at [62, 110] on div "Reports Categories Articles Page Settings Domain Access" at bounding box center [95, 141] width 106 height 167
click at [61, 121] on button "Articles" at bounding box center [65, 127] width 47 height 23
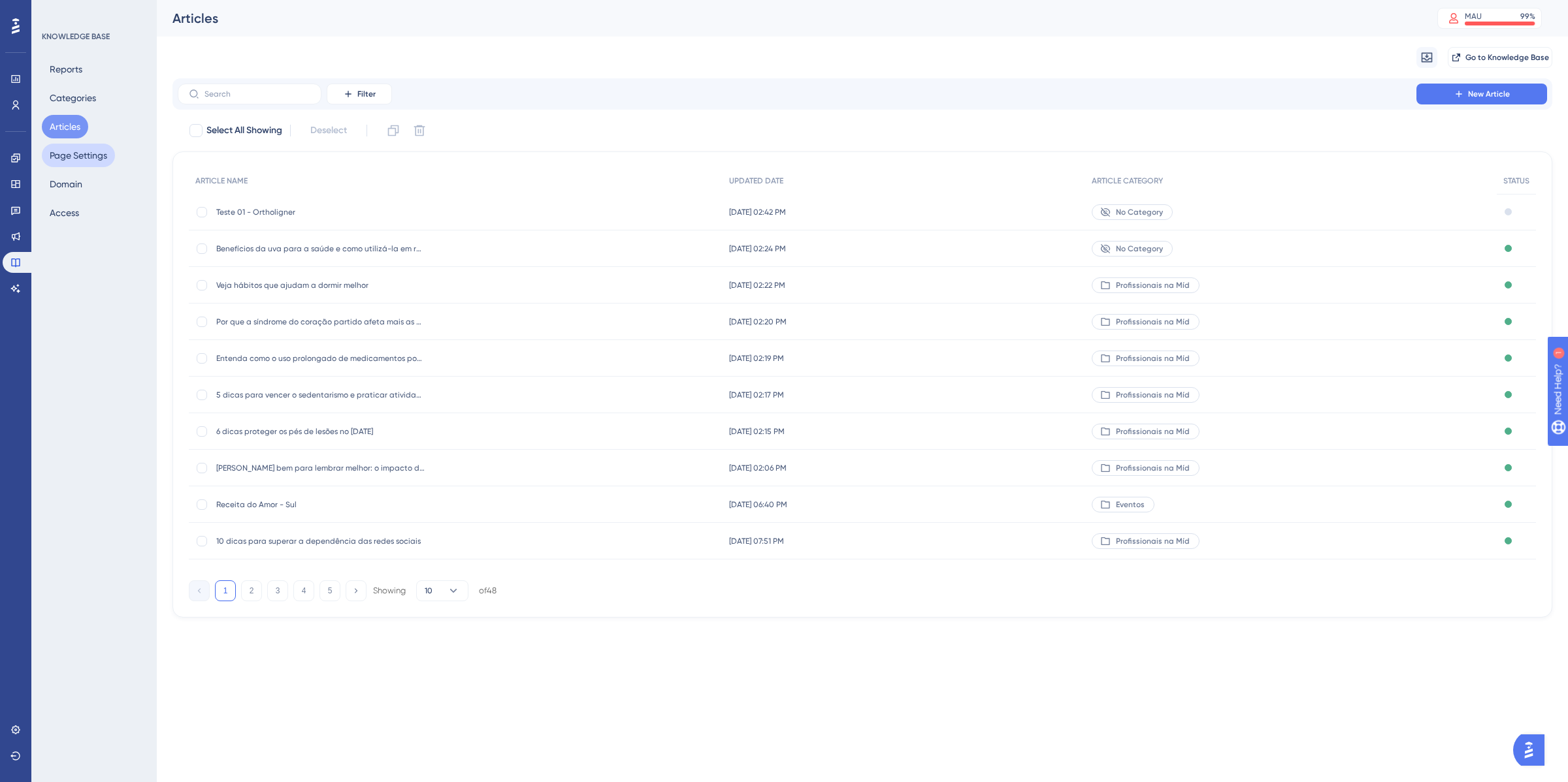
click at [73, 151] on button "Page Settings" at bounding box center [78, 155] width 73 height 23
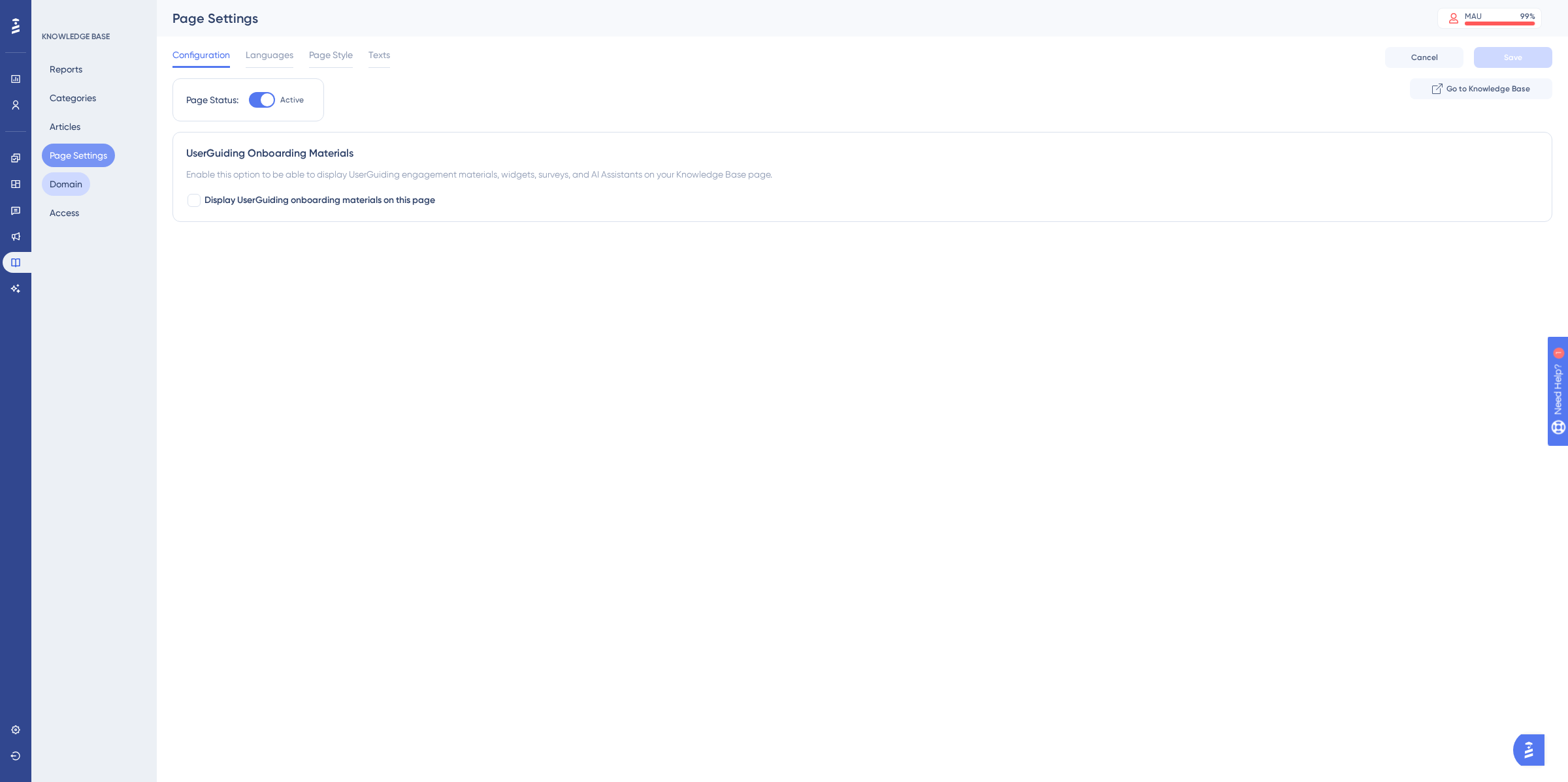
click at [57, 182] on button "Domain" at bounding box center [66, 184] width 48 height 23
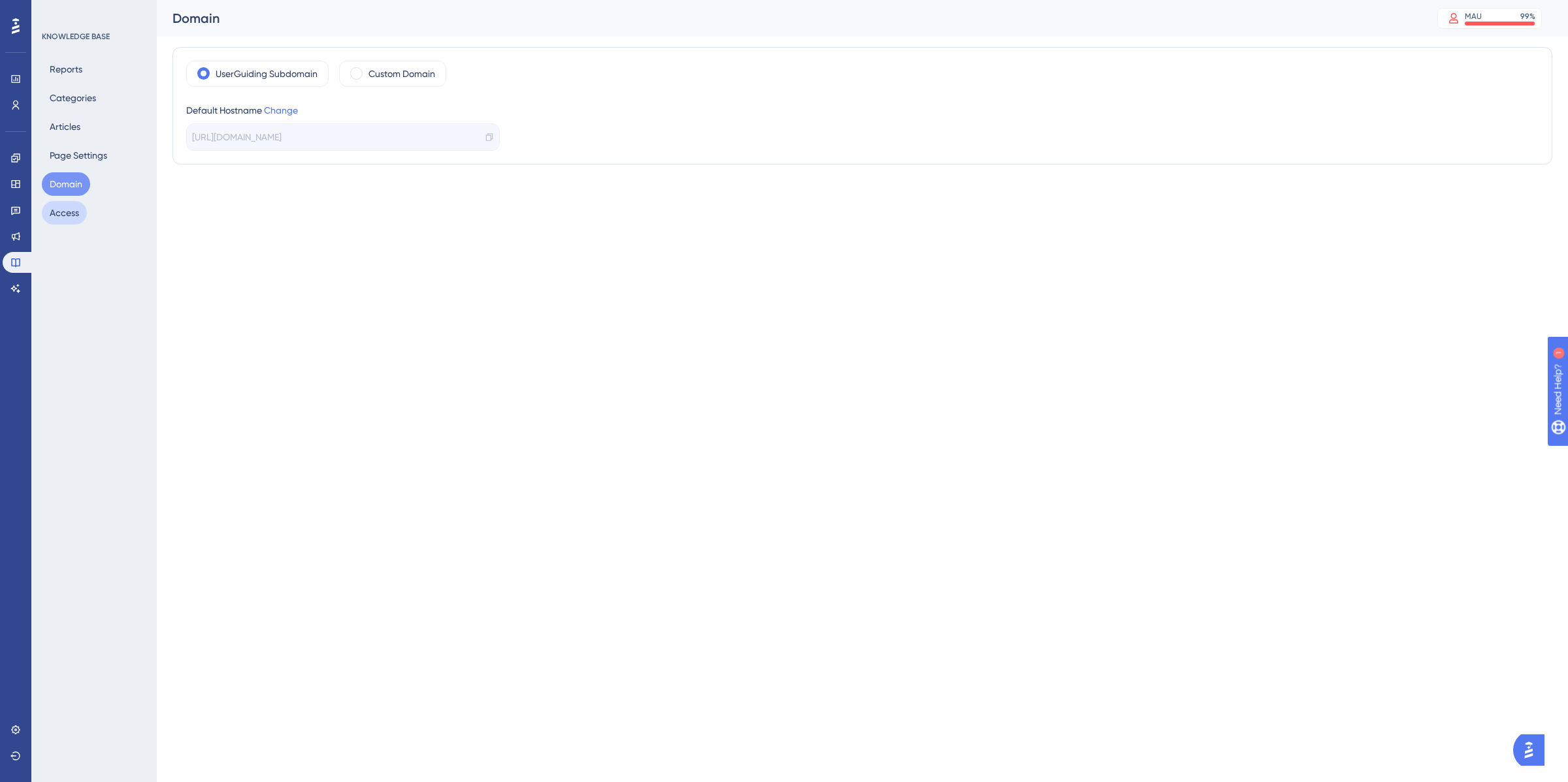
click at [64, 213] on button "Access" at bounding box center [65, 213] width 45 height 23
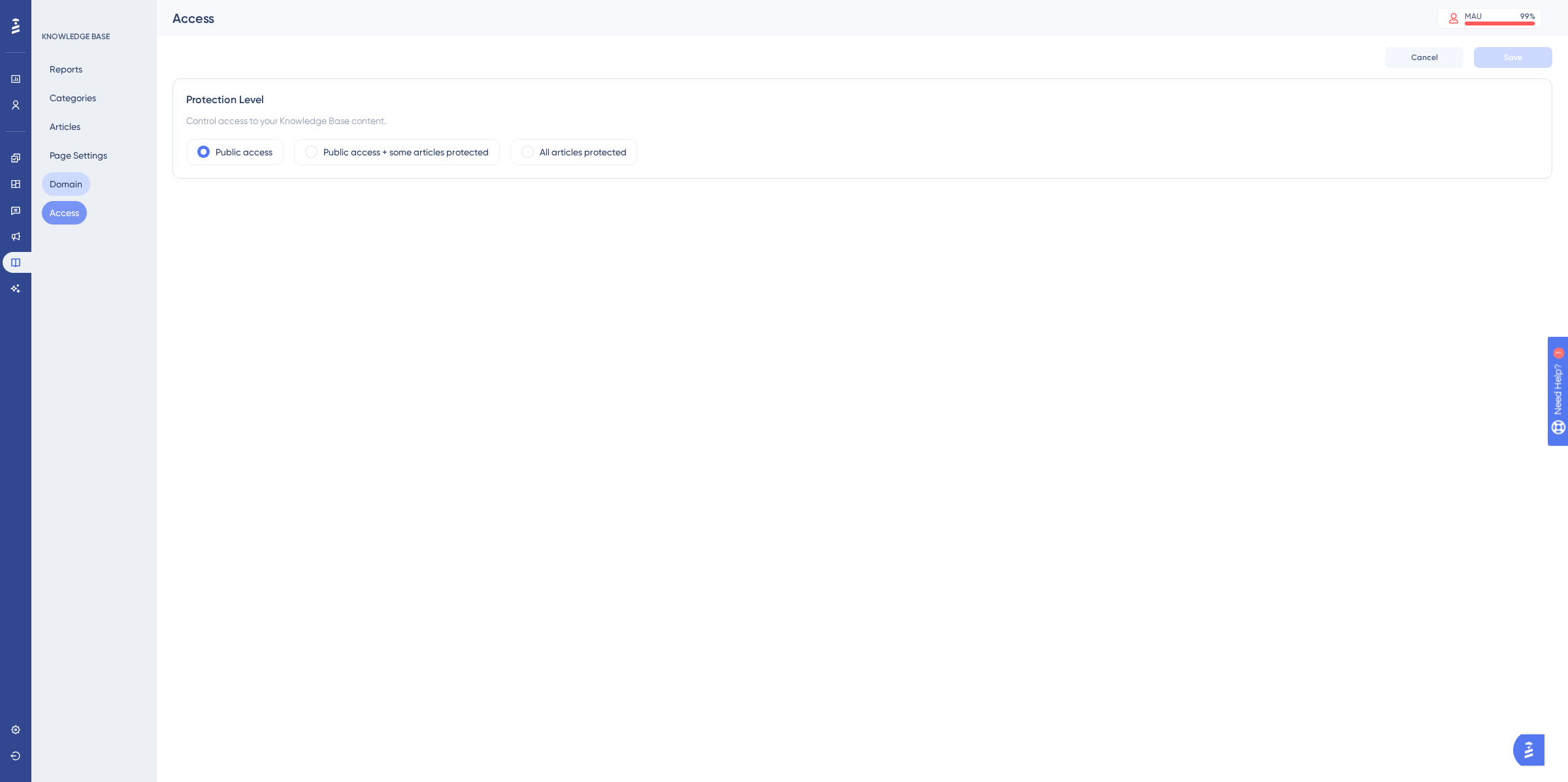
click at [67, 187] on button "Domain" at bounding box center [66, 184] width 48 height 23
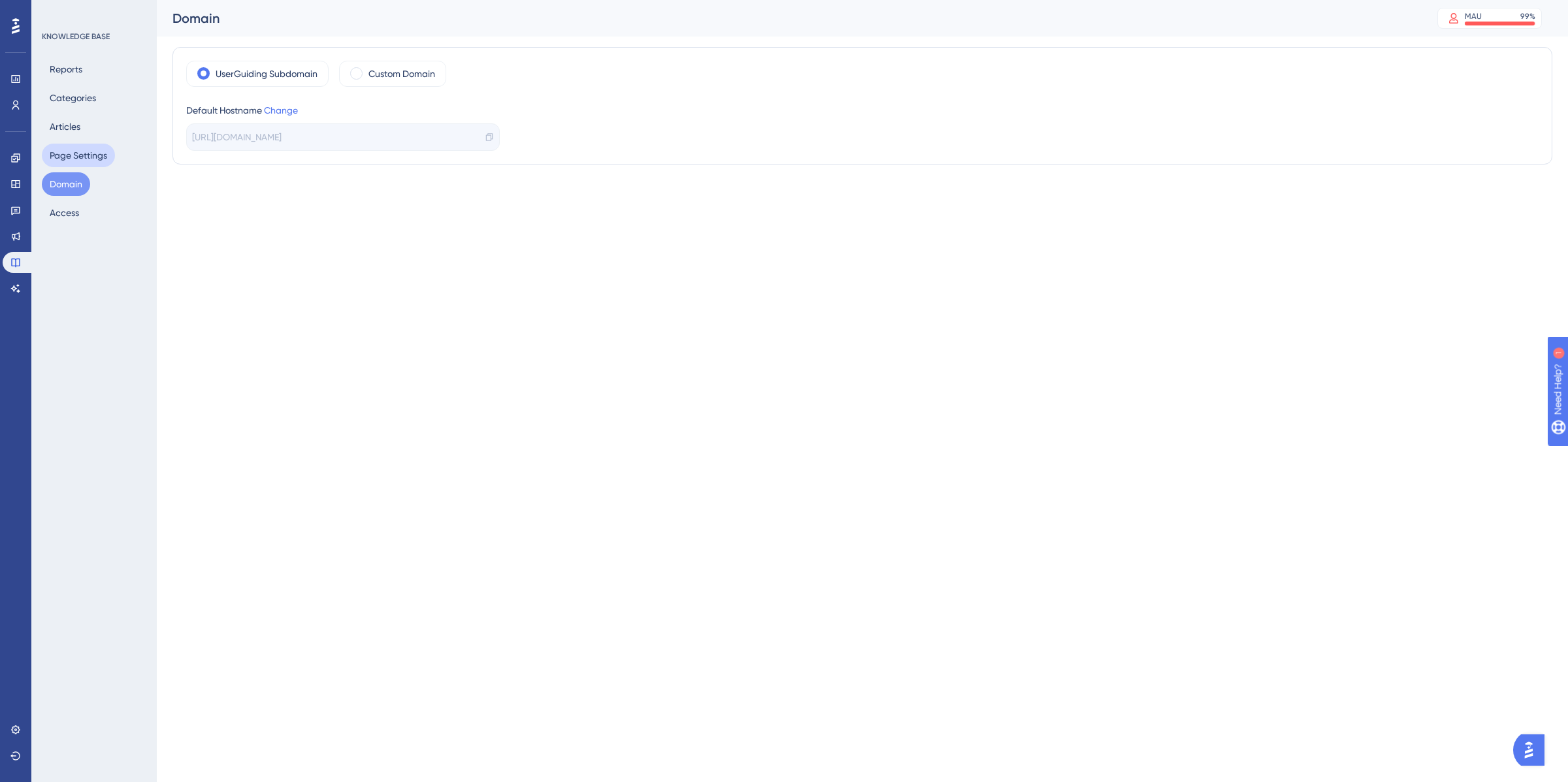
click at [76, 152] on button "Page Settings" at bounding box center [78, 155] width 73 height 23
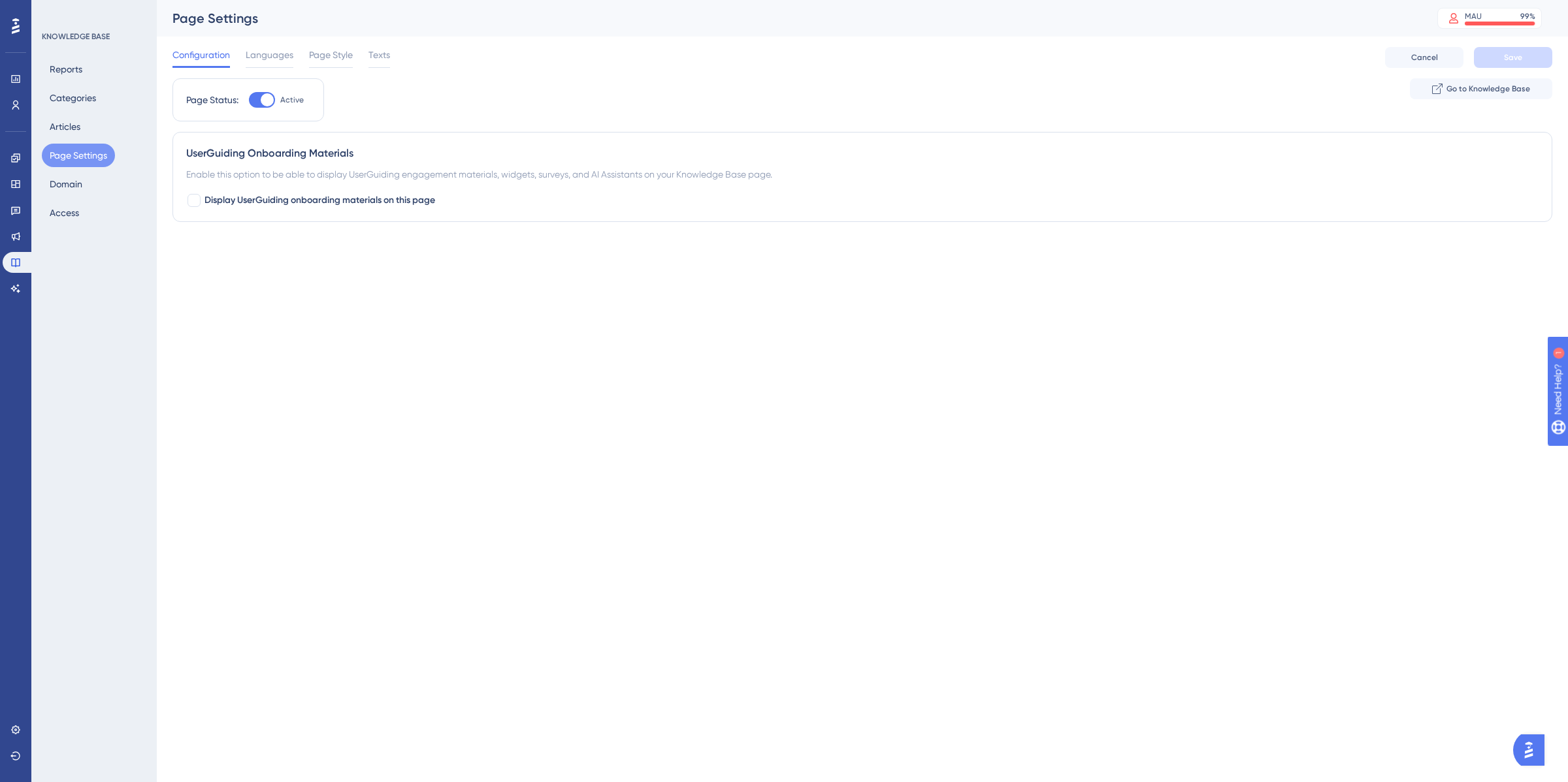
drag, startPoint x: 376, startPoint y: 53, endPoint x: 361, endPoint y: 57, distance: 15.5
click at [377, 53] on span "Texts" at bounding box center [379, 55] width 21 height 16
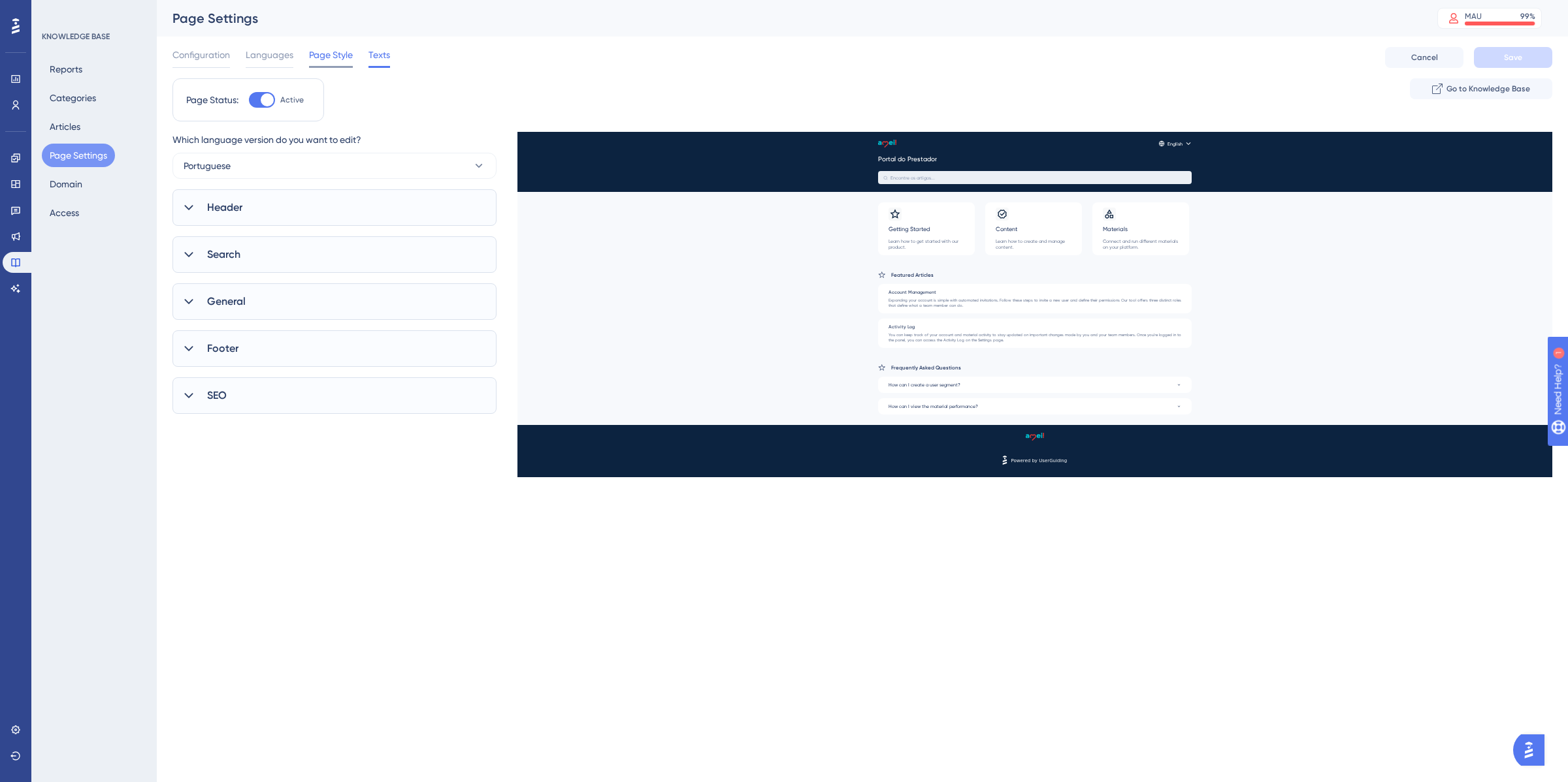
click at [334, 56] on span "Page Style" at bounding box center [331, 55] width 44 height 16
click at [288, 62] on span "Languages" at bounding box center [269, 55] width 47 height 16
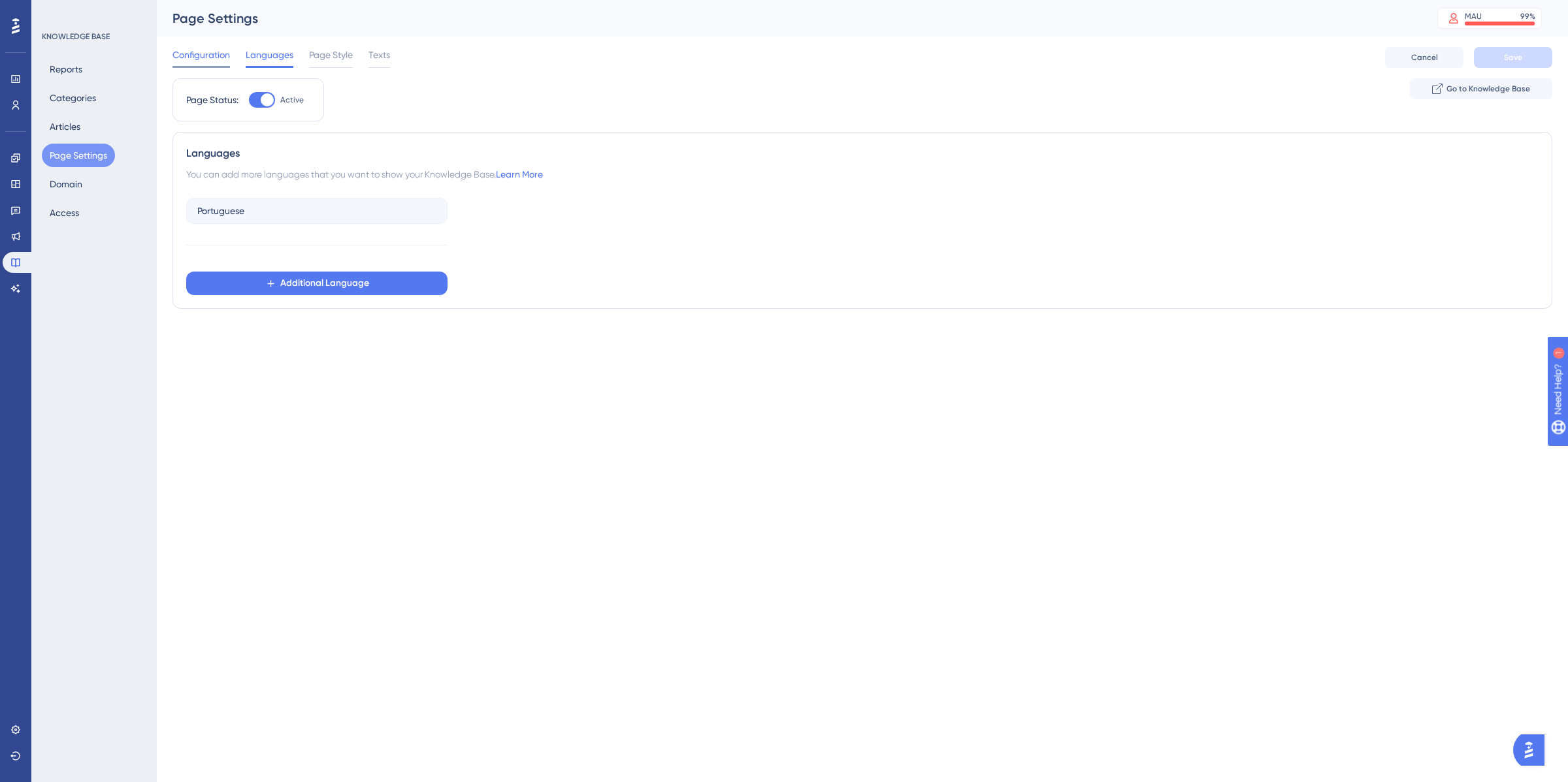
click at [200, 57] on span "Configuration" at bounding box center [201, 55] width 58 height 16
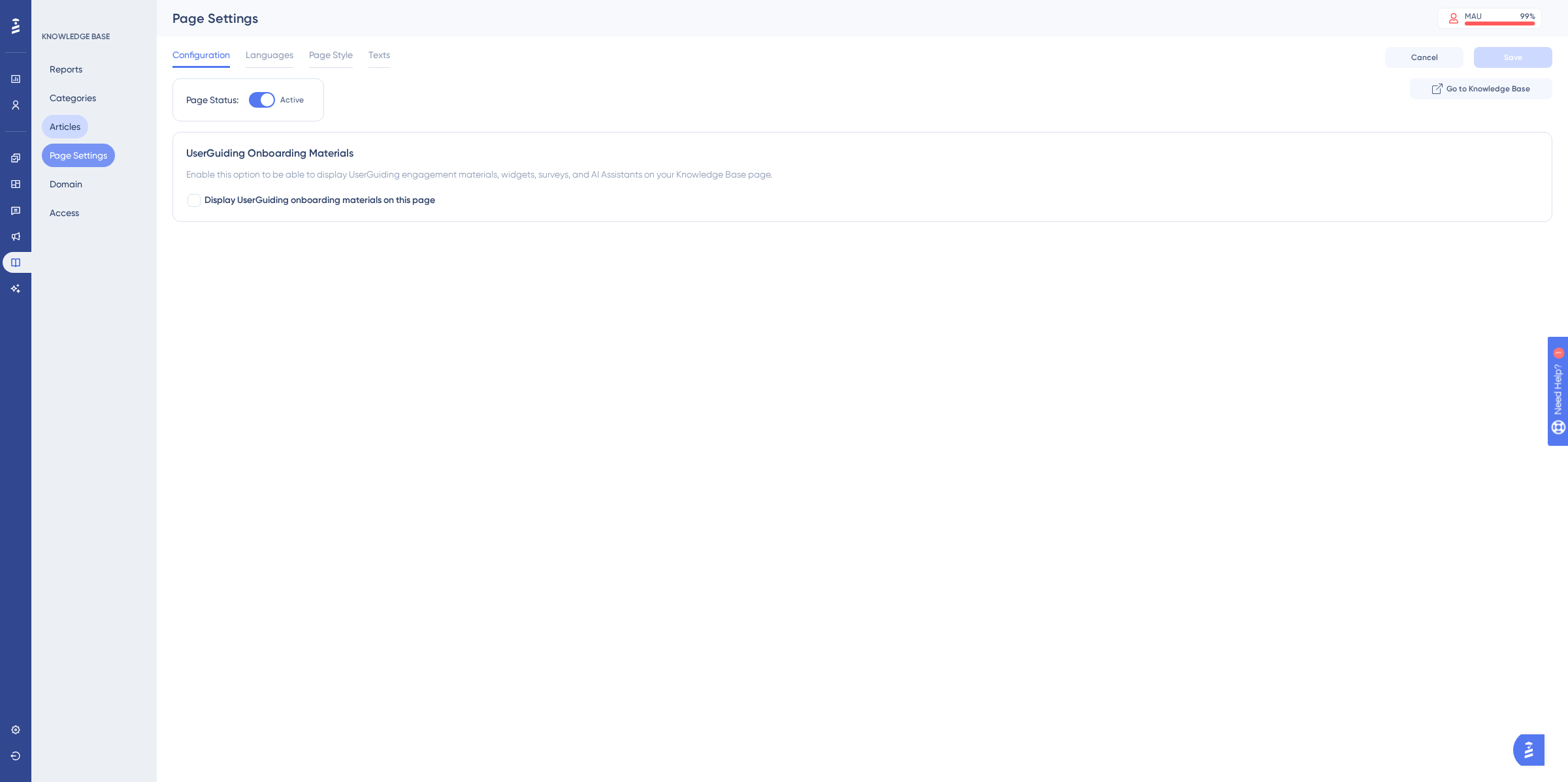
click at [73, 119] on button "Articles" at bounding box center [65, 127] width 47 height 23
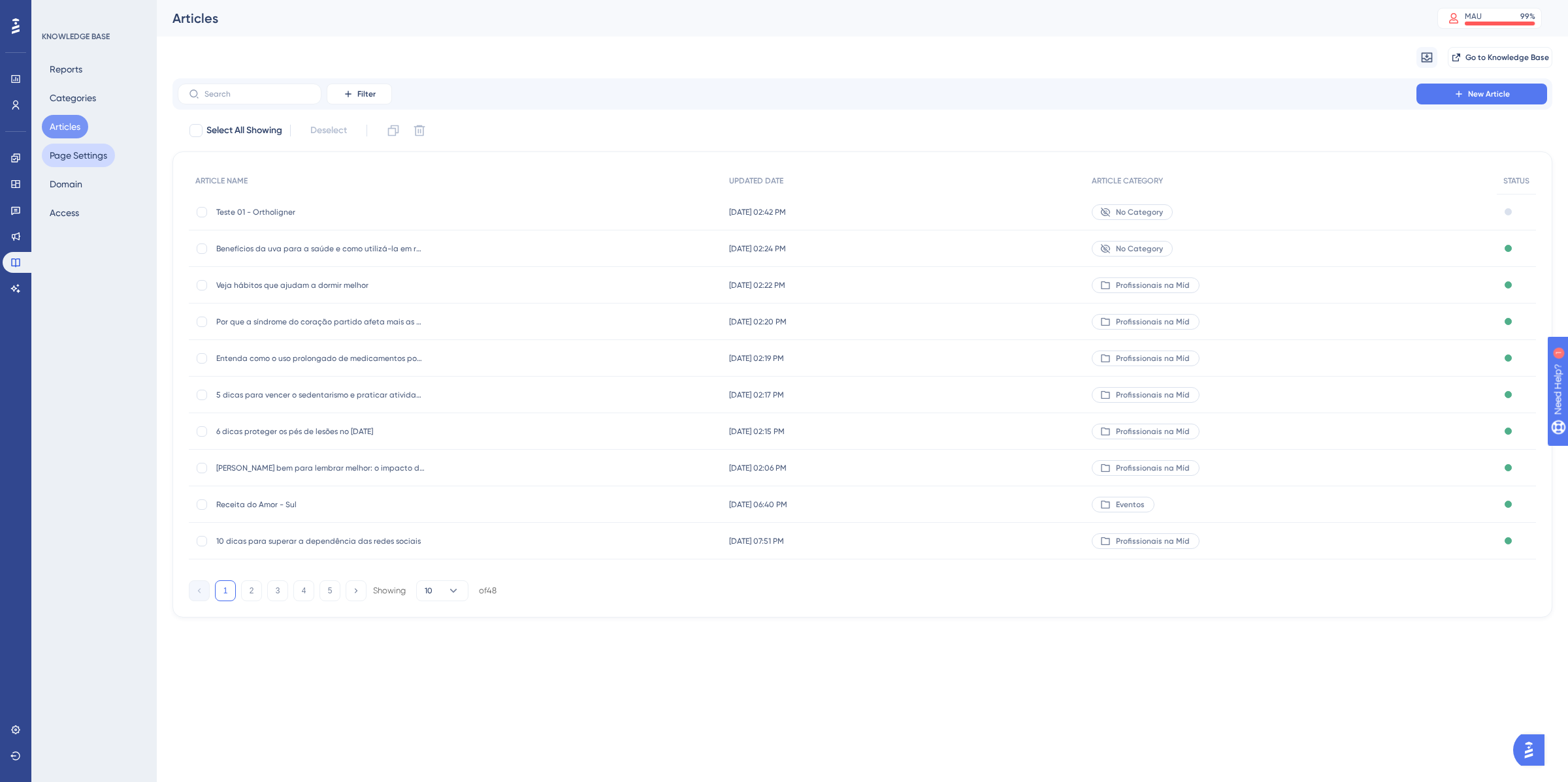
click at [77, 150] on button "Page Settings" at bounding box center [78, 155] width 73 height 23
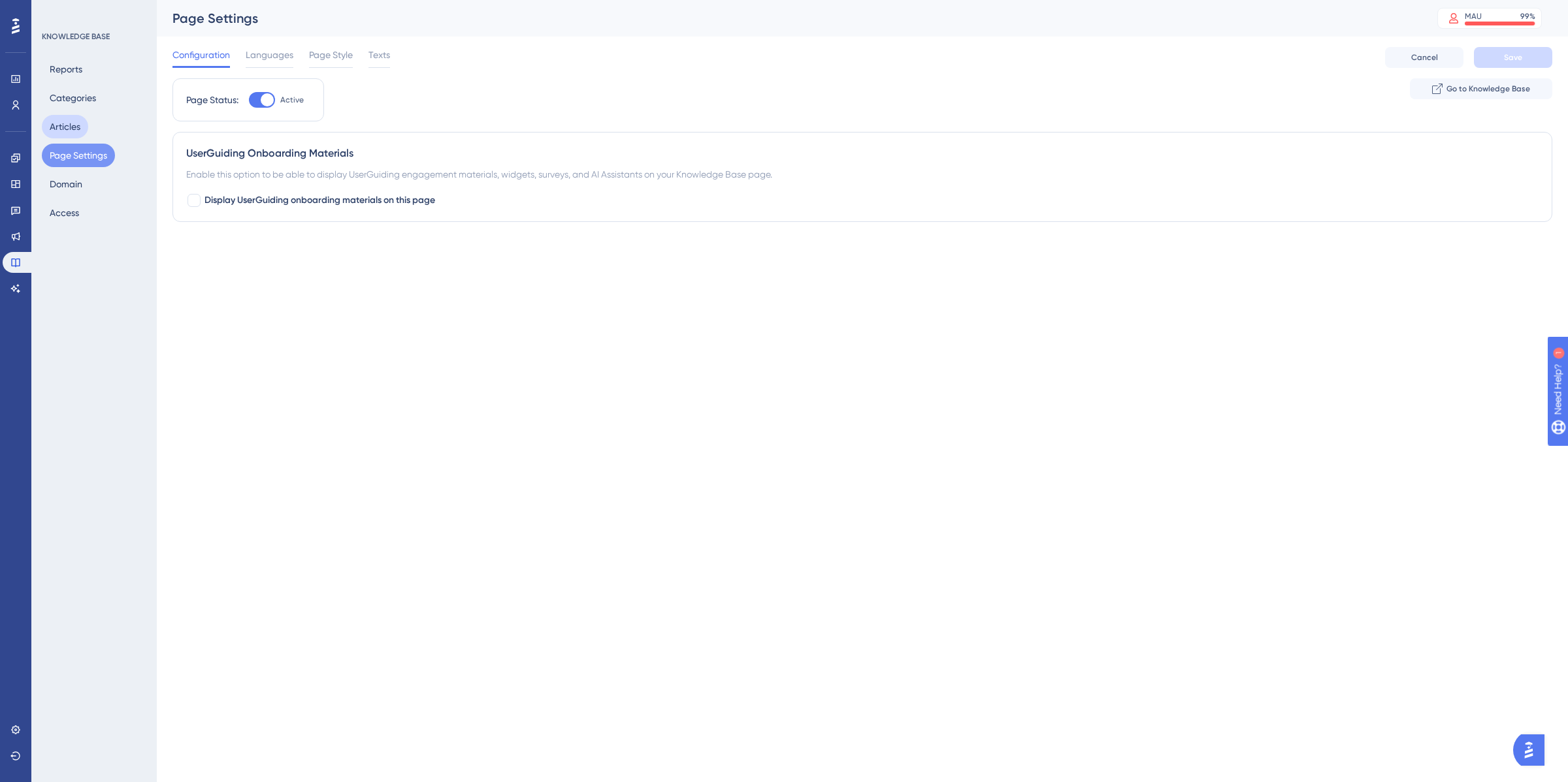
click at [65, 126] on button "Articles" at bounding box center [65, 127] width 47 height 23
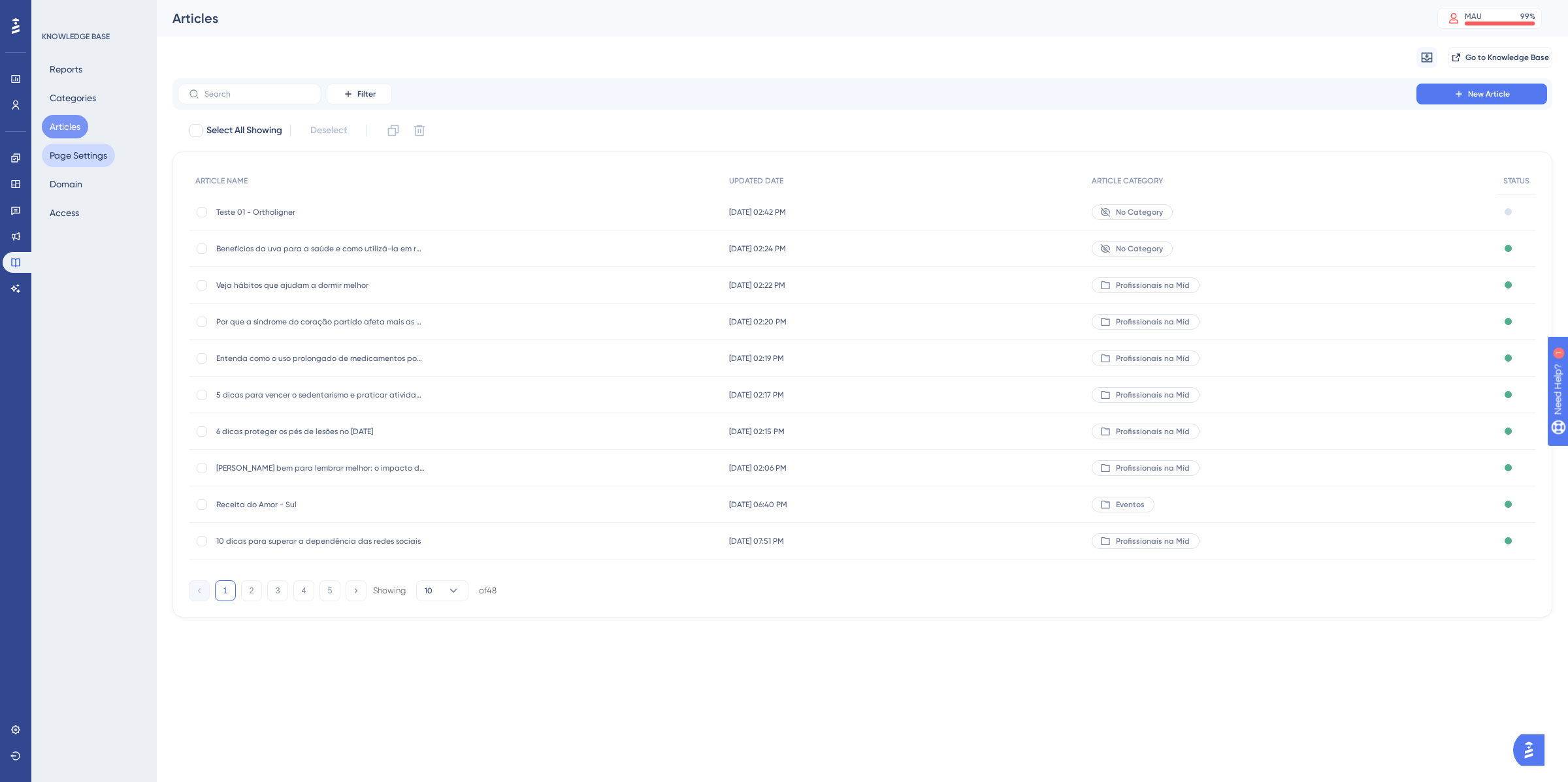
click at [73, 150] on button "Page Settings" at bounding box center [78, 155] width 73 height 23
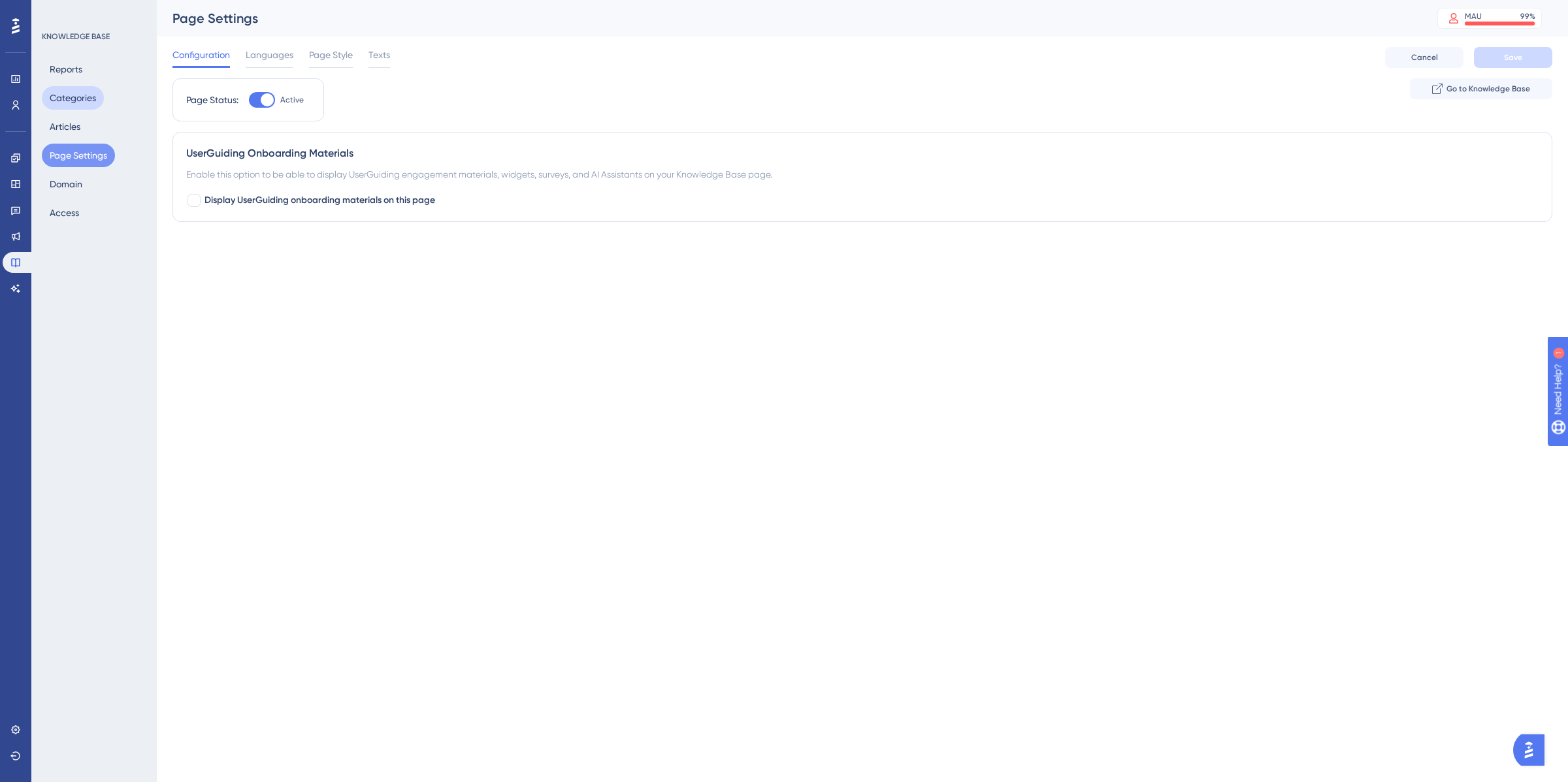
click at [69, 100] on button "Categories" at bounding box center [73, 98] width 62 height 23
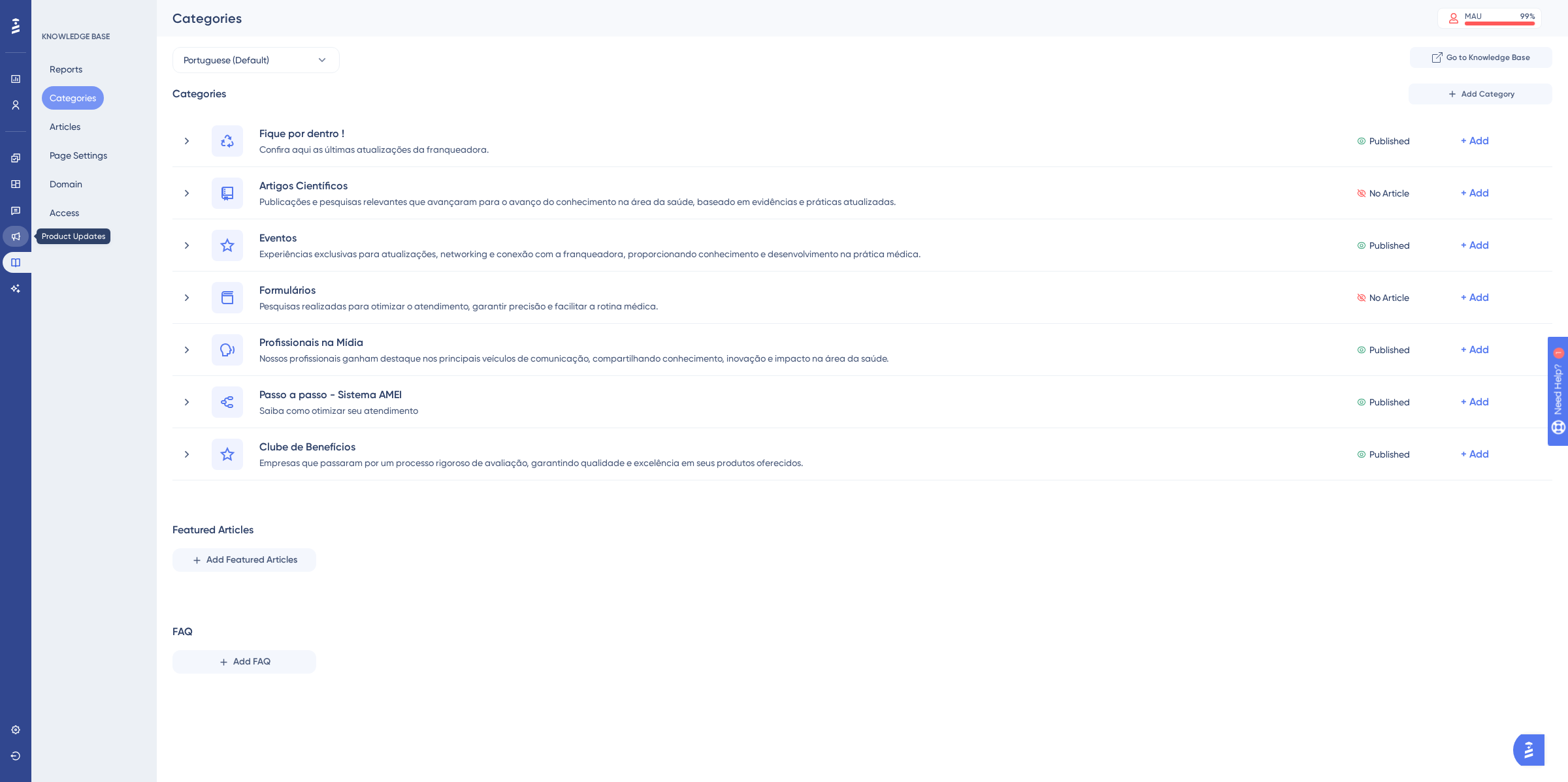
click at [16, 238] on icon at bounding box center [16, 237] width 8 height 8
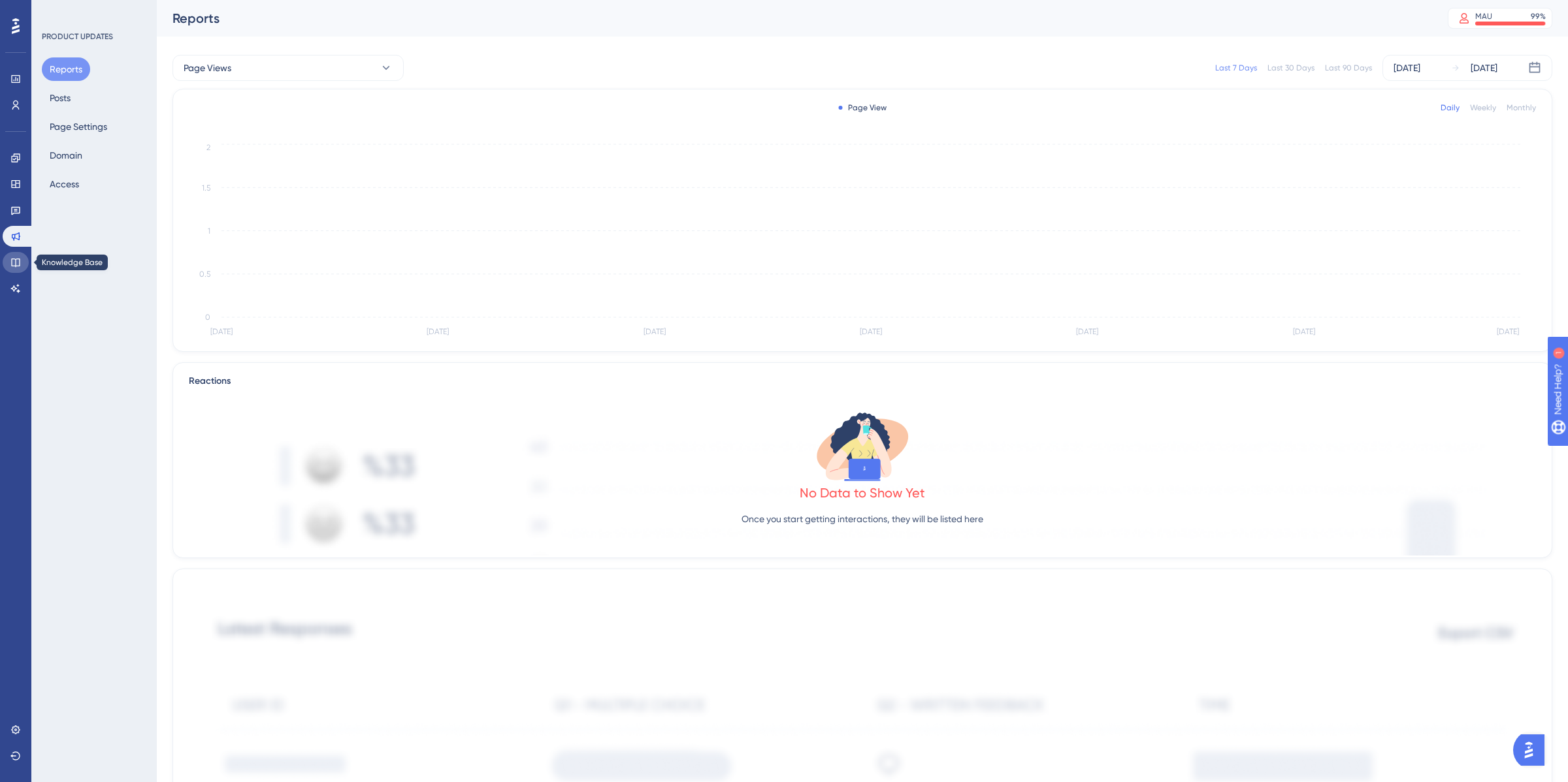
click at [16, 258] on icon at bounding box center [15, 262] width 10 height 10
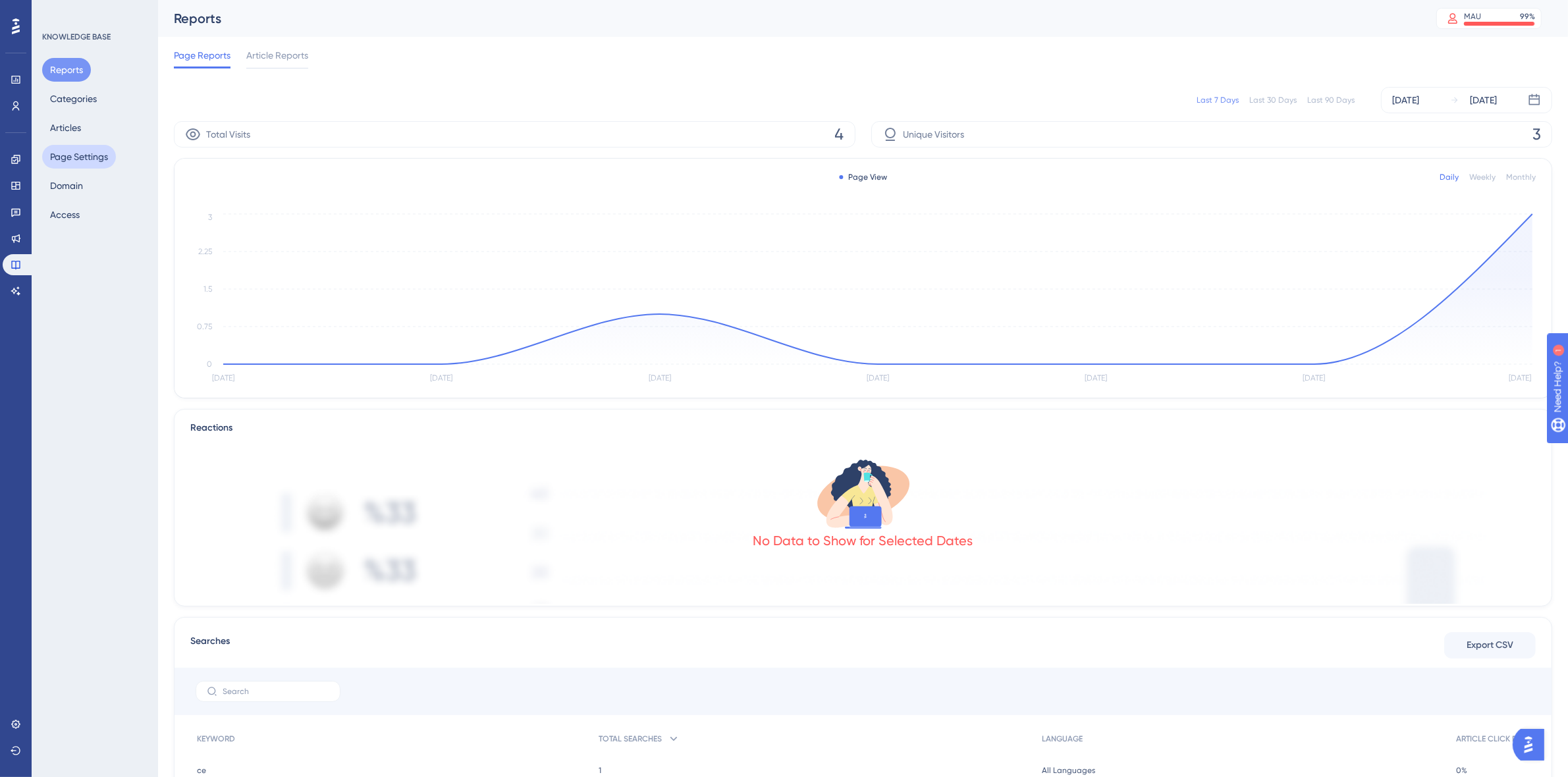
click at [81, 153] on button "Page Settings" at bounding box center [79, 156] width 74 height 24
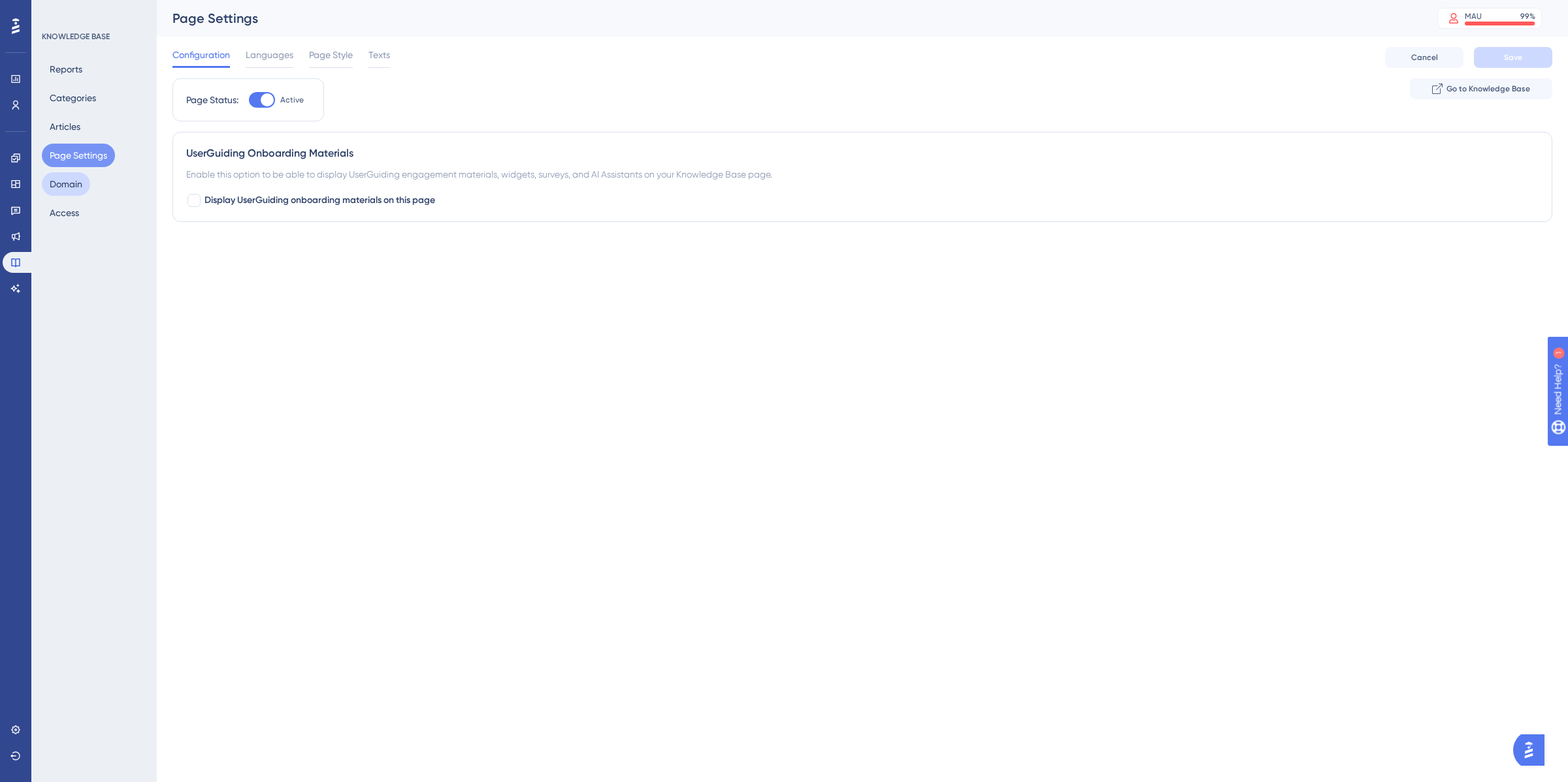
click at [51, 184] on button "Domain" at bounding box center [66, 184] width 48 height 23
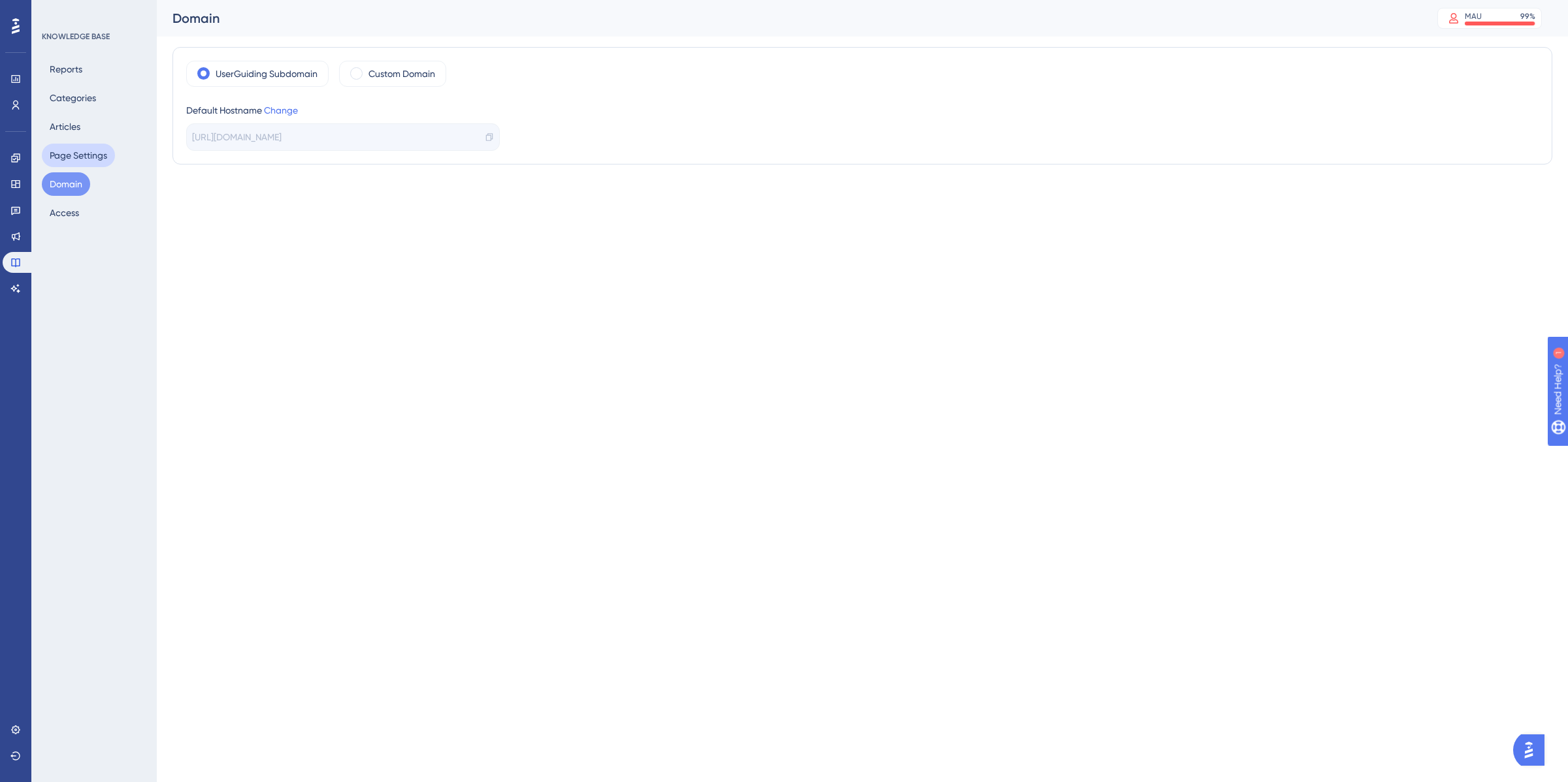
click at [60, 151] on button "Page Settings" at bounding box center [78, 155] width 73 height 23
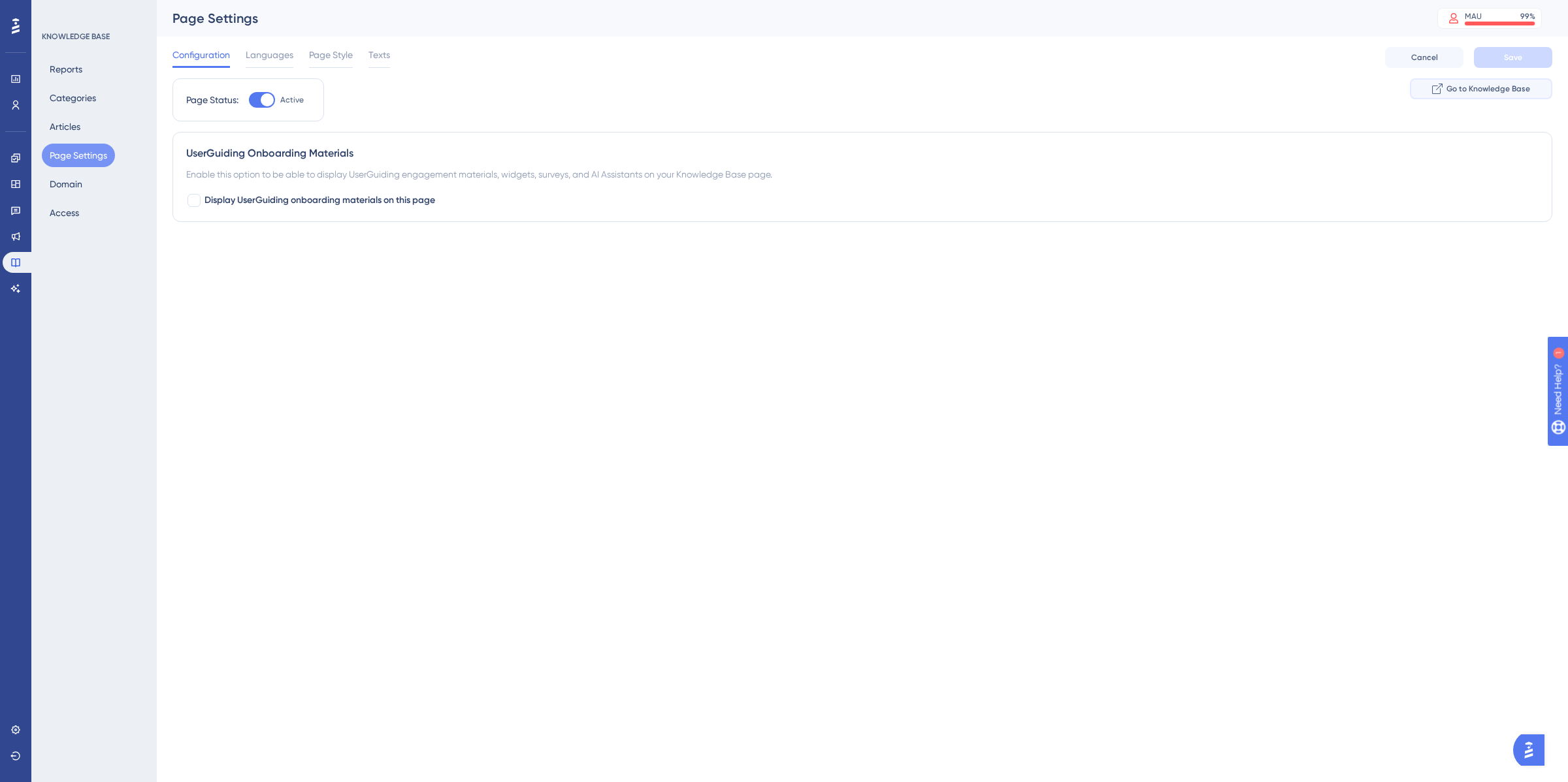
click at [1493, 90] on span "Go to Knowledge Base" at bounding box center [1488, 88] width 84 height 10
click at [89, 108] on button "Categories" at bounding box center [73, 98] width 62 height 23
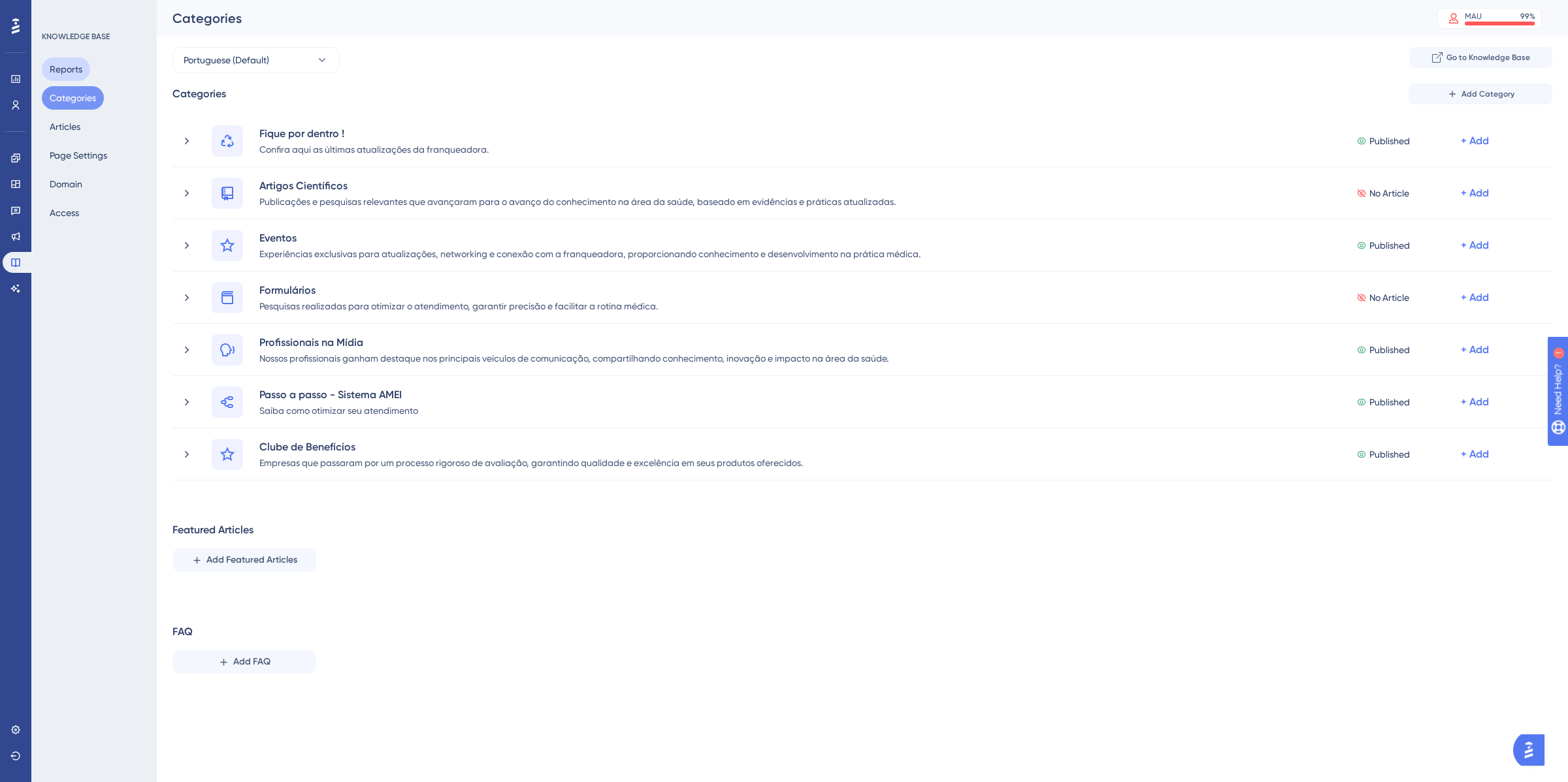
click at [65, 80] on button "Reports" at bounding box center [66, 69] width 48 height 23
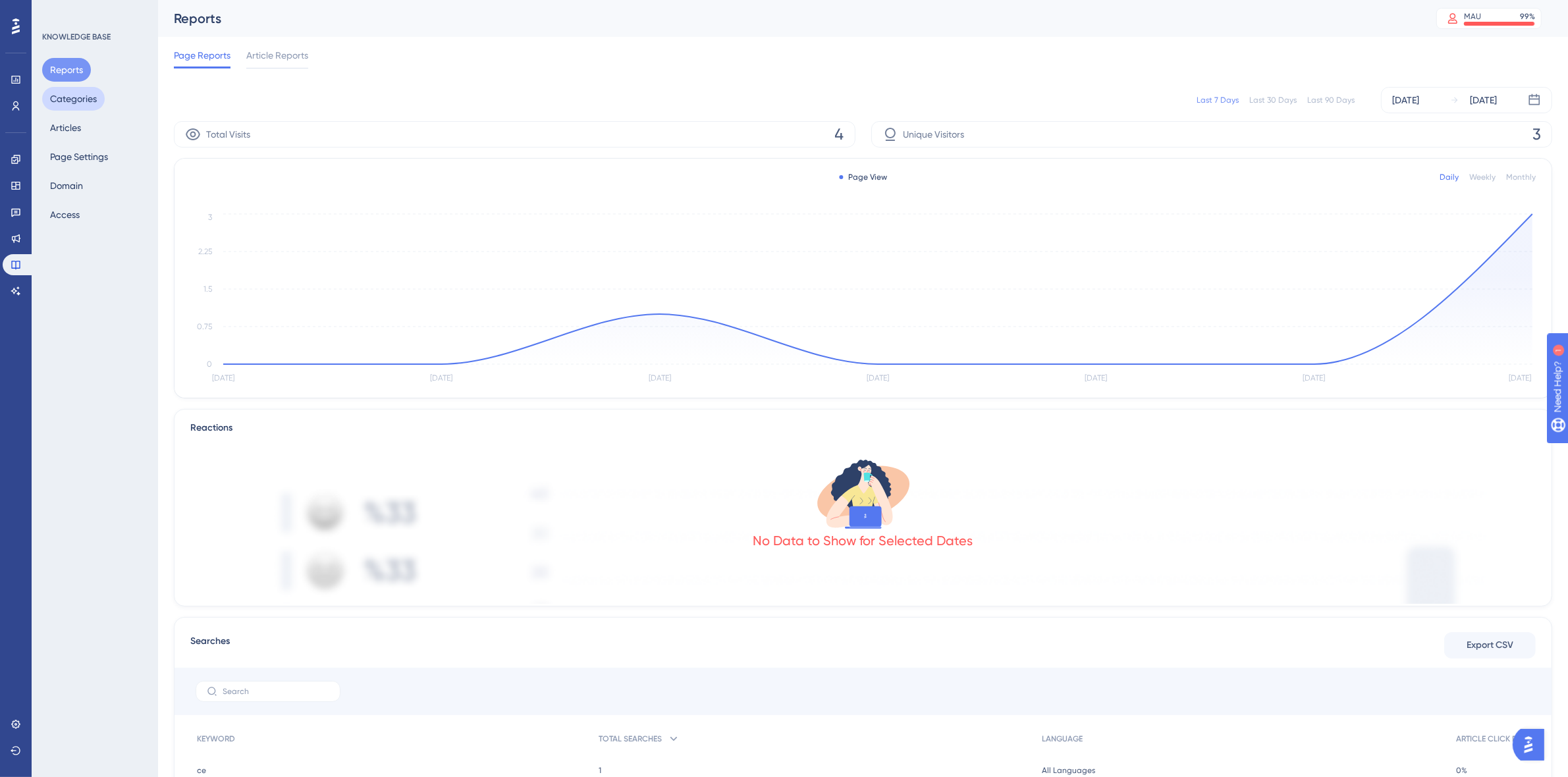
click at [62, 91] on button "Categories" at bounding box center [73, 99] width 62 height 24
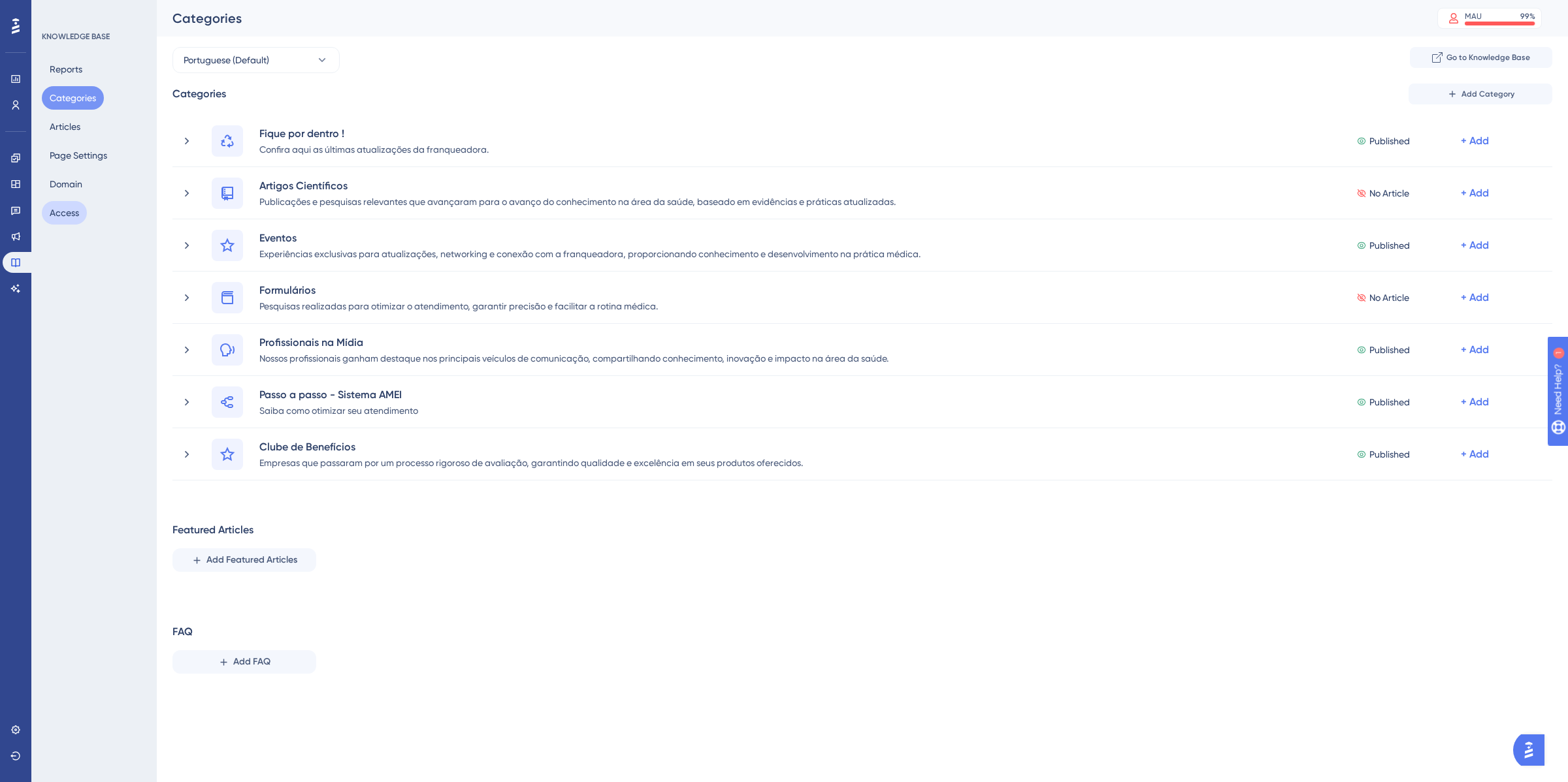
click at [54, 212] on button "Access" at bounding box center [65, 213] width 45 height 23
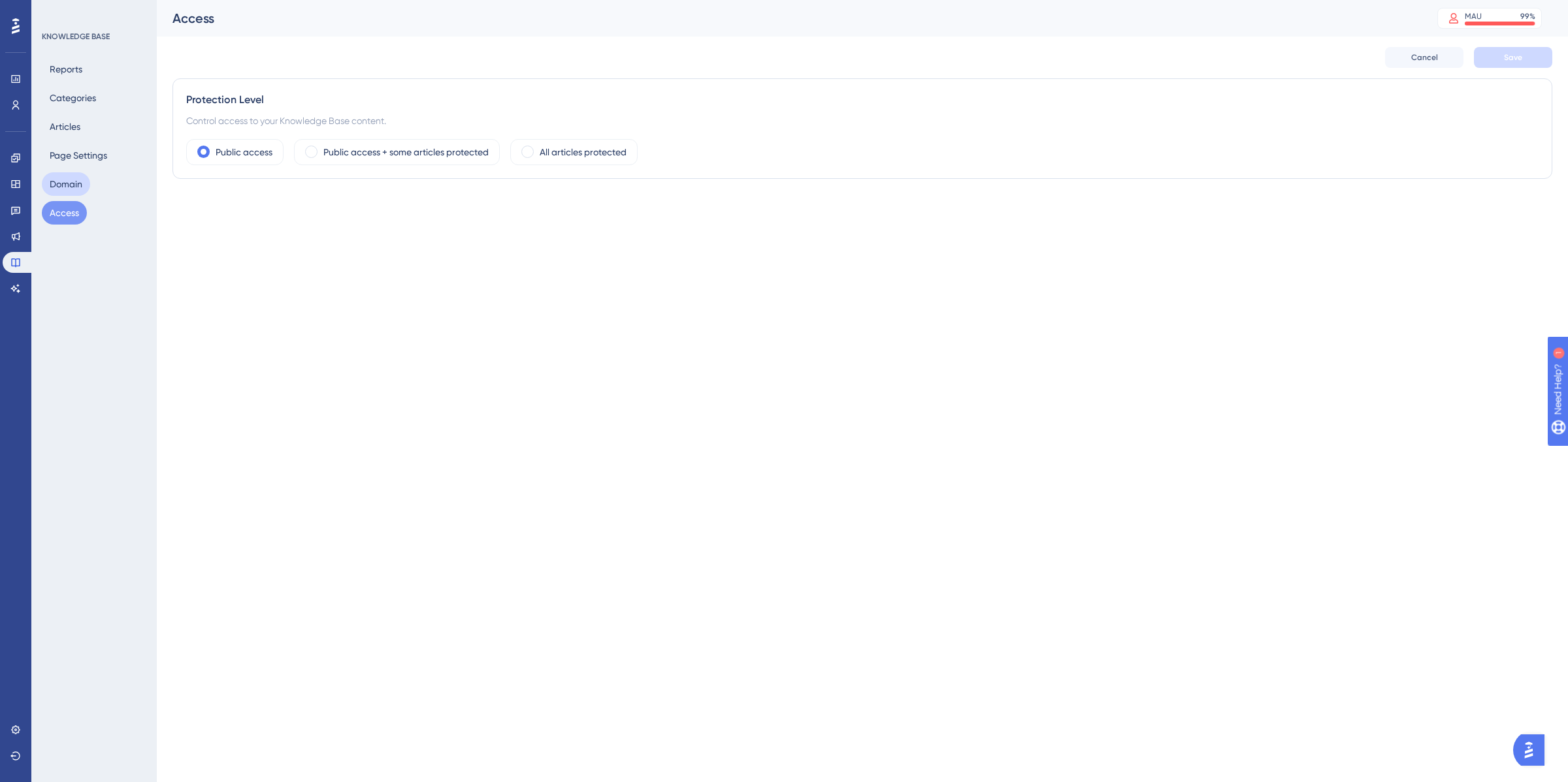
click at [56, 178] on button "Domain" at bounding box center [66, 184] width 48 height 23
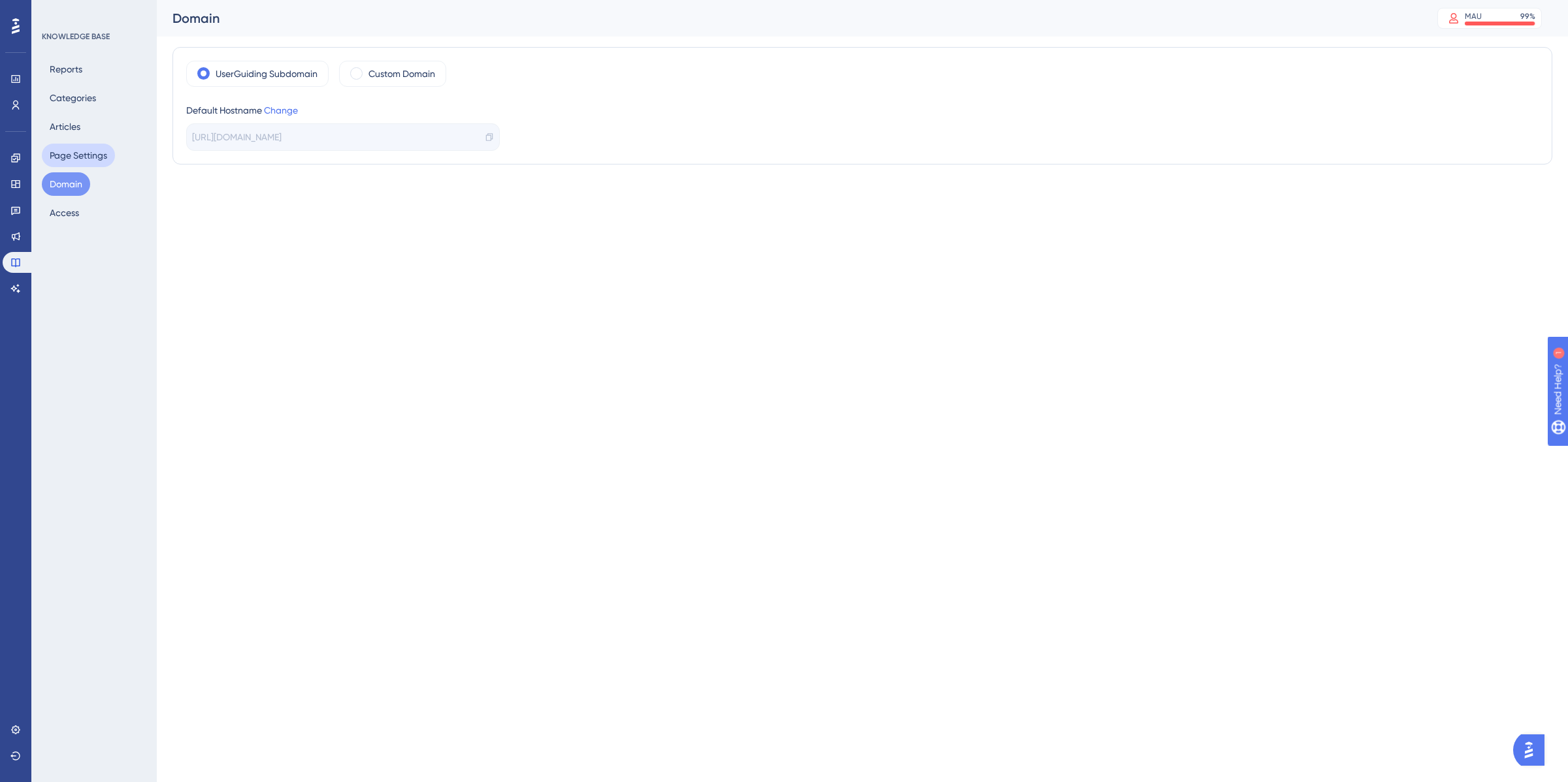
click at [62, 160] on button "Page Settings" at bounding box center [78, 155] width 73 height 23
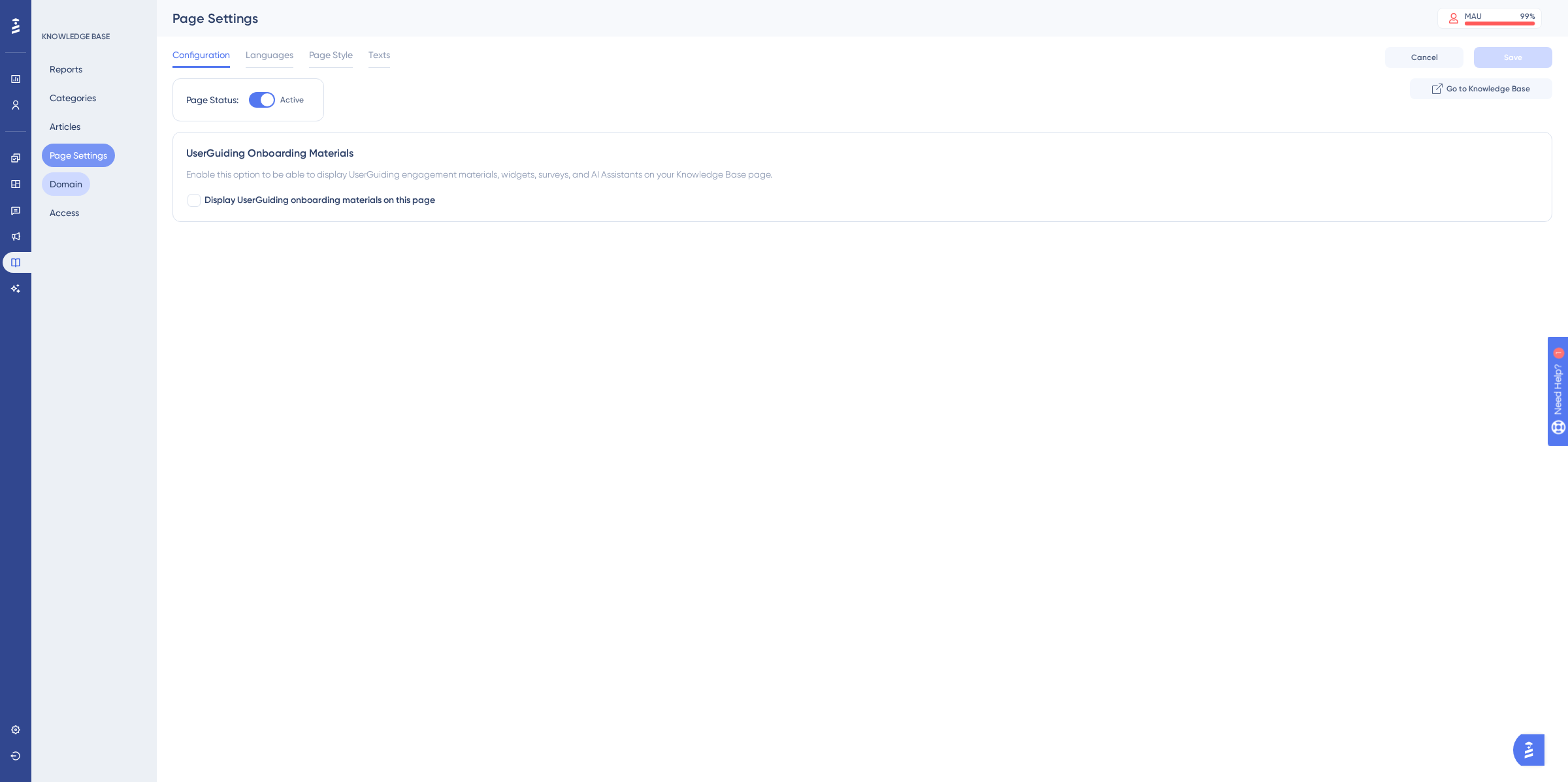
click at [67, 180] on button "Domain" at bounding box center [66, 184] width 48 height 23
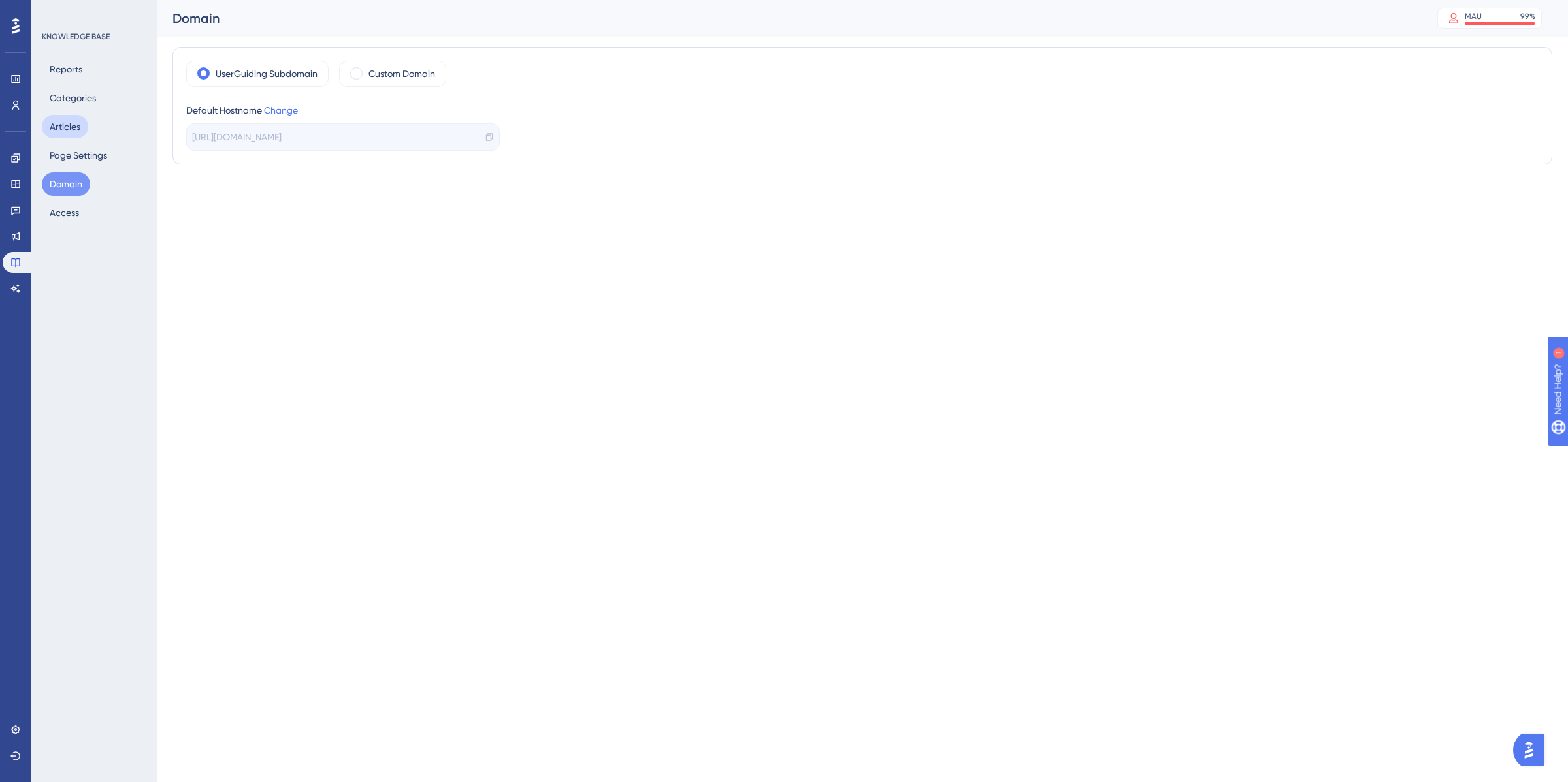
drag, startPoint x: 82, startPoint y: 128, endPoint x: 80, endPoint y: 139, distance: 11.2
click at [80, 139] on div "Reports Categories Articles Page Settings Domain Access" at bounding box center [95, 141] width 106 height 167
click at [67, 128] on button "Articles" at bounding box center [65, 127] width 47 height 23
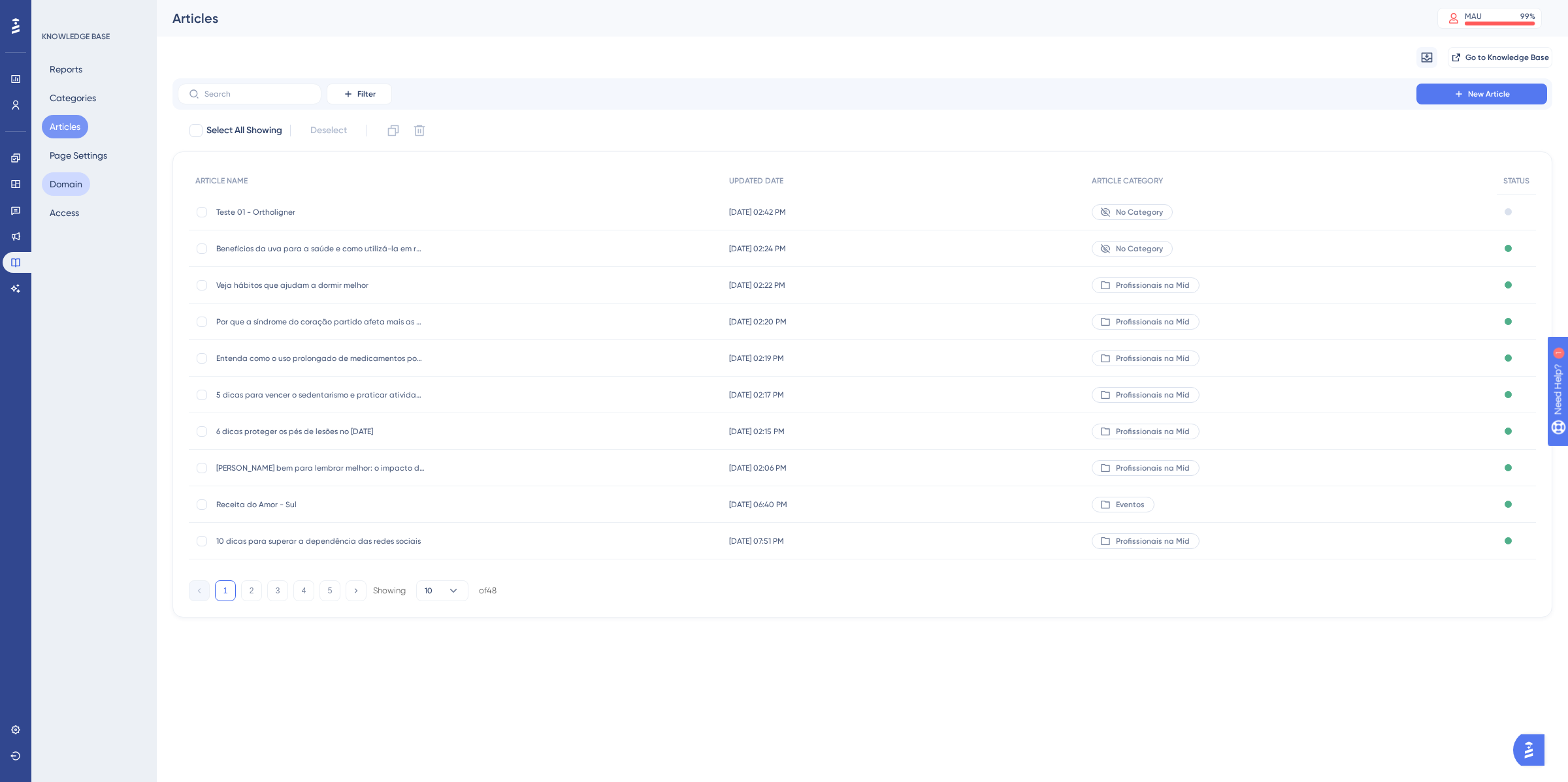
click at [69, 178] on button "Domain" at bounding box center [66, 184] width 48 height 23
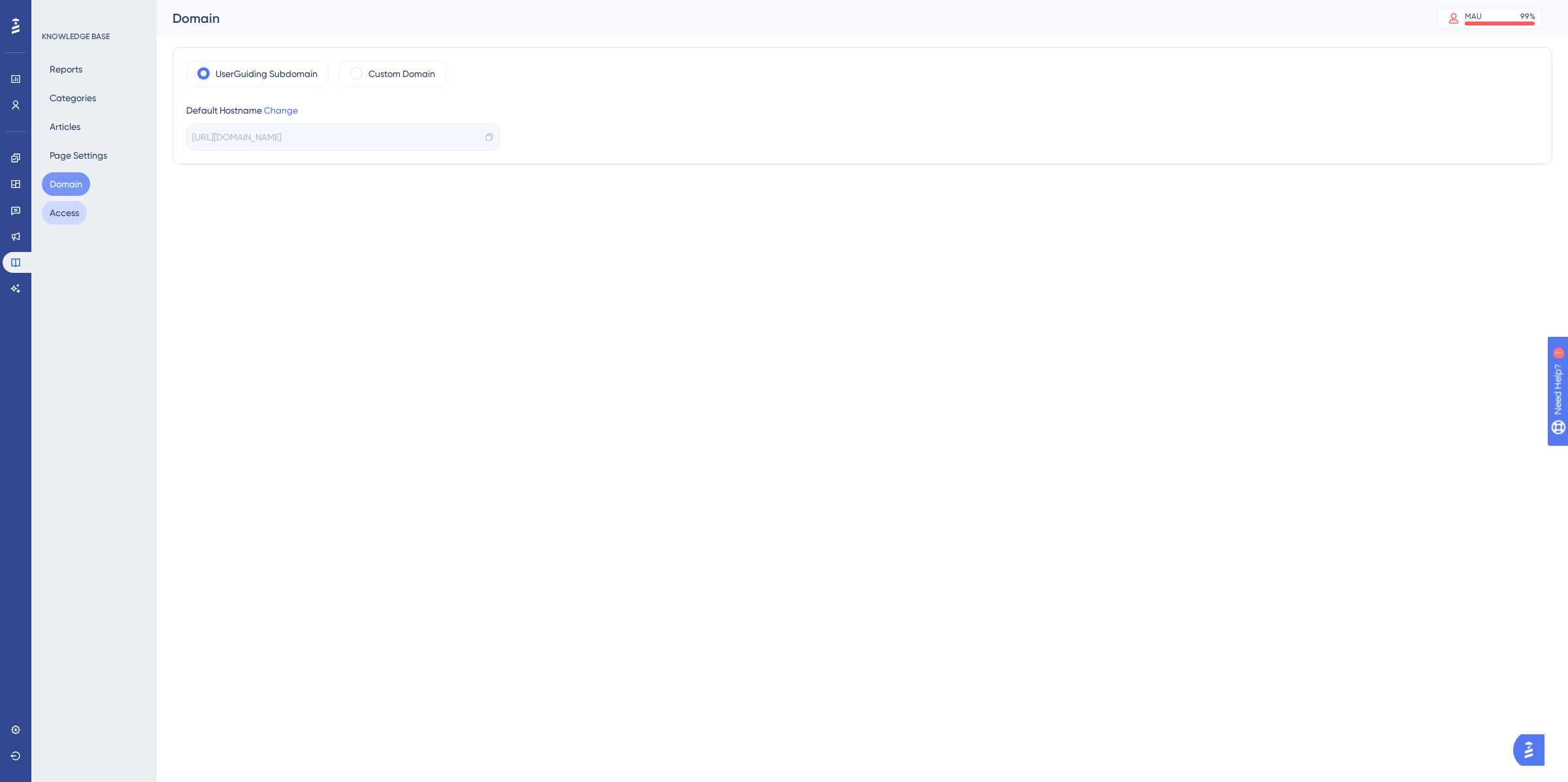
drag, startPoint x: 67, startPoint y: 225, endPoint x: 62, endPoint y: 215, distance: 11.2
click at [62, 215] on div "KNOWLEDGE BASE Reports Categories Articles Page Settings Domain Access" at bounding box center [94, 391] width 126 height 782
click at [62, 215] on button "Access" at bounding box center [65, 213] width 45 height 23
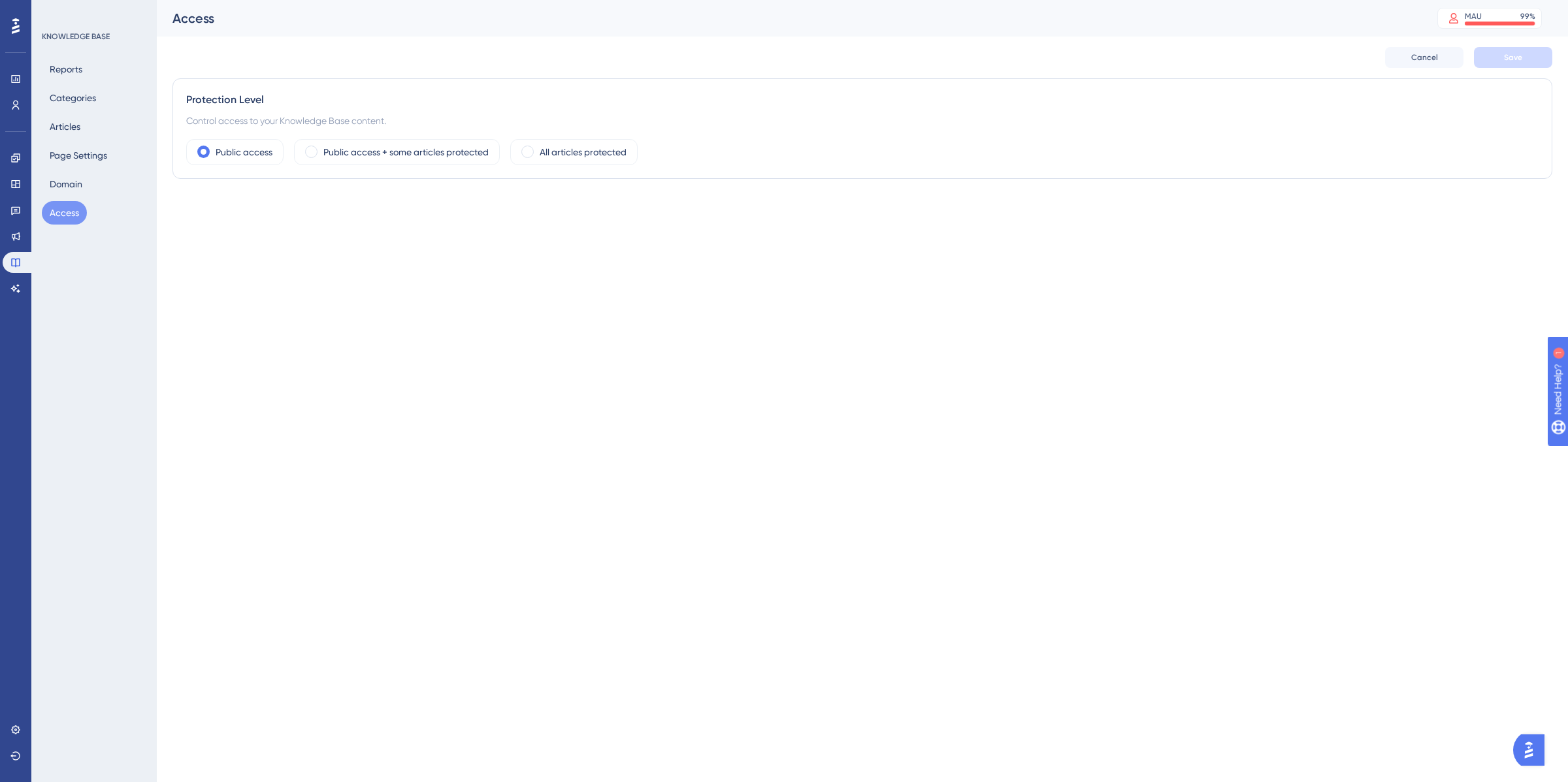
click at [66, 82] on div "Reports Categories Articles Page Settings Domain Access" at bounding box center [95, 141] width 106 height 167
click at [66, 74] on button "Reports" at bounding box center [66, 69] width 48 height 23
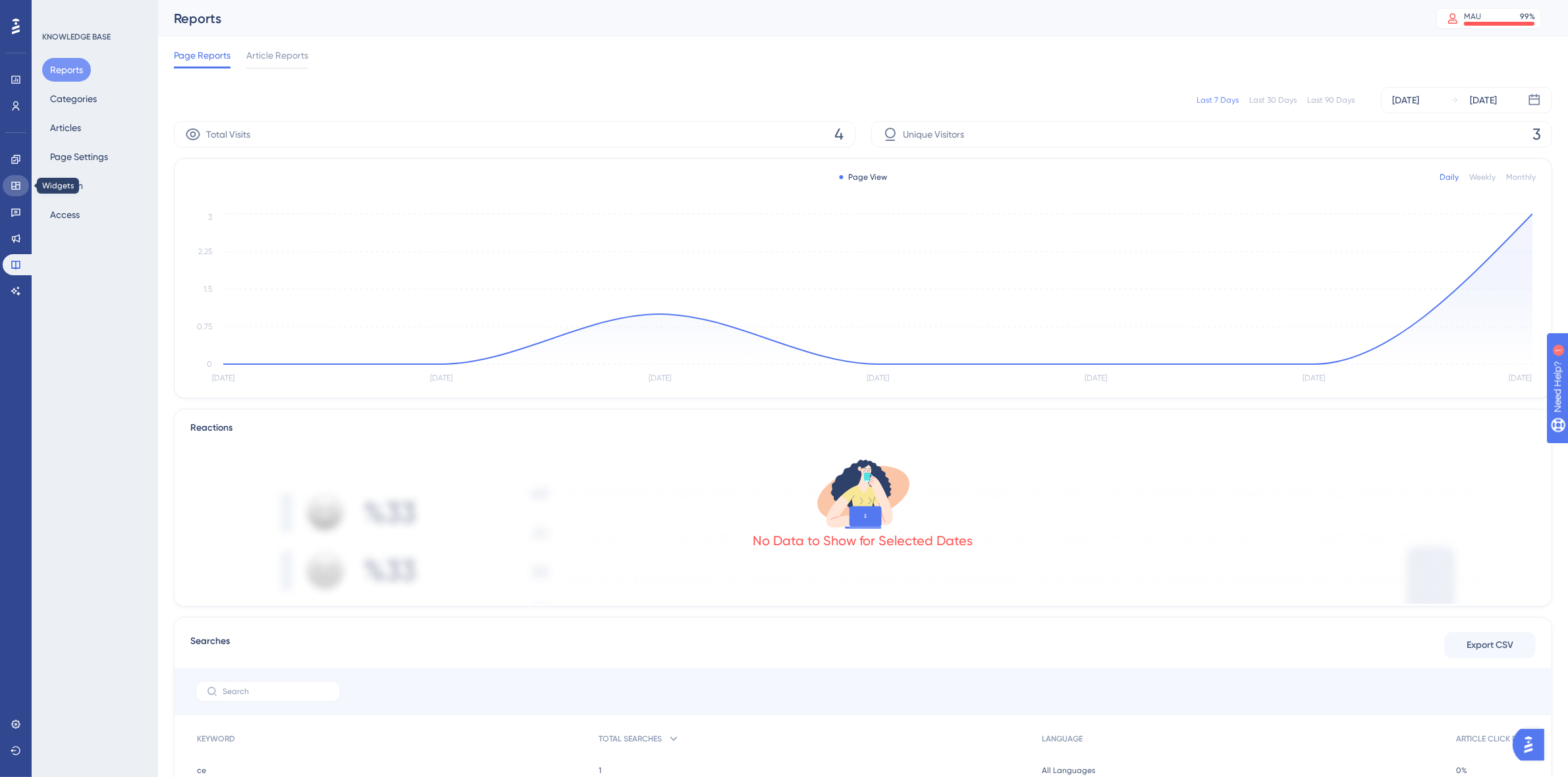
click at [21, 185] on link at bounding box center [16, 185] width 26 height 21
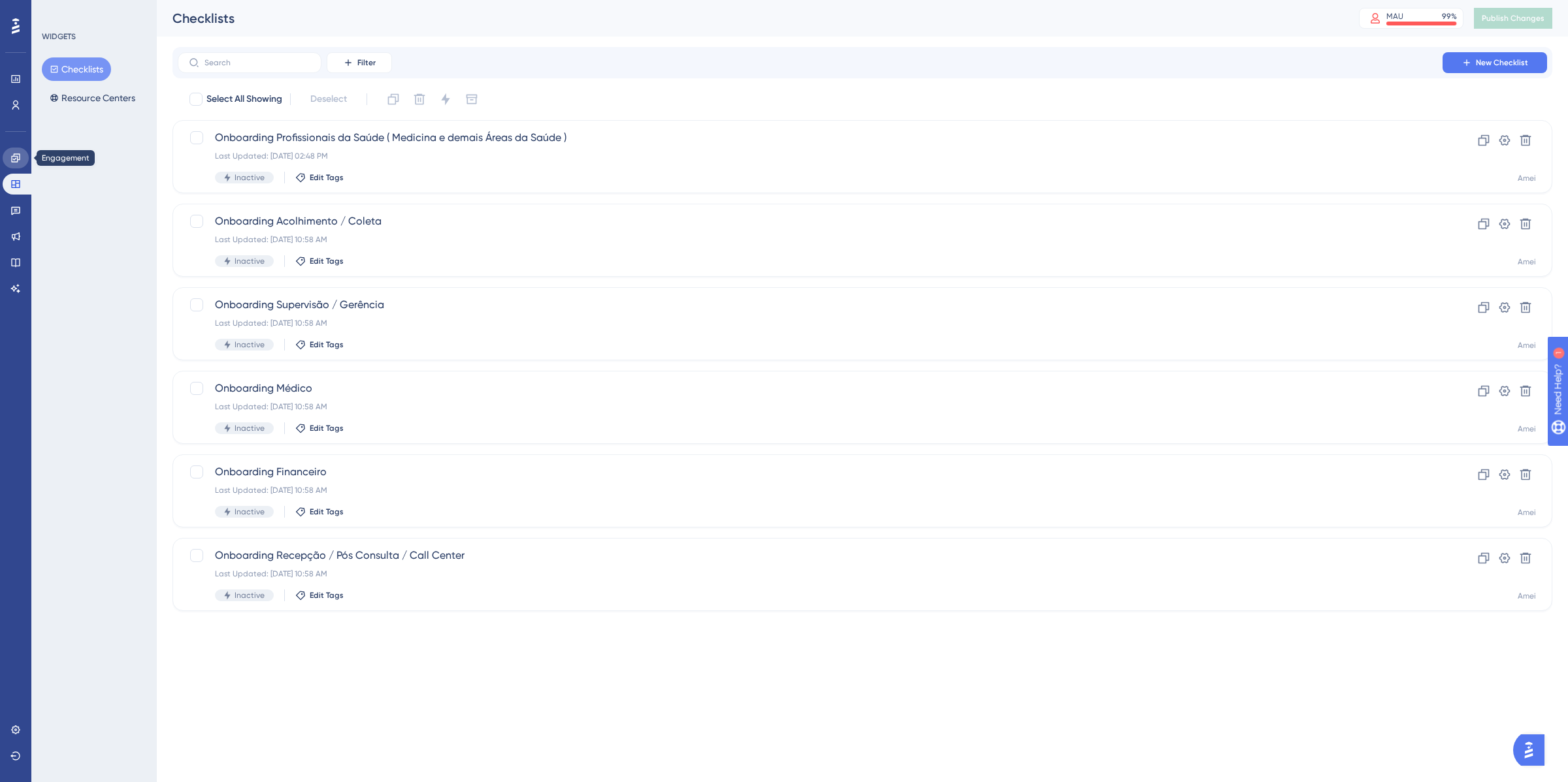
click at [4, 152] on link at bounding box center [16, 158] width 26 height 21
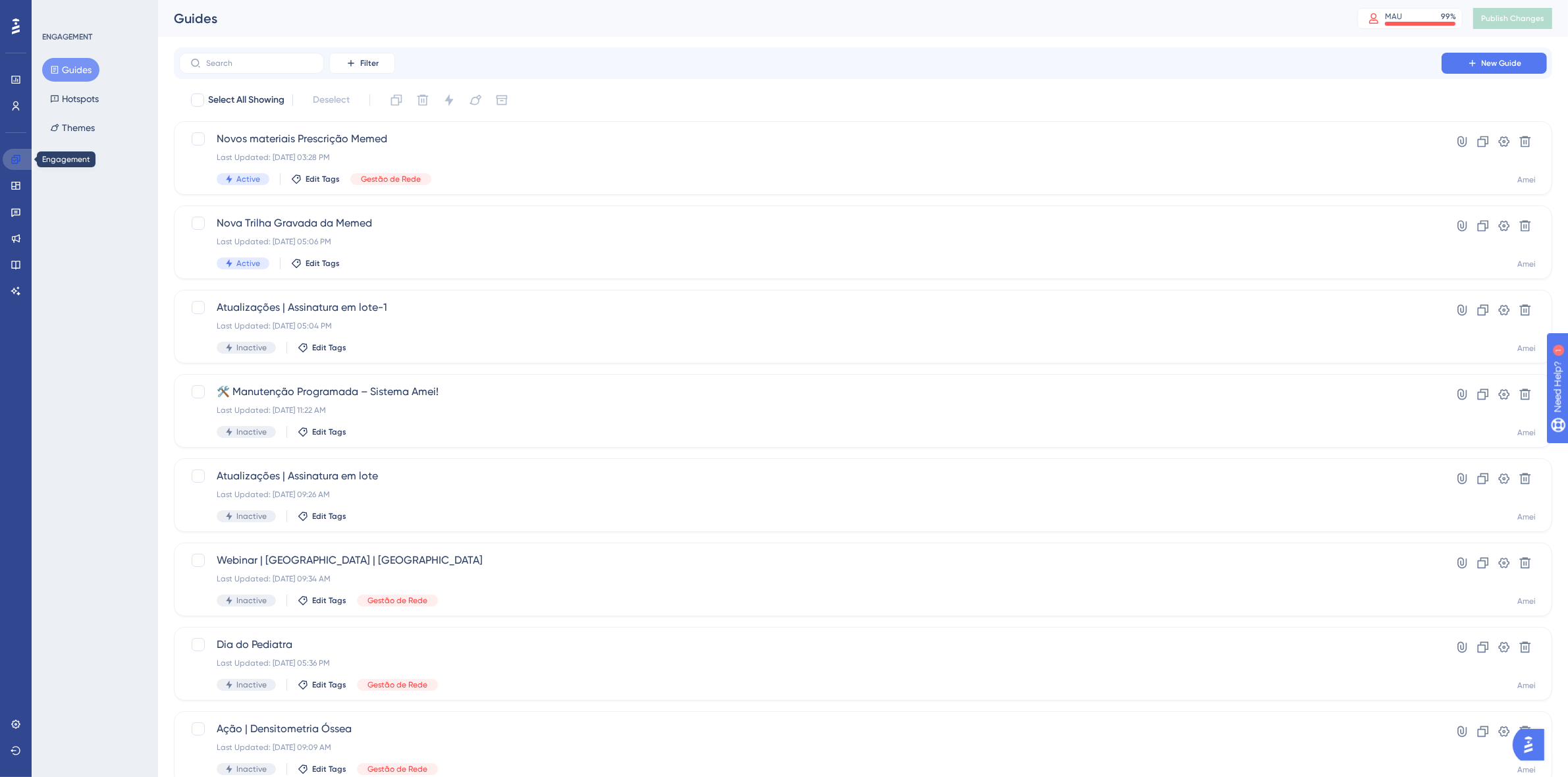
click at [4, 153] on link at bounding box center [19, 159] width 32 height 21
click at [17, 84] on icon at bounding box center [15, 80] width 10 height 10
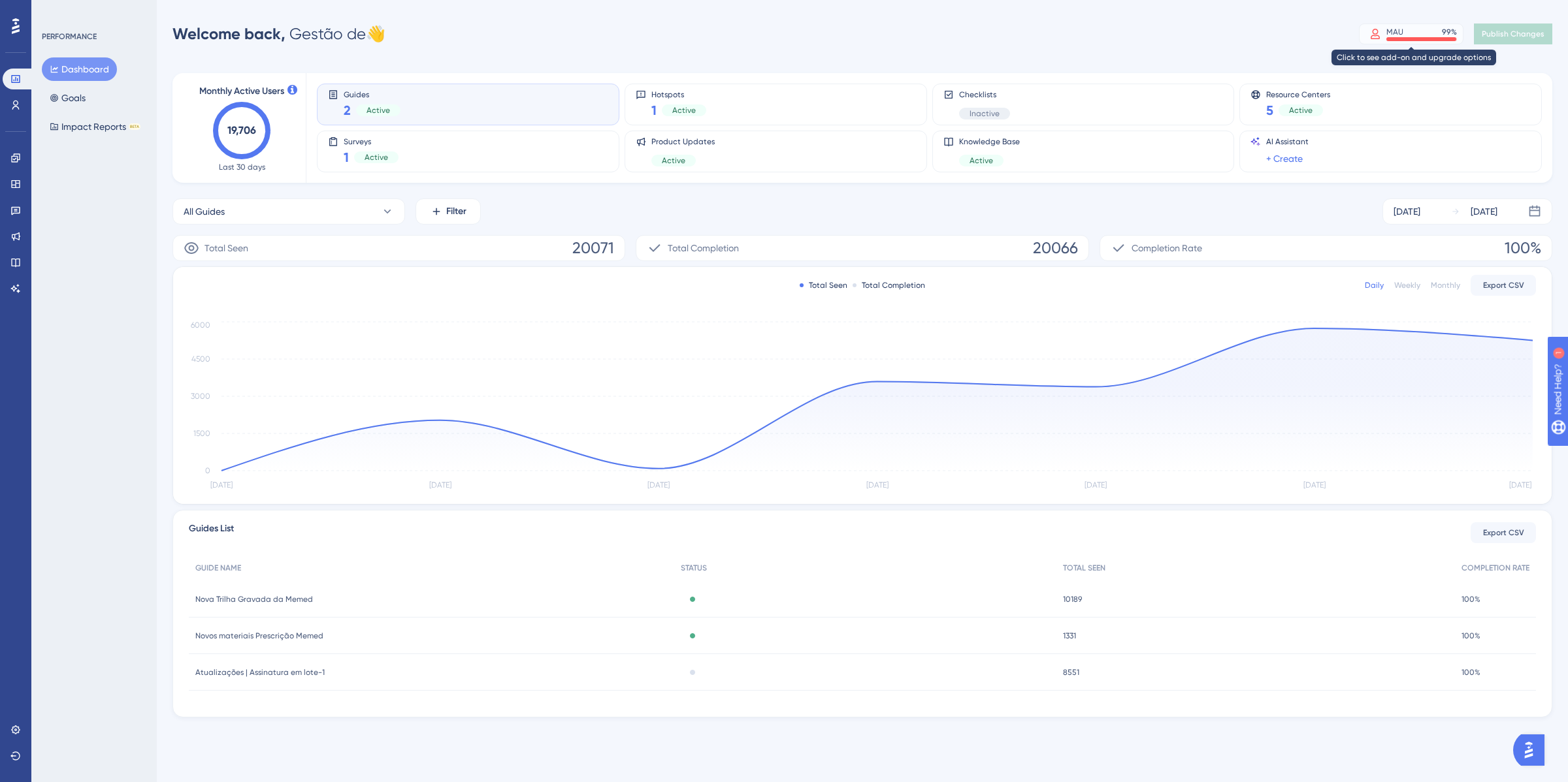
click at [1379, 38] on icon at bounding box center [1374, 34] width 9 height 10
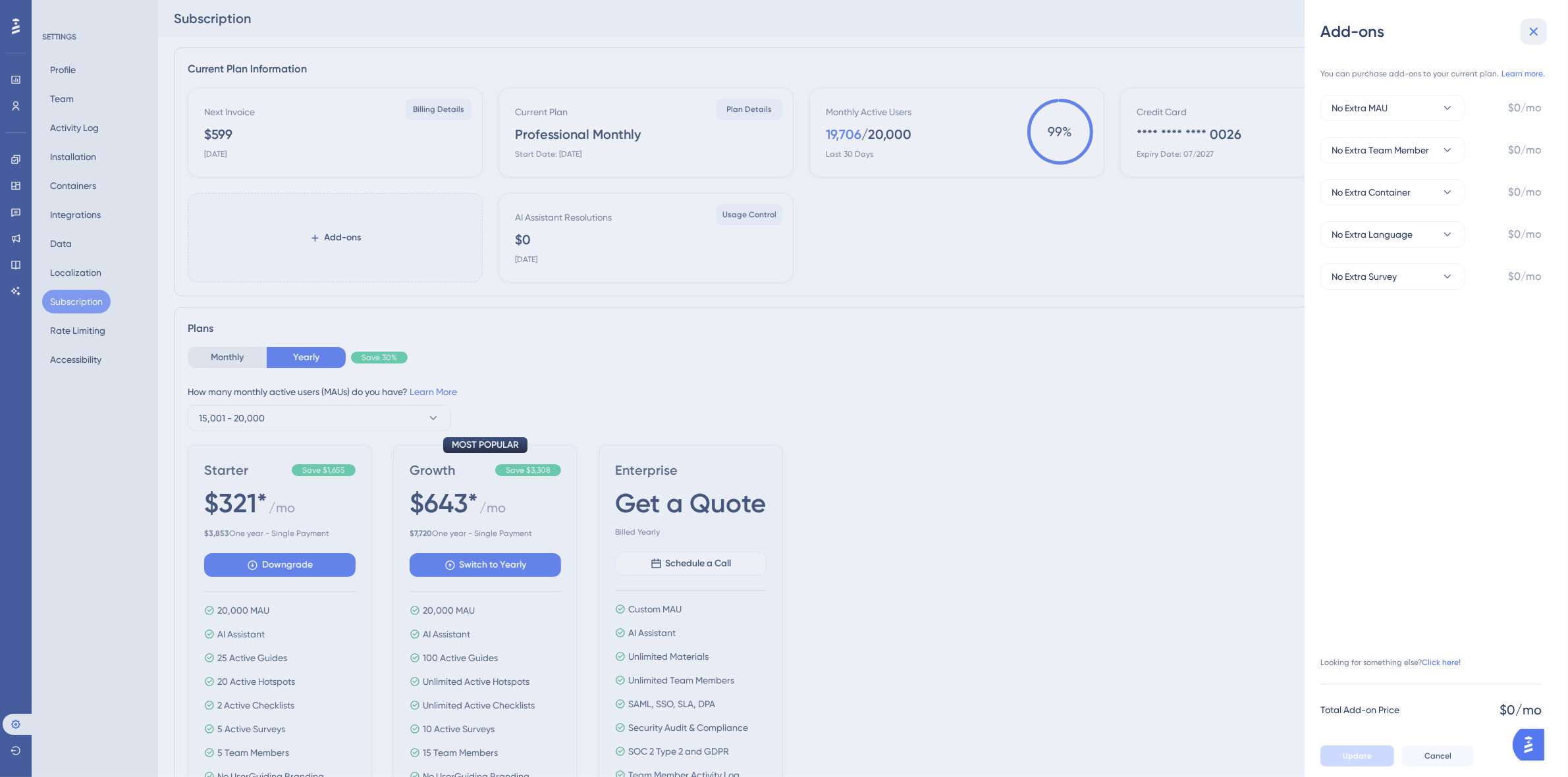
click at [1532, 34] on icon at bounding box center [1533, 31] width 16 height 16
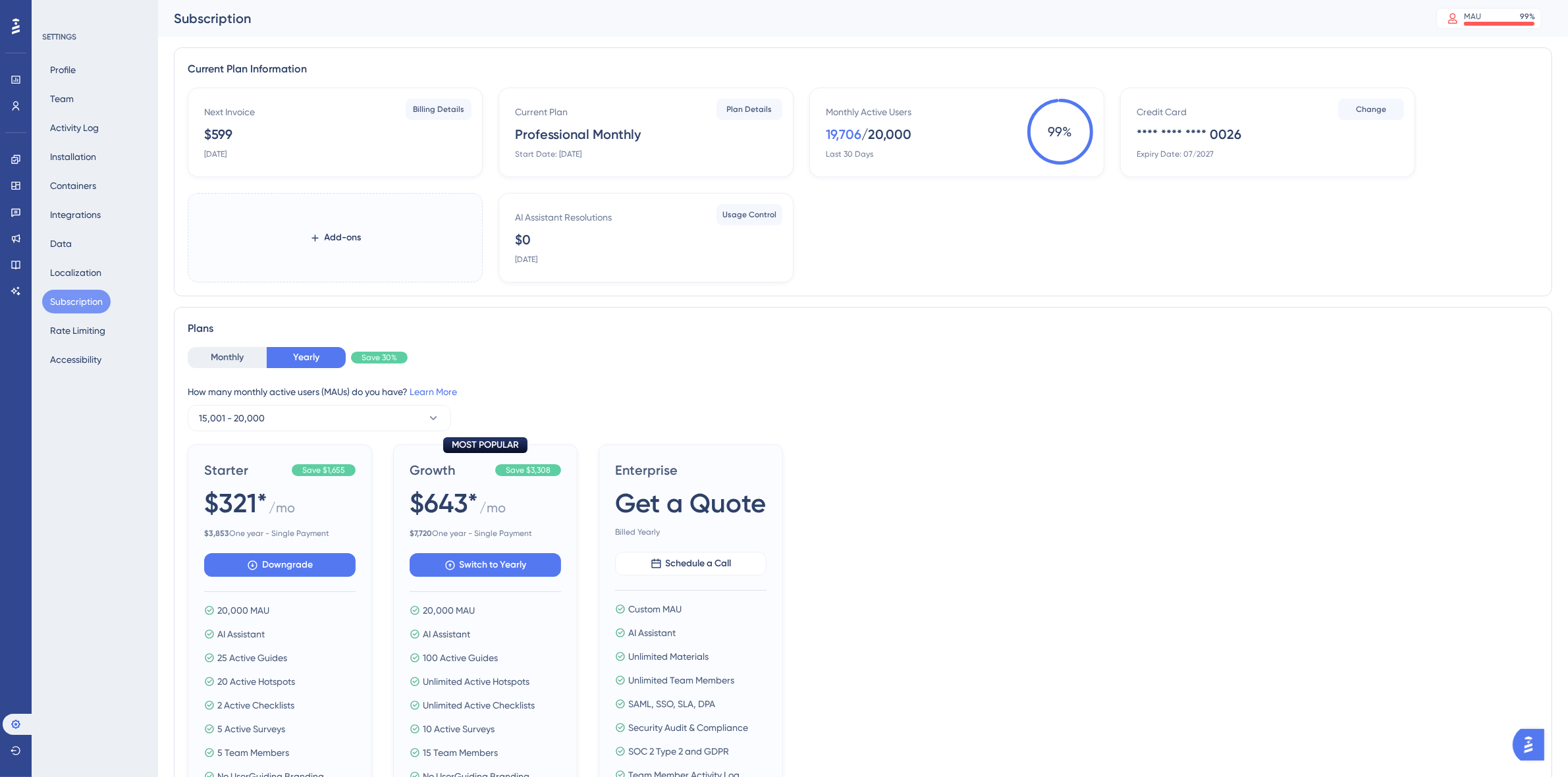
click at [80, 80] on div "Profile Team Activity Log Installation Containers Integrations Data Localizatio…" at bounding box center [95, 214] width 107 height 313
click at [64, 61] on button "Profile" at bounding box center [63, 70] width 41 height 24
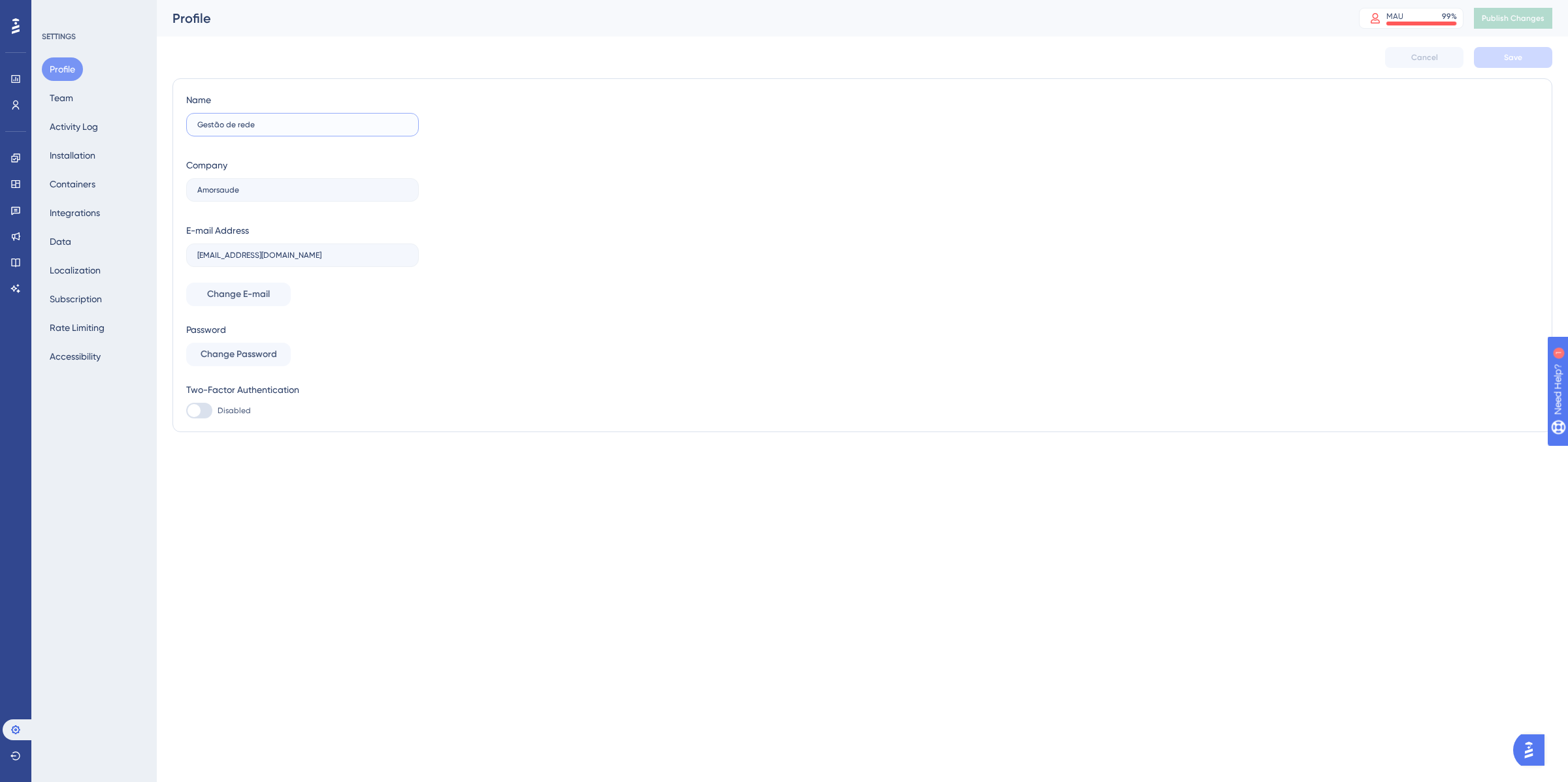
click at [240, 121] on input "Gestão de rede" at bounding box center [302, 124] width 211 height 9
type input "Gestão de Rede"
click at [1517, 65] on button "Save" at bounding box center [1513, 58] width 78 height 21
click at [67, 98] on button "Team" at bounding box center [61, 98] width 39 height 23
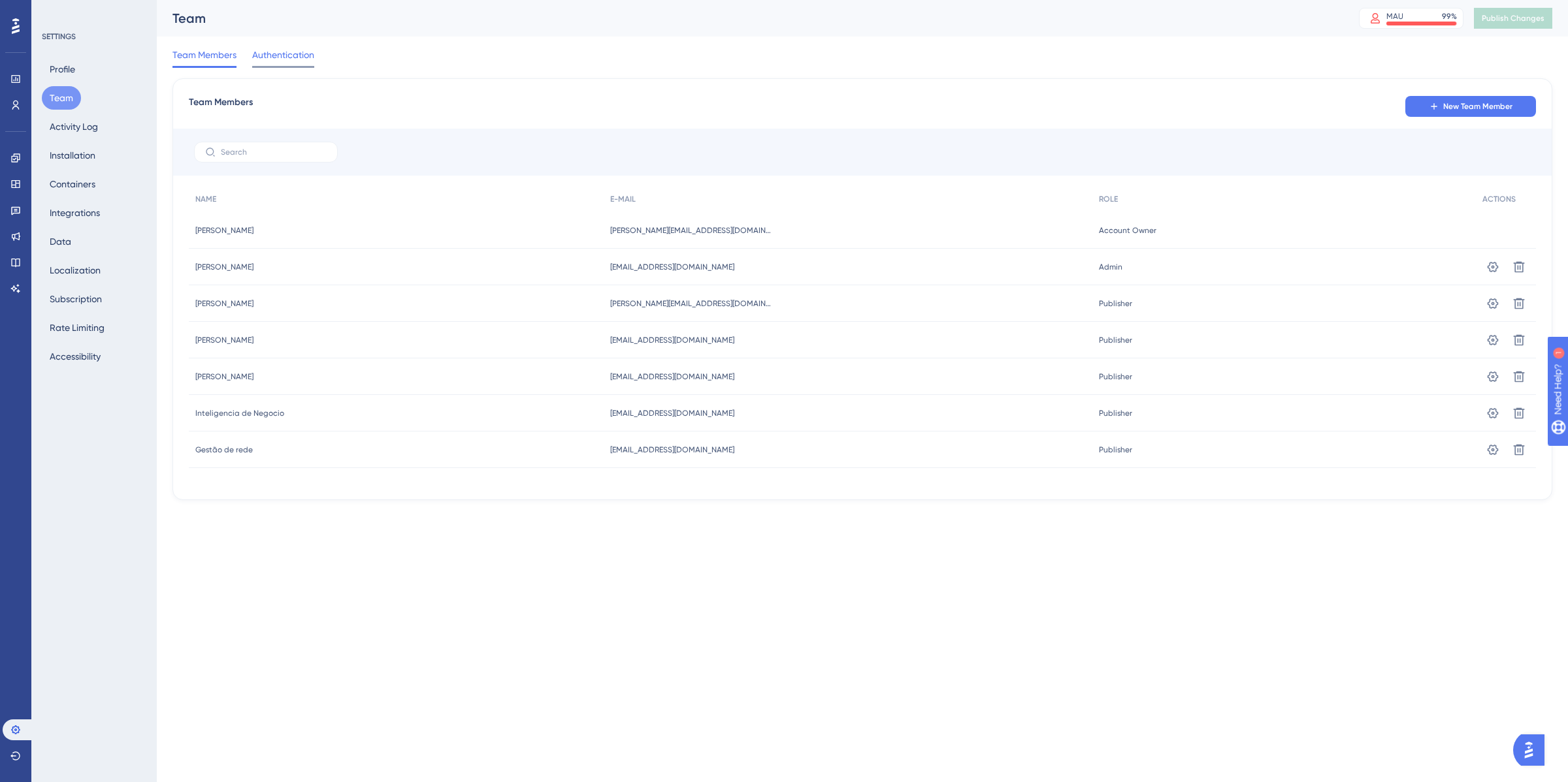
drag, startPoint x: 301, startPoint y: 52, endPoint x: 272, endPoint y: 47, distance: 29.4
click at [301, 47] on span "Authentication" at bounding box center [283, 55] width 62 height 16
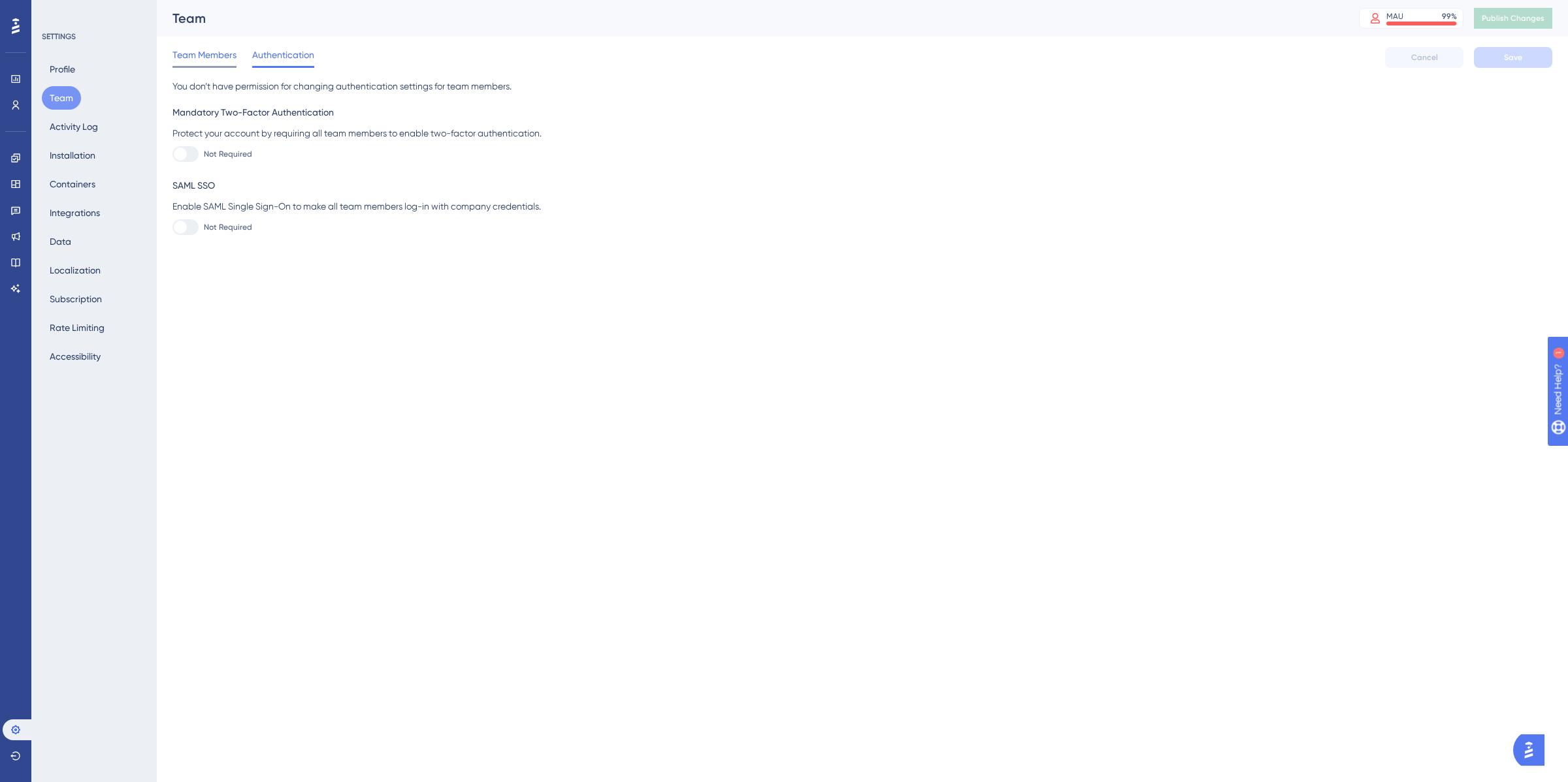
click at [195, 47] on span "Team Members" at bounding box center [204, 55] width 64 height 16
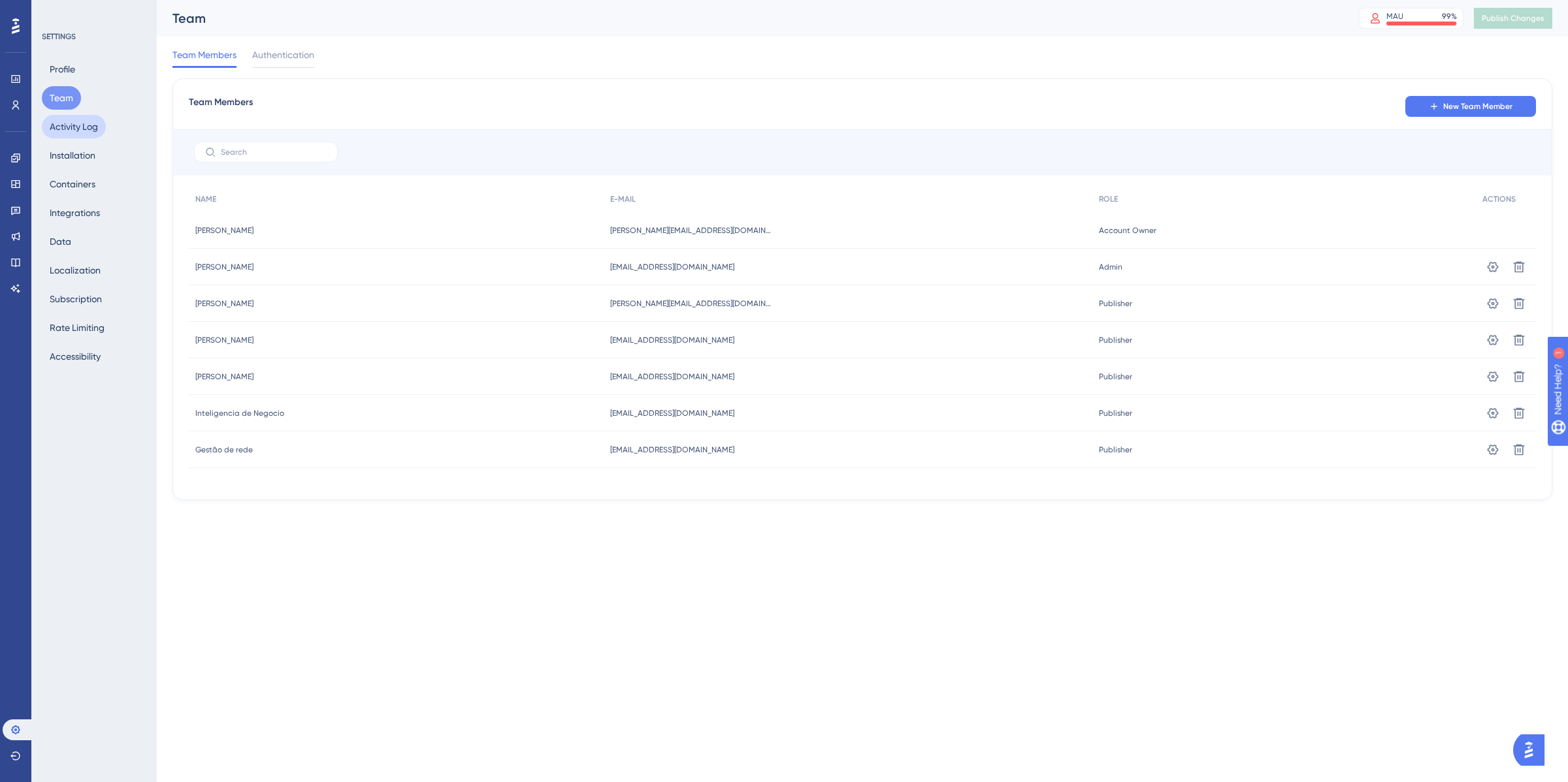
click at [65, 132] on button "Activity Log" at bounding box center [73, 127] width 64 height 23
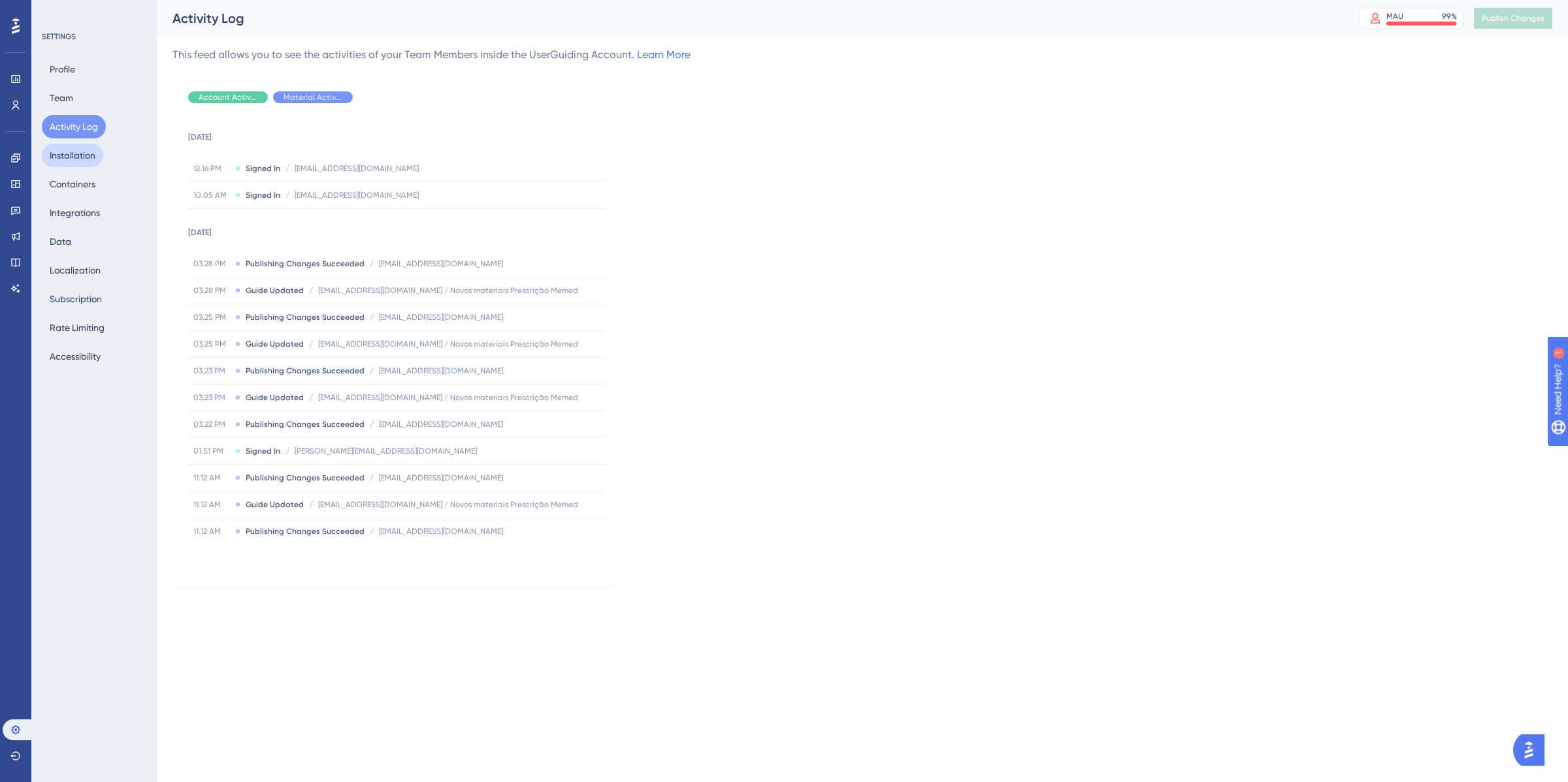
click at [75, 154] on button "Installation" at bounding box center [72, 155] width 61 height 23
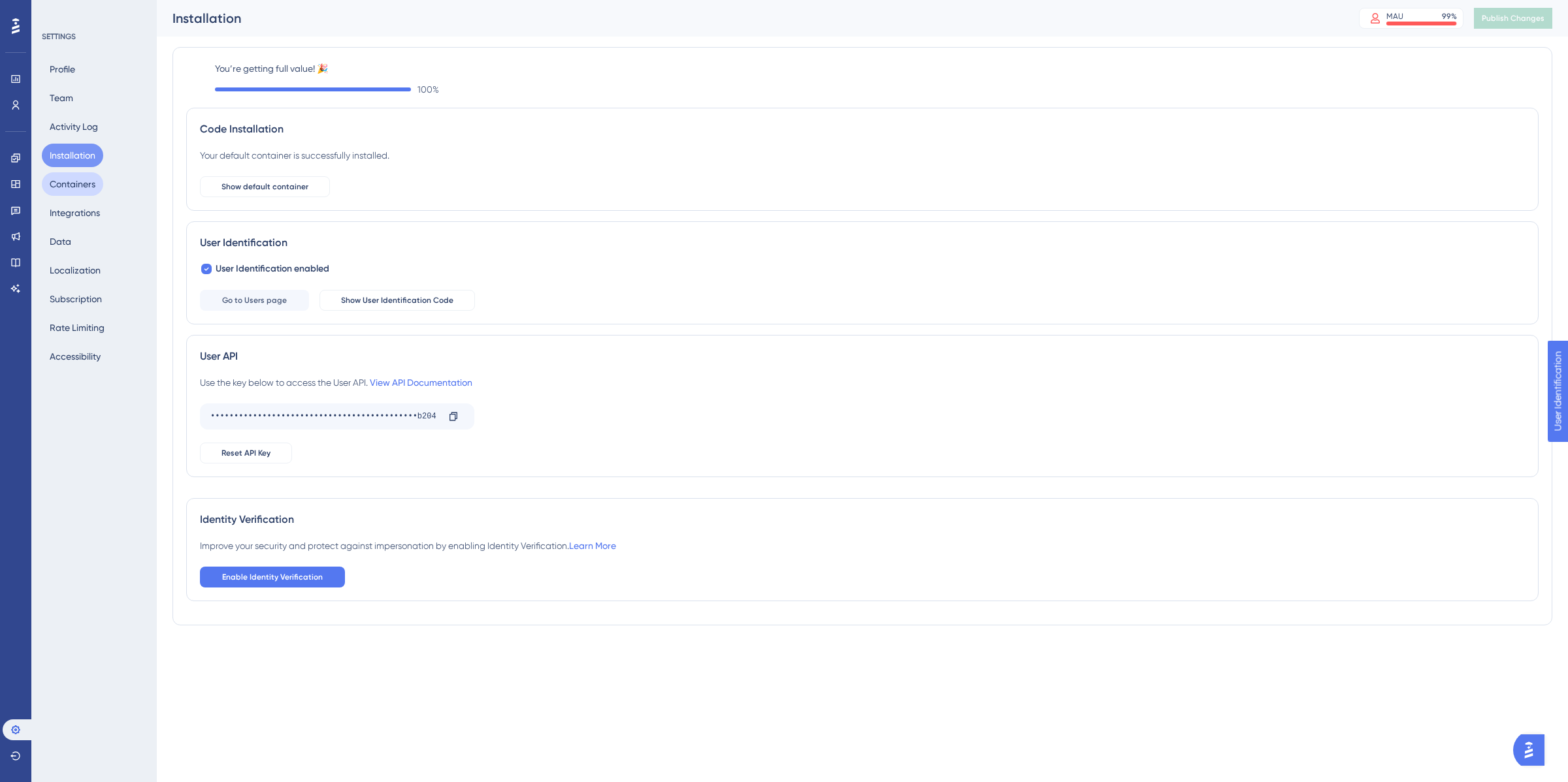
click at [103, 186] on div "Profile Team Activity Log Installation Containers Integrations Data Localizatio…" at bounding box center [95, 213] width 106 height 311
click at [82, 189] on button "Containers" at bounding box center [72, 184] width 61 height 23
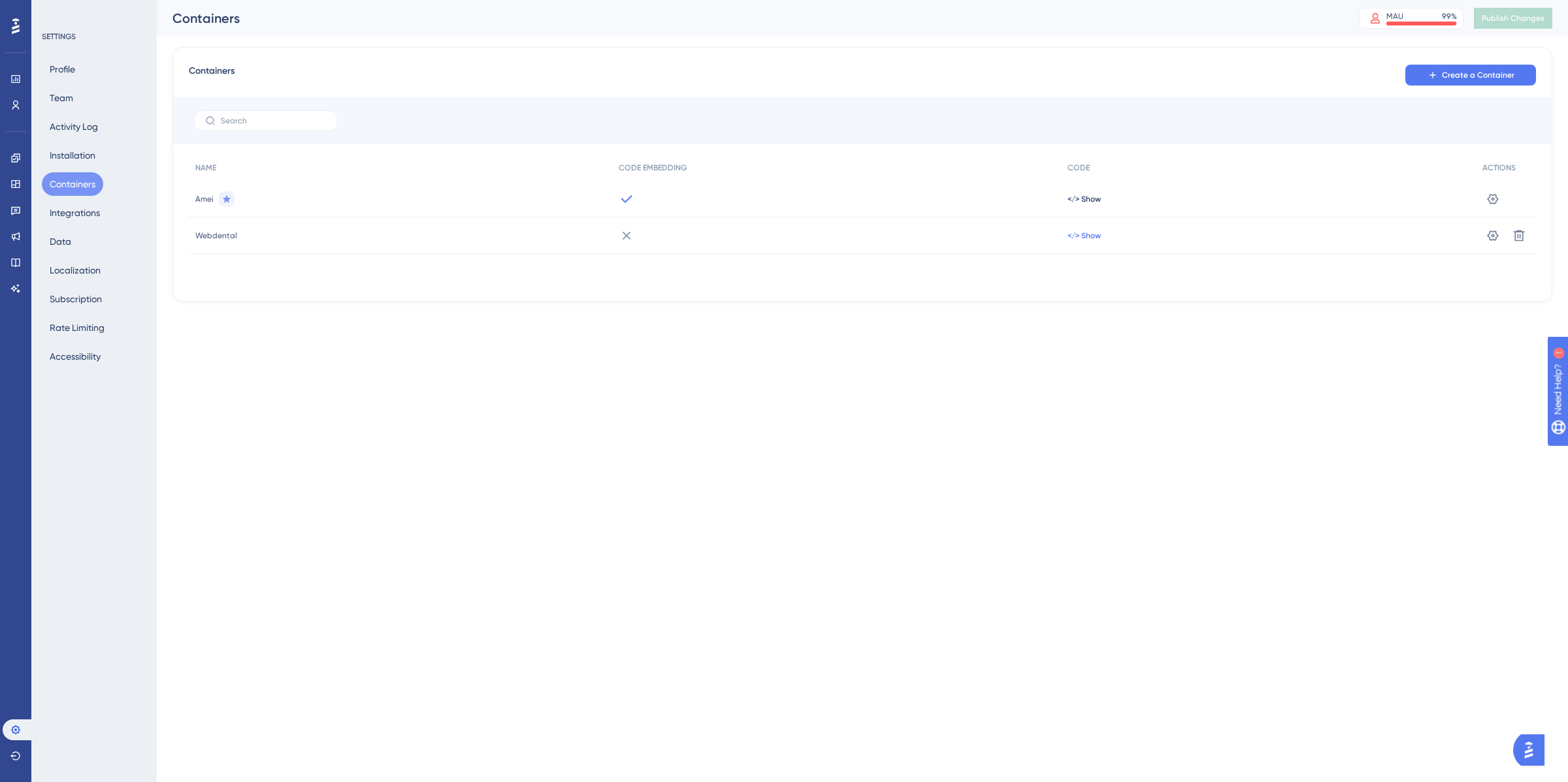
click at [1083, 204] on span "</> Show" at bounding box center [1084, 199] width 34 height 10
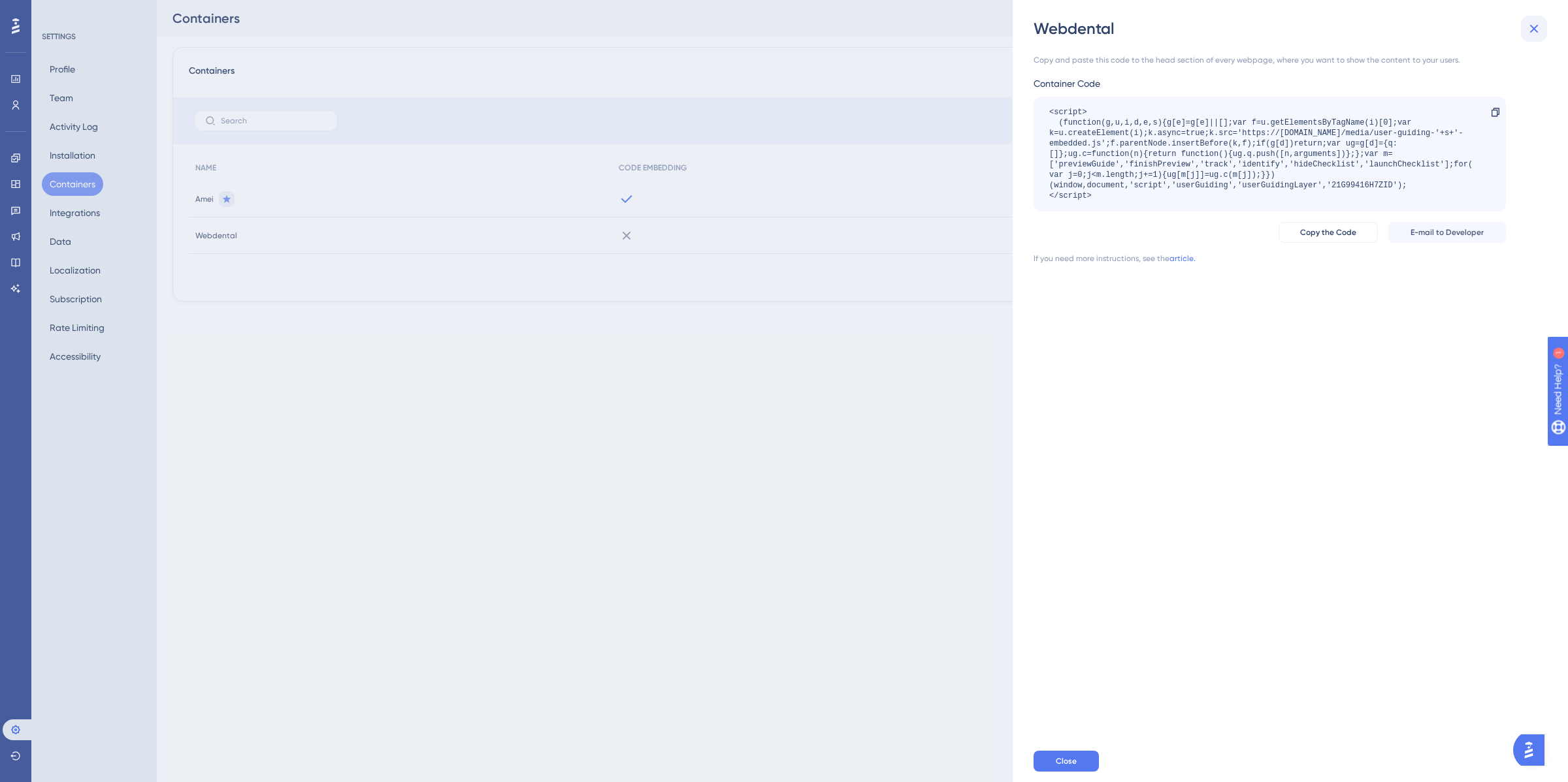
click at [1538, 24] on icon at bounding box center [1534, 28] width 16 height 16
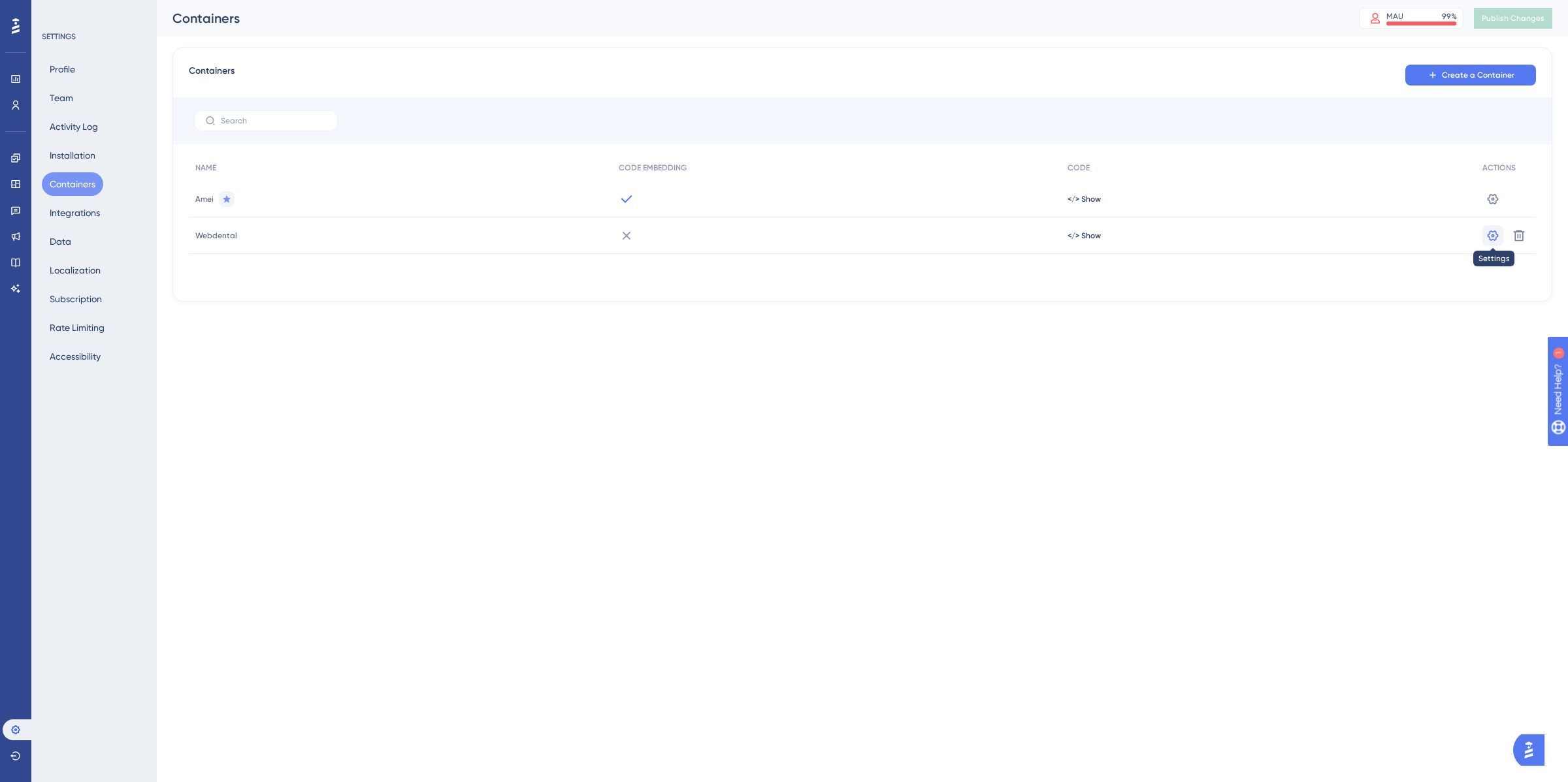
click at [1493, 210] on button at bounding box center [1493, 199] width 21 height 21
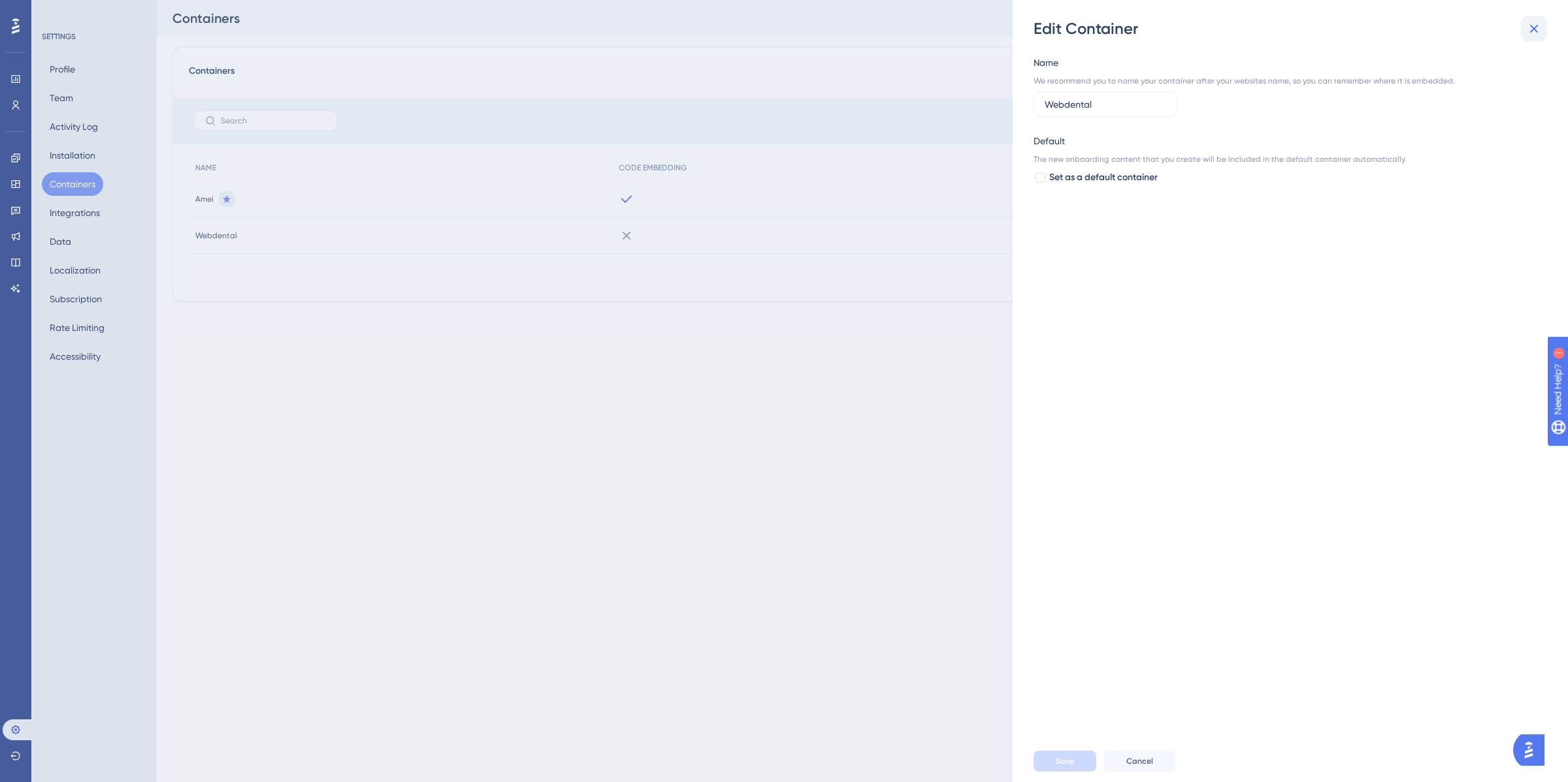
click at [1524, 32] on button at bounding box center [1534, 29] width 26 height 26
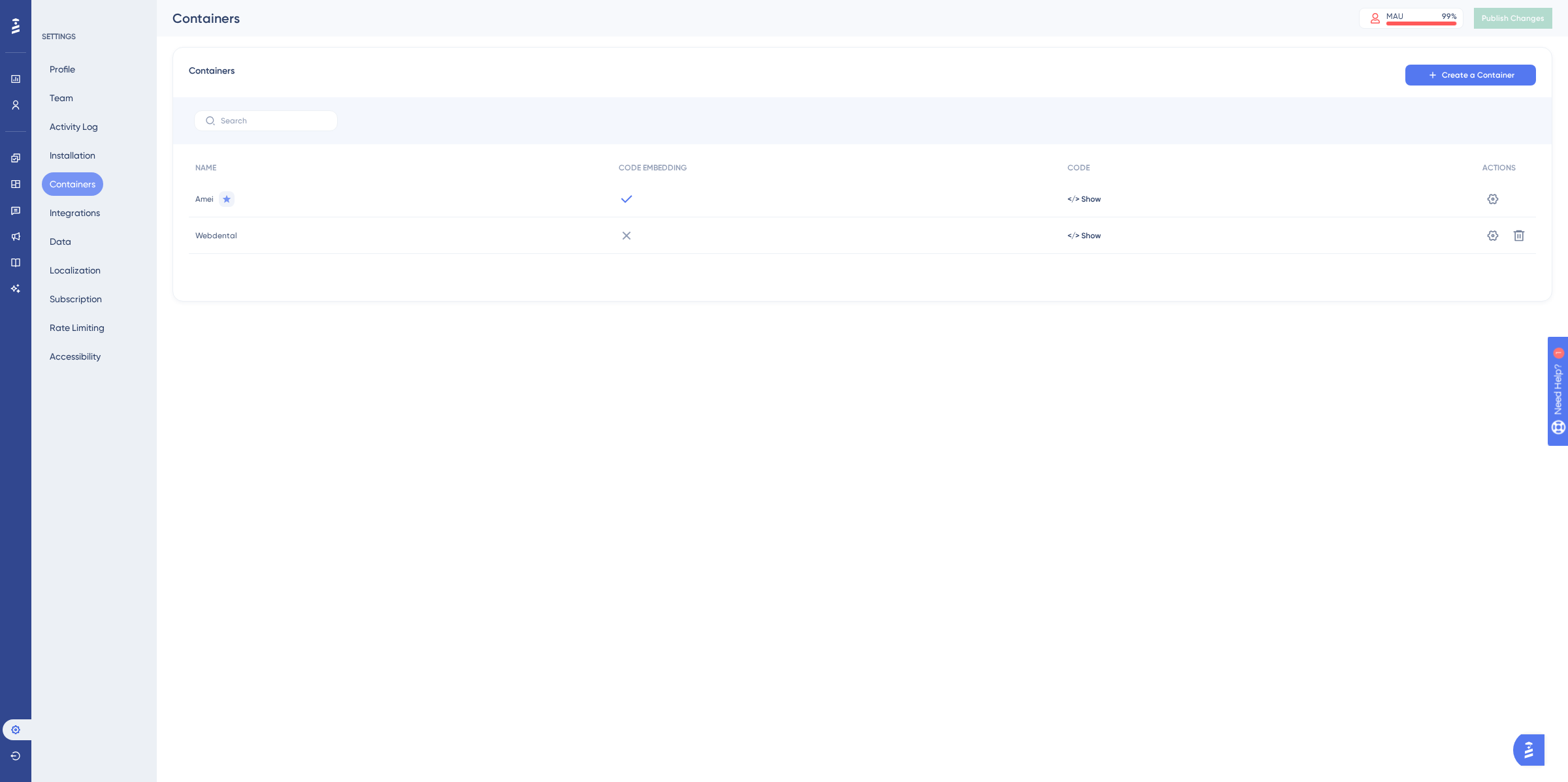
click at [224, 229] on div "Webdental" at bounding box center [400, 235] width 423 height 36
click at [229, 234] on span "Webdental" at bounding box center [216, 235] width 42 height 10
click at [78, 213] on button "Integrations" at bounding box center [75, 213] width 66 height 23
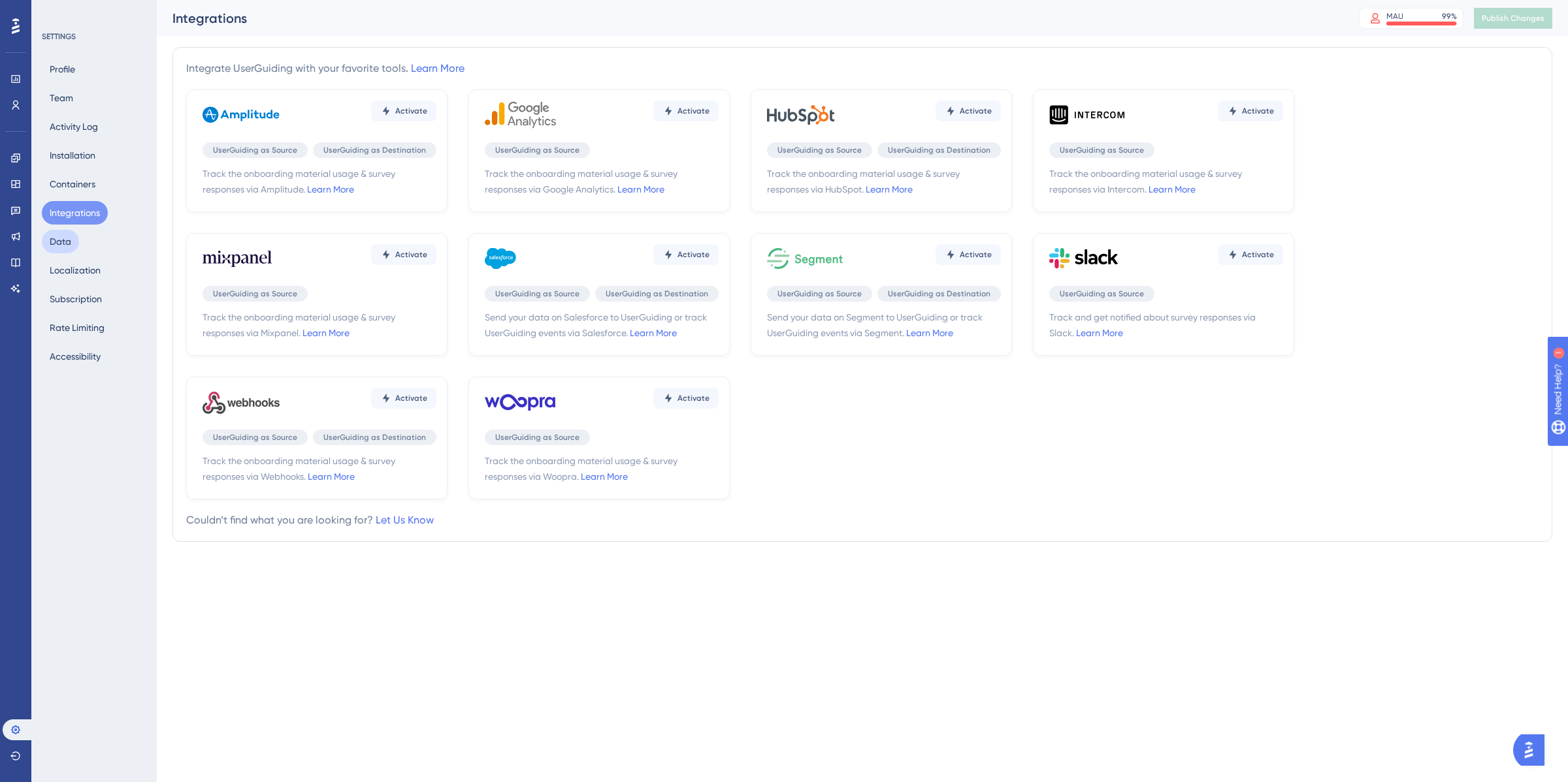
click at [56, 234] on button "Data" at bounding box center [60, 241] width 37 height 23
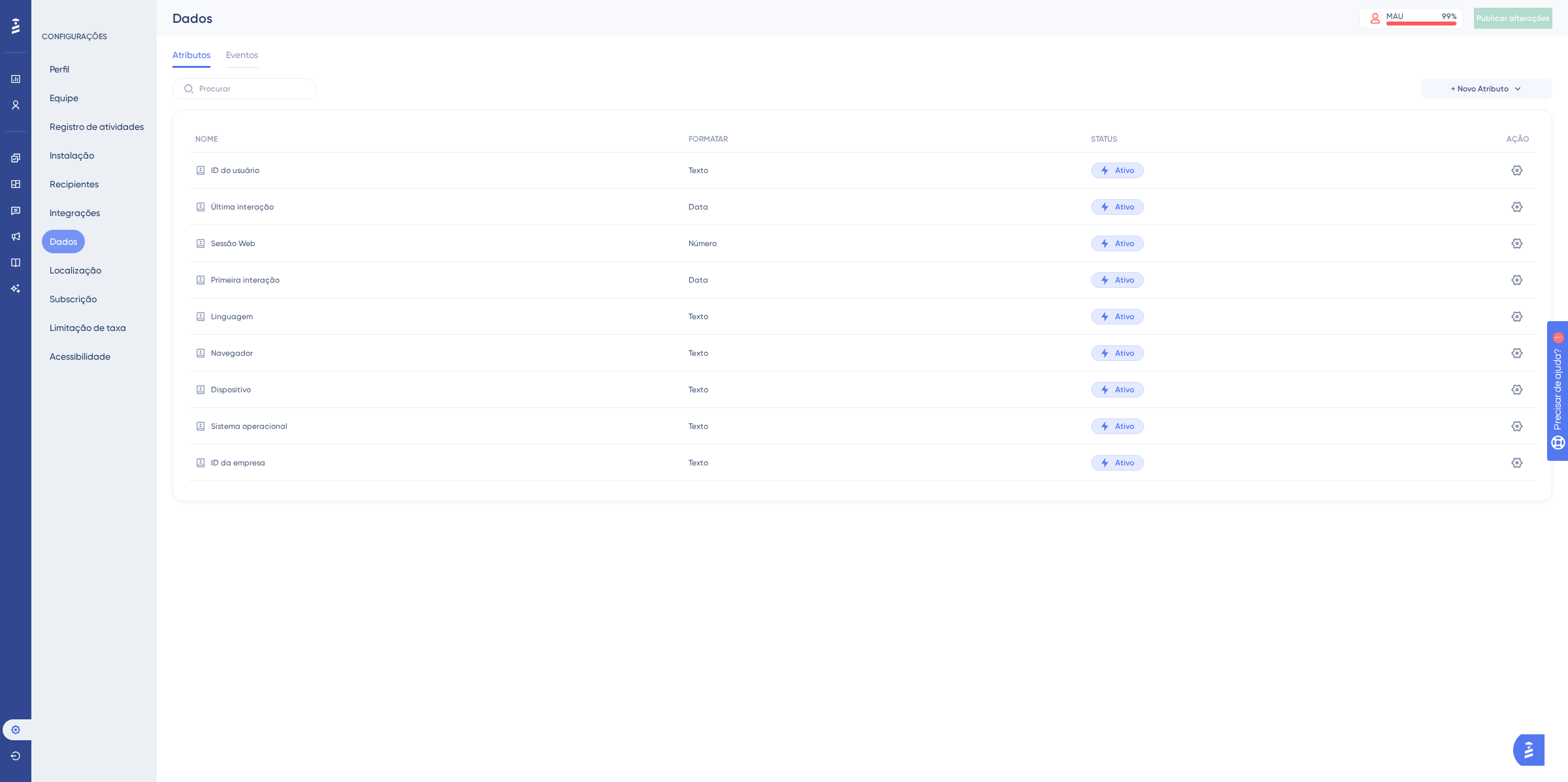
drag, startPoint x: 234, startPoint y: 54, endPoint x: 186, endPoint y: 66, distance: 49.5
click at [236, 56] on font "Eventos" at bounding box center [242, 54] width 32 height 10
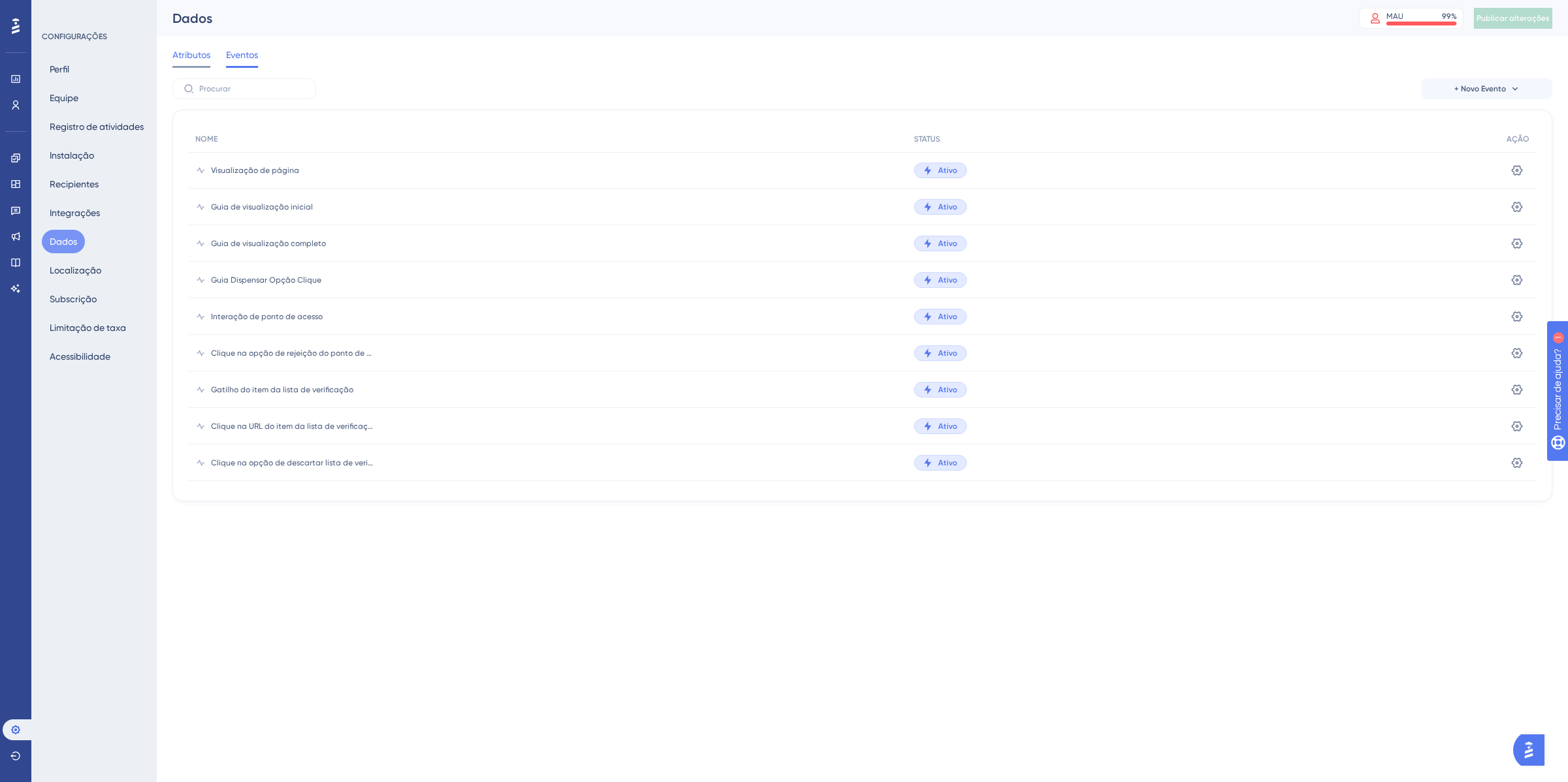
click at [194, 60] on span "Atributos" at bounding box center [191, 55] width 38 height 16
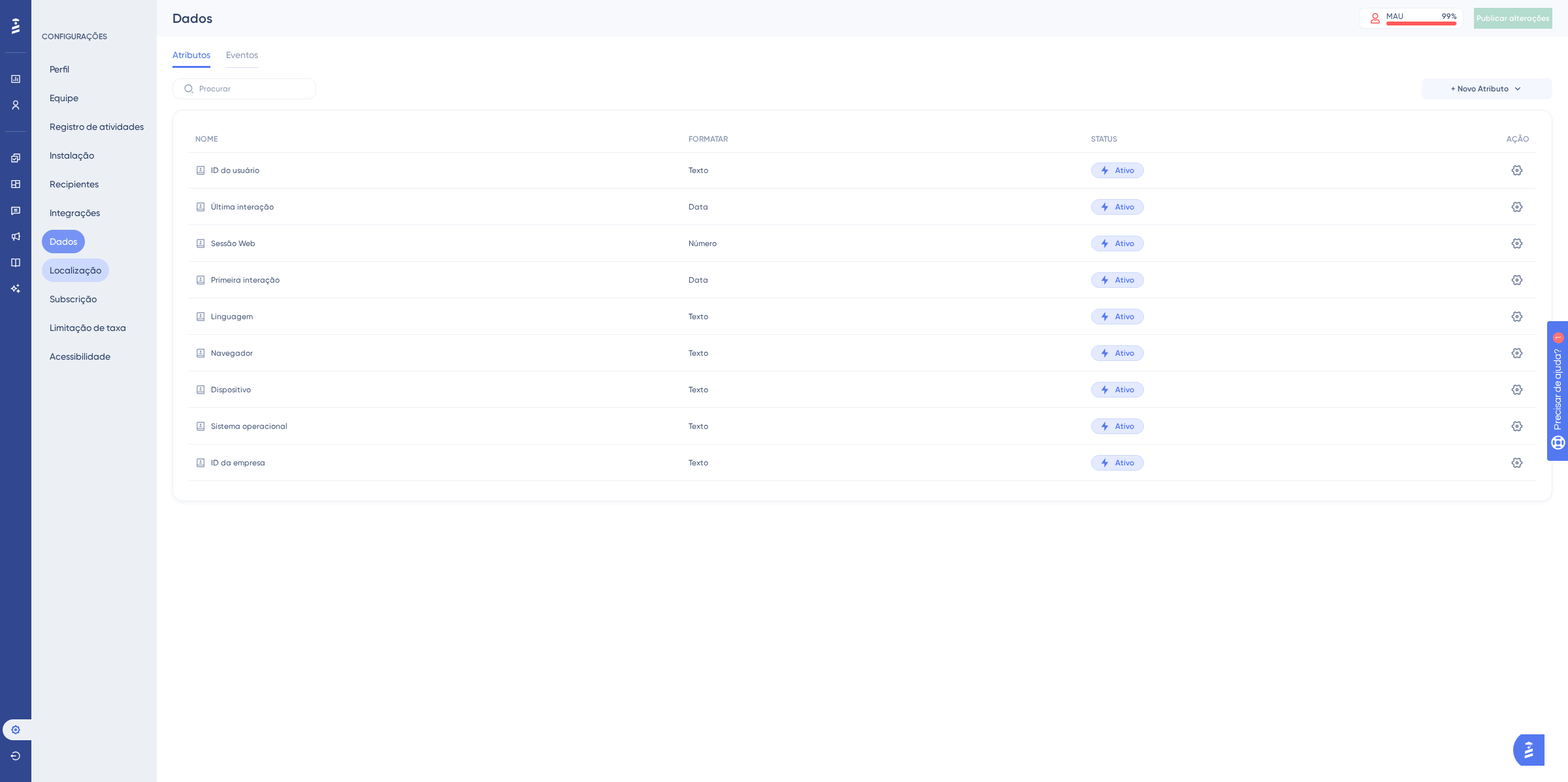
click at [100, 272] on font "Localização" at bounding box center [75, 270] width 51 height 10
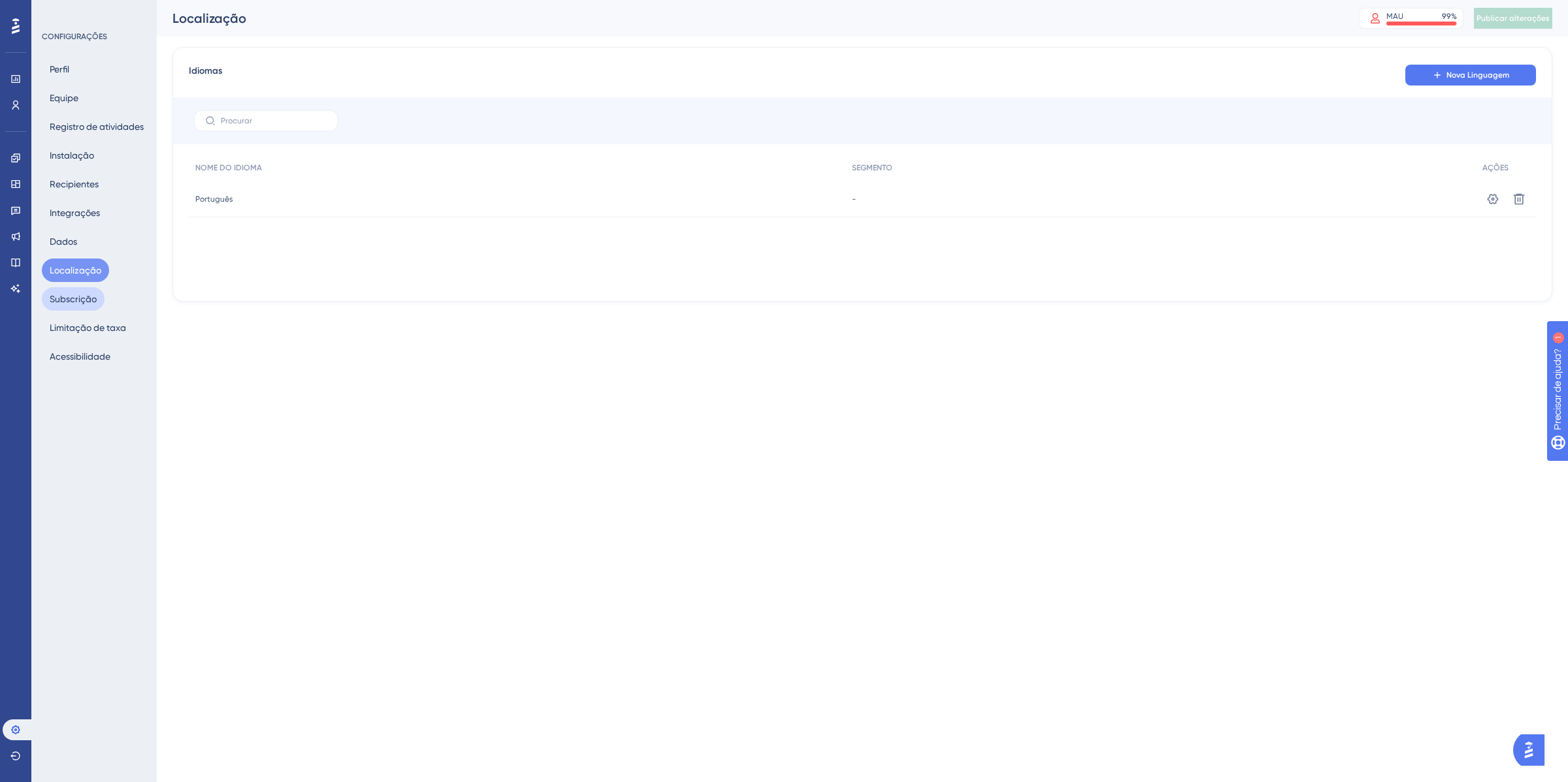
click at [72, 310] on button "Subscrição" at bounding box center [73, 299] width 62 height 23
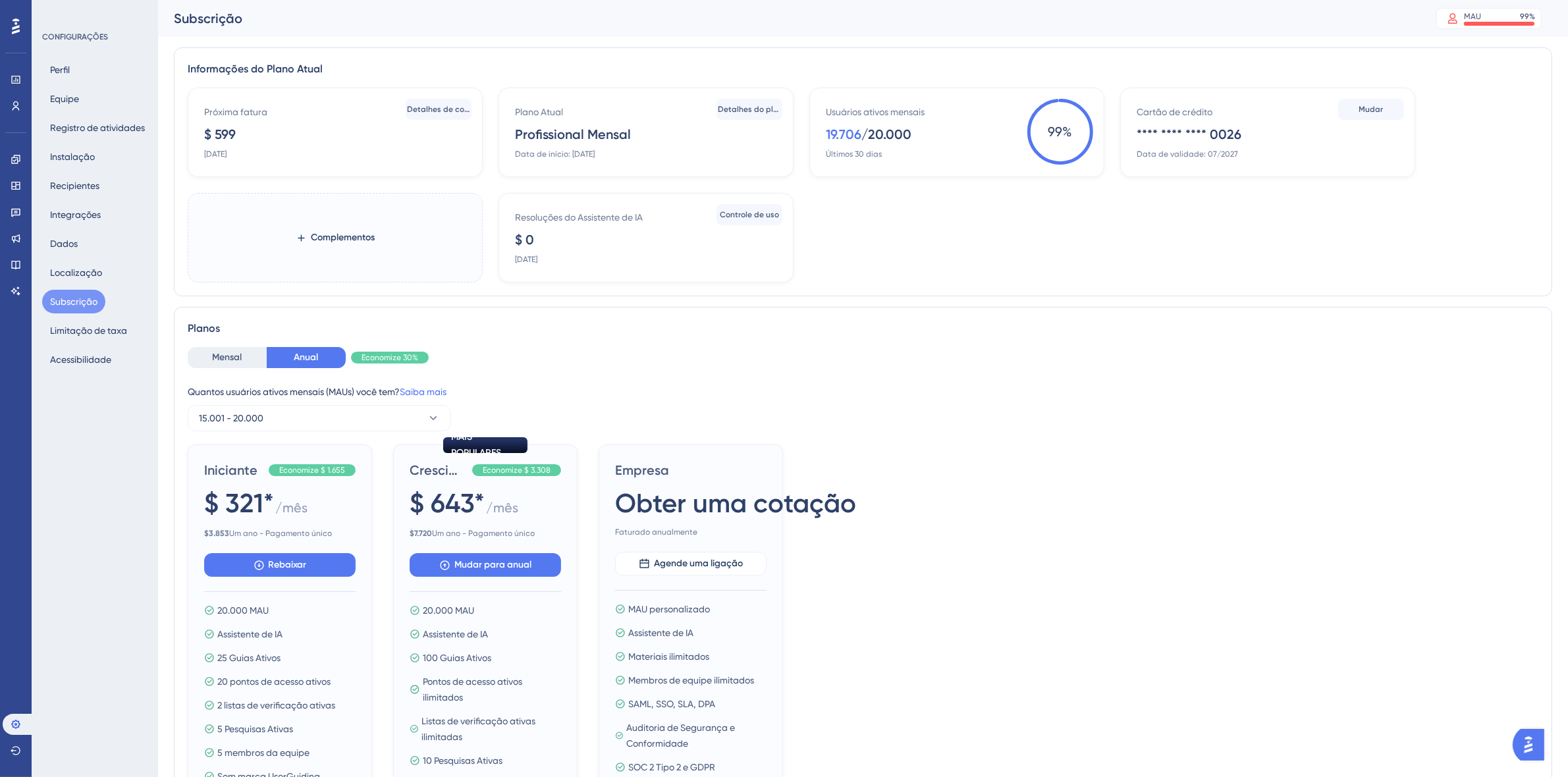
click at [84, 345] on div "Perfil Equipe Registro de atividades Instalação Recipientes Integrações Dados L…" at bounding box center [95, 214] width 107 height 313
click at [87, 334] on font "Limitação de taxa" at bounding box center [88, 330] width 77 height 10
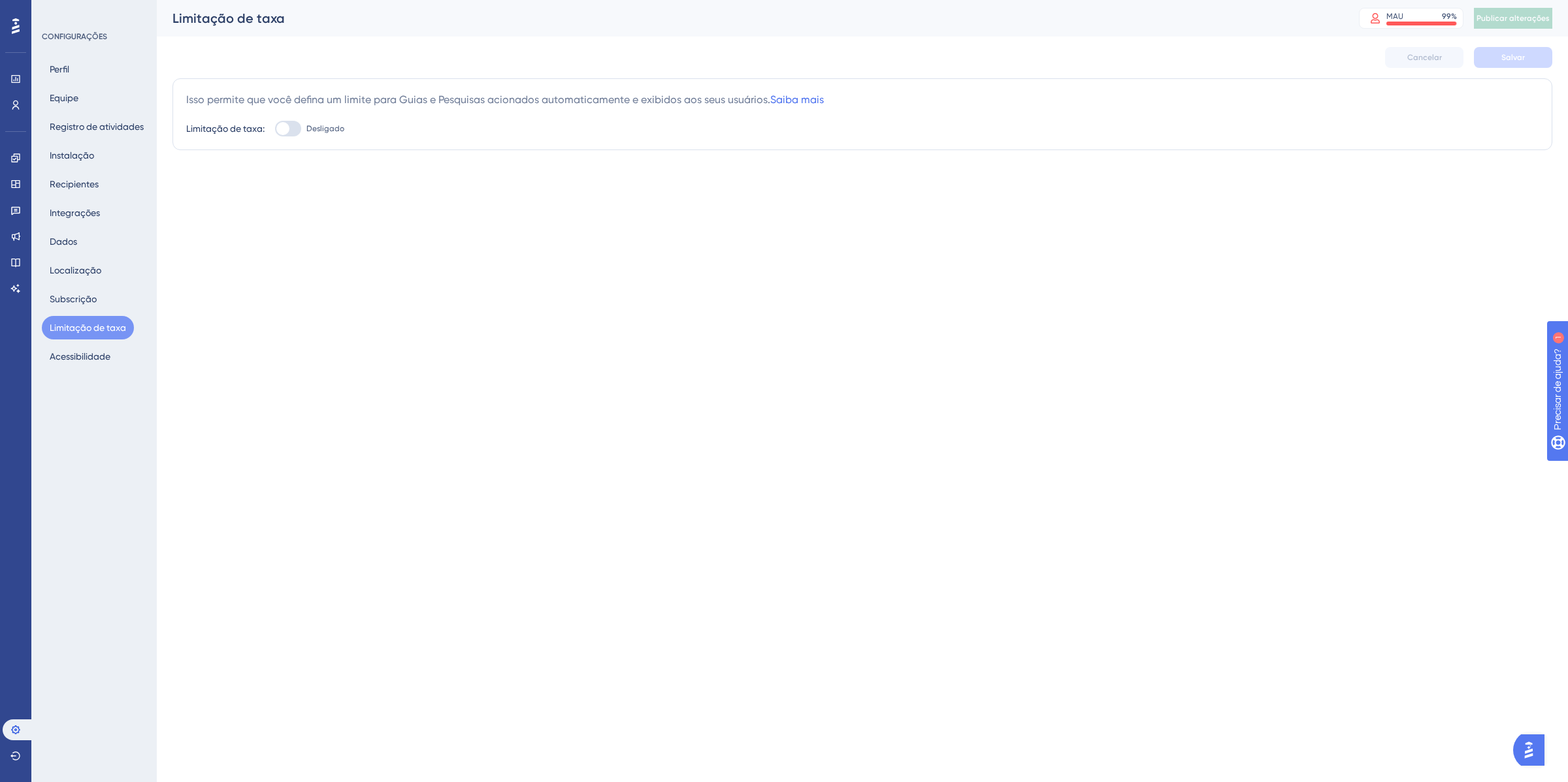
click at [296, 128] on div at bounding box center [288, 128] width 26 height 16
click at [275, 129] on input "Desligado" at bounding box center [274, 129] width 1 height 1
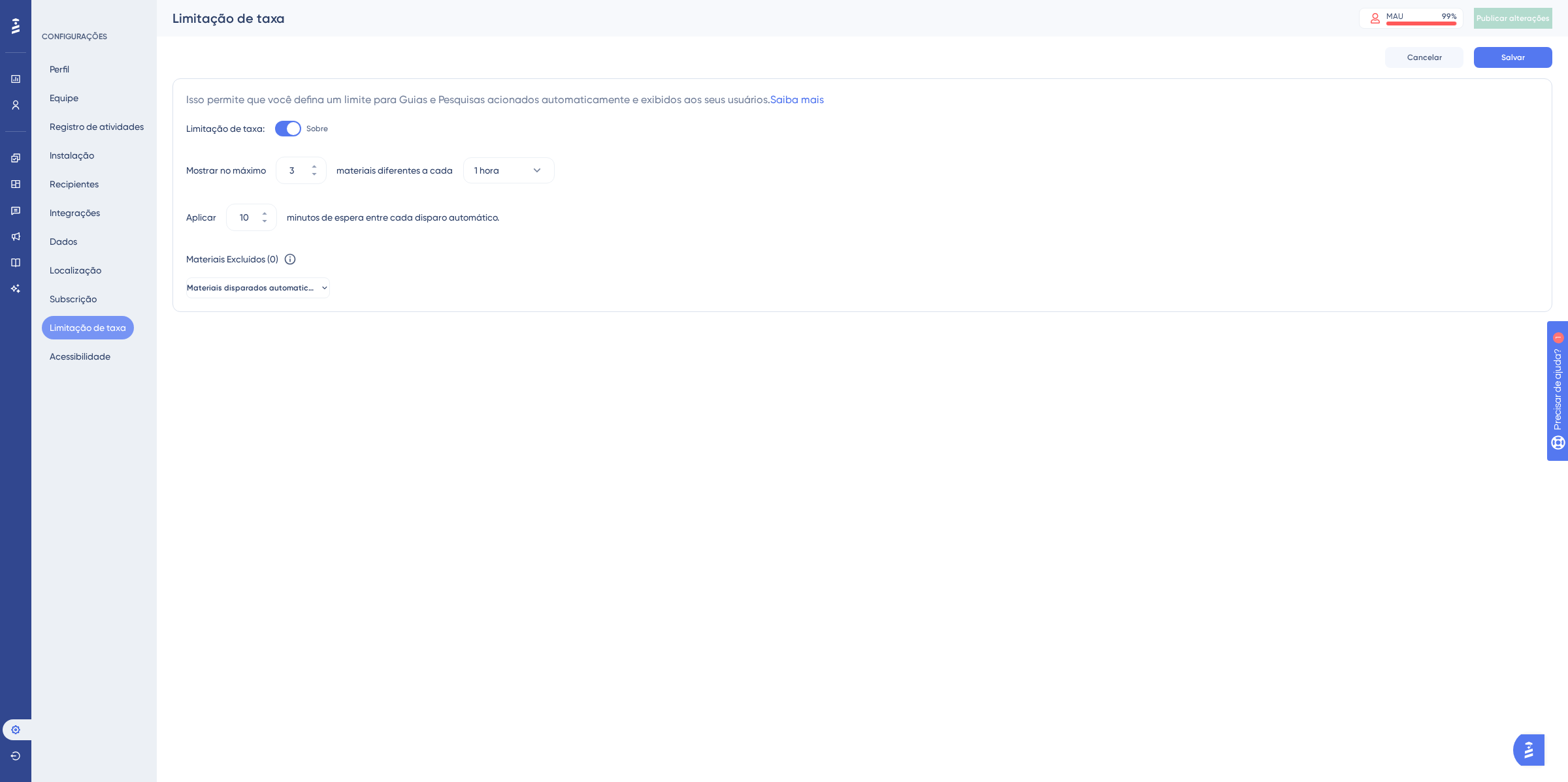
click at [294, 126] on div at bounding box center [293, 128] width 13 height 13
click at [275, 129] on input "Sobre" at bounding box center [274, 129] width 1 height 1
checkbox input "false"
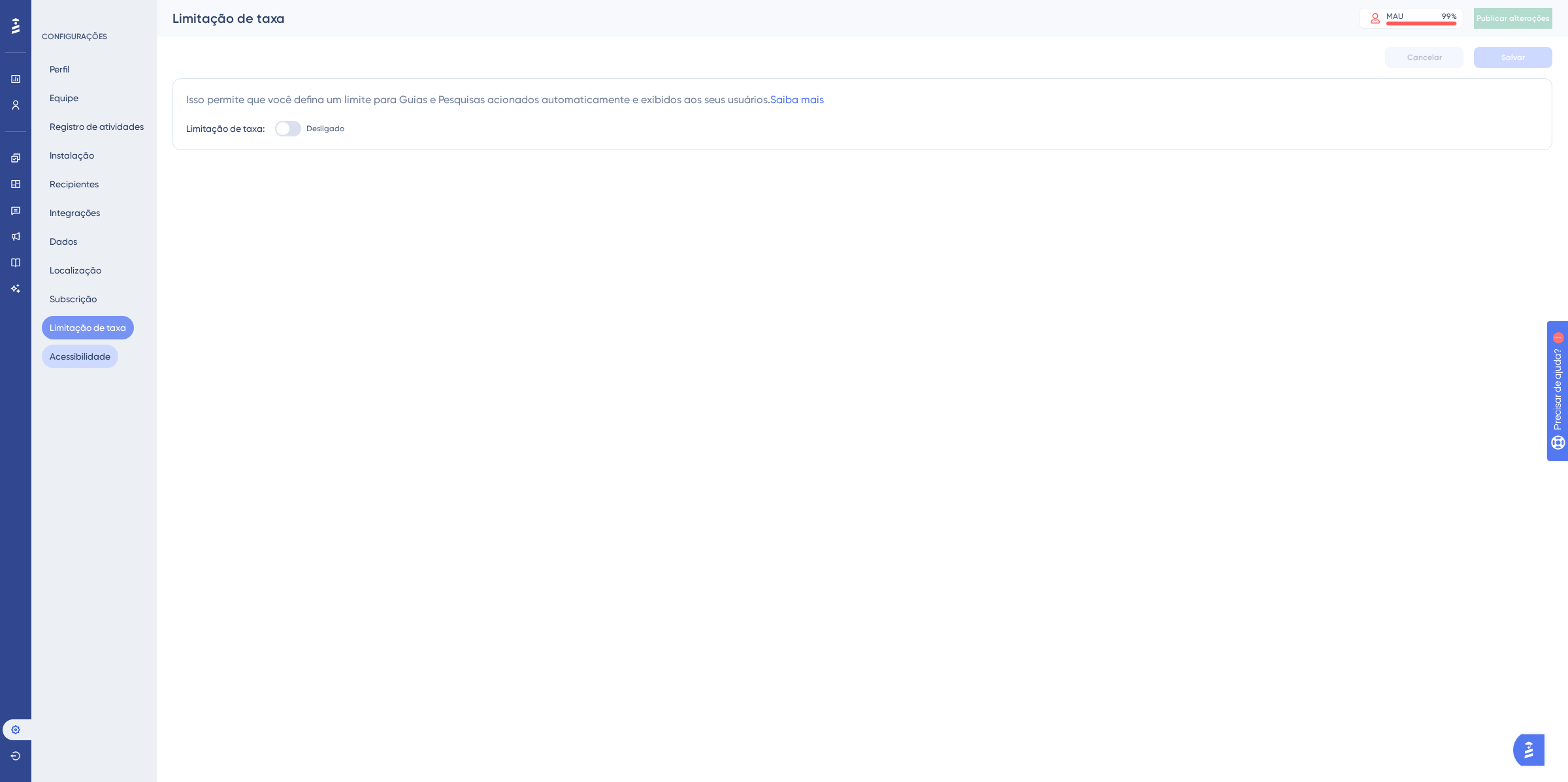
click at [60, 360] on font "Acessibilidade" at bounding box center [80, 356] width 61 height 10
click at [270, 170] on div at bounding box center [267, 165] width 13 height 13
click at [259, 166] on input "Inativo" at bounding box center [259, 165] width 1 height 1
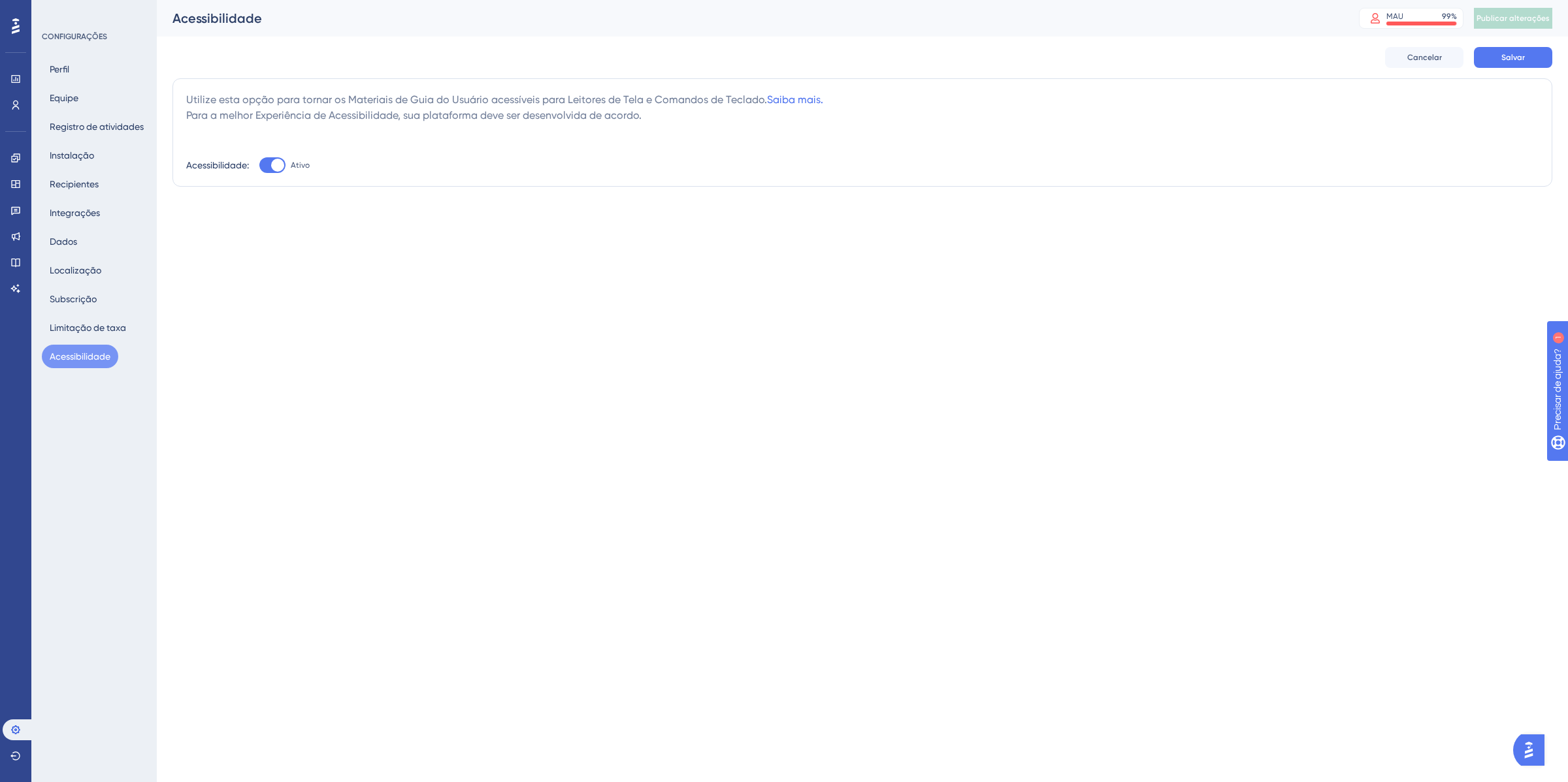
click at [274, 167] on div at bounding box center [277, 165] width 13 height 13
click at [259, 166] on input "Ativo" at bounding box center [259, 165] width 1 height 1
checkbox input "false"
click at [73, 323] on font "Limitação de taxa" at bounding box center [87, 327] width 76 height 10
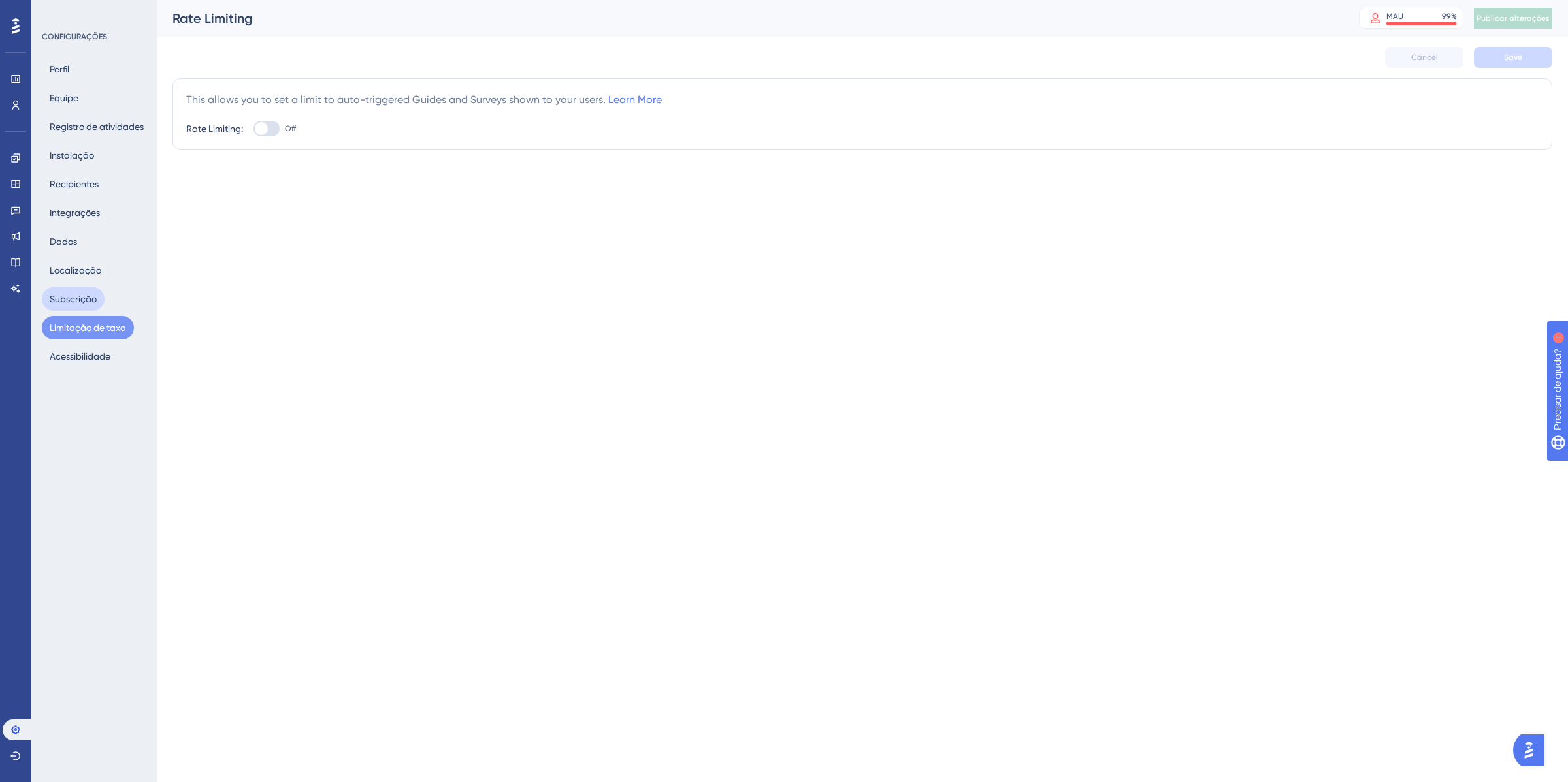
click at [71, 288] on button "Subscrição" at bounding box center [73, 299] width 62 height 23
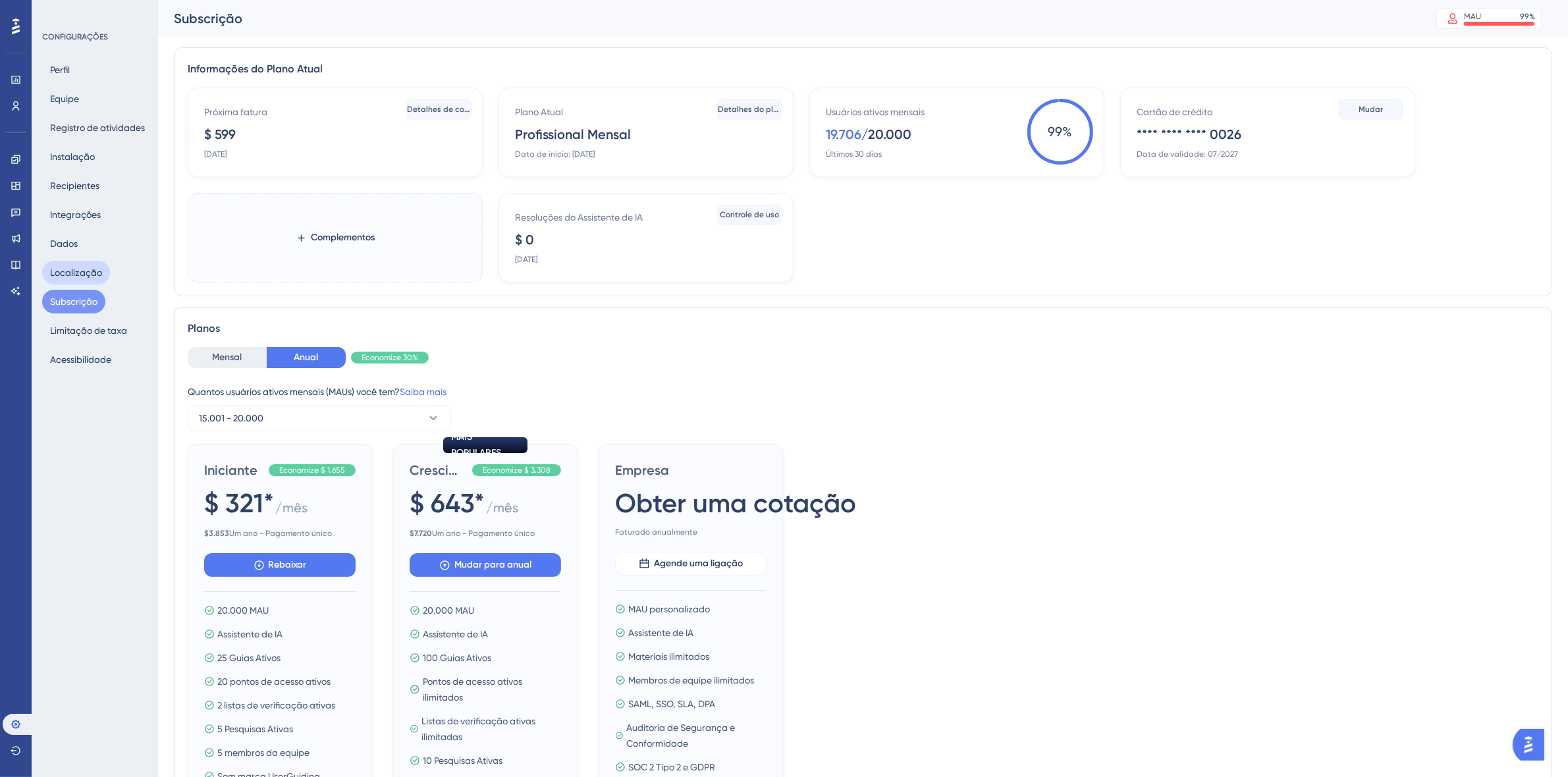
click at [79, 265] on font "Localização" at bounding box center [75, 273] width 52 height 16
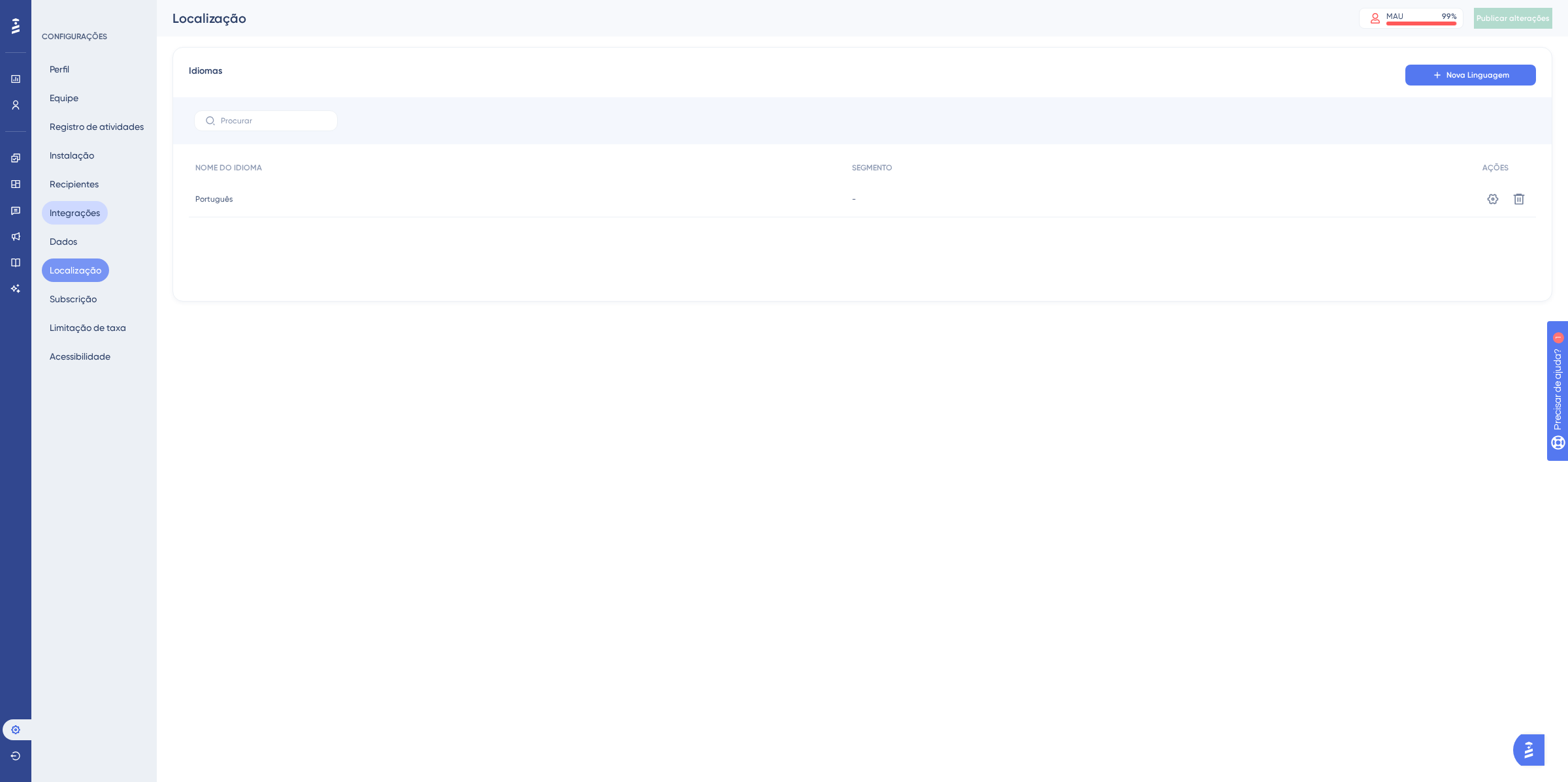
click at [66, 220] on font "Integrações" at bounding box center [74, 213] width 50 height 16
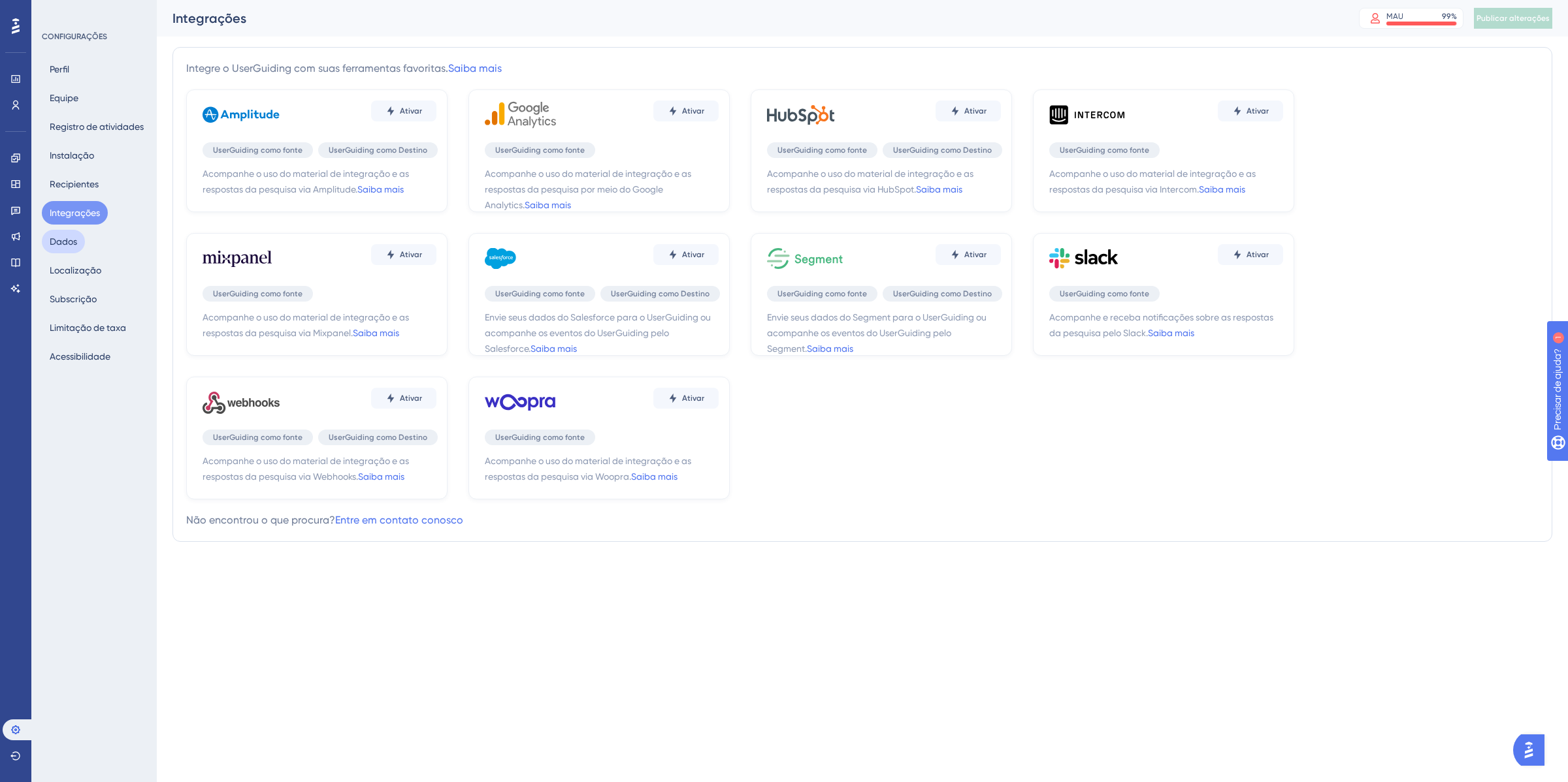
click at [72, 250] on button "Dados" at bounding box center [63, 241] width 43 height 23
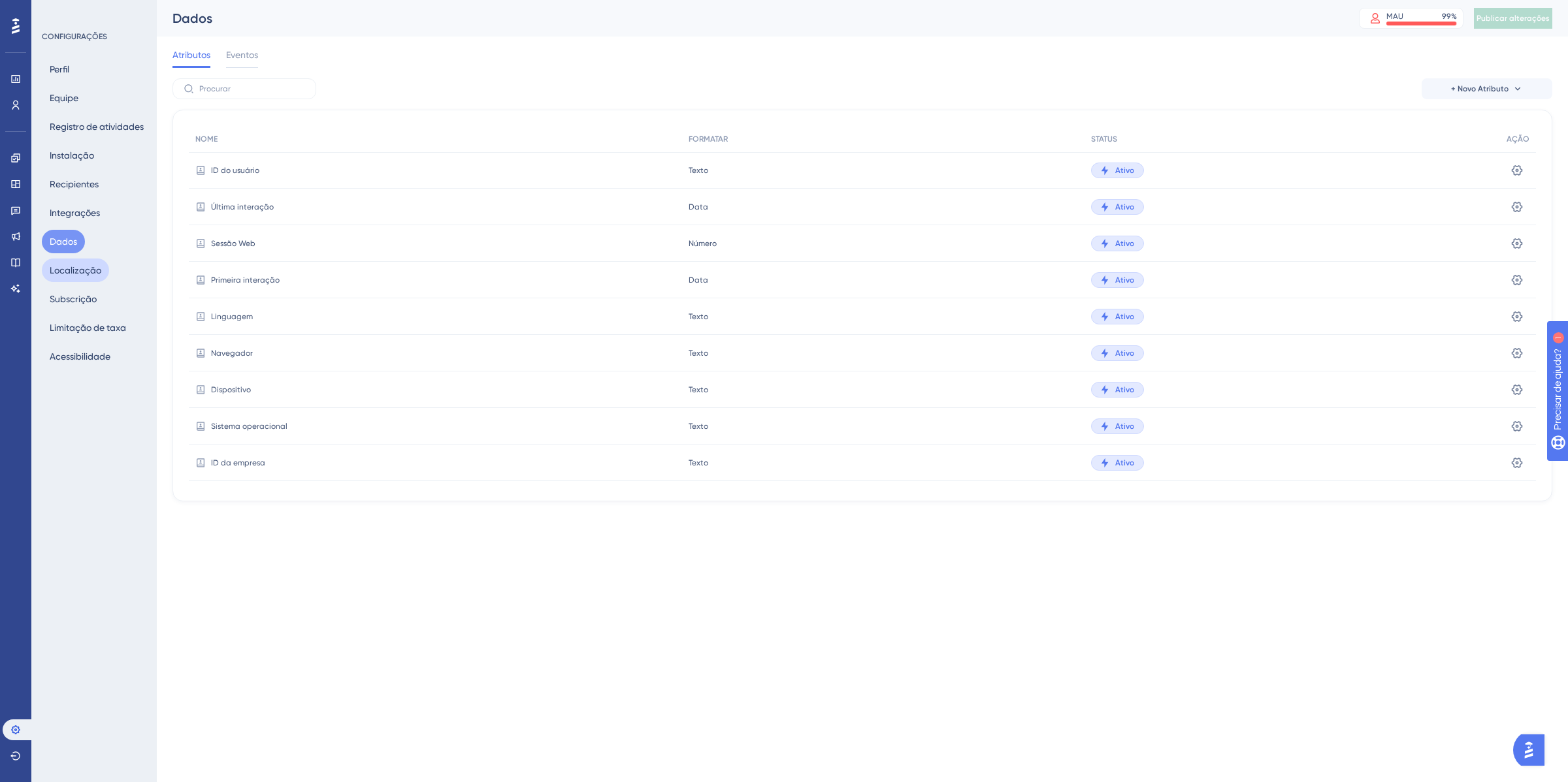
click at [93, 268] on font "Localização" at bounding box center [75, 270] width 51 height 10
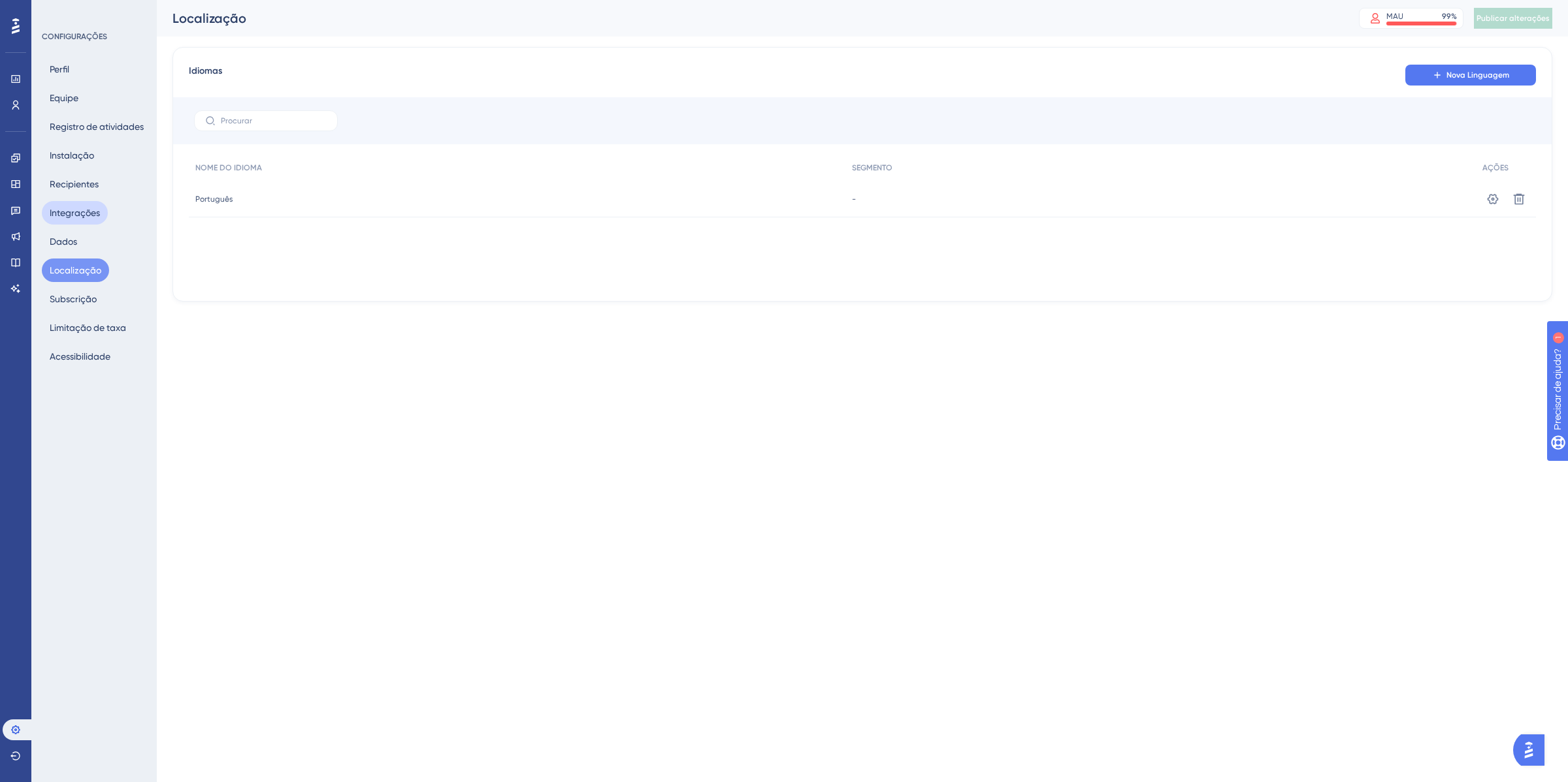
click at [85, 224] on button "Integrações" at bounding box center [75, 213] width 66 height 23
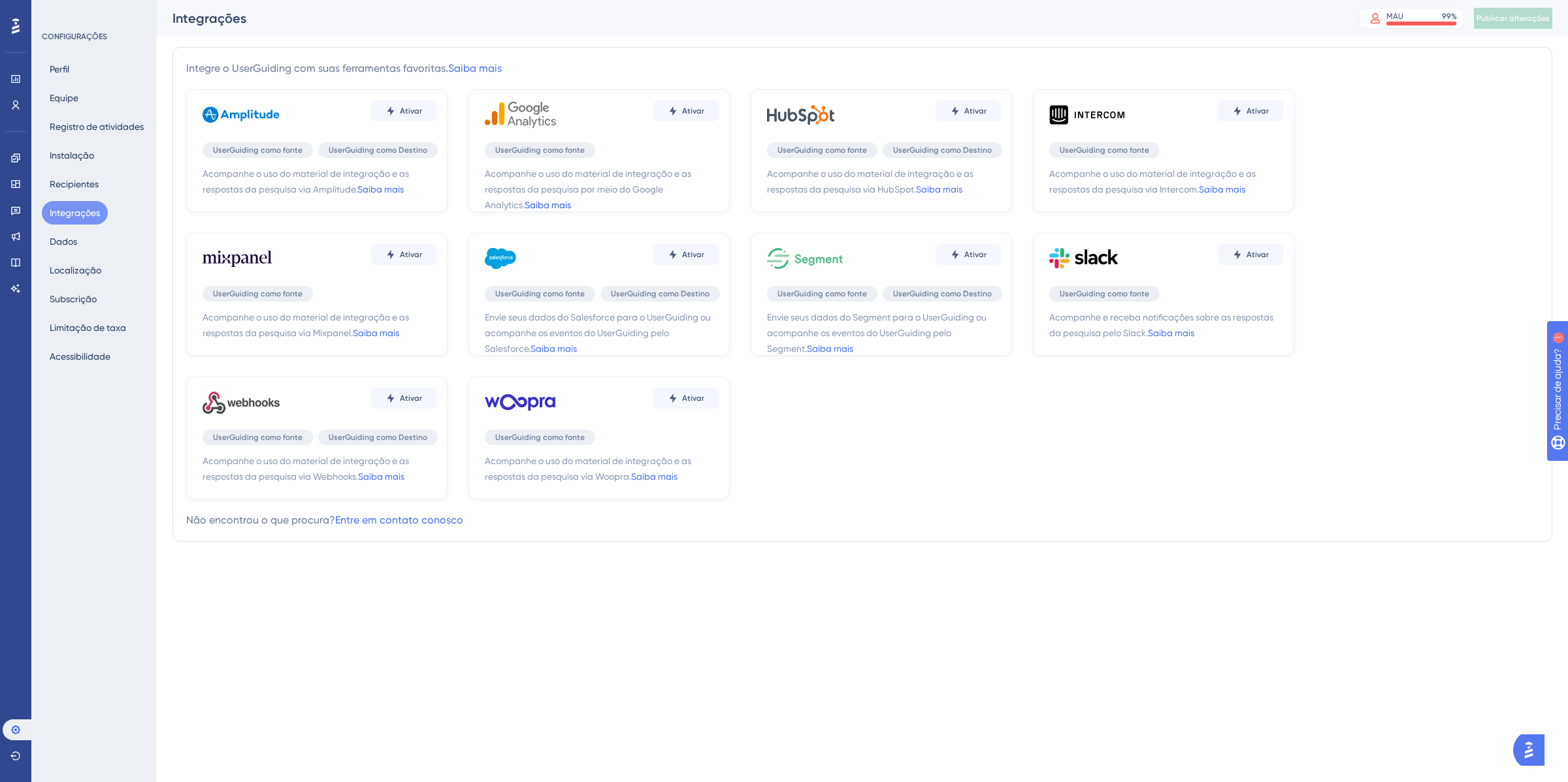
click at [524, 206] on font "Saiba mais" at bounding box center [548, 204] width 47 height 10
